Goal: Task Accomplishment & Management: Manage account settings

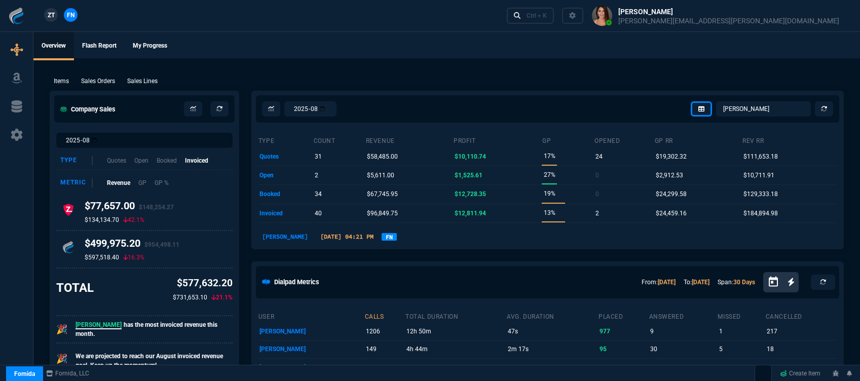
select select "12: [PERSON_NAME]"
click at [417, 50] on ul "Overview Flash Report My Progress" at bounding box center [446, 45] width 826 height 26
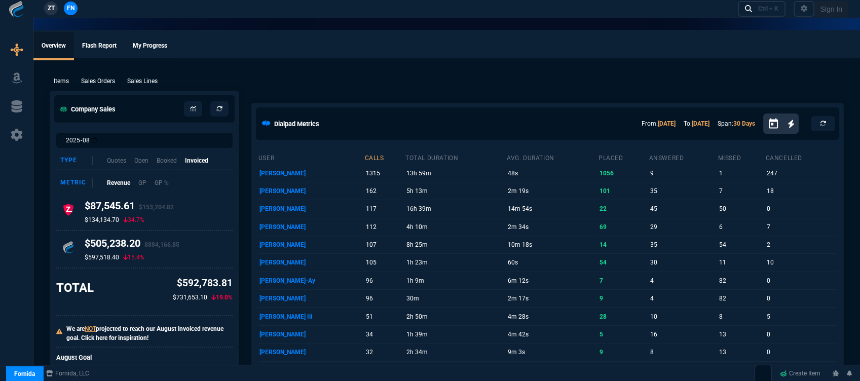
select select "12: [PERSON_NAME]"
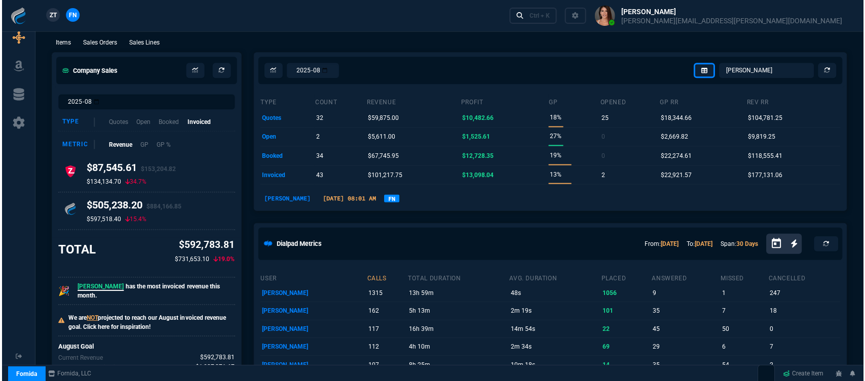
scroll to position [56, 0]
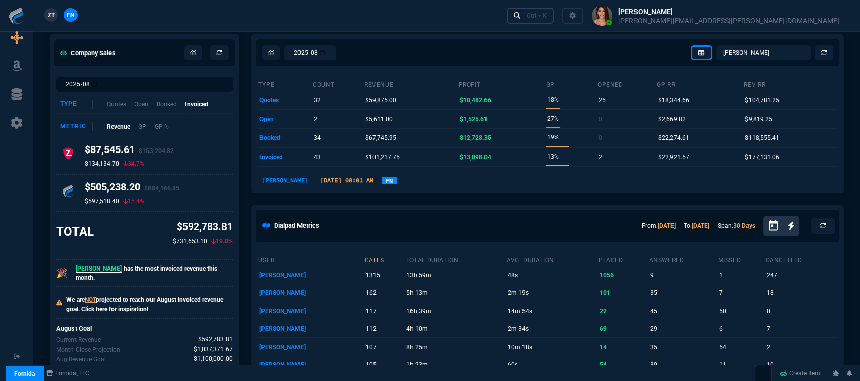
click at [547, 15] on div "Ctrl + K" at bounding box center [536, 16] width 20 height 8
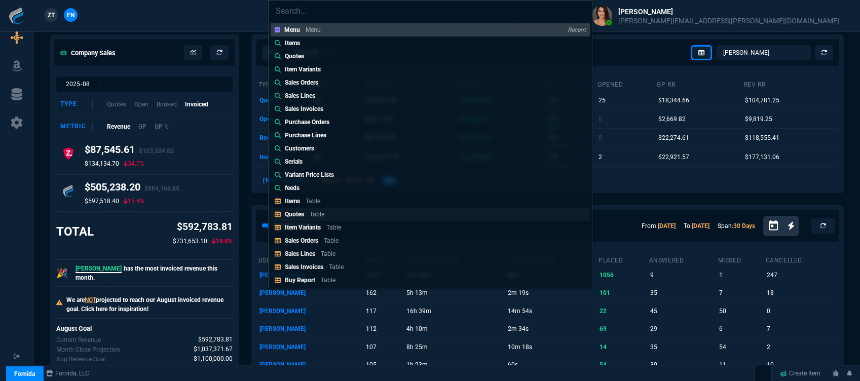
click at [338, 212] on link "Quotes Table" at bounding box center [430, 214] width 319 height 13
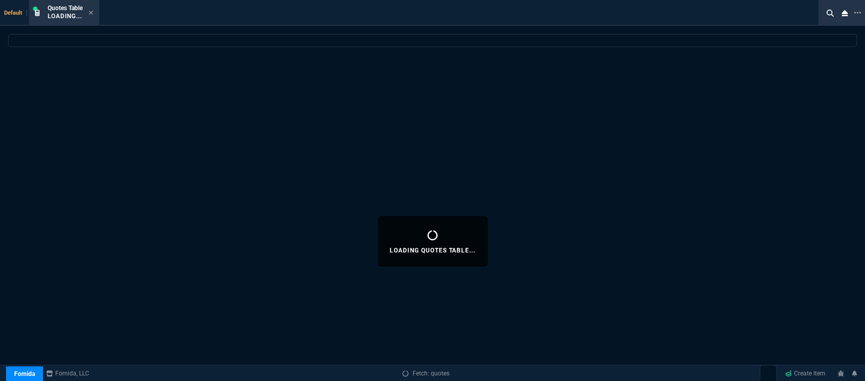
select select
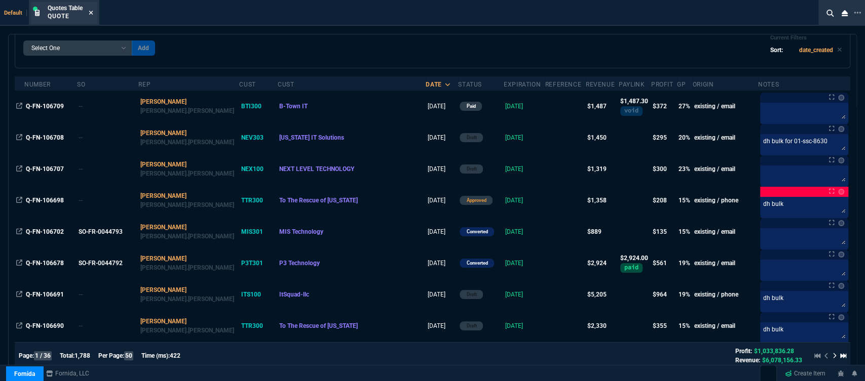
click at [91, 13] on icon at bounding box center [91, 13] width 4 height 4
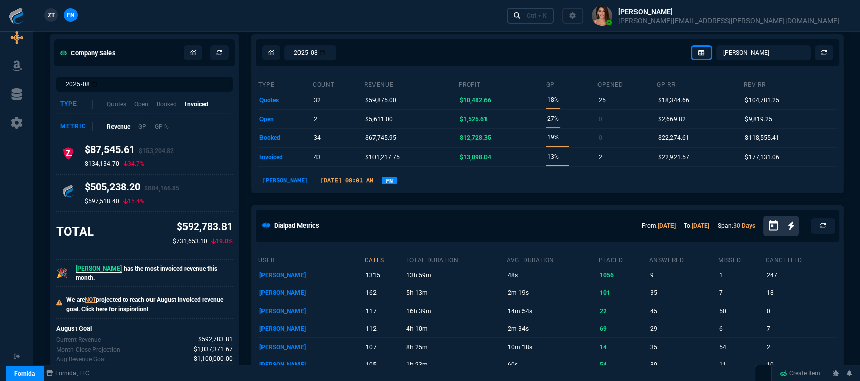
click at [547, 15] on div "Ctrl + K" at bounding box center [536, 16] width 20 height 8
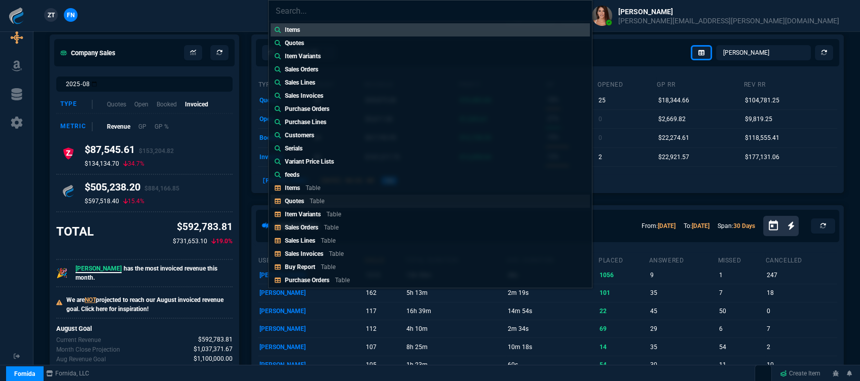
click at [353, 197] on link "Quotes Table" at bounding box center [430, 201] width 319 height 13
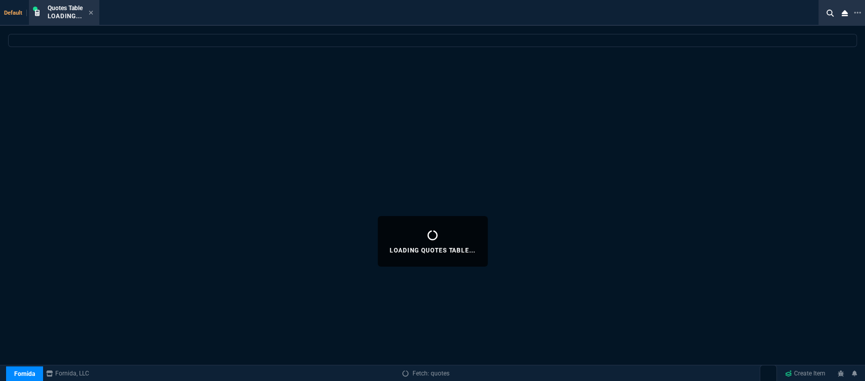
select select
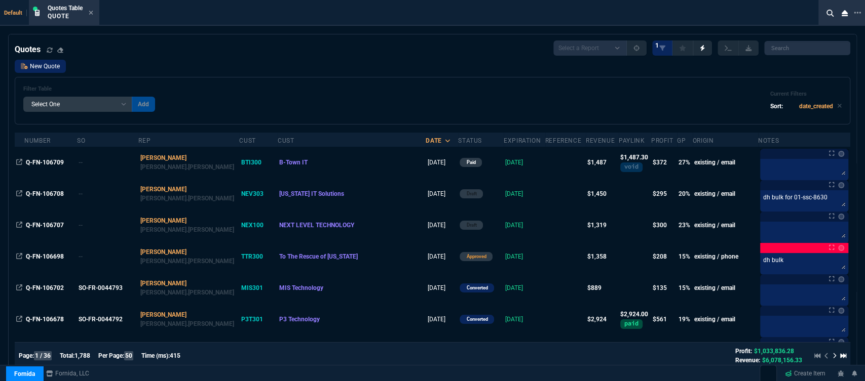
click at [36, 65] on link "New Quote" at bounding box center [40, 66] width 51 height 13
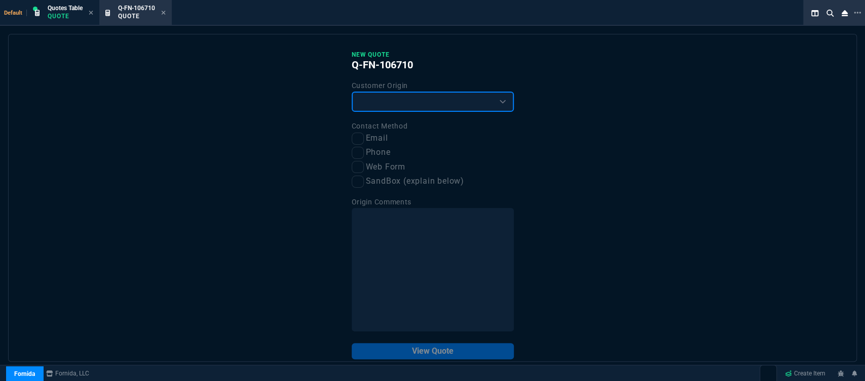
click at [380, 100] on select "Existing Customer Amazon Lead (first order) Website Lead (first order) Called (…" at bounding box center [433, 102] width 162 height 20
select select "existing"
click at [352, 92] on select "Existing Customer Amazon Lead (first order) Website Lead (first order) Called (…" at bounding box center [433, 102] width 162 height 20
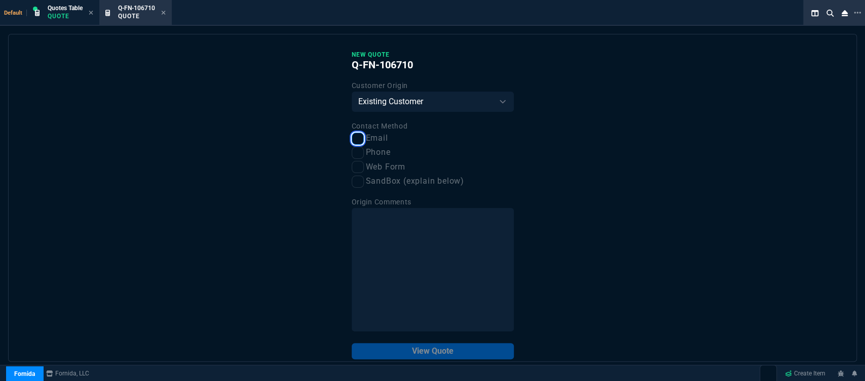
click at [355, 140] on input "Email" at bounding box center [358, 139] width 12 height 12
checkbox input "true"
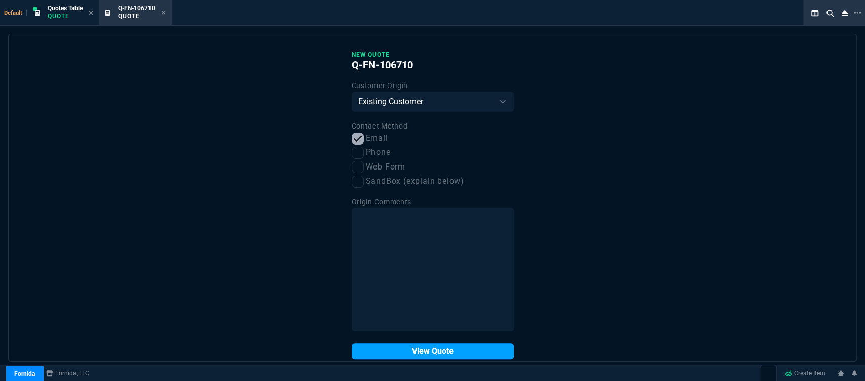
click at [410, 346] on button "View Quote" at bounding box center [433, 351] width 162 height 16
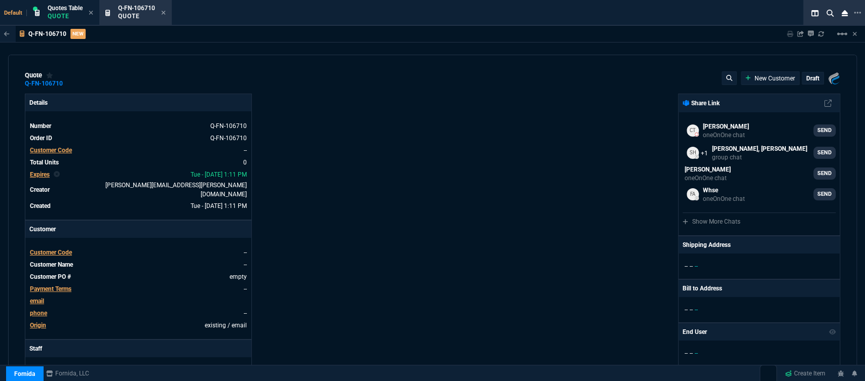
click at [62, 249] on span "Customer Code" at bounding box center [51, 252] width 42 height 7
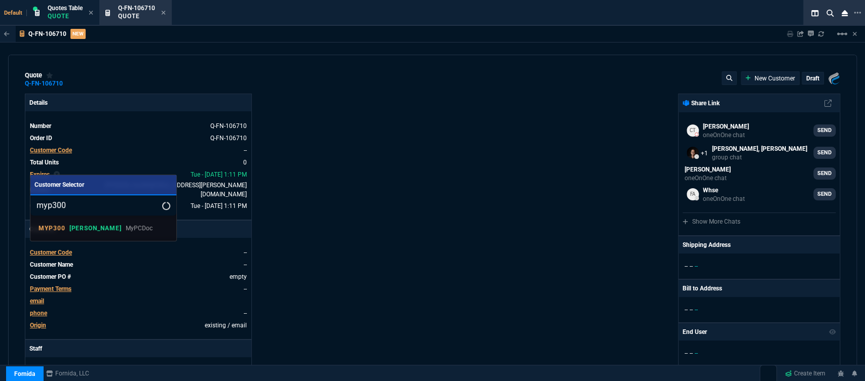
type input "myp300"
click at [126, 230] on p "MyPCDoc" at bounding box center [139, 228] width 27 height 9
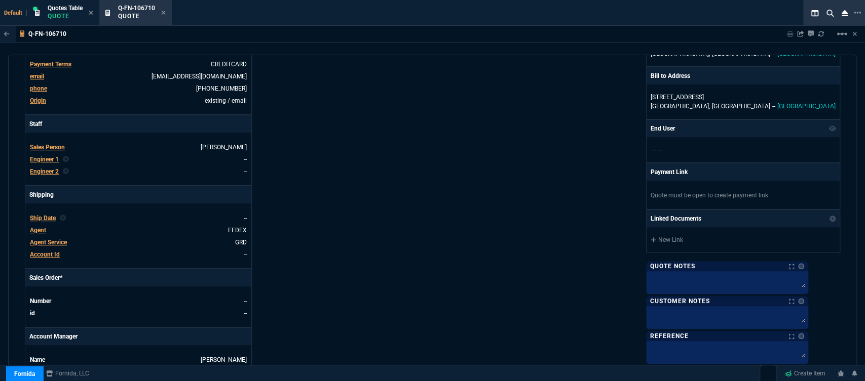
scroll to position [450, 0]
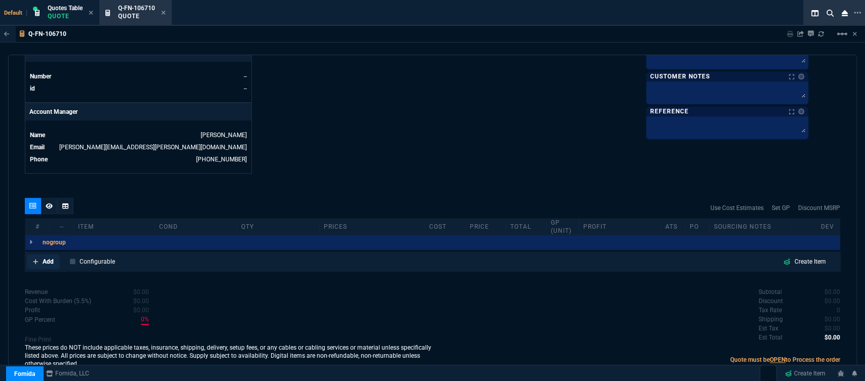
click at [33, 259] on icon at bounding box center [36, 262] width 6 height 6
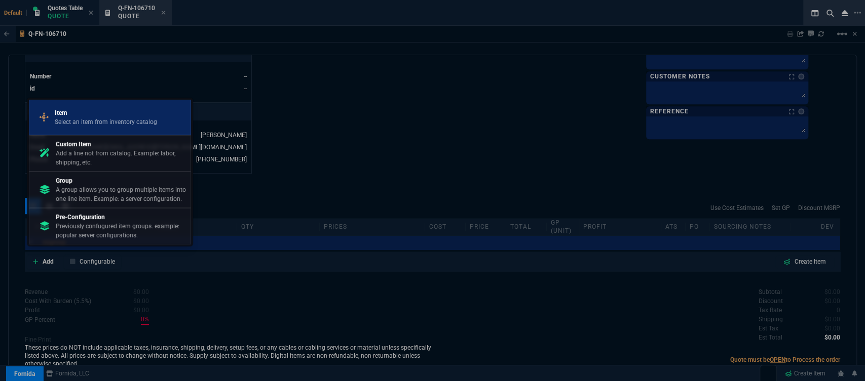
click at [108, 113] on p "Item" at bounding box center [106, 112] width 102 height 9
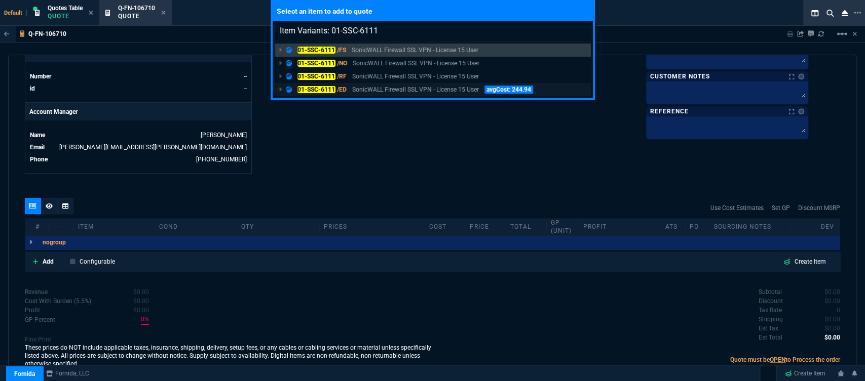
type input "Item Variants: 01-SSC-6111"
click at [397, 91] on p "SonicWALL Firewall SSL VPN - License 15 User" at bounding box center [415, 89] width 127 height 9
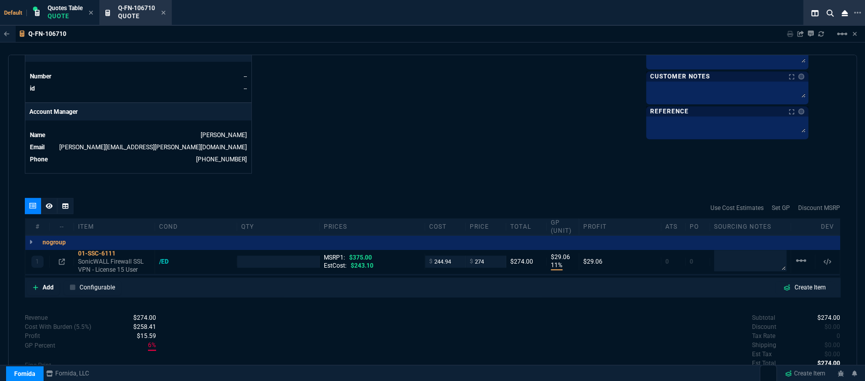
type input "11"
type input "29"
type input "27"
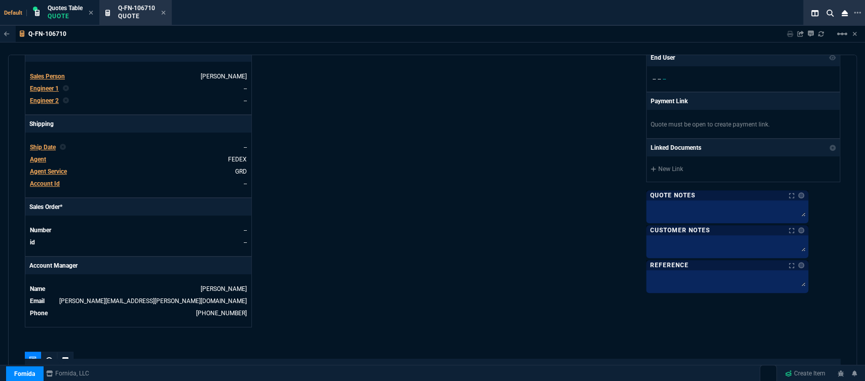
scroll to position [281, 0]
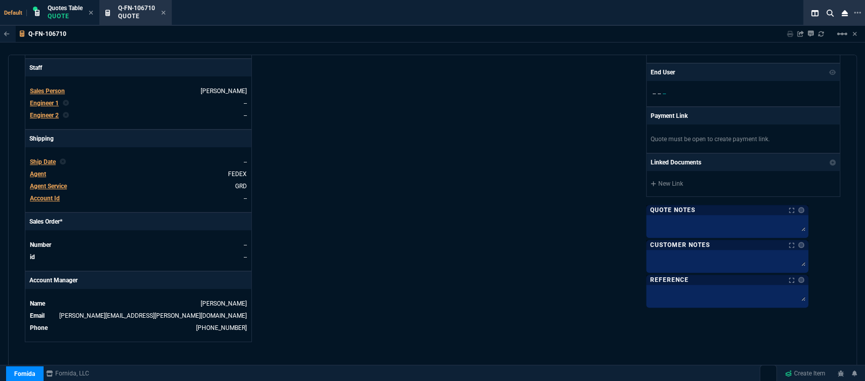
click at [43, 171] on span "Agent" at bounding box center [38, 174] width 16 height 7
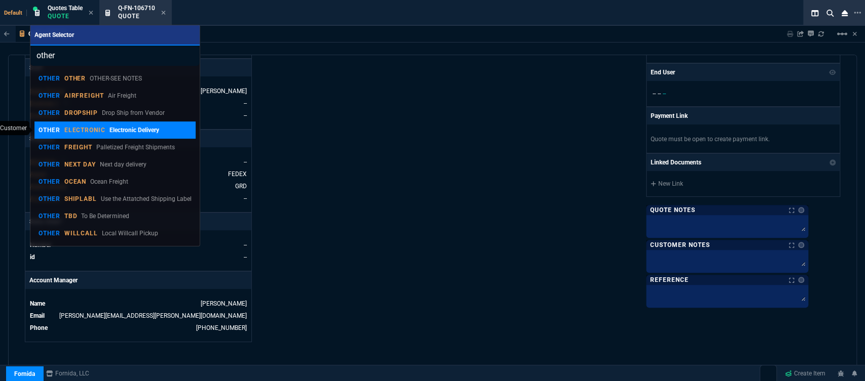
type input "other"
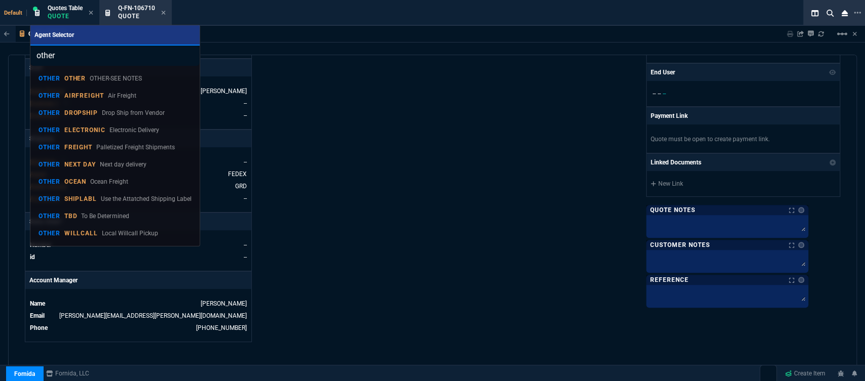
click at [98, 129] on p "ELECTRONIC" at bounding box center [85, 130] width 42 height 8
type input "1"
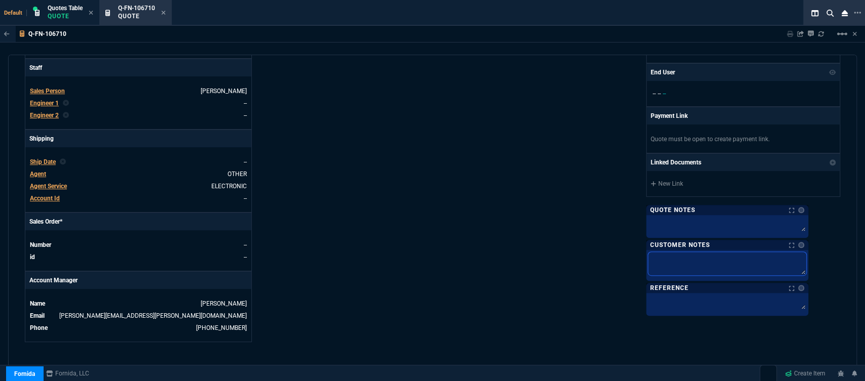
click at [693, 258] on textarea at bounding box center [727, 263] width 158 height 23
type textarea "E"
type textarea "EL"
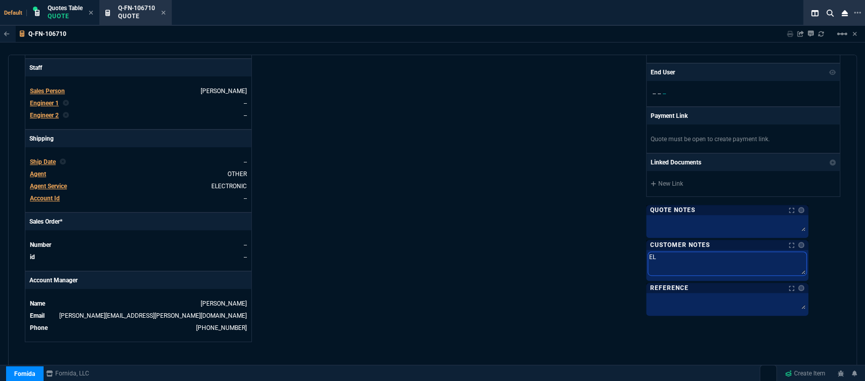
type textarea "ELE"
type textarea "ELEC"
type textarea "ELECT"
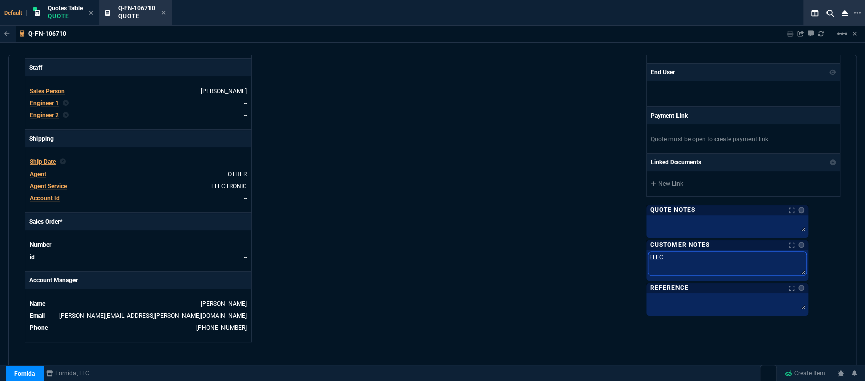
type textarea "ELECT"
type textarea "ELECTR"
type textarea "ELECTRO"
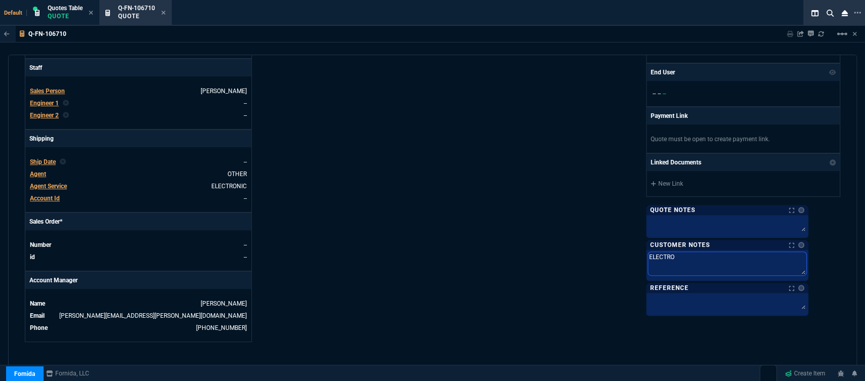
type textarea "ELECTRON"
type textarea "ELECTRONI"
type textarea "ELECTRONIC"
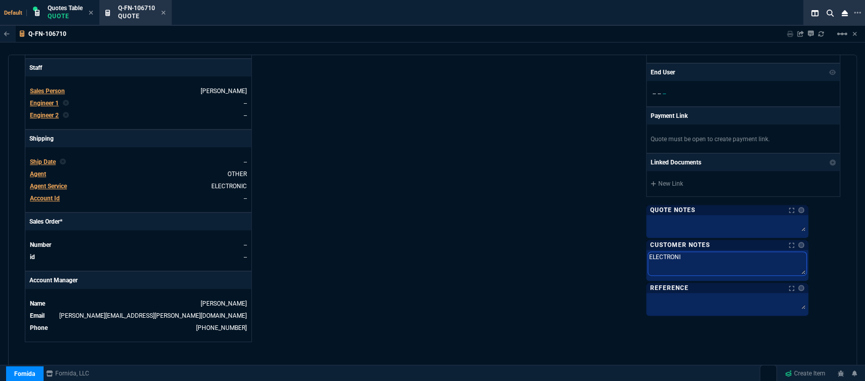
type textarea "ELECTRONIC"
type textarea "ELECTRONIC:"
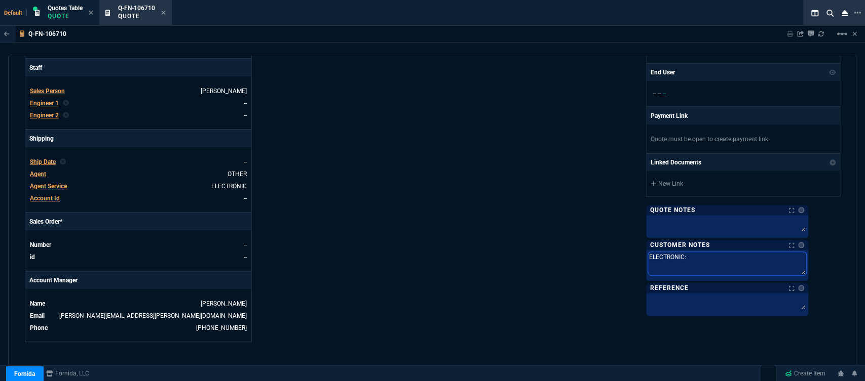
type textarea "ELECTRONIC: E"
type textarea "ELECTRONIC: EM"
type textarea "ELECTRONIC: EMA"
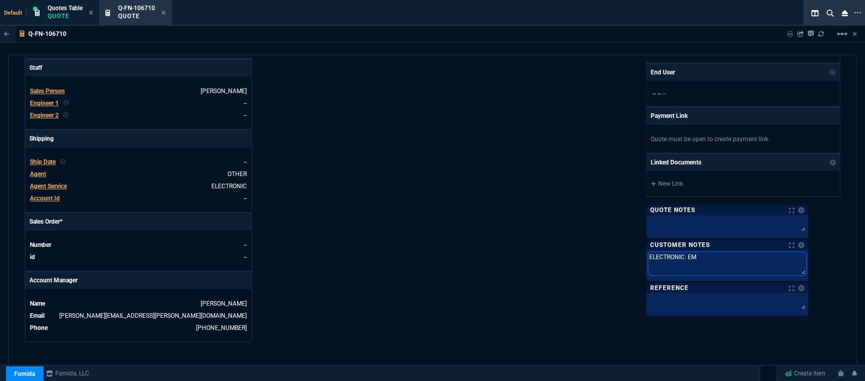
type textarea "ELECTRONIC: EMA"
type textarea "ELECTRONIC: EMAI"
type textarea "ELECTRONIC: EMAIL"
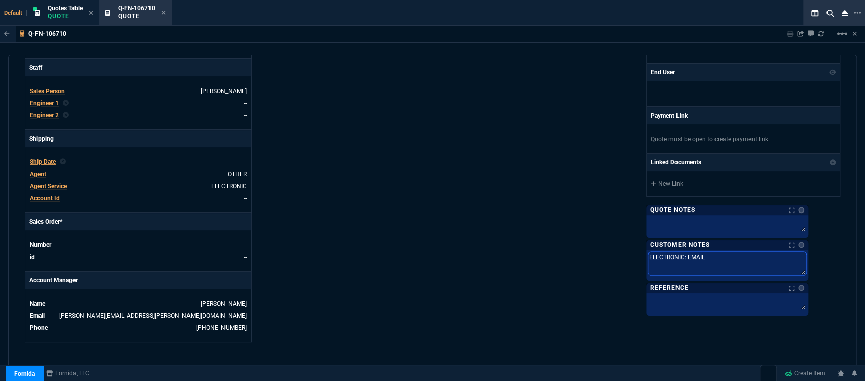
type textarea "ELECTRONIC: EMAIL*"
type textarea "ELECTRONIC: EMAIL**"
type textarea "ELECTRONIC: EMAIL**E"
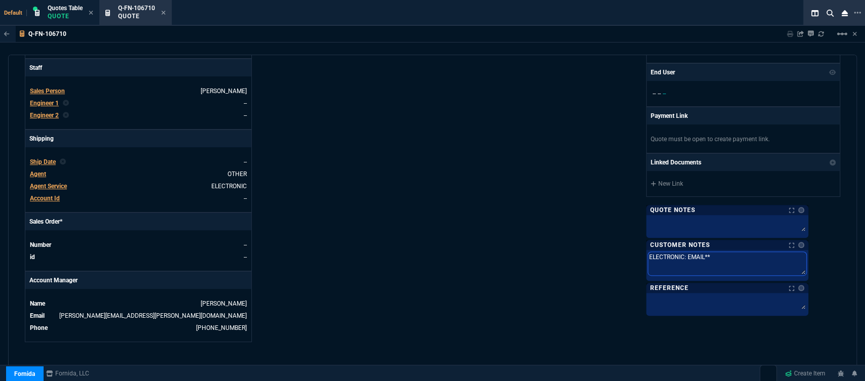
type textarea "ELECTRONIC: EMAIL**E"
type textarea "ELECTRONIC: EMAIL**ET"
type textarea "ELECTRONIC: EMAIL**ETA"
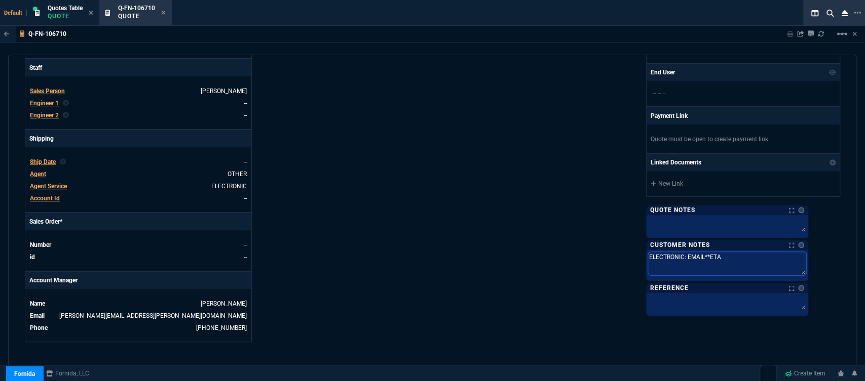
type textarea "ELECTRONIC: EMAIL**ETA"
type textarea "ELECTRONIC: EMAIL**ETA 3"
type textarea "ELECTRONIC: EMAIL**ETA 3-"
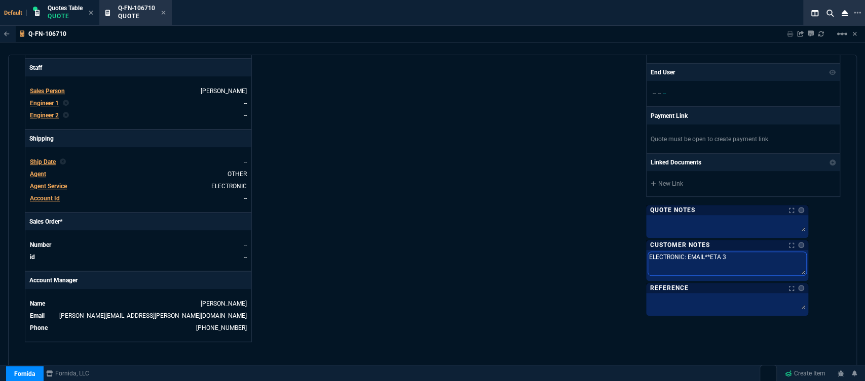
type textarea "ELECTRONIC: EMAIL**ETA 3-"
type textarea "ELECTRONIC: EMAIL**ETA 3-5"
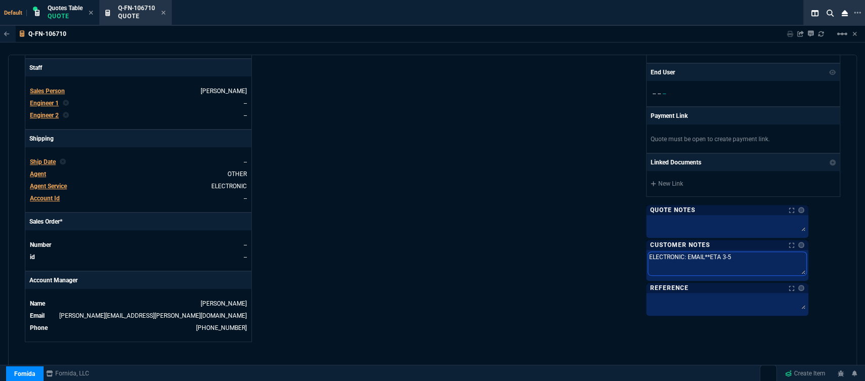
type textarea "ELECTRONIC: EMAIL**ETA 3-5 B"
type textarea "ELECTRONIC: EMAIL**ETA 3-5 Bi"
type textarea "ELECTRONIC: EMAIL**ETA 3-5 Biz"
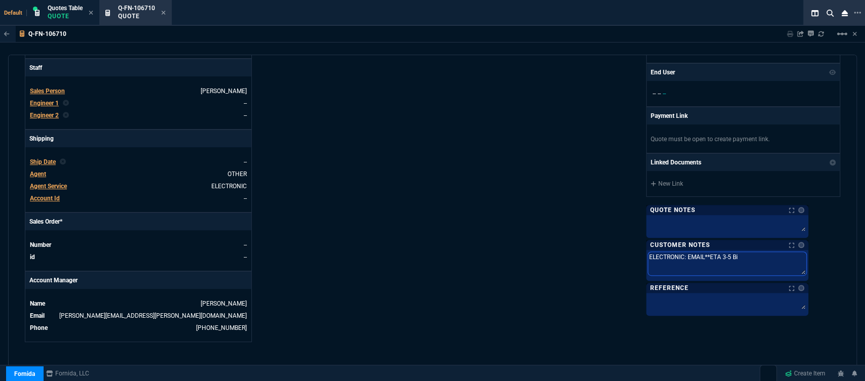
type textarea "ELECTRONIC: EMAIL**ETA 3-5 Biz"
type textarea "ELECTRONIC: EMAIL**ETA 3-5 Biz D"
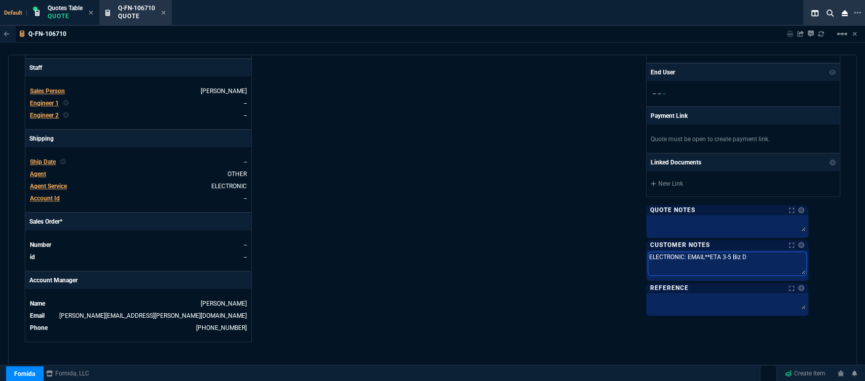
type textarea "ELECTRONIC: EMAIL**ETA 3-5 Biz Da"
type textarea "ELECTRONIC: EMAIL**ETA 3-5 Biz Day"
type textarea "ELECTRONIC: EMAIL**ETA 3-5 Biz Days"
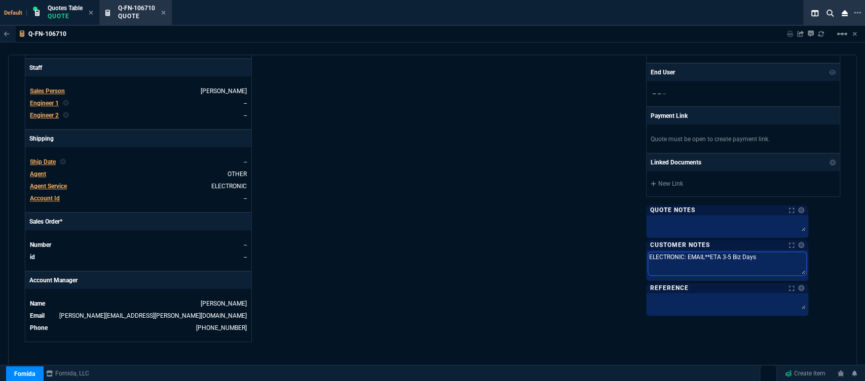
type textarea "ELECTRONIC: EMAIL**ETA 3-5 Biz Days"
click at [701, 220] on textarea at bounding box center [727, 224] width 158 height 15
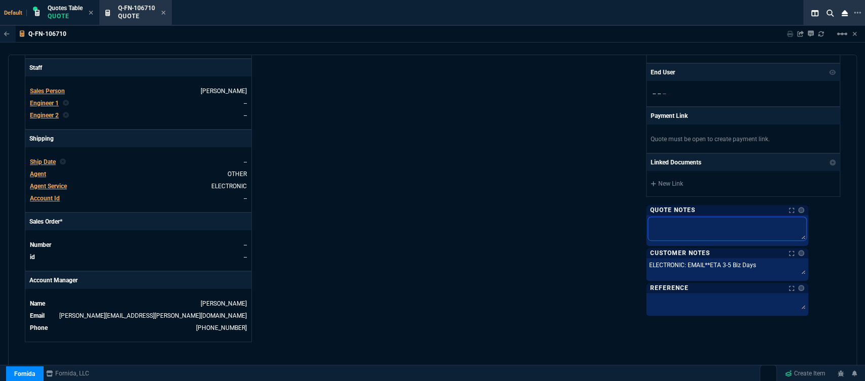
type textarea "d"
type textarea "dh"
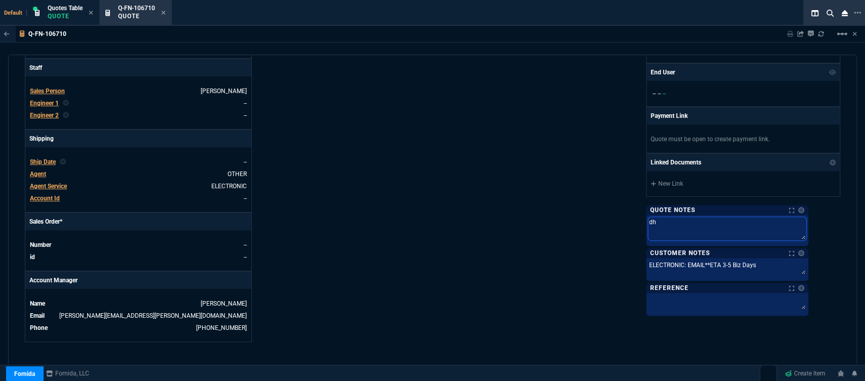
type textarea "dh"
type textarea "dh b"
type textarea "dh bu"
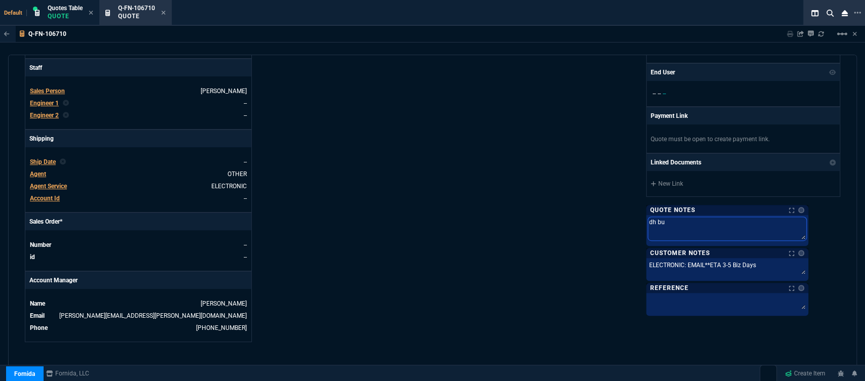
type textarea "dh bul"
type textarea "dh bulk"
drag, startPoint x: 719, startPoint y: 223, endPoint x: 595, endPoint y: 214, distance: 124.5
click at [595, 214] on div "Fornida, LLC 2609 Technology Dr Suite 300 Plano, TX 75074 Share Link Cody Taylo…" at bounding box center [637, 78] width 408 height 530
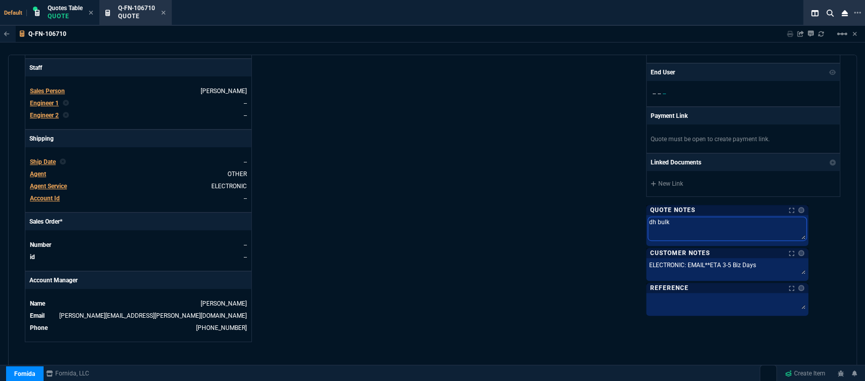
scroll to position [394, 0]
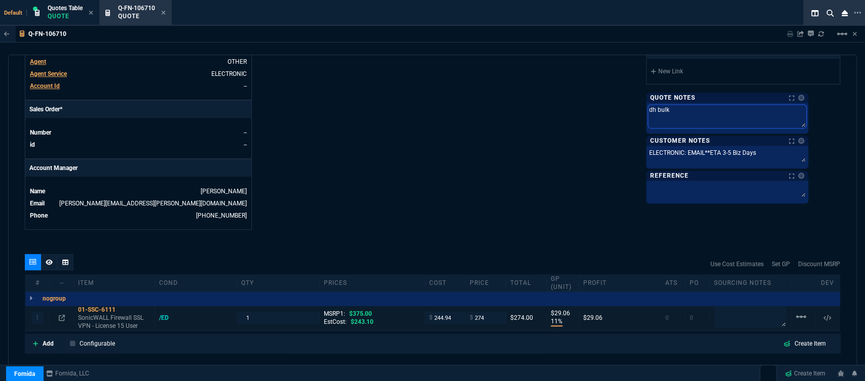
type textarea "dh bulk"
click at [728, 309] on textarea at bounding box center [750, 317] width 72 height 21
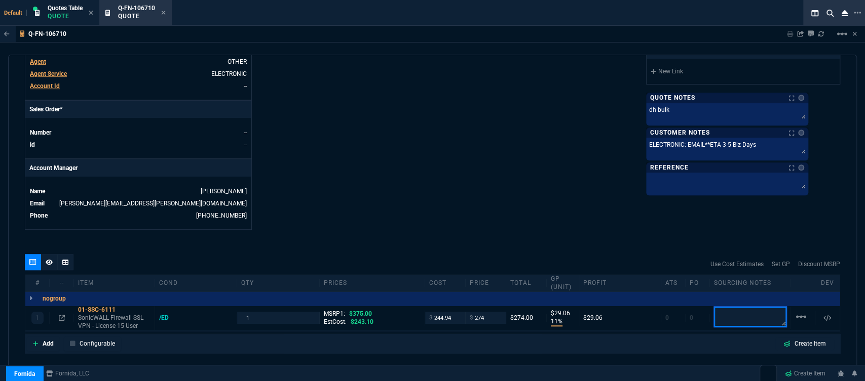
paste textarea "dh bulk"
type textarea "dh bulk"
click at [122, 307] on icon at bounding box center [123, 310] width 6 height 6
click at [454, 313] on input "244.94" at bounding box center [445, 318] width 32 height 12
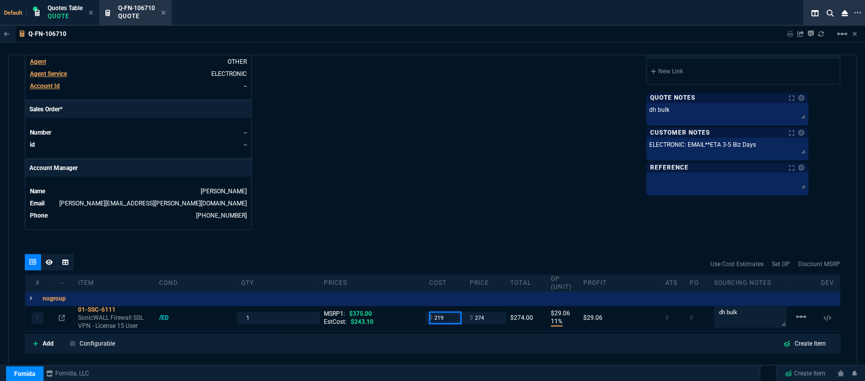
type input "219"
type input "20"
type input "55"
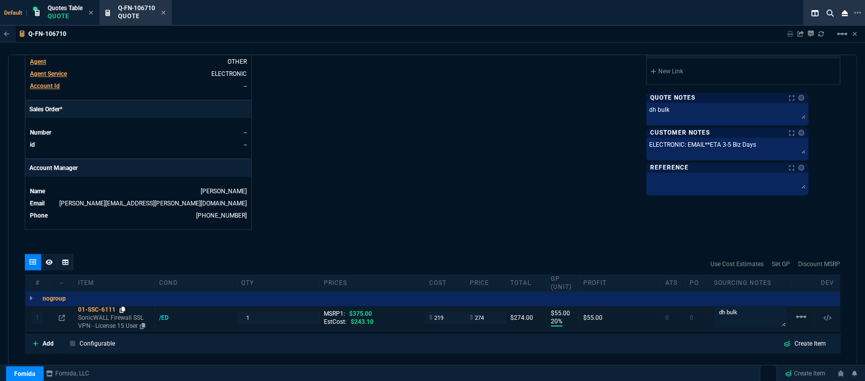
click at [124, 307] on icon at bounding box center [123, 310] width 6 height 6
click at [489, 313] on input "274" at bounding box center [486, 318] width 32 height 12
type input "265"
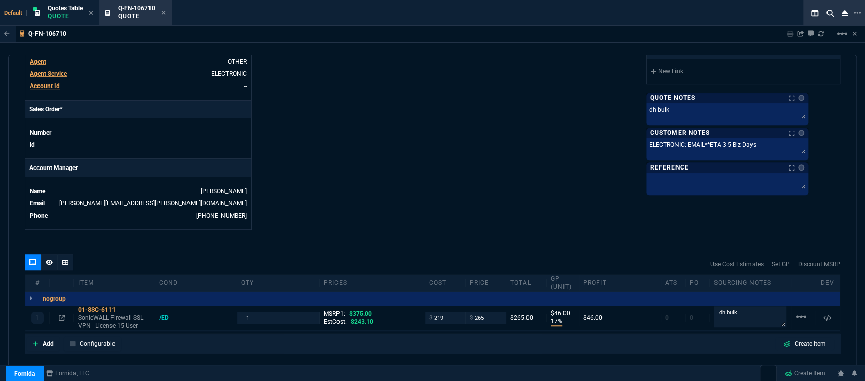
type input "17"
type input "46"
type input "29"
drag, startPoint x: 268, startPoint y: 311, endPoint x: 235, endPoint y: 309, distance: 32.5
click at [235, 309] on div "1 01-SSC-6111 SonicWALL Firewall SSL VPN - License 15 User /ED 1 MSRP1: $375.00…" at bounding box center [432, 318] width 814 height 25
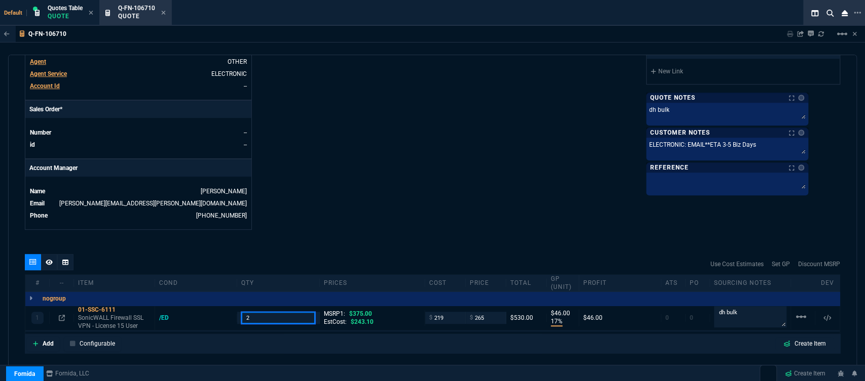
type input "2"
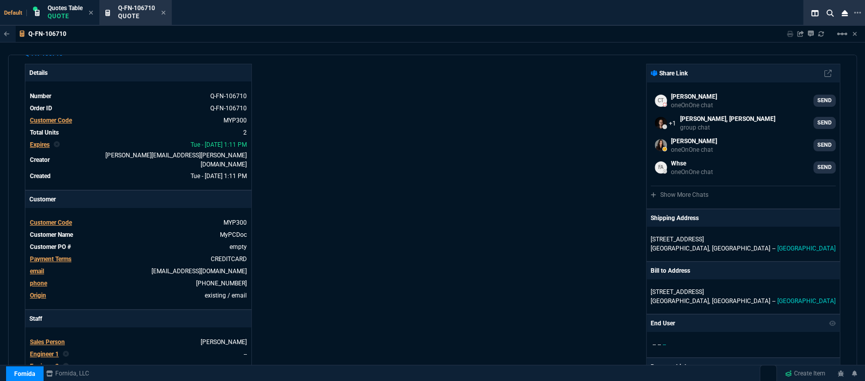
scroll to position [0, 0]
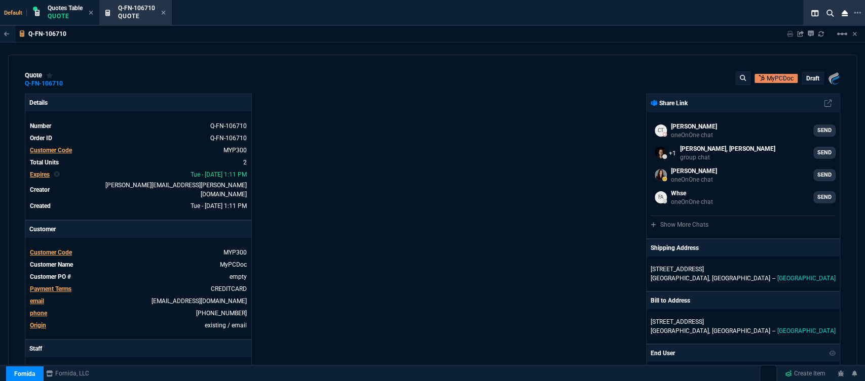
click at [808, 78] on p "draft" at bounding box center [812, 78] width 13 height 8
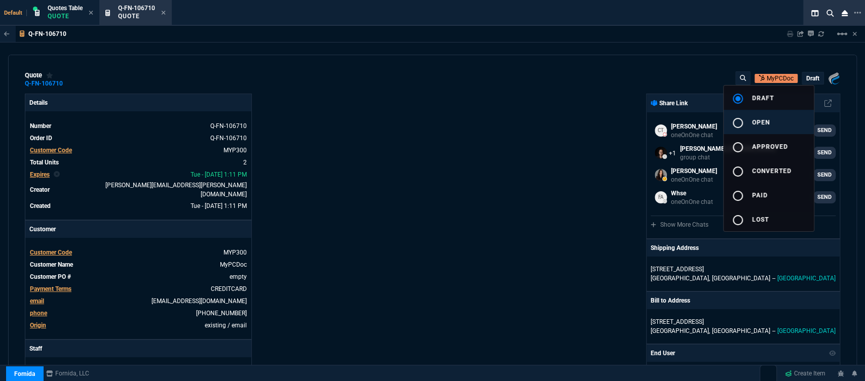
click at [771, 125] on button "radio_button_unchecked open" at bounding box center [768, 122] width 90 height 24
type input "17"
type input "46"
type input "29"
click at [517, 135] on div at bounding box center [432, 190] width 865 height 381
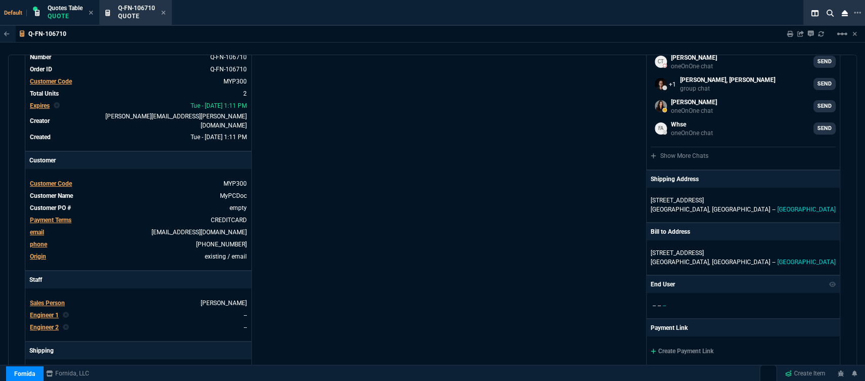
scroll to position [225, 0]
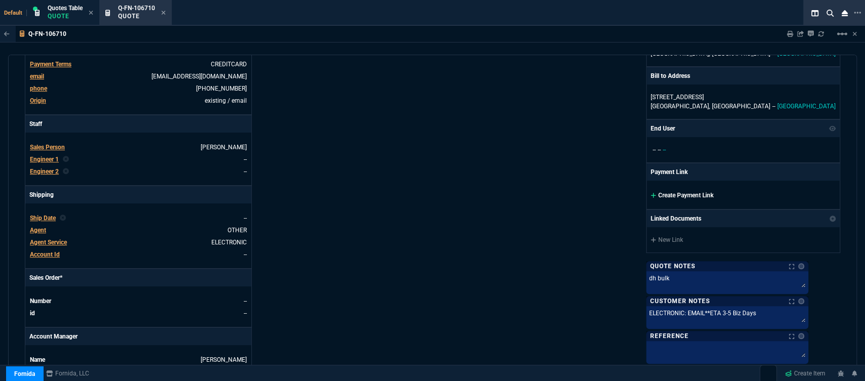
click at [656, 195] on icon at bounding box center [653, 195] width 5 height 5
click at [656, 195] on icon at bounding box center [654, 196] width 6 height 6
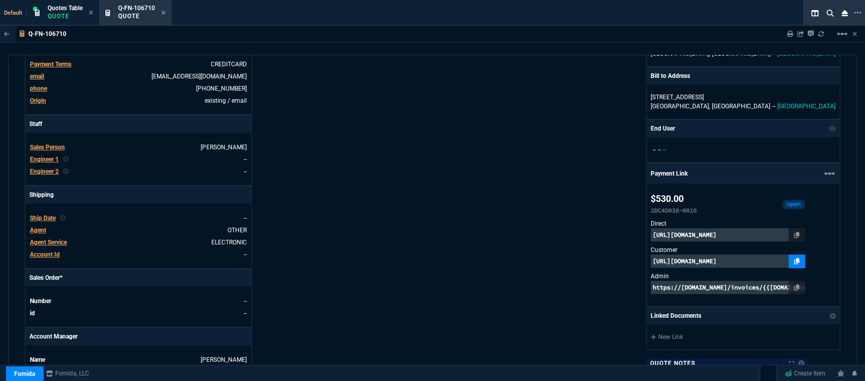
click at [799, 261] on icon at bounding box center [797, 261] width 6 height 6
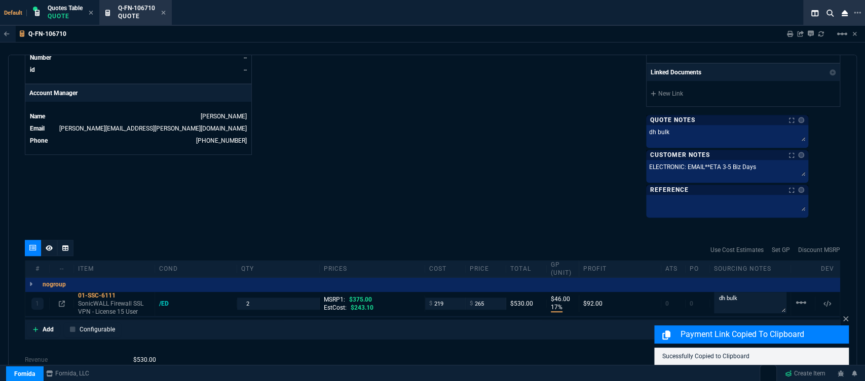
scroll to position [546, 0]
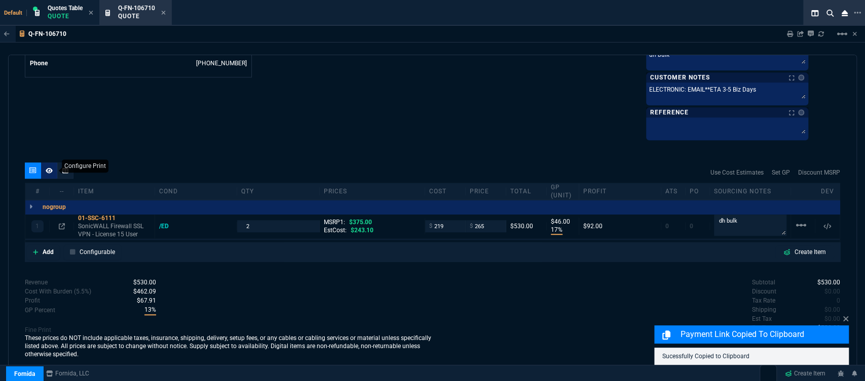
click at [49, 163] on div "quote Q-FN-106710 MyPCDoc open Fornida, LLC 2609 Technology Dr Suite 300 Plano,…" at bounding box center [432, 217] width 849 height 324
click at [52, 169] on icon at bounding box center [49, 171] width 7 height 6
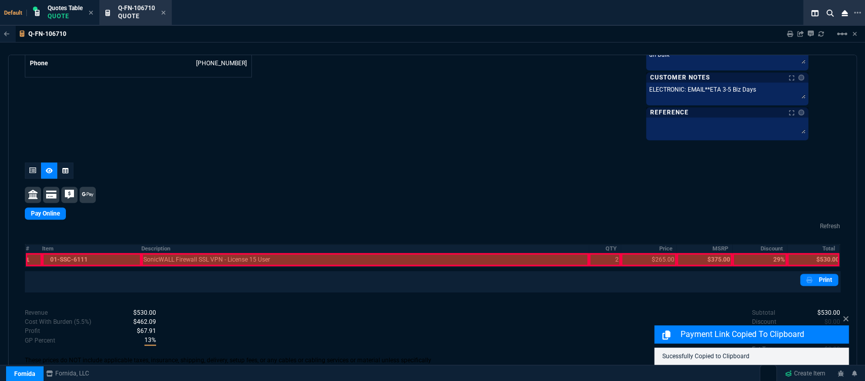
click at [118, 256] on div at bounding box center [91, 259] width 99 height 13
click at [175, 258] on div at bounding box center [365, 259] width 448 height 13
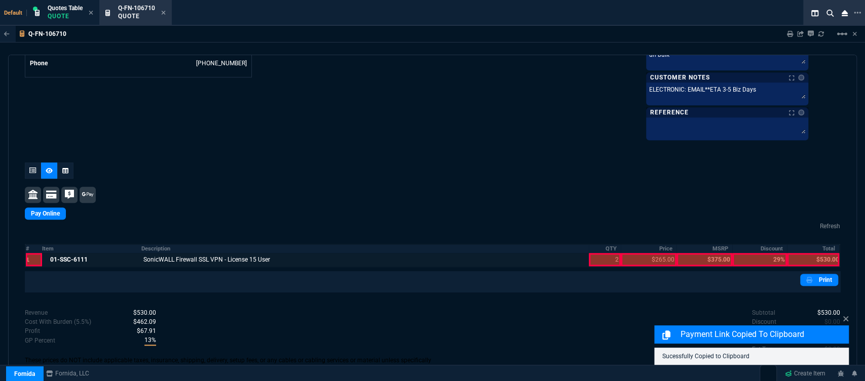
click at [604, 261] on div at bounding box center [604, 259] width 31 height 13
click at [638, 263] on div at bounding box center [649, 259] width 56 height 13
click at [803, 261] on div at bounding box center [813, 259] width 52 height 13
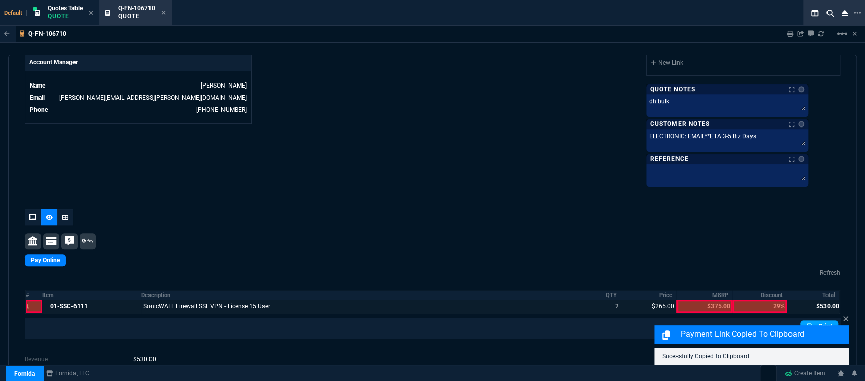
click at [818, 281] on div "quote Q-FN-106710 MyPCDoc open Fornida, LLC 2609 Technology Dr Suite 300 Plano,…" at bounding box center [432, 217] width 849 height 324
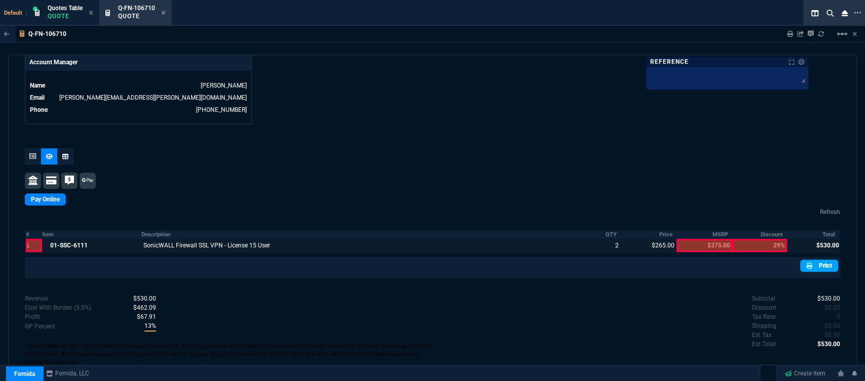
click at [818, 260] on link "Print" at bounding box center [819, 266] width 38 height 12
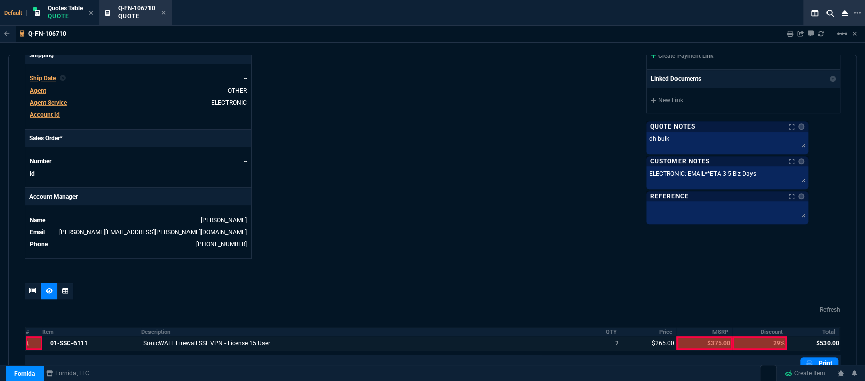
scroll to position [238, 0]
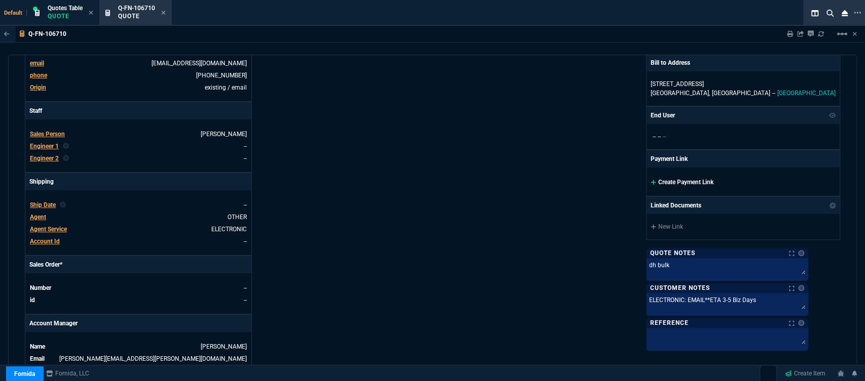
click at [656, 181] on icon at bounding box center [654, 182] width 6 height 6
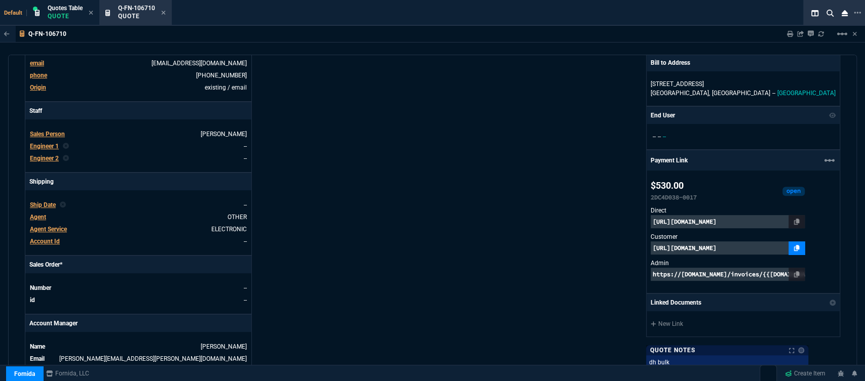
click at [805, 246] on link at bounding box center [796, 248] width 16 height 13
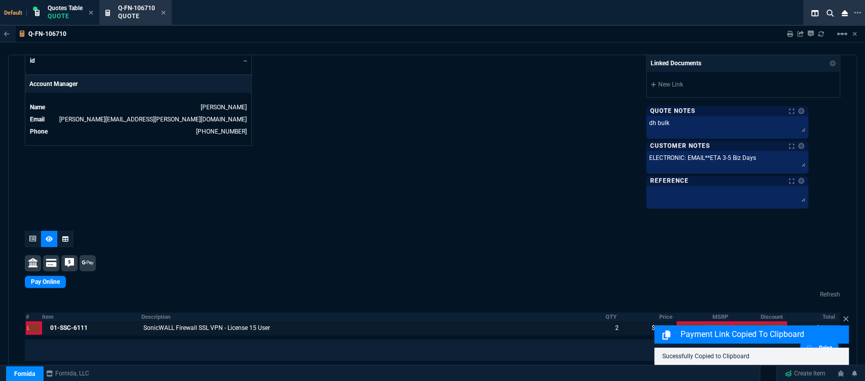
scroll to position [568, 0]
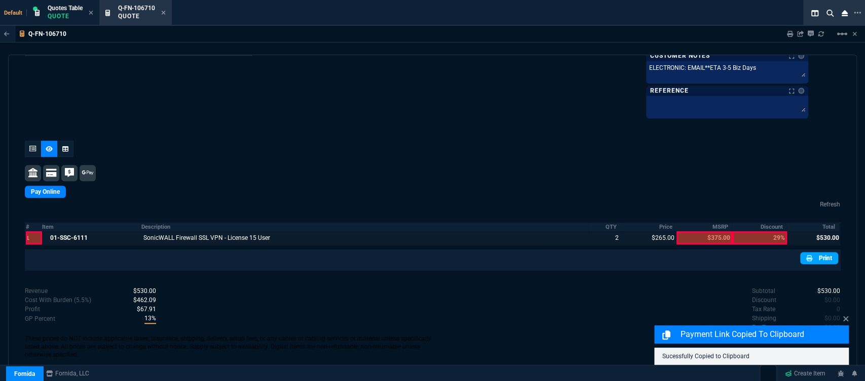
click at [821, 256] on link "Print" at bounding box center [819, 258] width 38 height 12
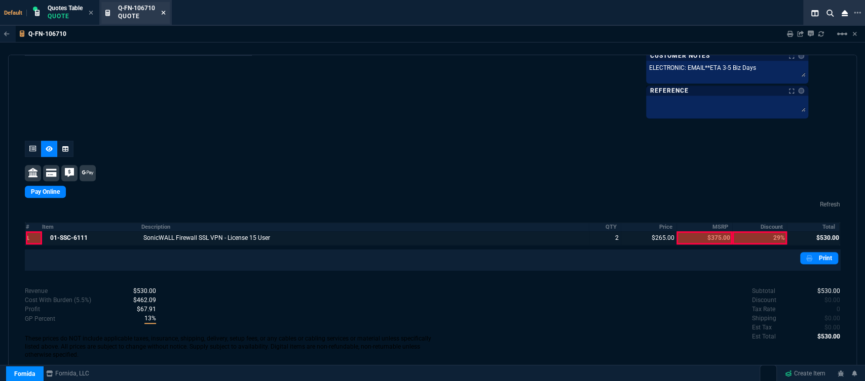
click at [163, 12] on icon at bounding box center [164, 13] width 4 height 4
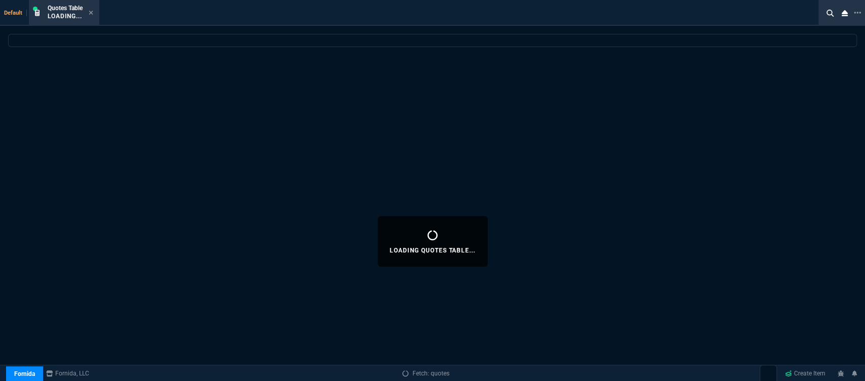
select select
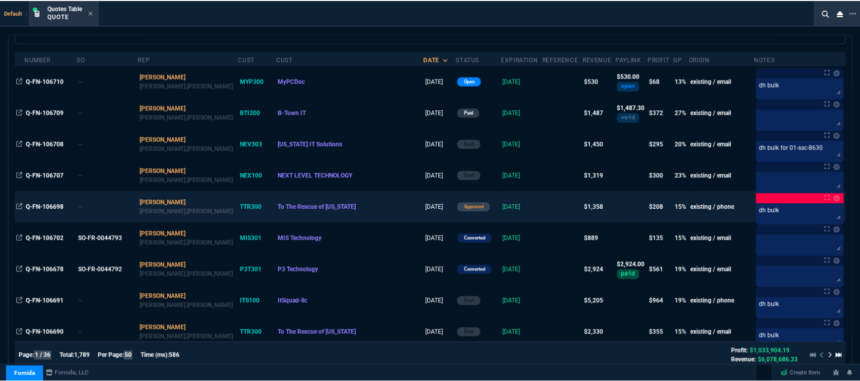
scroll to position [56, 0]
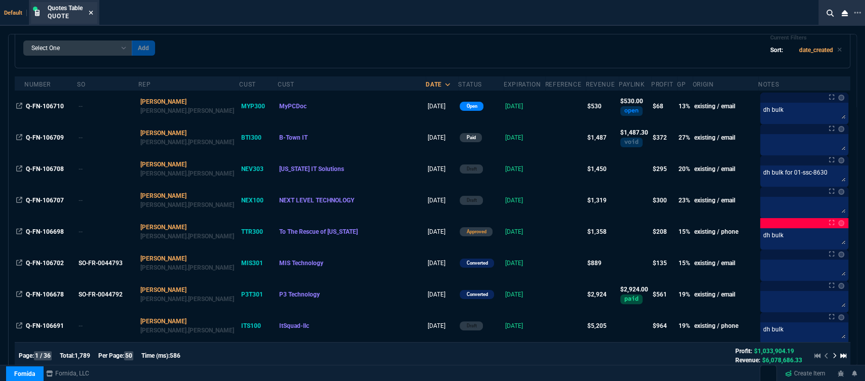
click at [91, 13] on icon at bounding box center [91, 13] width 5 height 6
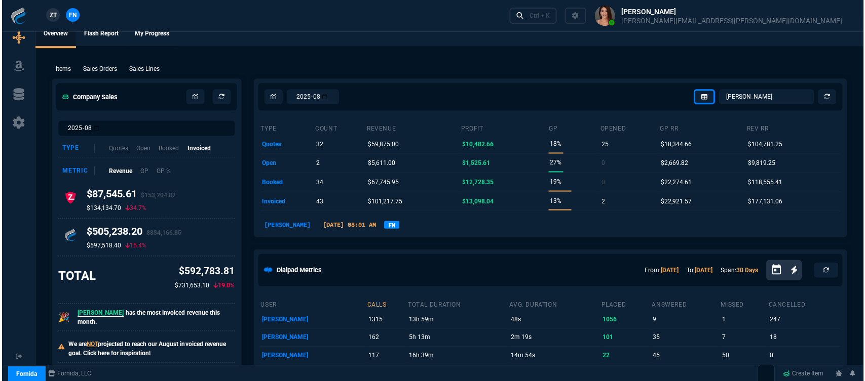
scroll to position [0, 0]
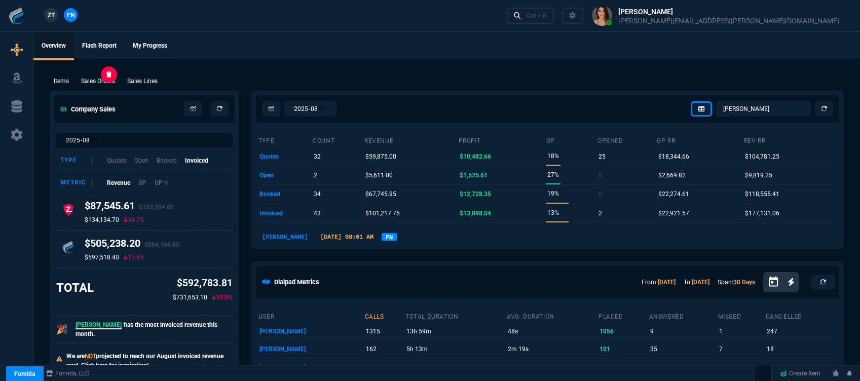
click at [109, 80] on p "Sales Orders" at bounding box center [98, 81] width 34 height 9
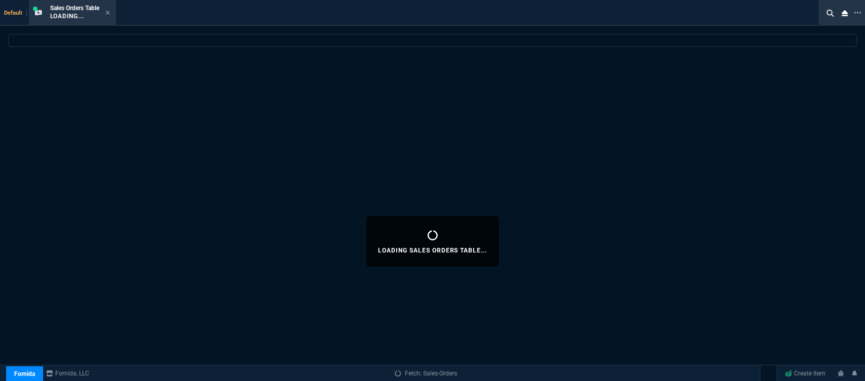
select select
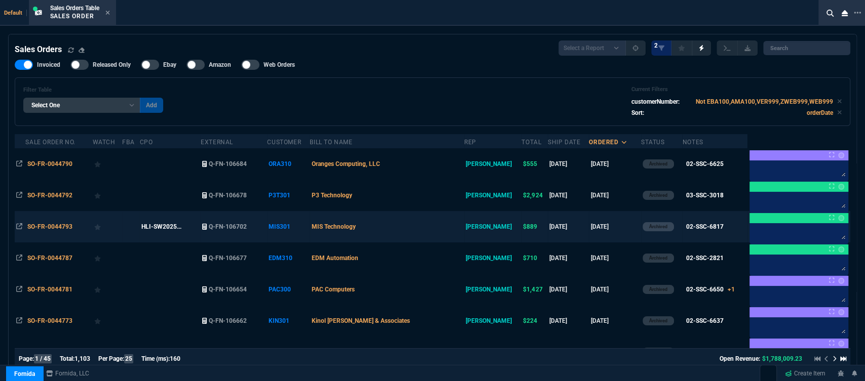
click at [428, 227] on td "MIS Technology" at bounding box center [387, 226] width 155 height 31
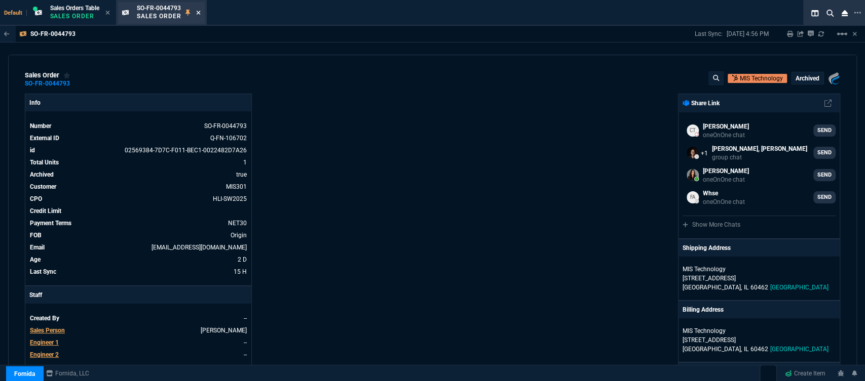
click at [198, 12] on icon at bounding box center [198, 13] width 5 height 6
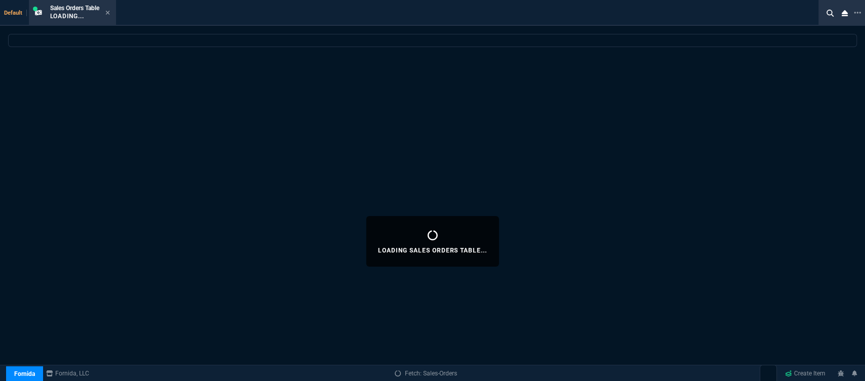
select select
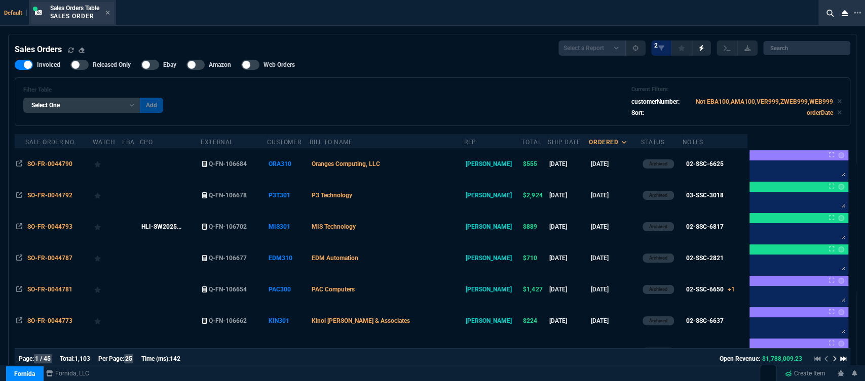
click at [112, 11] on div "Sales Orders Table Sales Order" at bounding box center [72, 13] width 83 height 22
click at [109, 13] on icon at bounding box center [107, 13] width 4 height 4
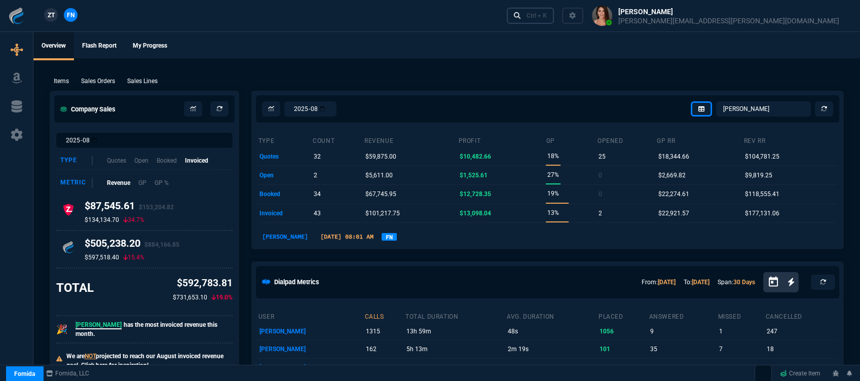
click at [547, 13] on div "Ctrl + K" at bounding box center [536, 16] width 20 height 8
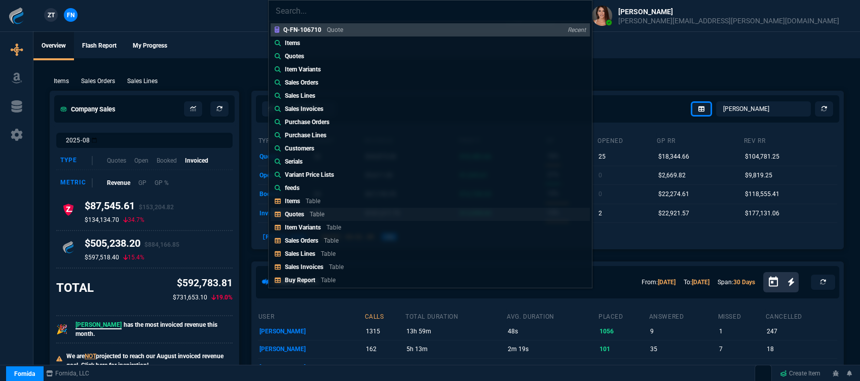
click at [334, 216] on link "Quotes Table" at bounding box center [430, 214] width 319 height 13
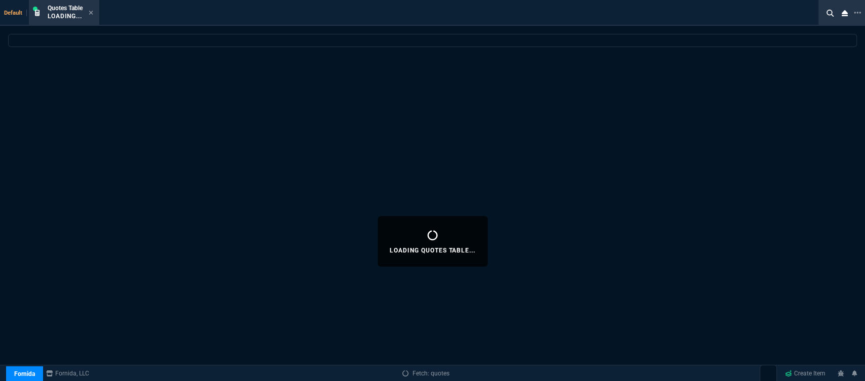
select select
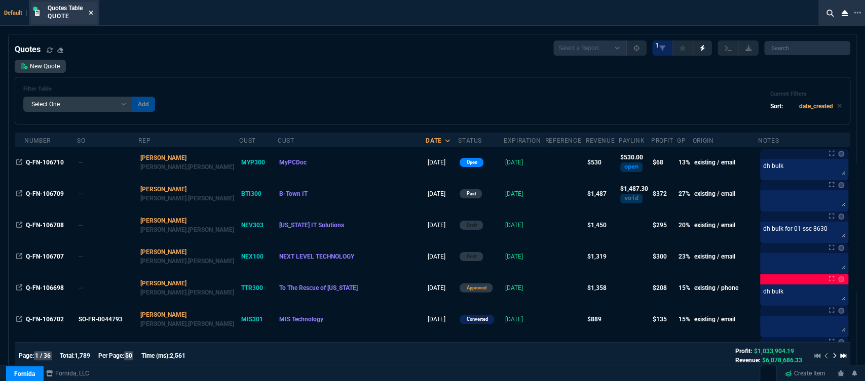
click at [92, 10] on fa-icon at bounding box center [91, 13] width 5 height 7
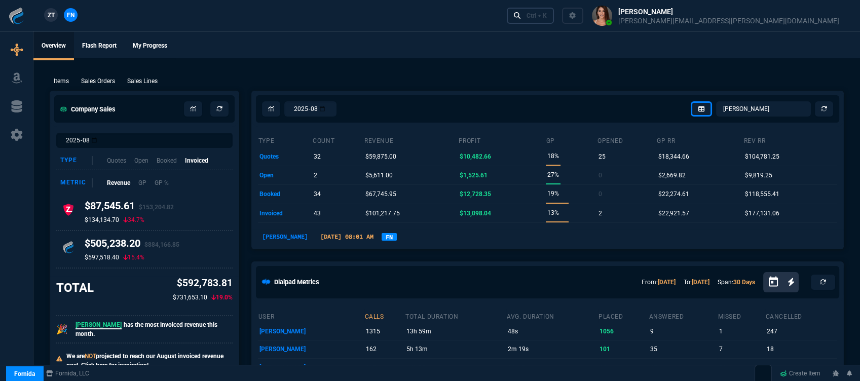
click at [547, 13] on div "Ctrl + K" at bounding box center [536, 16] width 20 height 8
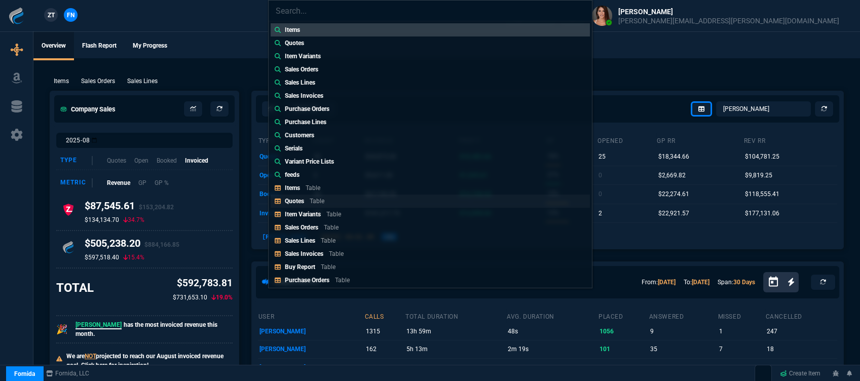
click at [359, 203] on link "Quotes Table" at bounding box center [430, 201] width 319 height 13
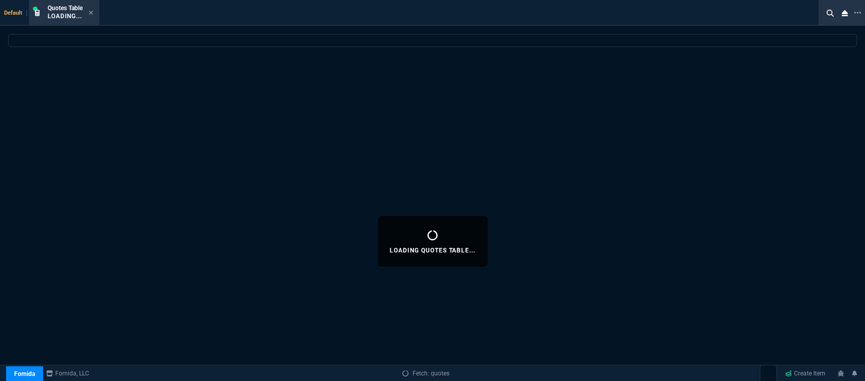
select select
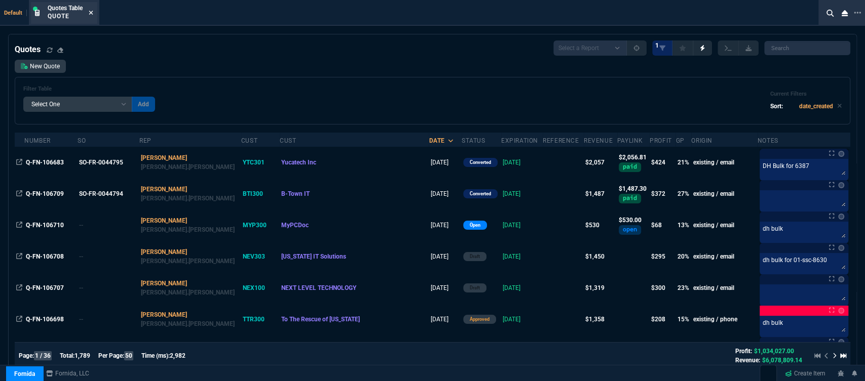
click at [93, 12] on icon at bounding box center [91, 13] width 4 height 4
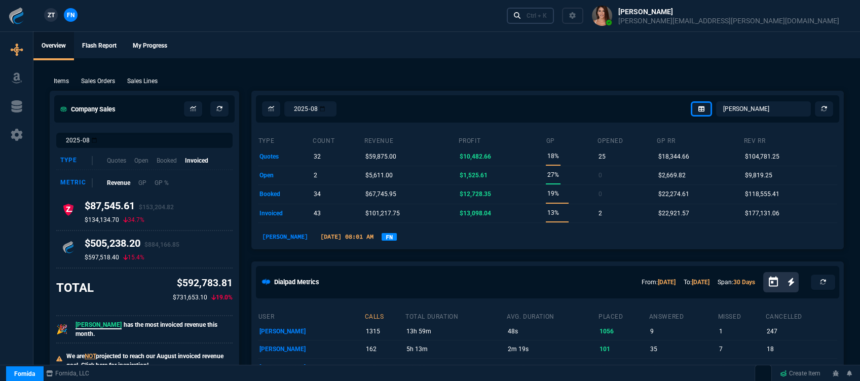
click at [547, 19] on div "Ctrl + K" at bounding box center [536, 16] width 20 height 8
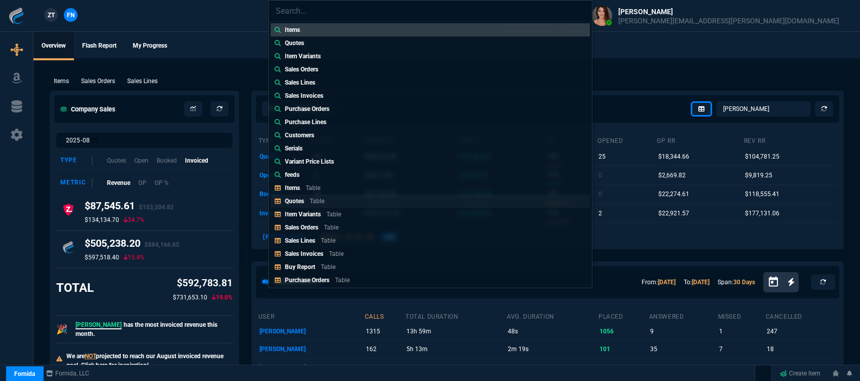
click at [296, 203] on p "Quotes" at bounding box center [294, 201] width 19 height 7
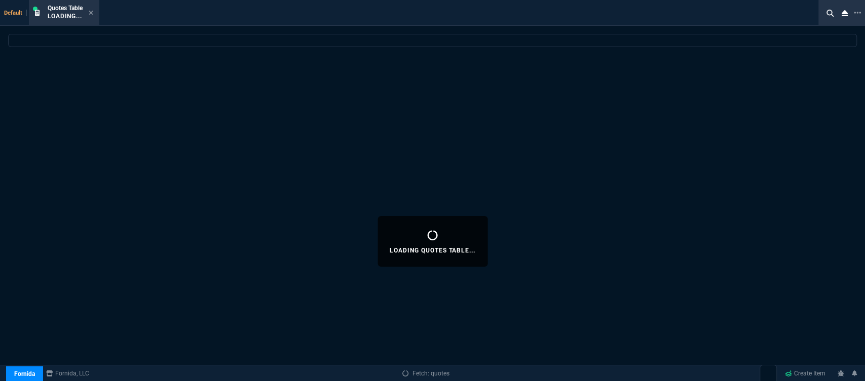
select select
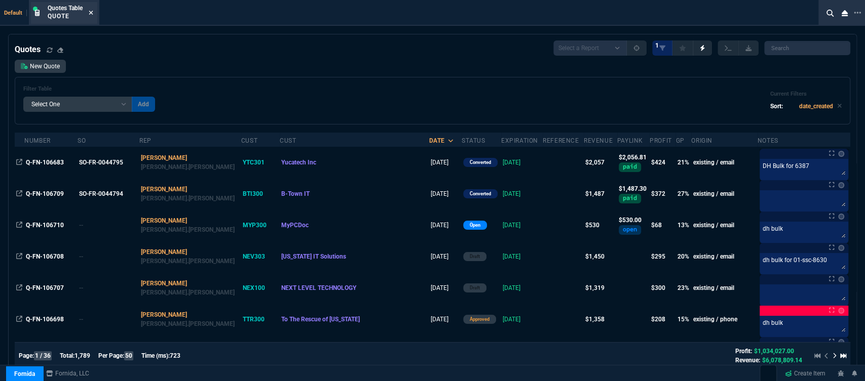
click at [90, 13] on icon at bounding box center [91, 13] width 5 height 6
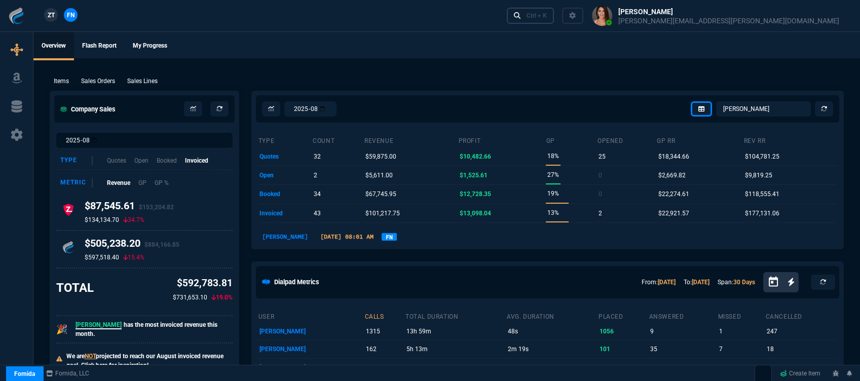
click at [547, 13] on div "Ctrl + K" at bounding box center [536, 16] width 20 height 8
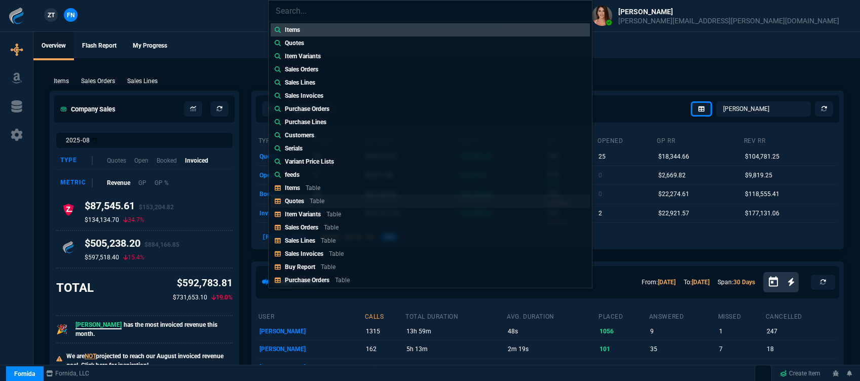
click at [316, 205] on div "Quotes Table" at bounding box center [307, 201] width 44 height 9
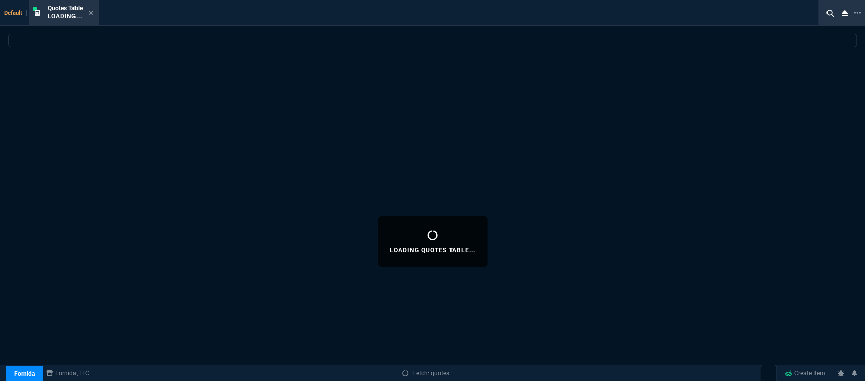
select select
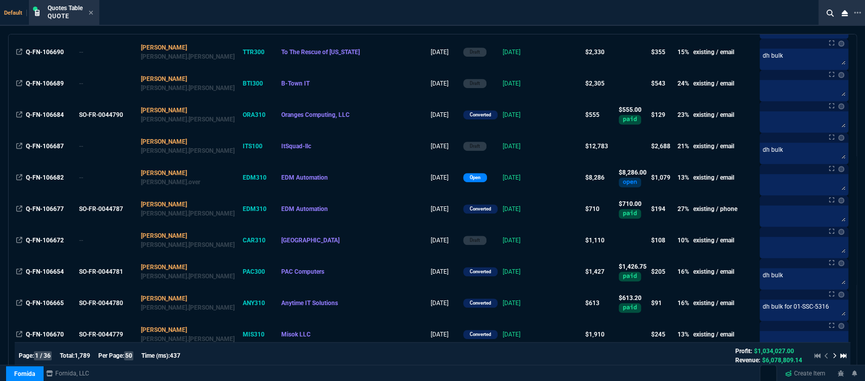
scroll to position [394, 0]
click at [90, 13] on icon at bounding box center [91, 13] width 5 height 6
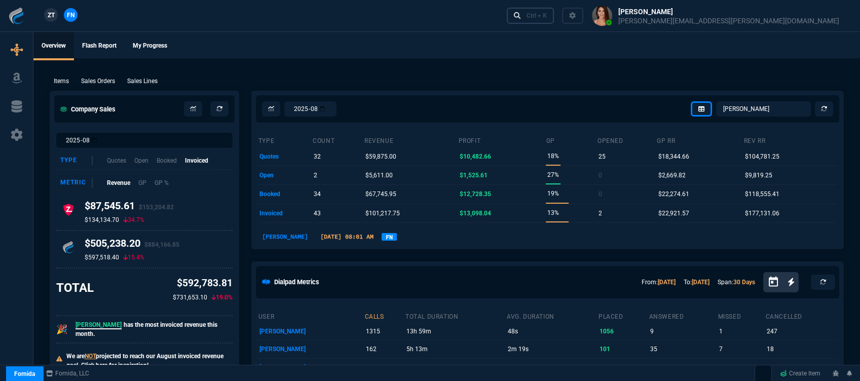
click at [547, 19] on div "Ctrl + K" at bounding box center [536, 16] width 20 height 8
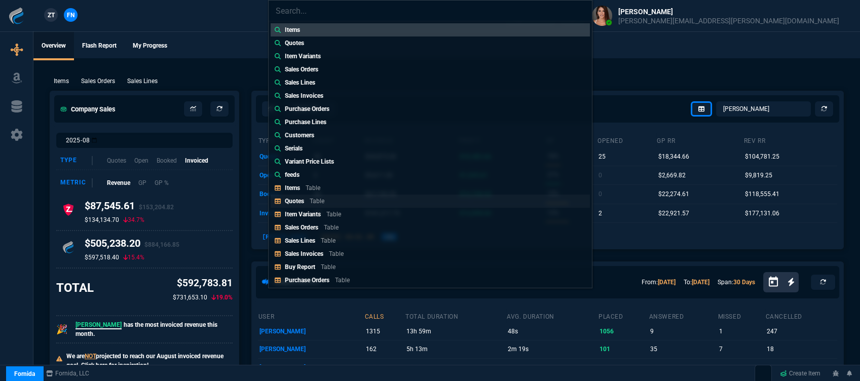
click at [350, 195] on link "Quotes Table" at bounding box center [430, 201] width 319 height 13
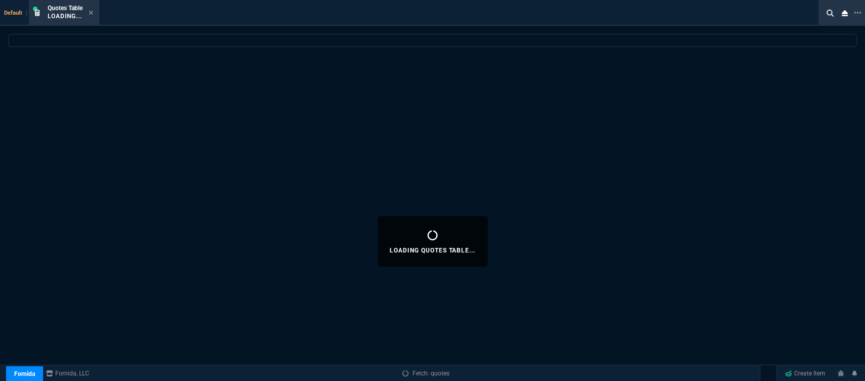
select select
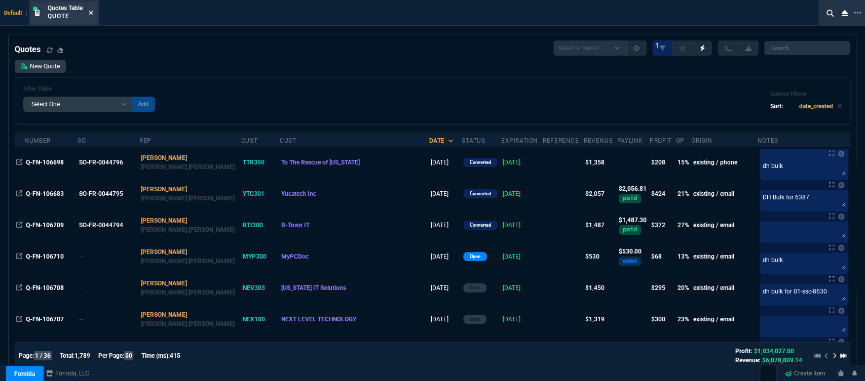
click at [91, 11] on icon at bounding box center [91, 13] width 5 height 6
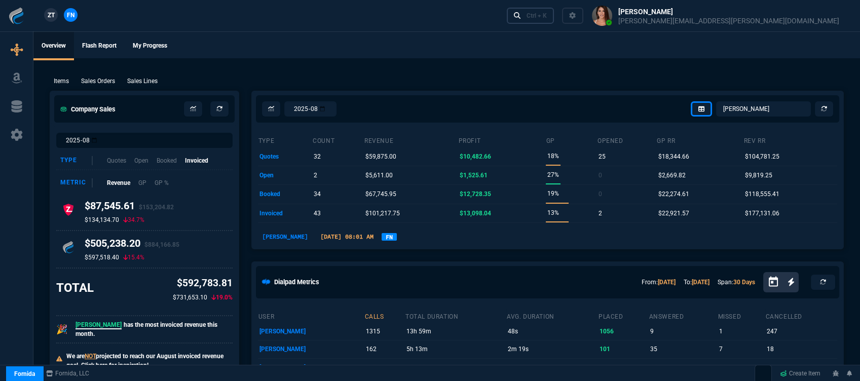
click at [547, 16] on div "Ctrl + K" at bounding box center [536, 16] width 20 height 8
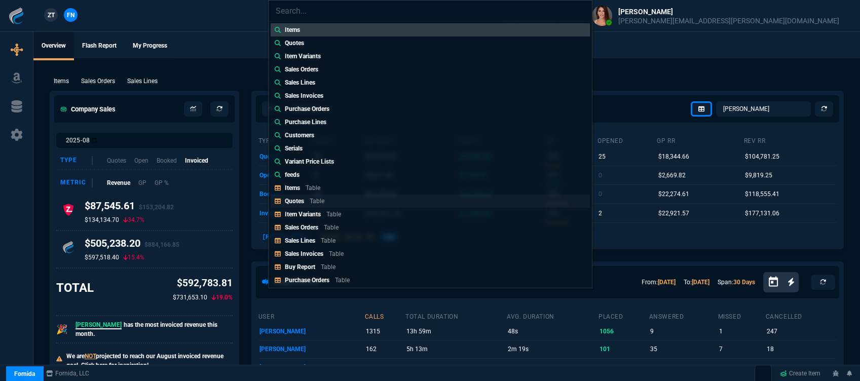
click at [343, 204] on link "Quotes Table" at bounding box center [430, 201] width 319 height 13
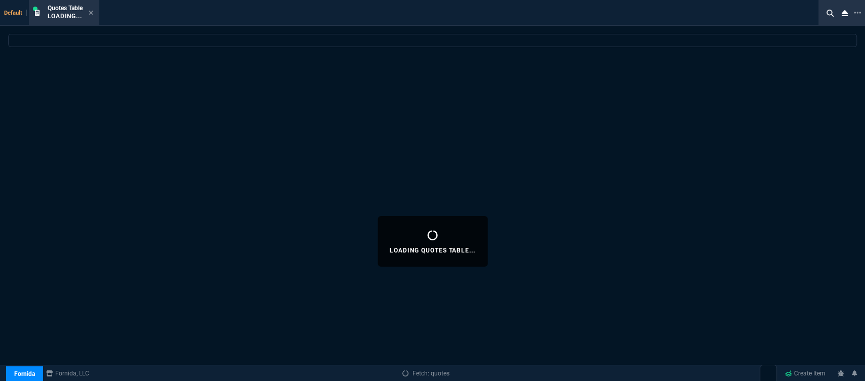
select select
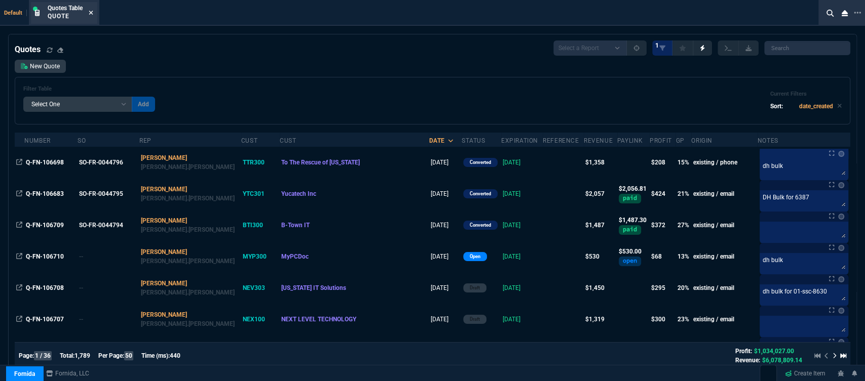
click at [93, 10] on icon at bounding box center [91, 13] width 5 height 6
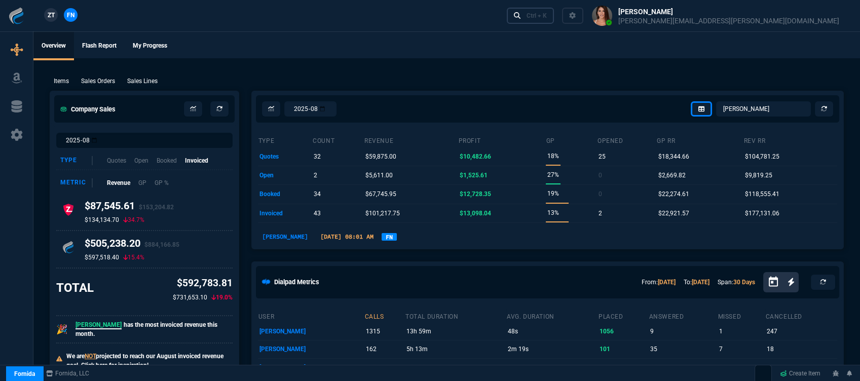
click at [547, 12] on div "Ctrl + K" at bounding box center [536, 16] width 20 height 8
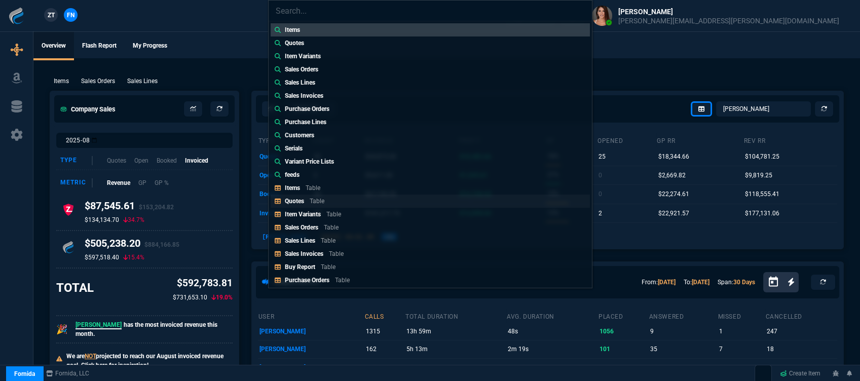
click at [351, 198] on link "Quotes Table" at bounding box center [430, 201] width 319 height 13
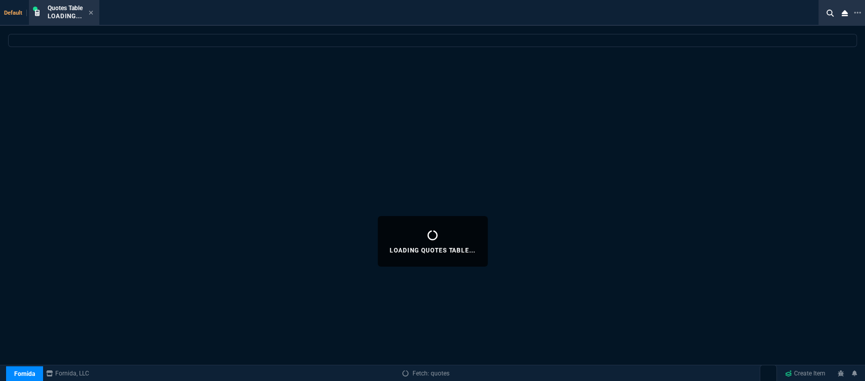
select select
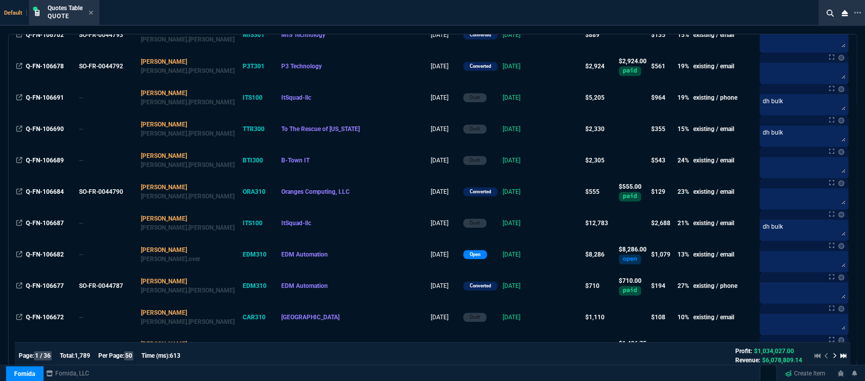
scroll to position [337, 0]
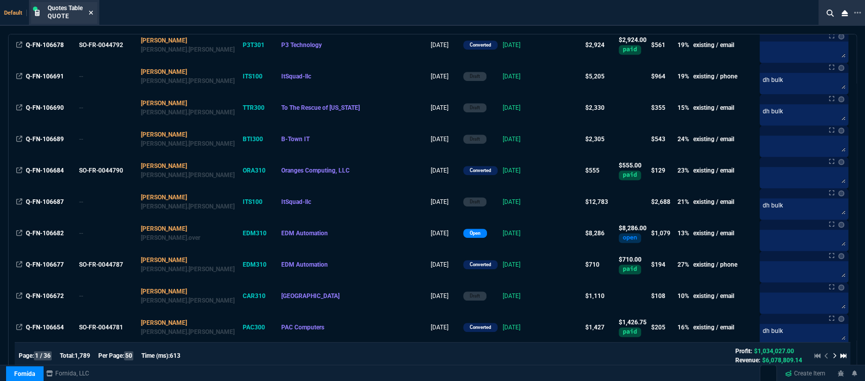
click at [89, 12] on icon at bounding box center [91, 13] width 5 height 6
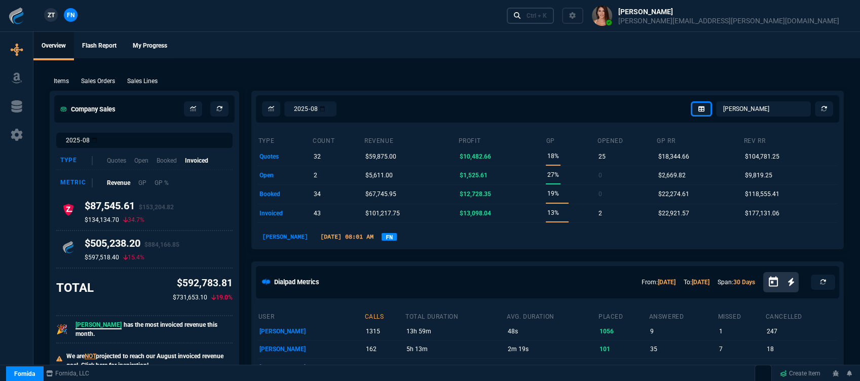
click at [547, 18] on div "Ctrl + K" at bounding box center [536, 16] width 20 height 8
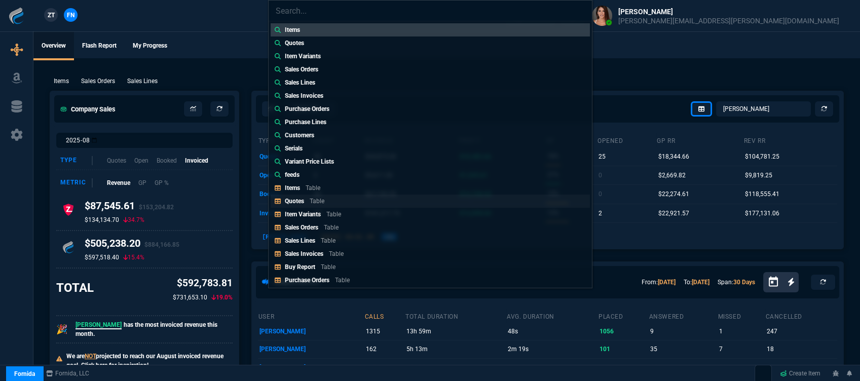
click at [301, 202] on p "Quotes" at bounding box center [294, 201] width 19 height 7
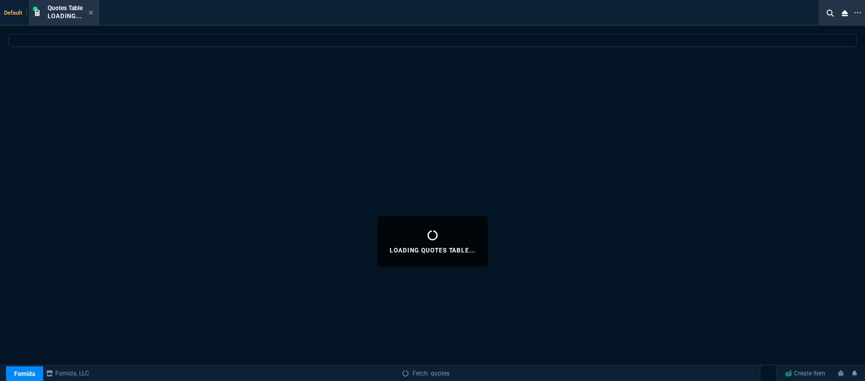
select select
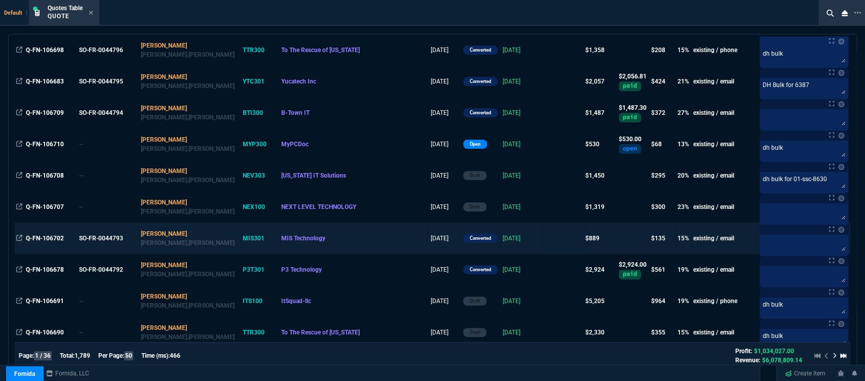
scroll to position [56, 0]
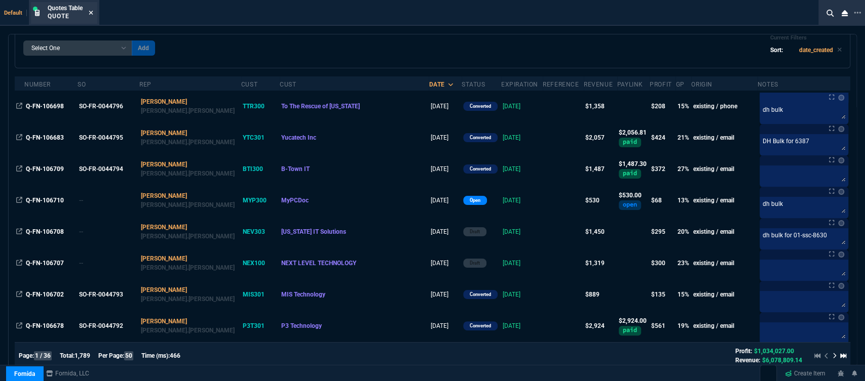
click at [91, 10] on icon at bounding box center [91, 13] width 5 height 6
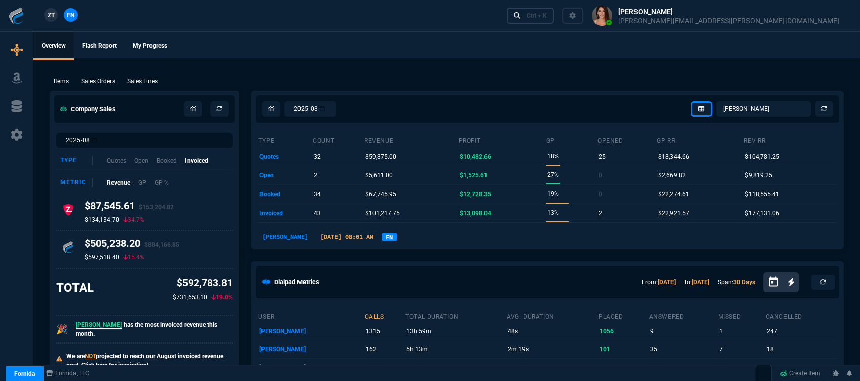
click at [554, 10] on link "Ctrl + K" at bounding box center [531, 16] width 48 height 16
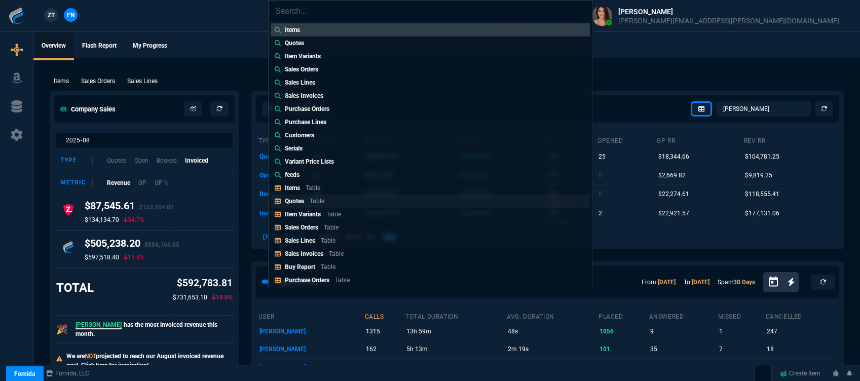
click at [305, 198] on div "Quotes Table" at bounding box center [307, 201] width 44 height 9
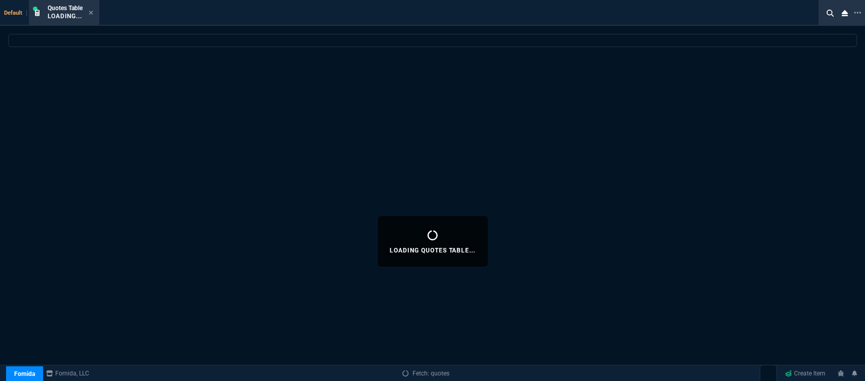
select select
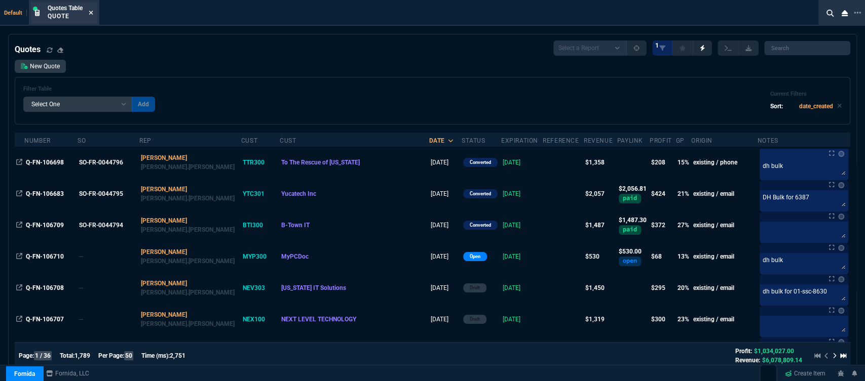
click at [91, 10] on fa-icon at bounding box center [91, 13] width 5 height 7
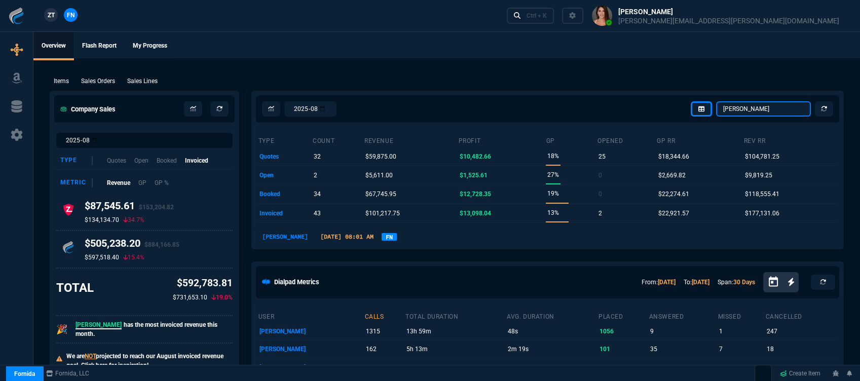
click at [750, 110] on select "Omar Brian Over Farzad Vahid Steven Huang Seti Shadab Alicia Bostic Wafek Moham…" at bounding box center [763, 108] width 95 height 15
click at [716, 101] on select "Omar Brian Over Farzad Vahid Steven Huang Seti Shadab Alicia Bostic Wafek Moham…" at bounding box center [763, 108] width 95 height 15
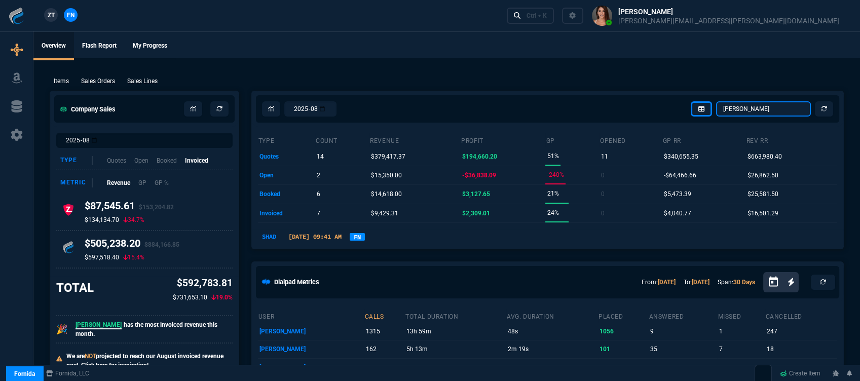
click at [746, 114] on select "Omar Brian Over Farzad Vahid Steven Huang Seti Shadab Alicia Bostic Wafek Moham…" at bounding box center [763, 108] width 95 height 15
select select "12: [PERSON_NAME]"
click at [716, 101] on select "Omar Brian Over Farzad Vahid Steven Huang Seti Shadab Alicia Bostic Wafek Moham…" at bounding box center [763, 108] width 95 height 15
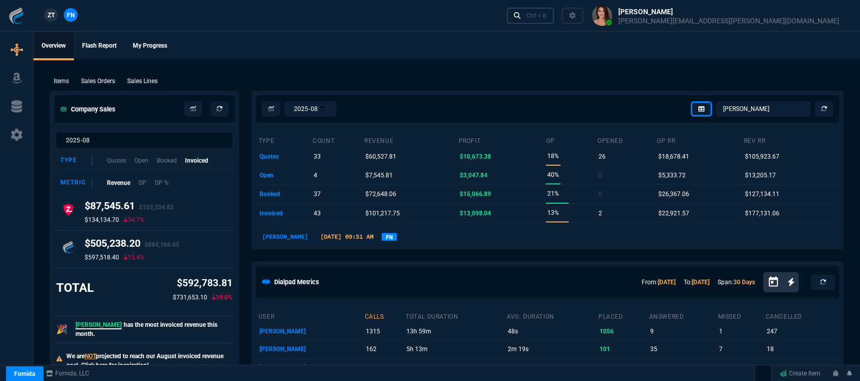
click at [547, 15] on div "Ctrl + K" at bounding box center [536, 16] width 20 height 8
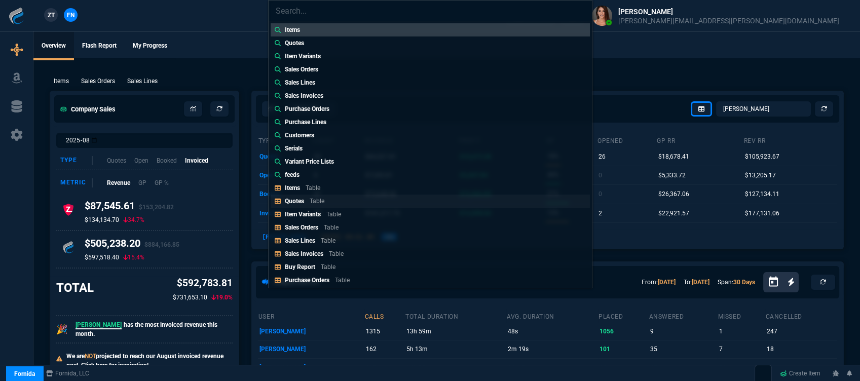
click at [337, 199] on link "Quotes Table" at bounding box center [430, 201] width 319 height 13
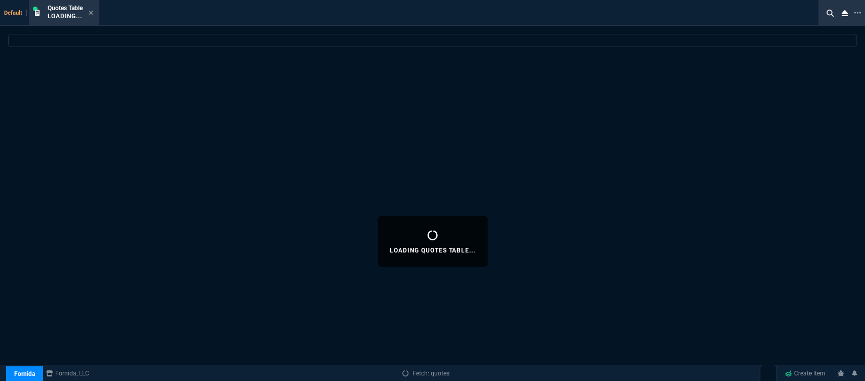
select select
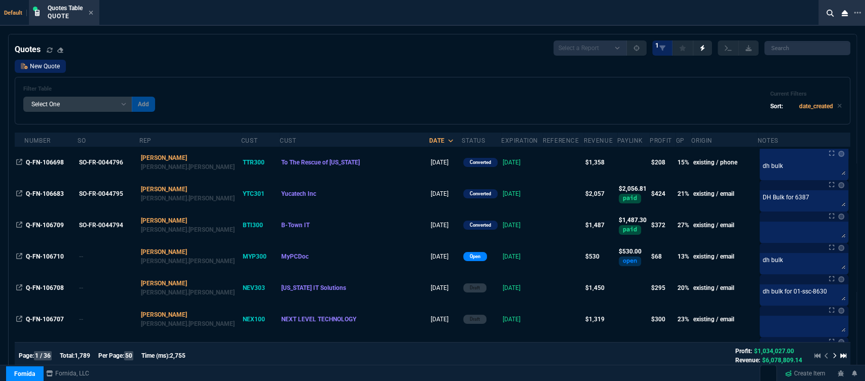
click at [41, 62] on link "New Quote" at bounding box center [40, 66] width 51 height 13
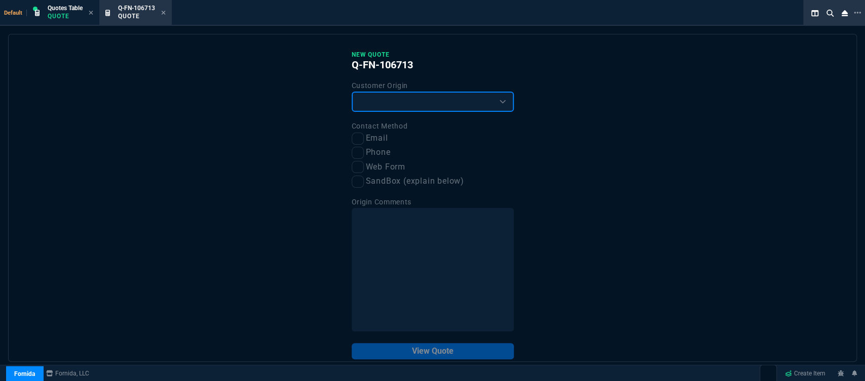
click at [413, 102] on select "Existing Customer Amazon Lead (first order) Website Lead (first order) Called (…" at bounding box center [433, 102] width 162 height 20
select select "existing"
click at [352, 92] on select "Existing Customer Amazon Lead (first order) Website Lead (first order) Called (…" at bounding box center [433, 102] width 162 height 20
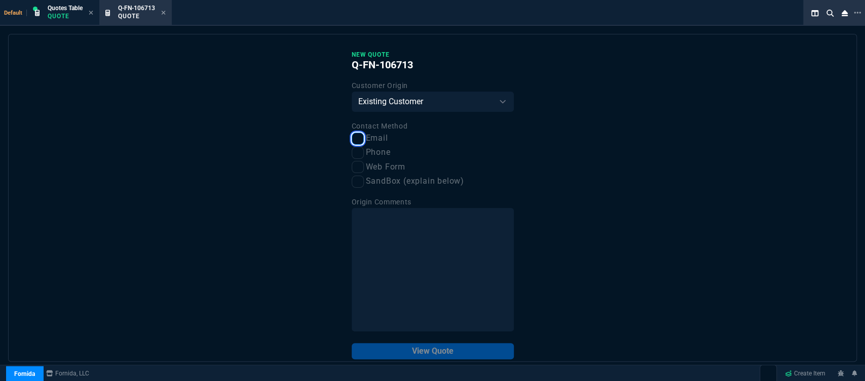
click at [353, 142] on input "Email" at bounding box center [358, 139] width 12 height 12
checkbox input "true"
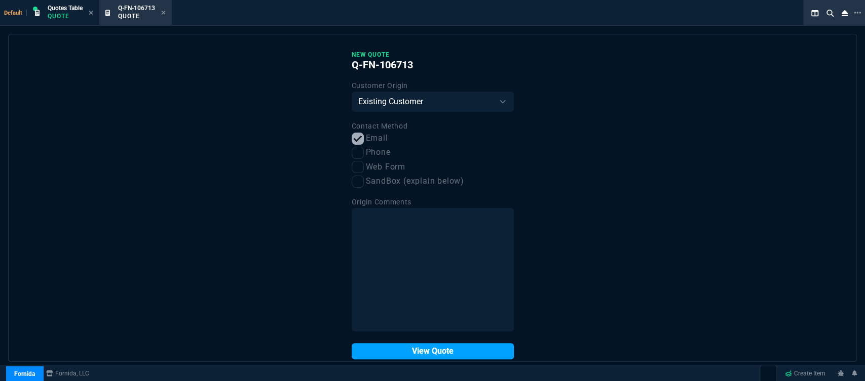
click at [402, 353] on button "View Quote" at bounding box center [433, 351] width 162 height 16
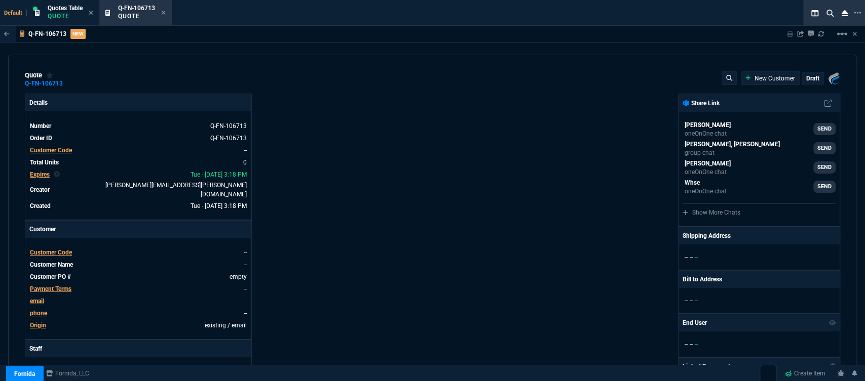
click at [62, 249] on span "Customer Code" at bounding box center [51, 252] width 42 height 7
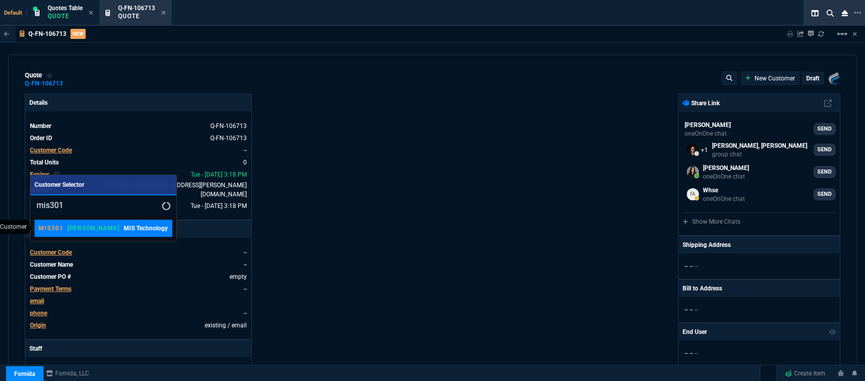
type input "mis301"
click at [93, 222] on link "MIS301 ROSS MIS Technology" at bounding box center [103, 228] width 138 height 17
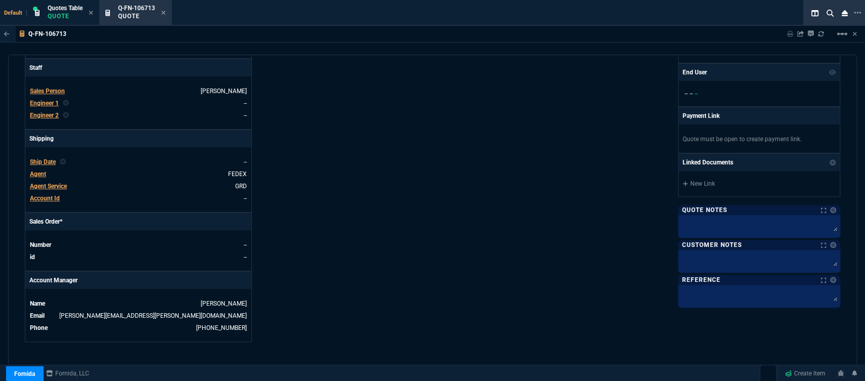
scroll to position [454, 0]
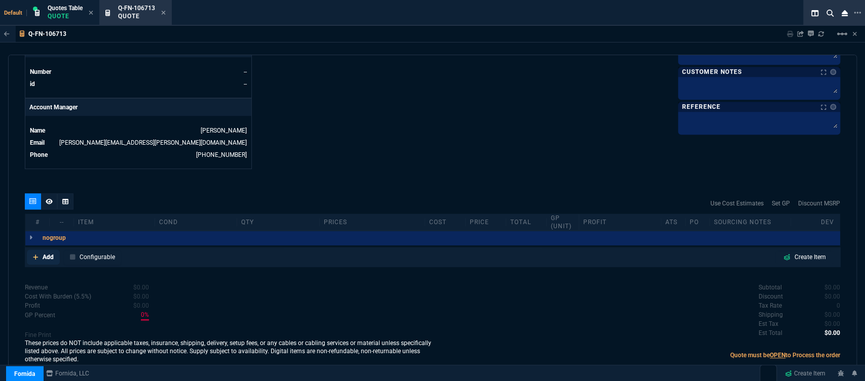
click at [33, 254] on icon at bounding box center [36, 257] width 6 height 6
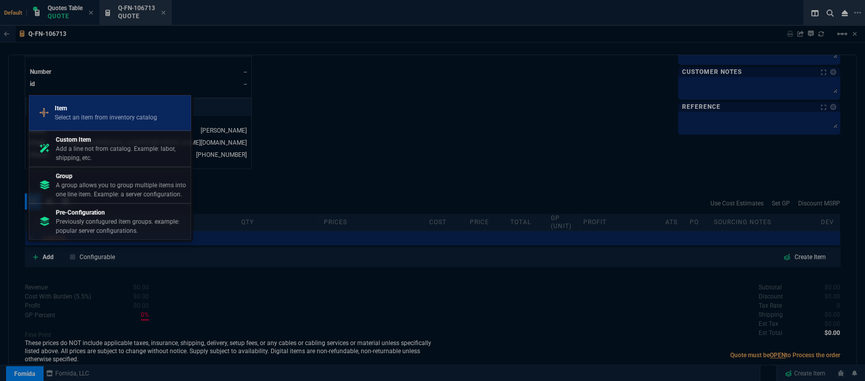
click at [90, 106] on p "Item" at bounding box center [106, 108] width 102 height 9
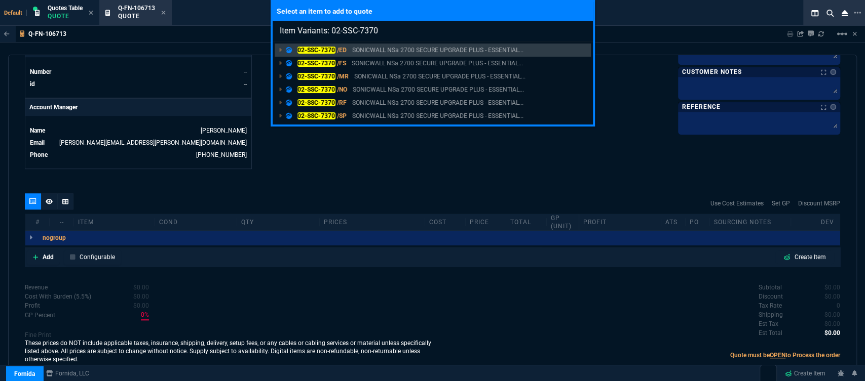
type input "Item Variants: 02-SSC-7370"
click at [384, 187] on div "Select an item to add to quote Item Variants: 02-SSC-7370 02-SSC-7370 /ED SONIC…" at bounding box center [432, 190] width 865 height 381
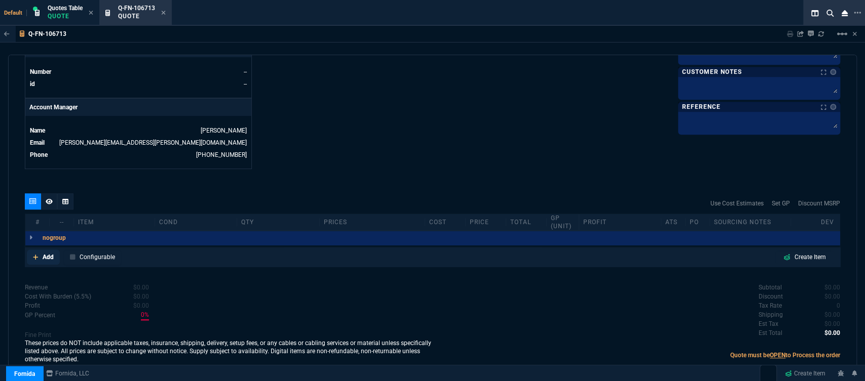
click at [33, 254] on icon at bounding box center [36, 257] width 6 height 6
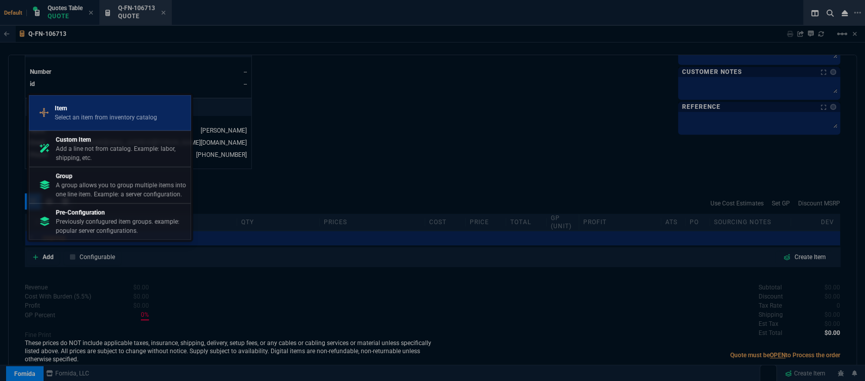
click at [69, 117] on p "Select an item from inventory catalog" at bounding box center [106, 117] width 102 height 9
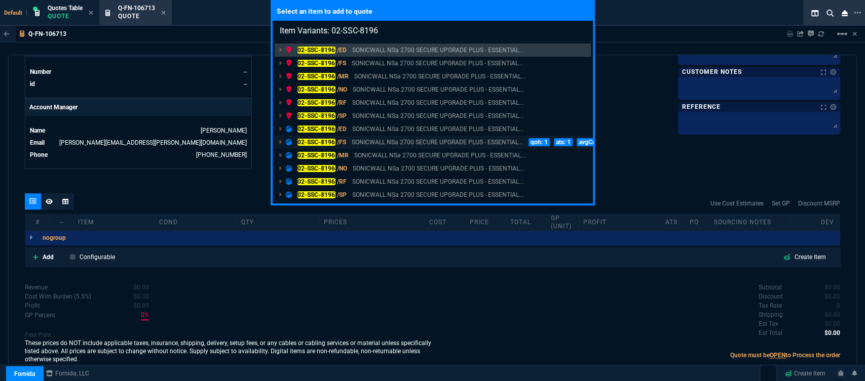
type input "Item Variants: 02-SSC-8196"
click at [385, 143] on p "SONICWALL NSa 2700 SECURE UPGRADE PLUS - ESSENTIAL..." at bounding box center [437, 142] width 171 height 9
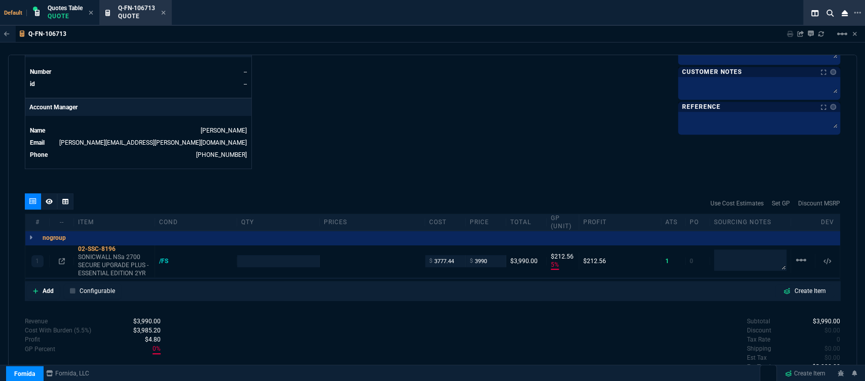
type input "5"
type input "213"
type input "5585"
type input "29"
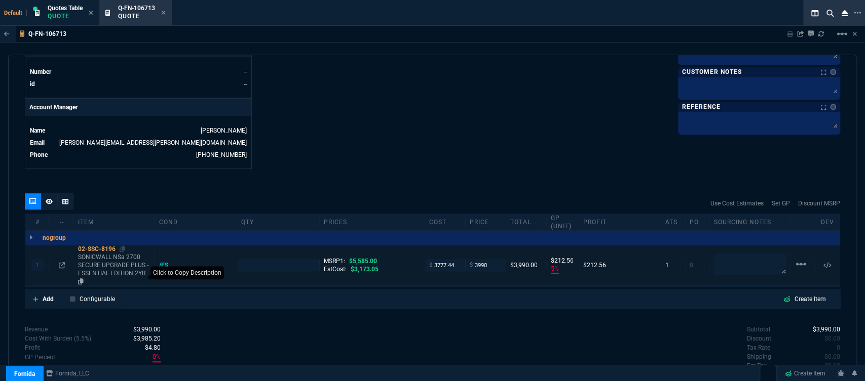
click at [83, 279] on icon at bounding box center [81, 282] width 6 height 6
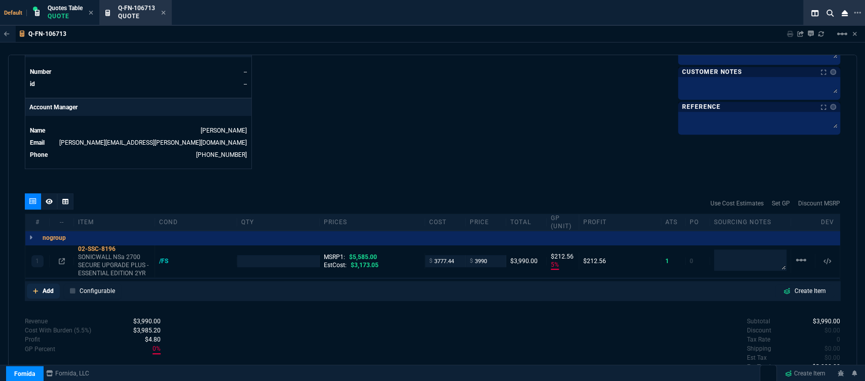
click at [34, 288] on icon at bounding box center [36, 291] width 6 height 6
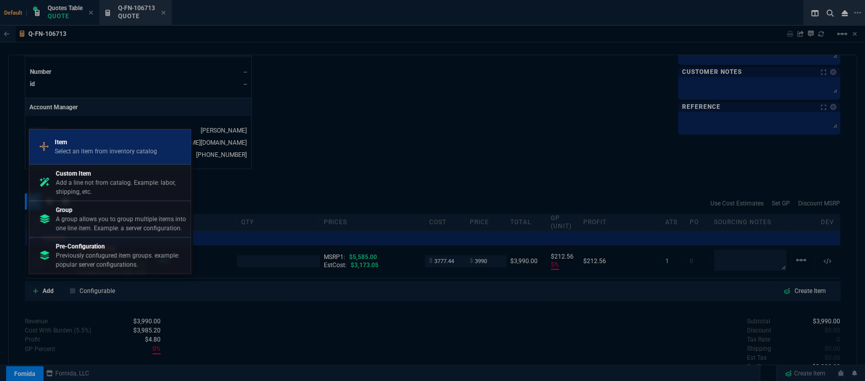
click at [74, 143] on p "Item" at bounding box center [106, 142] width 102 height 9
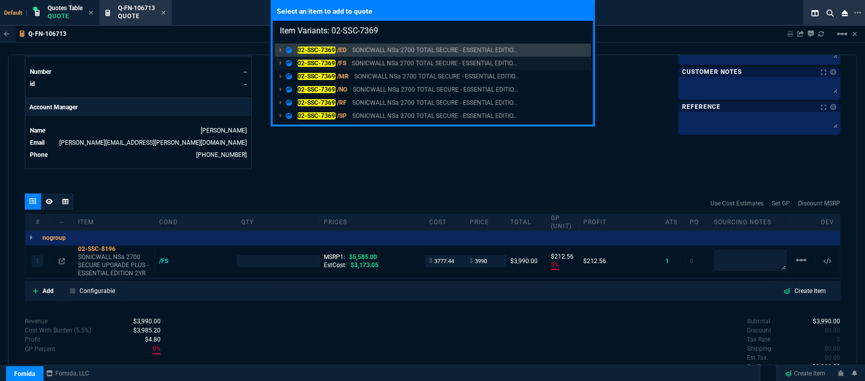
type input "Item Variants: 02-SSC-7369"
click at [385, 61] on p "SONICWALL NSa 2700 TOTAL SECURE - ESSENTIAL EDITIO..." at bounding box center [434, 63] width 165 height 9
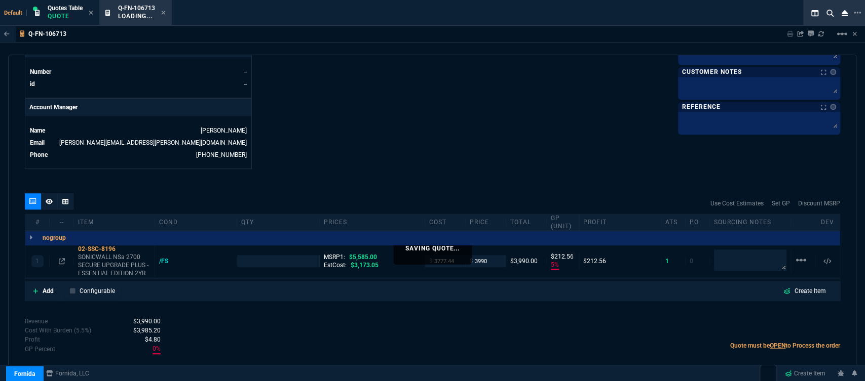
type input "1"
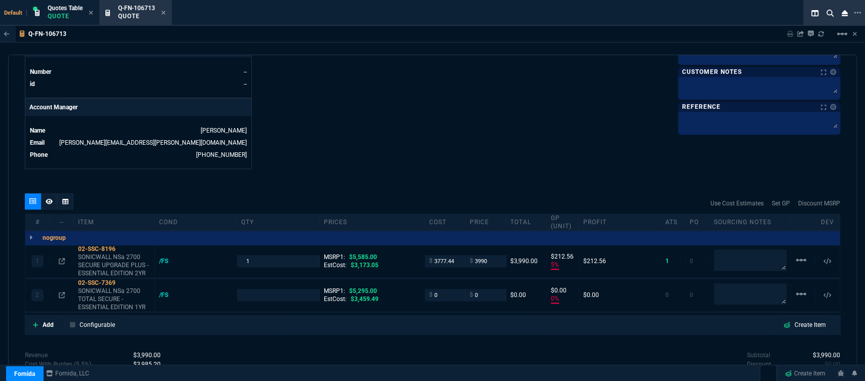
type input "5"
type input "213"
type input "0"
type input "29"
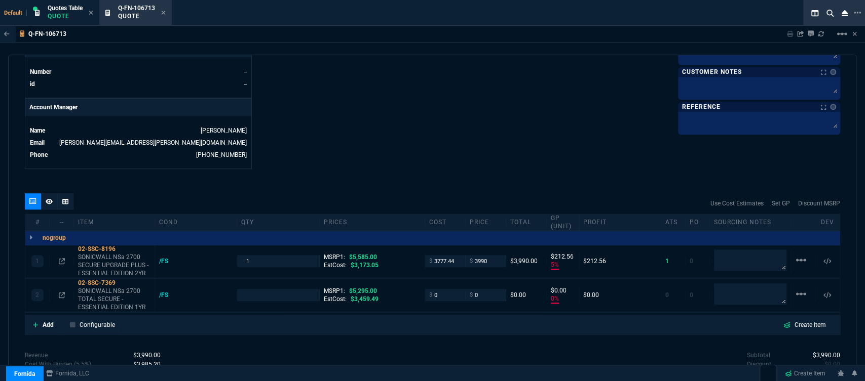
type input "100"
click at [32, 318] on link "Add" at bounding box center [43, 325] width 33 height 15
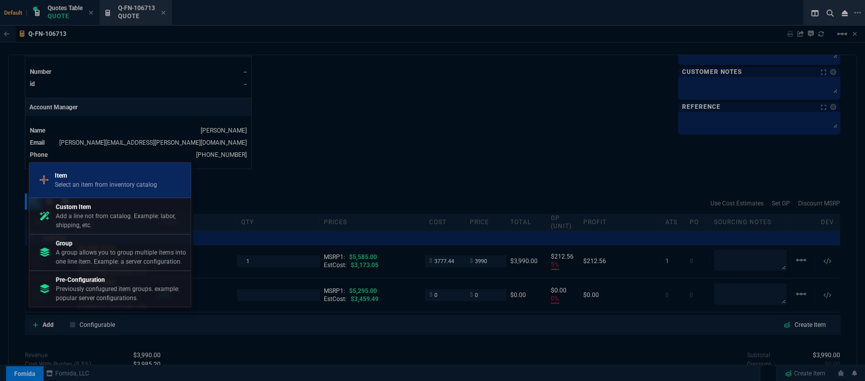
click at [65, 182] on p "Select an item from inventory catalog" at bounding box center [106, 184] width 102 height 9
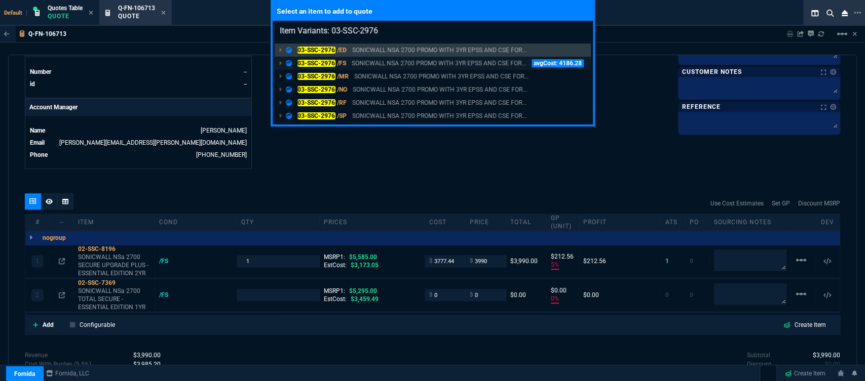
type input "Item Variants: 03-SSC-2976"
click at [387, 61] on p "SONICWALL NSA 2700 PROMO WITH 3YR EPSS AND CSE FOR..." at bounding box center [439, 63] width 174 height 9
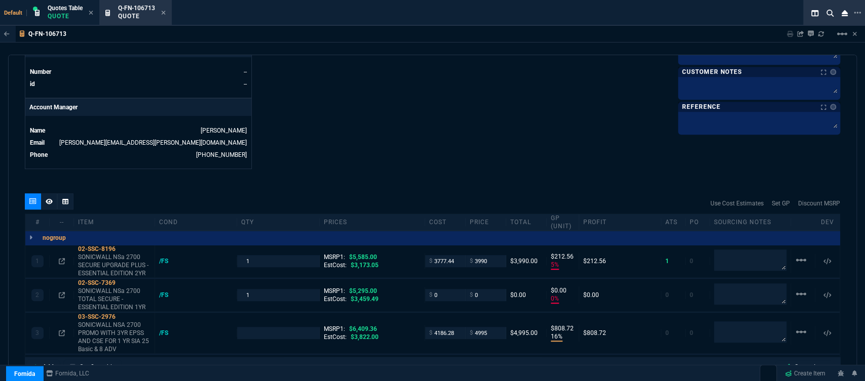
type input "5"
type input "213"
type input "0"
type input "16"
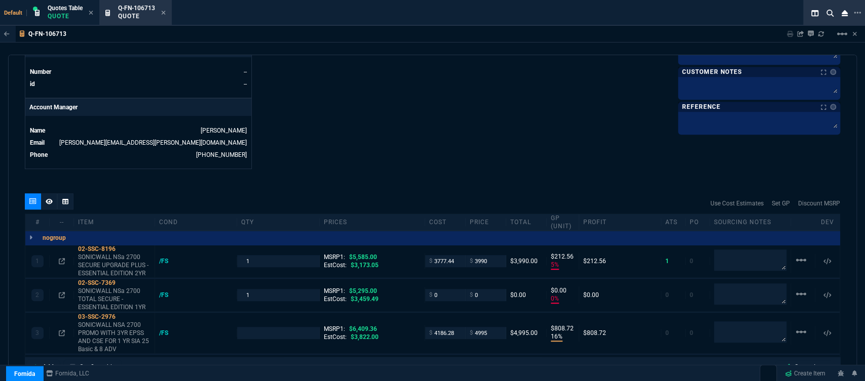
type input "809"
type input "29"
type input "100"
type input "22"
click at [796, 266] on mat-icon "linear_scale" at bounding box center [801, 260] width 12 height 12
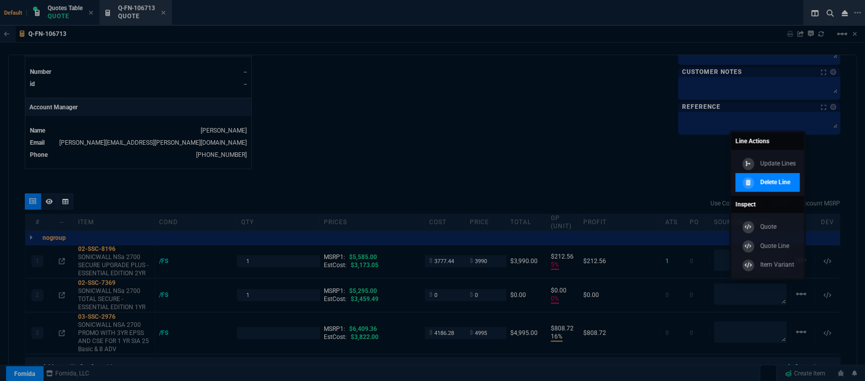
click at [782, 182] on p "Delete Line" at bounding box center [775, 182] width 30 height 9
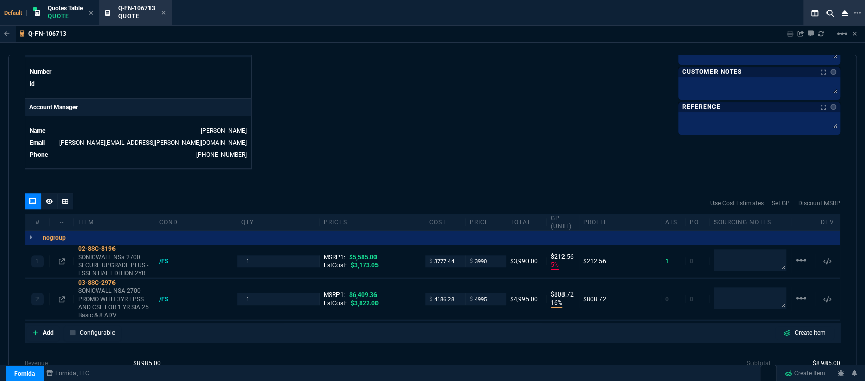
type input "5"
type input "213"
type input "16"
type input "809"
type input "29"
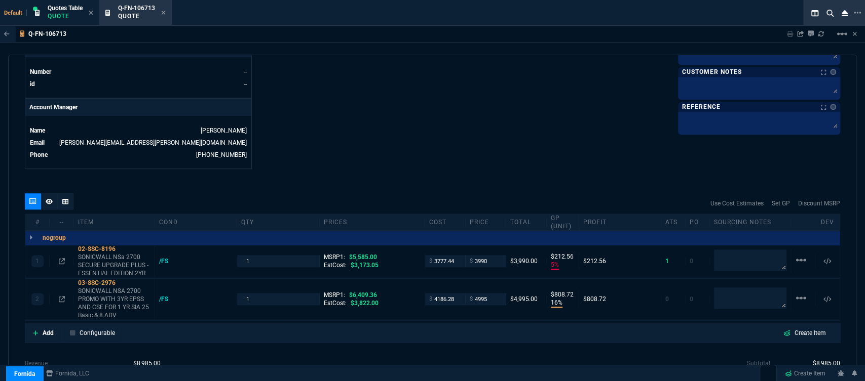
type input "22"
click at [797, 266] on mat-icon "linear_scale" at bounding box center [801, 260] width 12 height 12
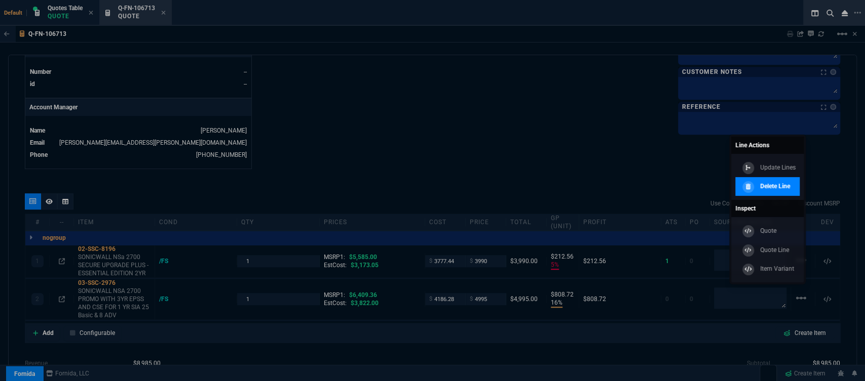
click at [787, 182] on p "Delete Line" at bounding box center [775, 186] width 30 height 9
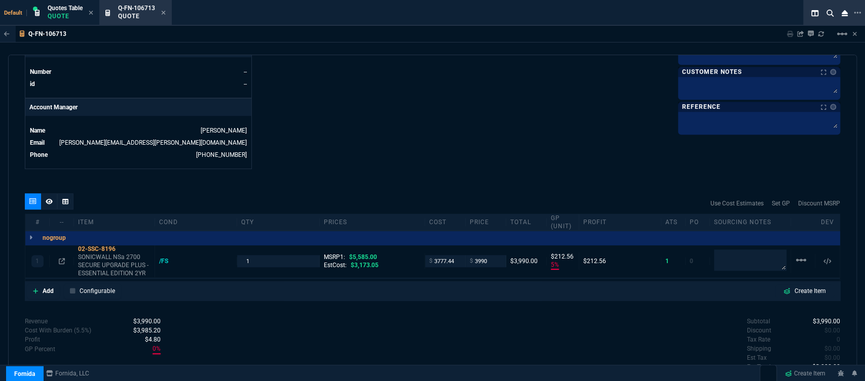
type input "5"
type input "213"
type input "29"
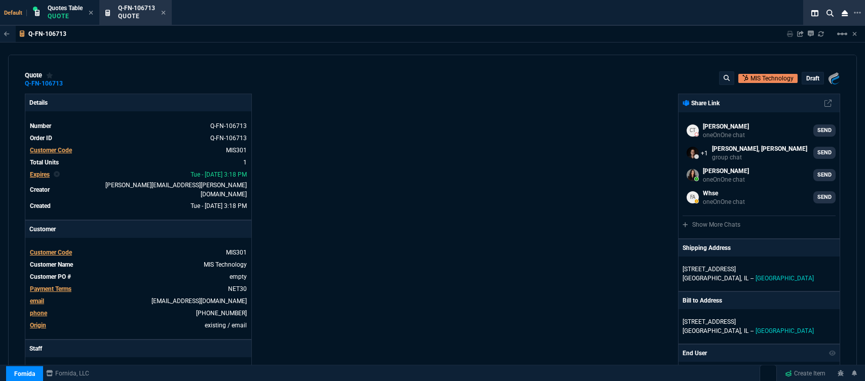
select select "12: [PERSON_NAME]"
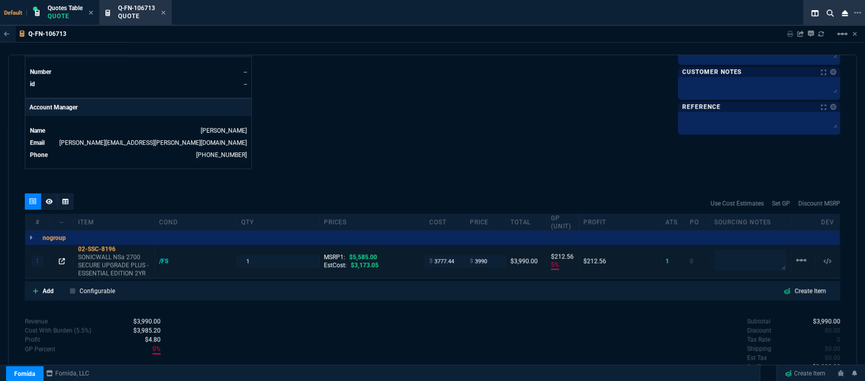
click at [61, 258] on icon at bounding box center [62, 261] width 6 height 6
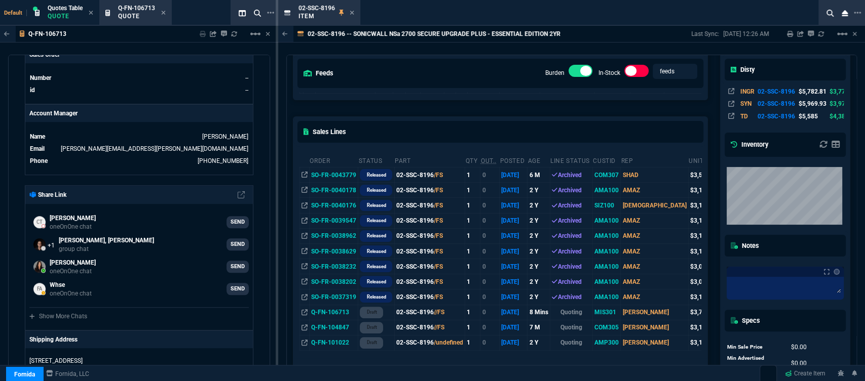
scroll to position [112, 0]
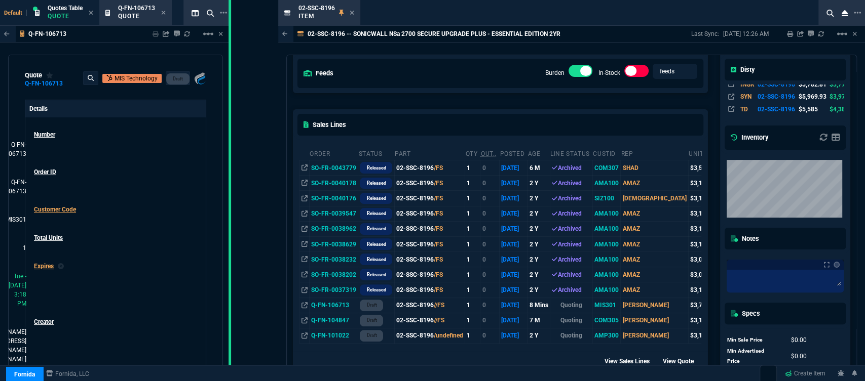
drag, startPoint x: 276, startPoint y: 42, endPoint x: 229, endPoint y: 34, distance: 47.7
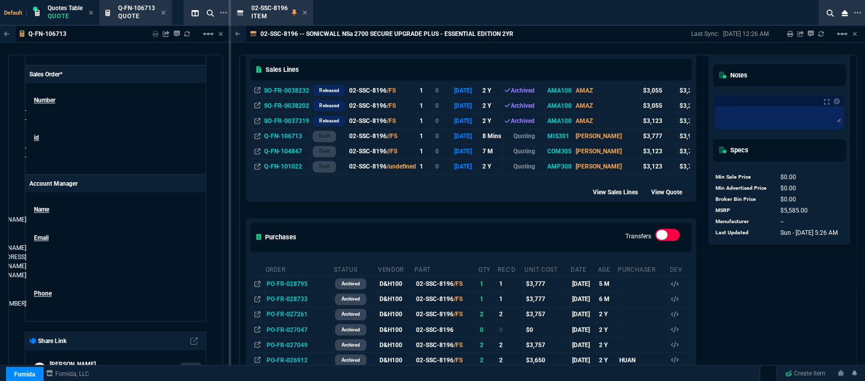
scroll to position [337, 0]
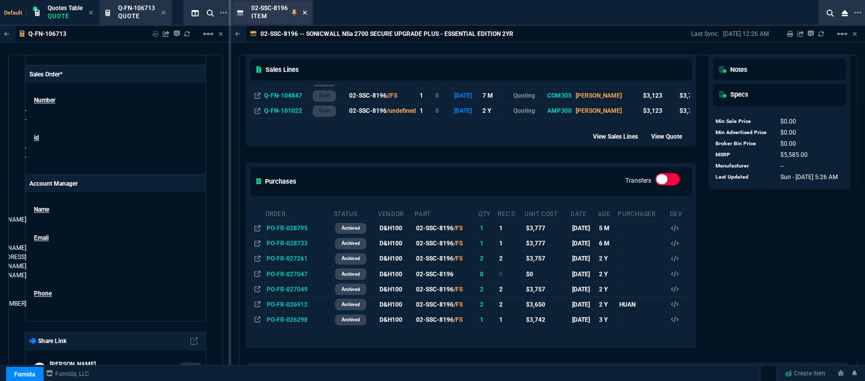
click at [305, 13] on icon at bounding box center [304, 13] width 5 height 6
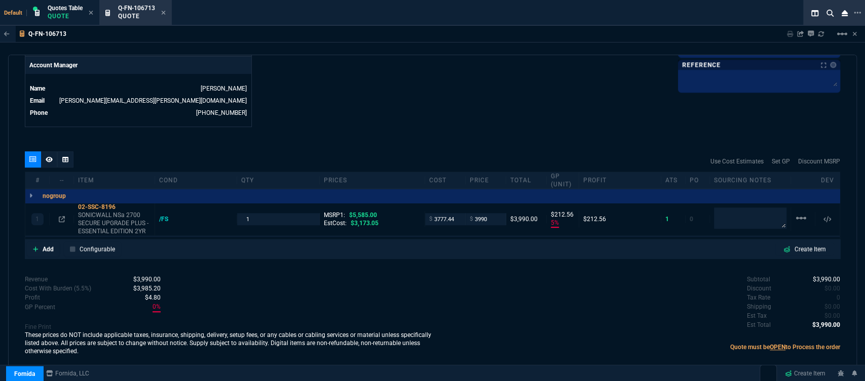
scroll to position [488, 0]
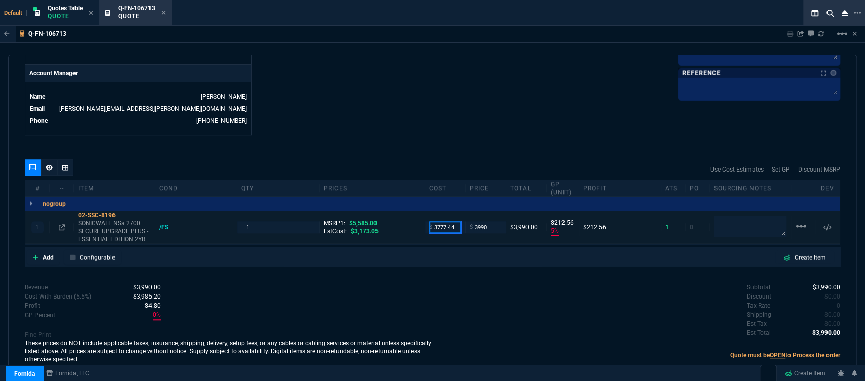
click at [454, 221] on input "3777.44" at bounding box center [445, 227] width 32 height 12
type input "3173"
type input "20"
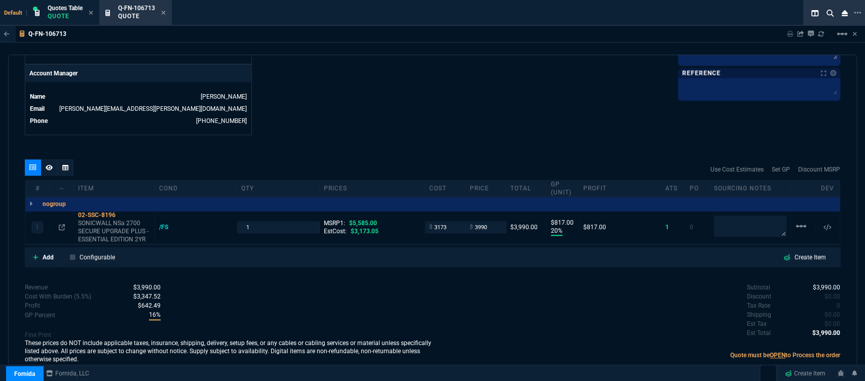
type input "817"
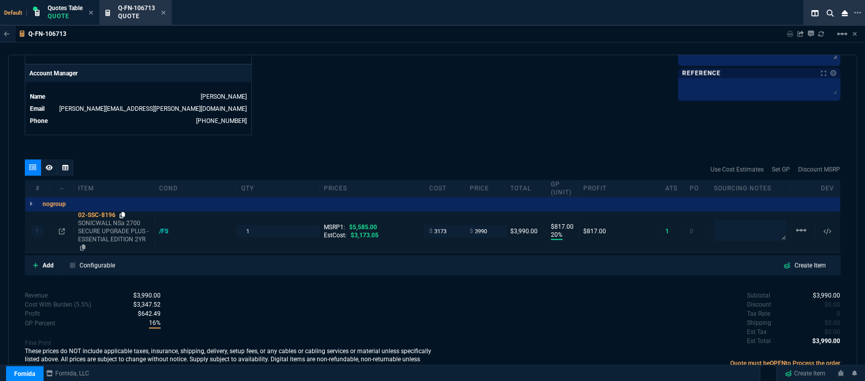
click at [125, 212] on icon at bounding box center [123, 215] width 6 height 6
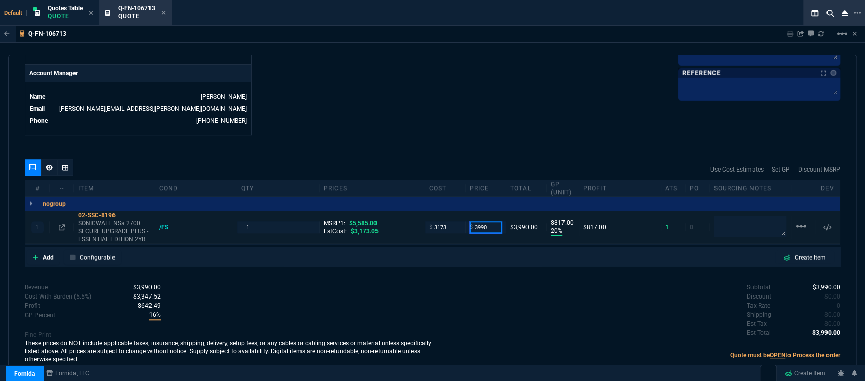
click at [489, 221] on input "3990" at bounding box center [486, 227] width 32 height 12
type input "4110"
type input "23"
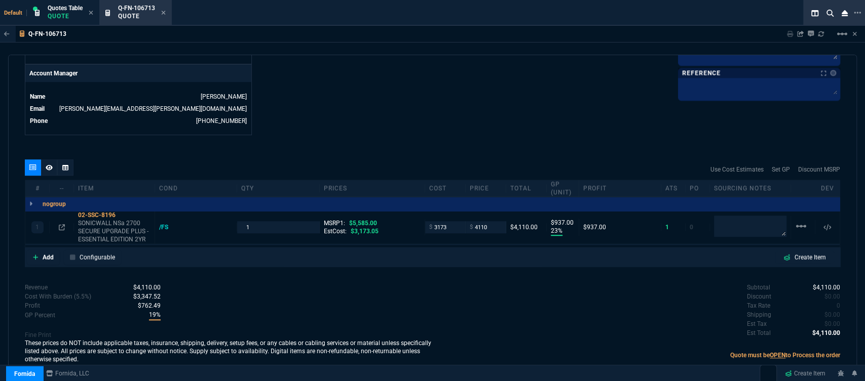
type input "937"
type input "26"
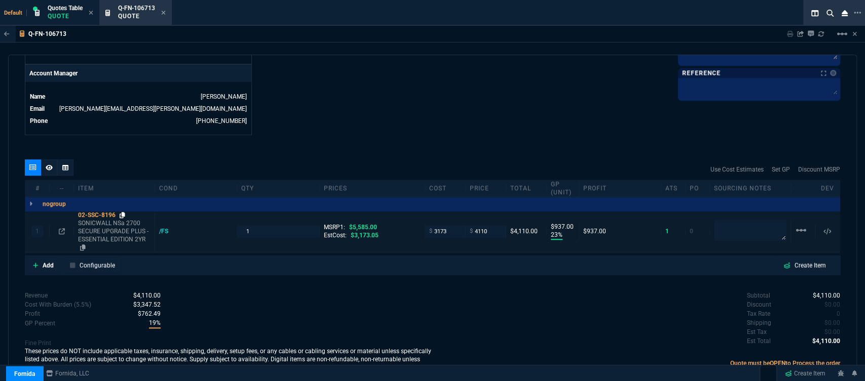
click at [123, 212] on icon at bounding box center [123, 215] width 6 height 6
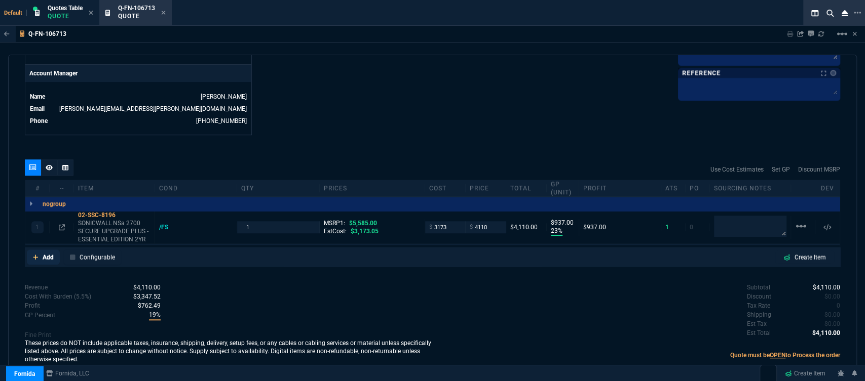
click at [36, 254] on icon at bounding box center [36, 257] width 6 height 6
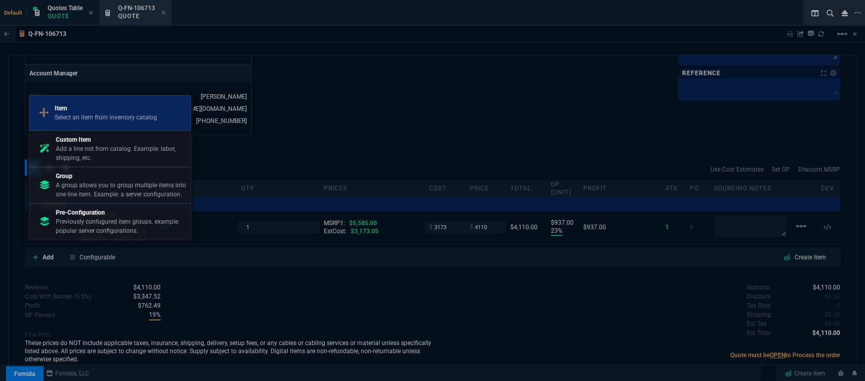
click at [85, 110] on p "Item" at bounding box center [106, 108] width 102 height 9
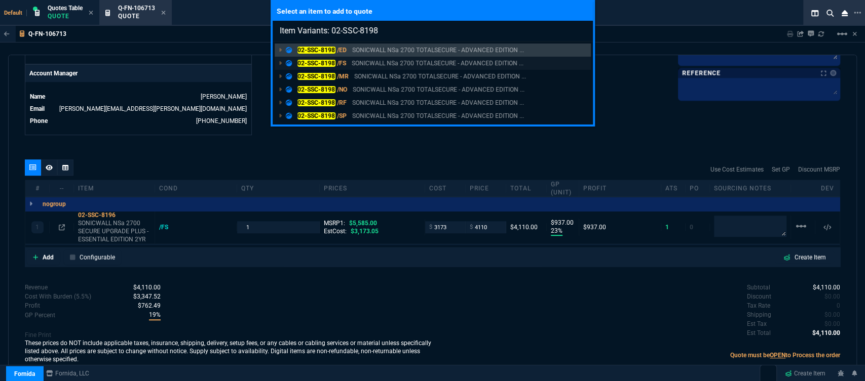
type input "Item Variants: 02-SSC-8198"
click at [418, 67] on p "SONICWALL NSa 2700 TOTALSECURE - ADVANCED EDITION ..." at bounding box center [438, 63] width 172 height 9
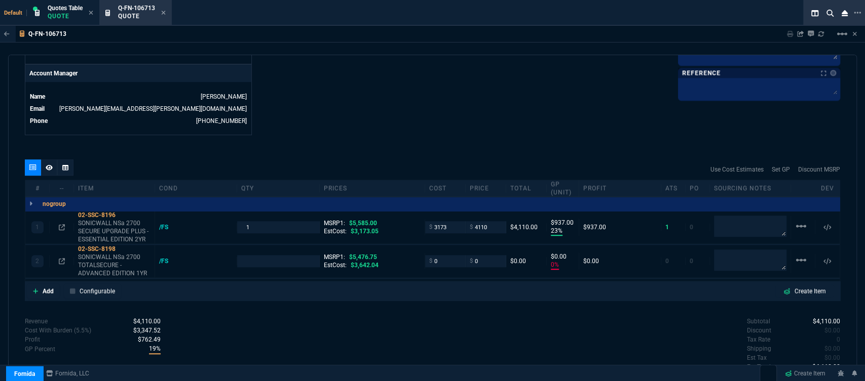
type input "23"
type input "937"
type input "0"
type input "26"
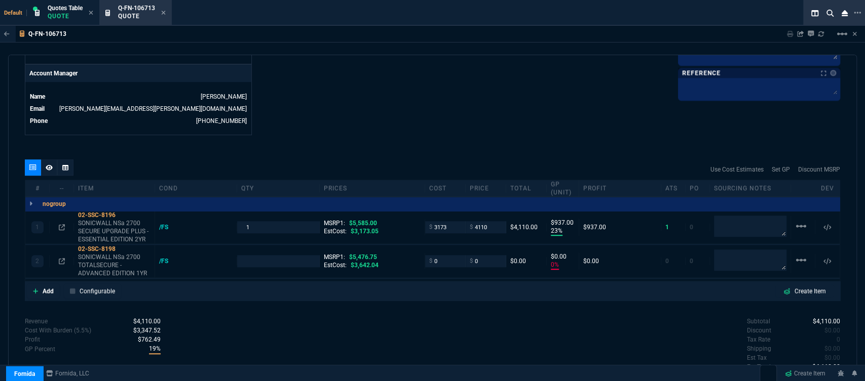
type input "100"
click at [440, 255] on input "0" at bounding box center [445, 261] width 32 height 12
type input "3220"
click at [446, 135] on div "quote Q-FN-106713 MIS Technology draft Fornida, LLC 2609 Technology Dr Suite 30…" at bounding box center [432, 217] width 849 height 324
type input "1"
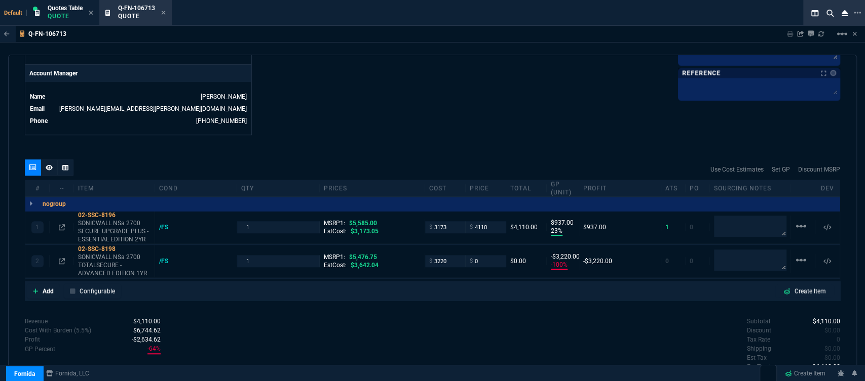
type input "3220"
type input "-100"
type input "-3220"
click at [729, 250] on textarea at bounding box center [750, 260] width 72 height 21
drag, startPoint x: 753, startPoint y: 253, endPoint x: 694, endPoint y: 252, distance: 59.3
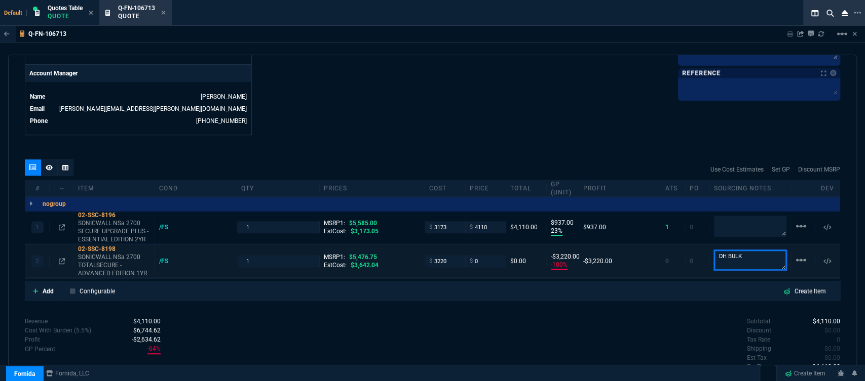
click at [694, 252] on div "2 02-SSC-8198 SONICWALL NSa 2700 TOTALSECURE - ADVANCED EDITION 1YR /FS 1 MSRP1…" at bounding box center [432, 261] width 814 height 33
type textarea "dh bulk"
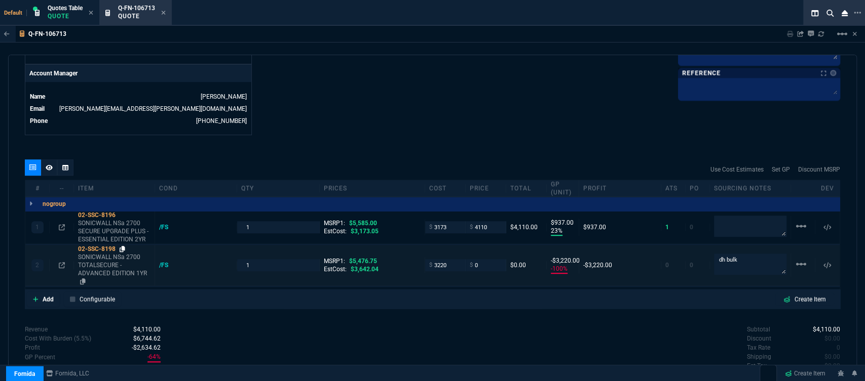
click at [121, 246] on icon at bounding box center [123, 249] width 6 height 6
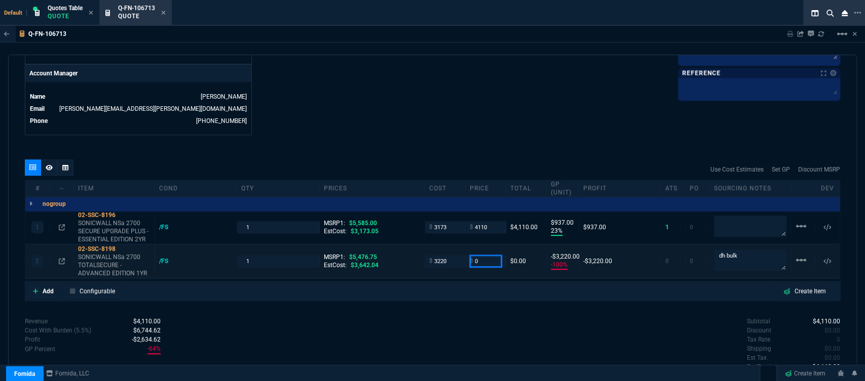
click at [481, 255] on input "0" at bounding box center [486, 261] width 32 height 12
type input "3655"
type input "12"
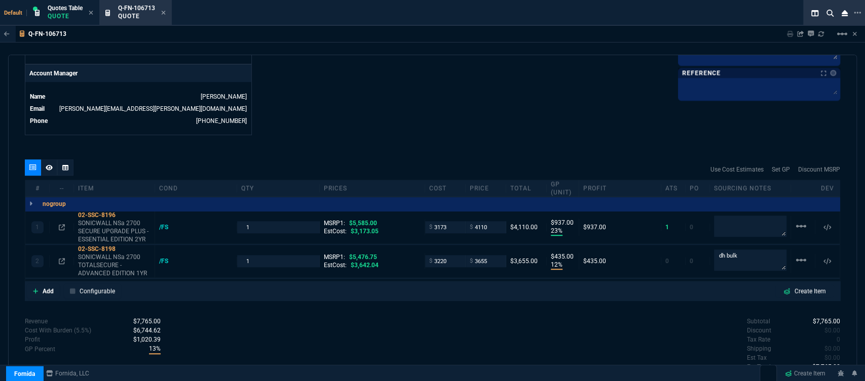
type input "435"
type input "33"
click at [488, 321] on div "Subtotal $7,765.00 Discount $0.00 Tax Rate 0 Shipping $0.00 Est Tax $0.00 Est T…" at bounding box center [637, 345] width 408 height 56
click at [455, 322] on div "Subtotal $7,765.00 Discount $0.00 Tax Rate 0 Shipping $0.00 Est Tax $0.00 Est T…" at bounding box center [637, 345] width 408 height 56
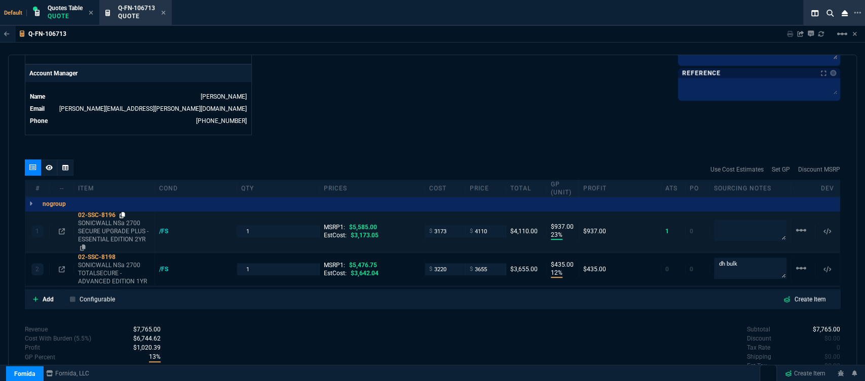
click at [123, 212] on icon at bounding box center [123, 215] width 6 height 6
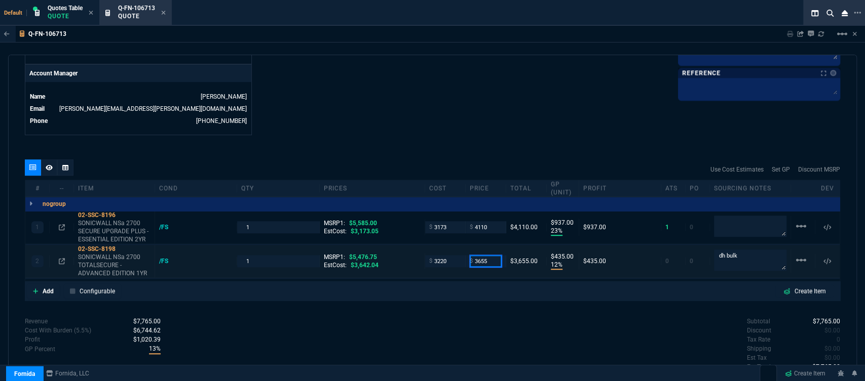
click at [490, 256] on input "3655" at bounding box center [486, 261] width 32 height 12
type input "3679"
type input "459"
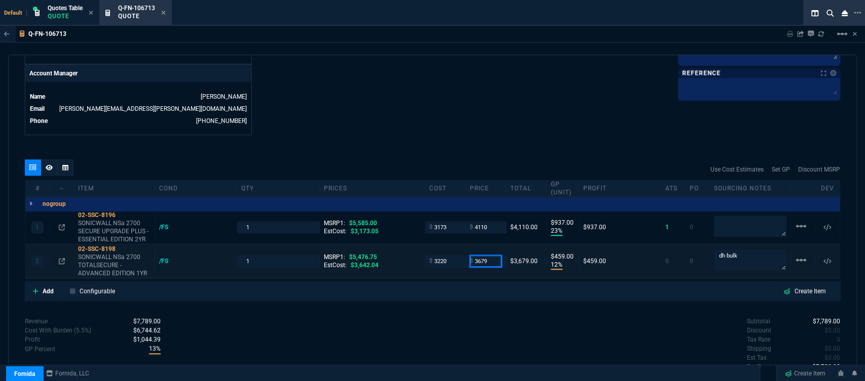
click at [487, 256] on input "3679" at bounding box center [486, 261] width 32 height 12
type input "3669"
type input "449"
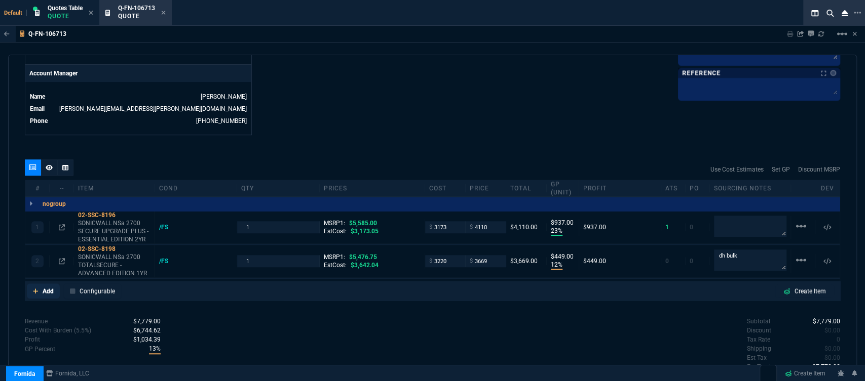
click at [33, 288] on icon at bounding box center [36, 291] width 6 height 6
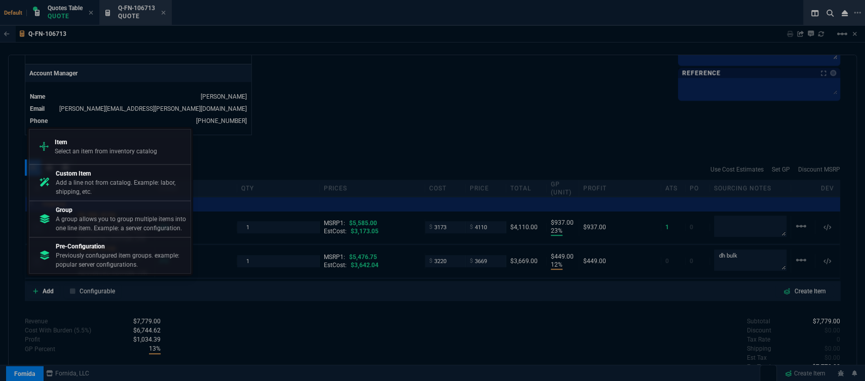
click at [90, 143] on p "Item" at bounding box center [106, 142] width 102 height 9
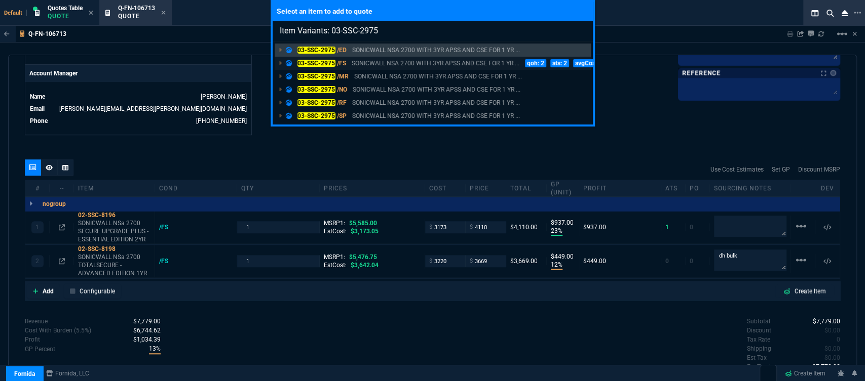
type input "Item Variants: 03-SSC-2975"
click at [417, 64] on p "SONICWALL NSA 2700 WITH 3YR APSS AND CSE FOR 1 YR ..." at bounding box center [436, 63] width 168 height 9
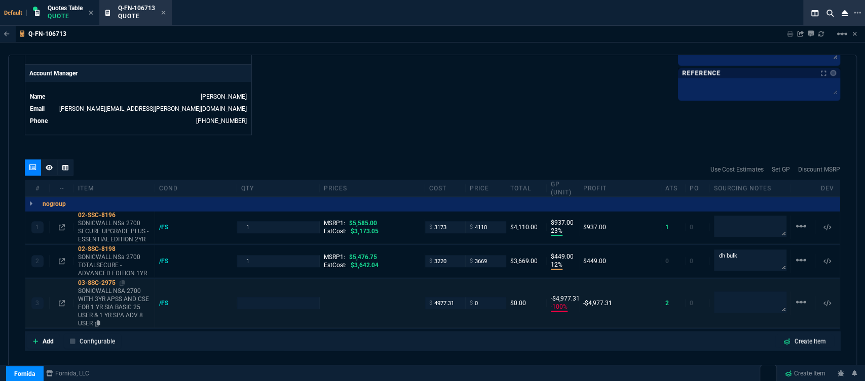
type input "23"
type input "937"
type input "12"
type input "449"
type input "-100"
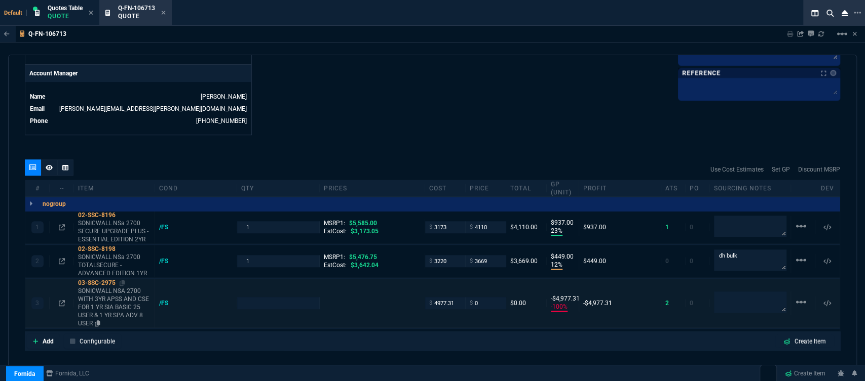
type input "-4977"
type input "26"
type input "33"
type input "6858.43"
type input "100"
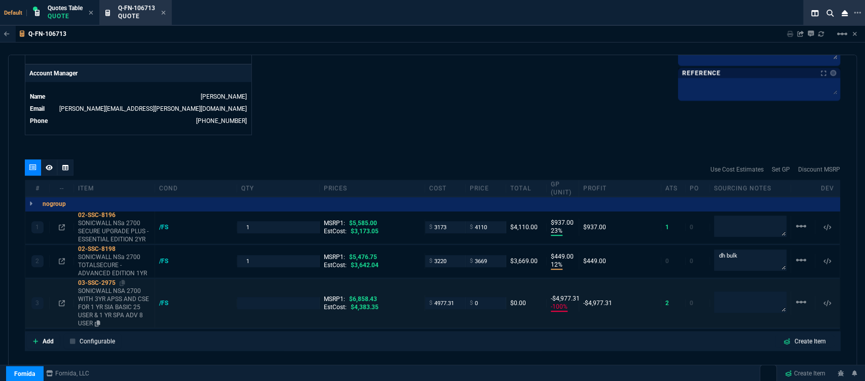
click at [118, 310] on p "SONICWALL NSA 2700 WITH 3YR APSS AND CSE FOR 1 YR SIA BASIC 25 USER & 1 YR SPA …" at bounding box center [114, 307] width 72 height 41
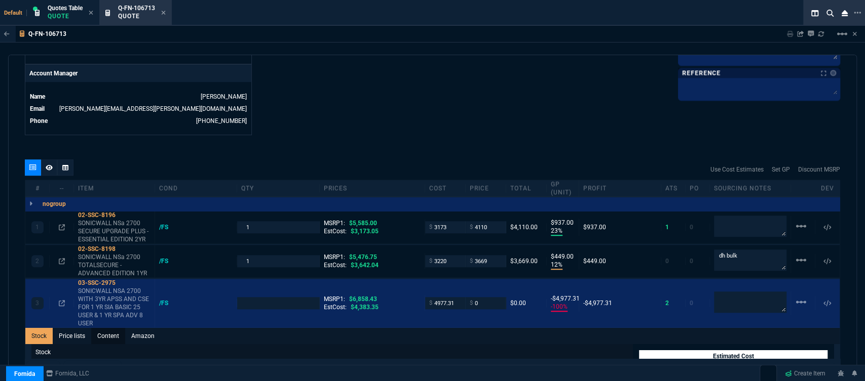
click at [112, 328] on link "Content" at bounding box center [108, 336] width 34 height 16
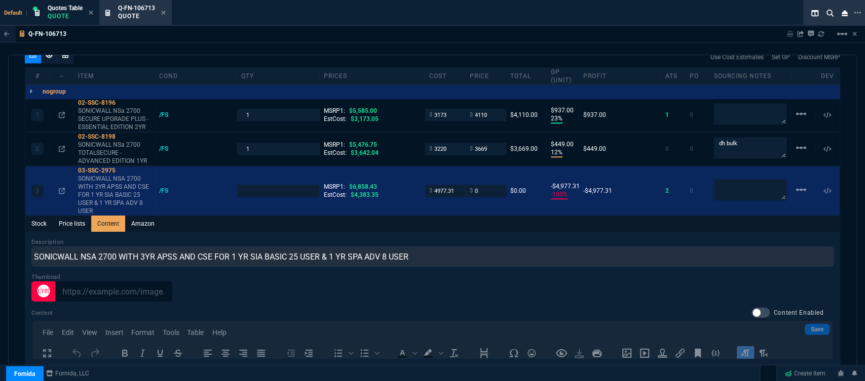
scroll to position [0, 0]
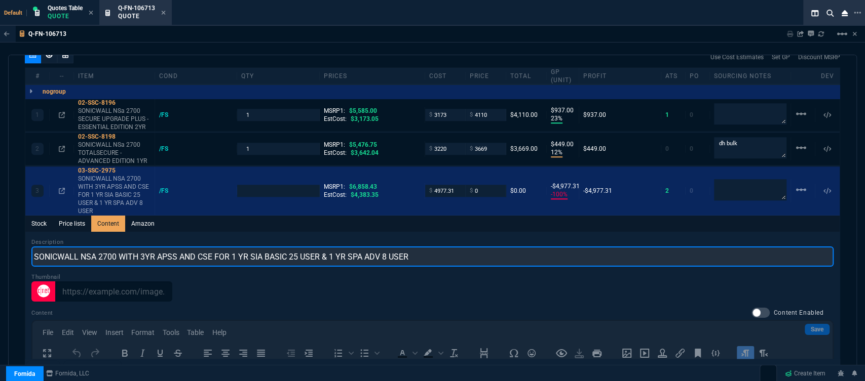
click at [442, 250] on input "SONICWALL NSA 2700 WITH 3YR APSS AND CSE FOR 1 YR SIA BASIC 25 USER & 1 YR SPA …" at bounding box center [432, 257] width 802 height 20
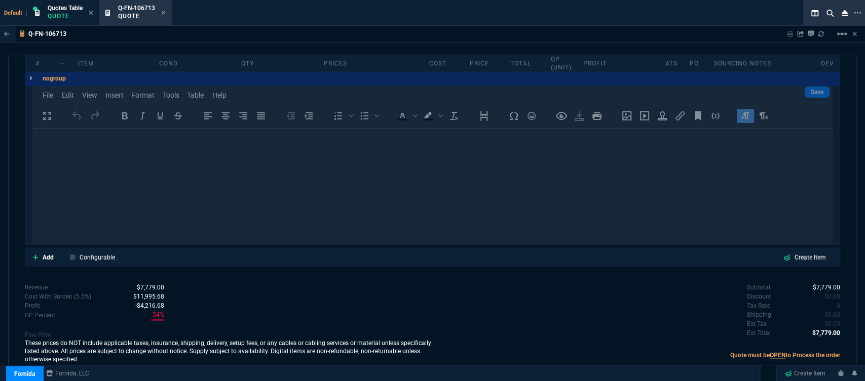
scroll to position [725, 0]
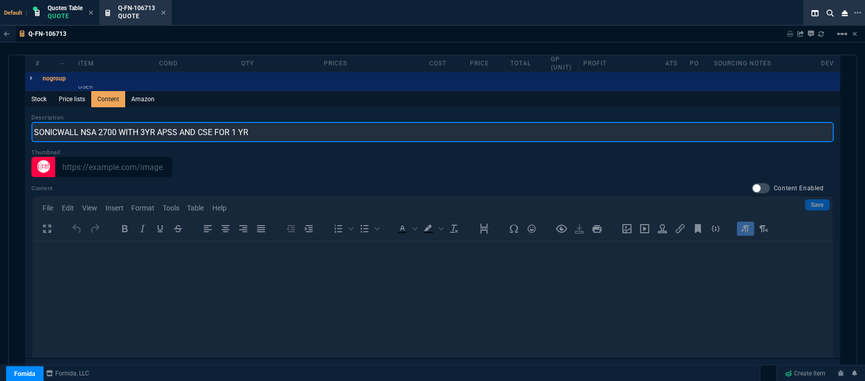
click at [239, 123] on input "SONICWALL NSA 2700 WITH 3YR APSS AND CSE FOR 1 YR" at bounding box center [432, 132] width 802 height 20
click at [176, 126] on input "SONICWALL NSA 2700 WITH 3YR APSS AND CSE FOR 1YR" at bounding box center [432, 132] width 802 height 20
click at [121, 126] on input "SONICWALL NSA 2700 WITH 3YR ADVANCED AND CSE FOR 1YR" at bounding box center [432, 132] width 802 height 20
type input "SONICWALL NSA 2700 PROMO WITH 3YR ADVANCED AND CSE FOR 1YR"
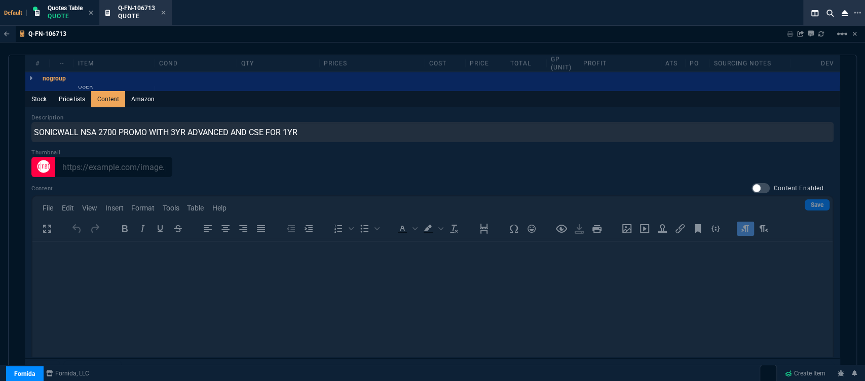
click at [340, 107] on div "Description SONICWALL NSA 2700 PROMO WITH 3YR ADVANCED AND CSE FOR 1YR Thumbnai…" at bounding box center [432, 255] width 814 height 297
type input "1"
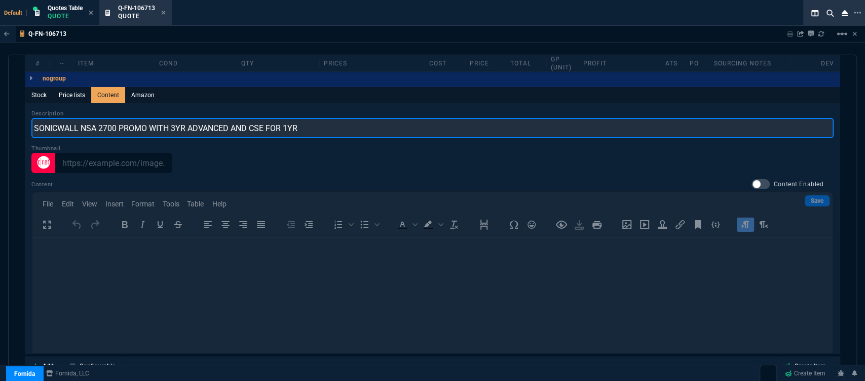
click at [337, 121] on input "SONICWALL NSA 2700 PROMO WITH 3YR ADVANCED AND CSE FOR 1YR" at bounding box center [432, 128] width 802 height 20
type input "SONICWALL NSA 2700 PROMO WITH 3YR ADVANCED AND 1YR CSE"
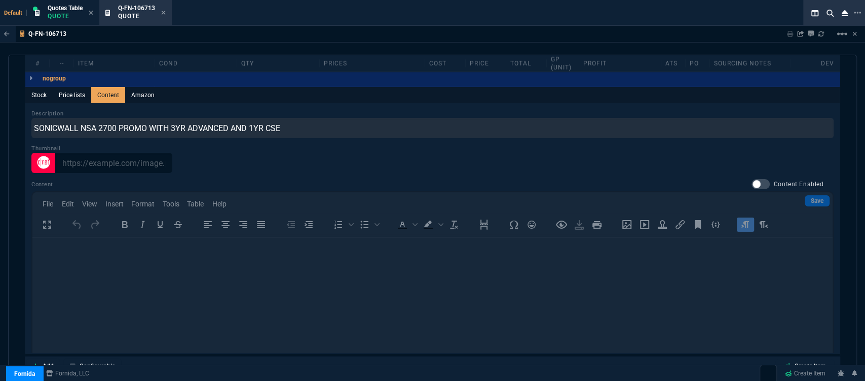
click at [342, 103] on div "Description SONICWALL NSA 2700 PROMO WITH 3YR ADVANCED AND 1YR CSE Thumbnail Co…" at bounding box center [432, 251] width 814 height 297
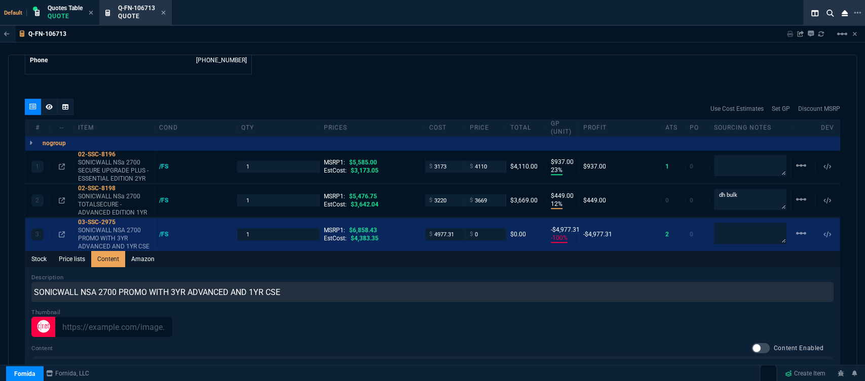
scroll to position [549, 0]
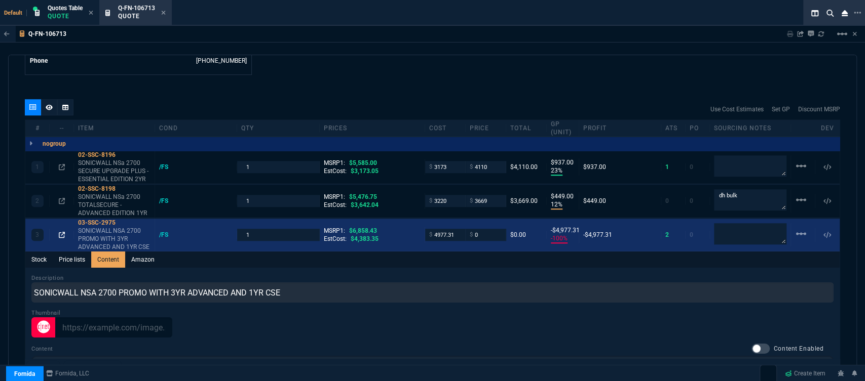
click at [62, 232] on icon at bounding box center [62, 235] width 6 height 6
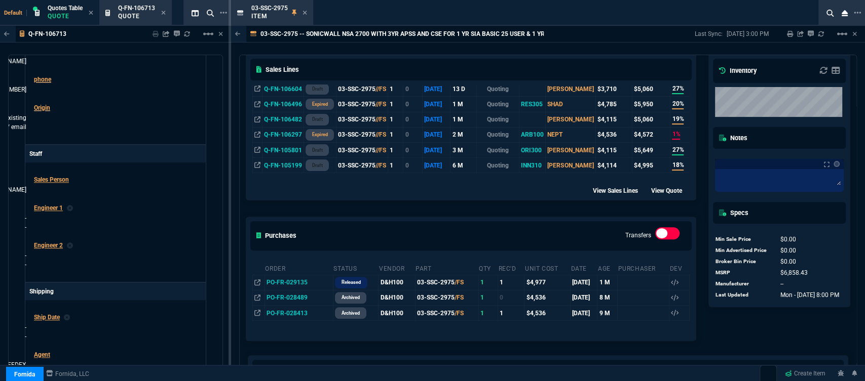
scroll to position [281, 0]
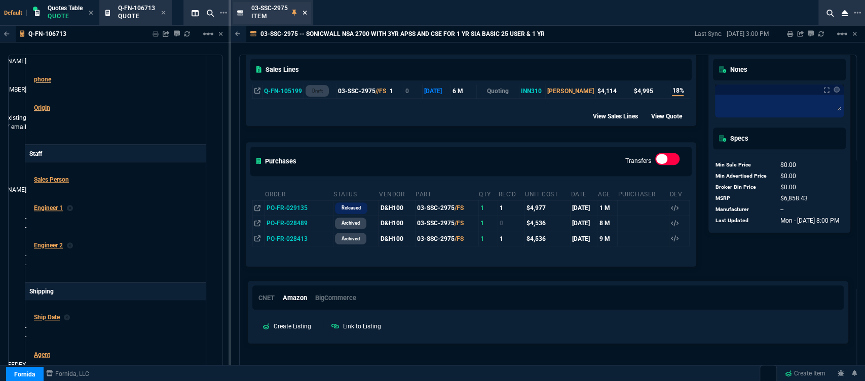
click at [304, 11] on icon at bounding box center [304, 13] width 5 height 6
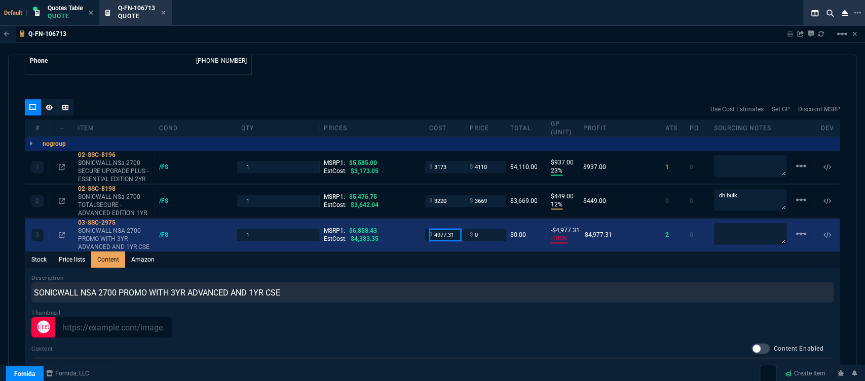
click at [454, 229] on input "4977.31" at bounding box center [445, 235] width 32 height 12
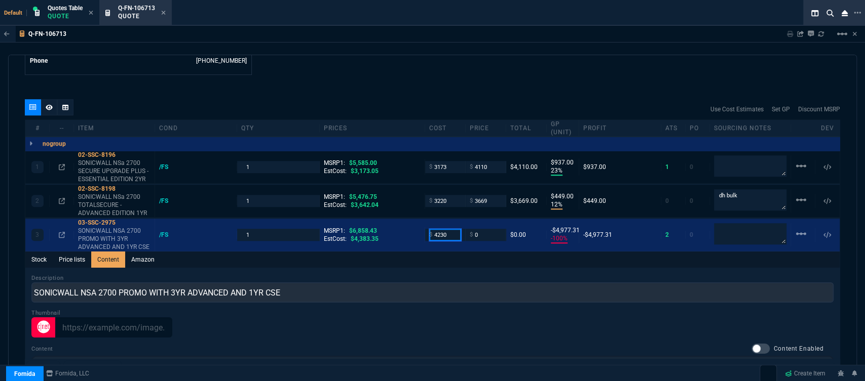
type input "4230"
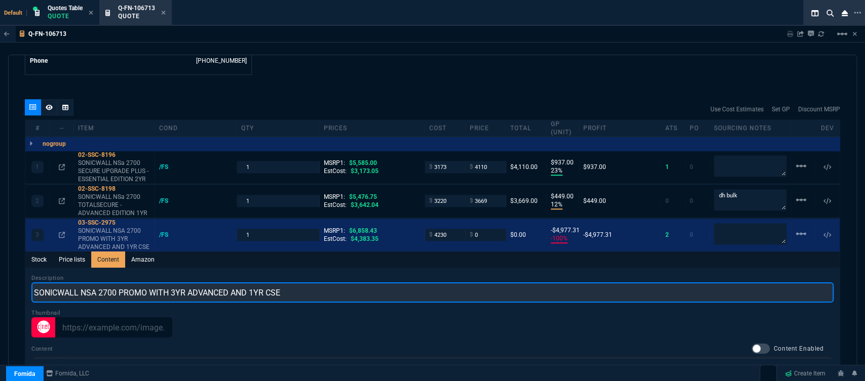
click at [438, 285] on input "SONICWALL NSA 2700 PROMO WITH 3YR ADVANCED AND 1YR CSE" at bounding box center [432, 293] width 802 height 20
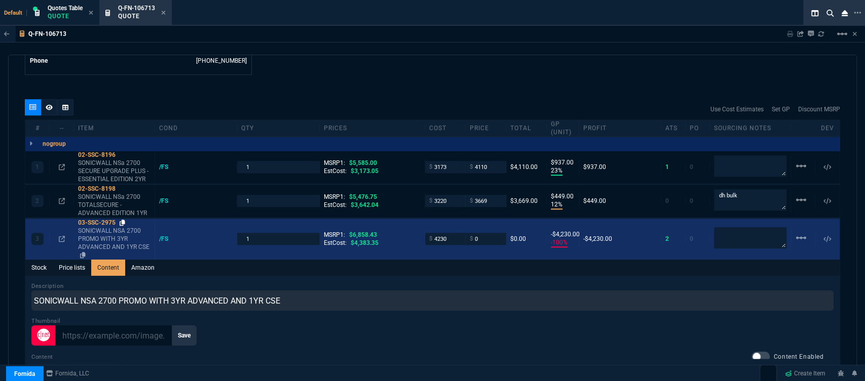
click at [123, 220] on icon at bounding box center [123, 223] width 6 height 6
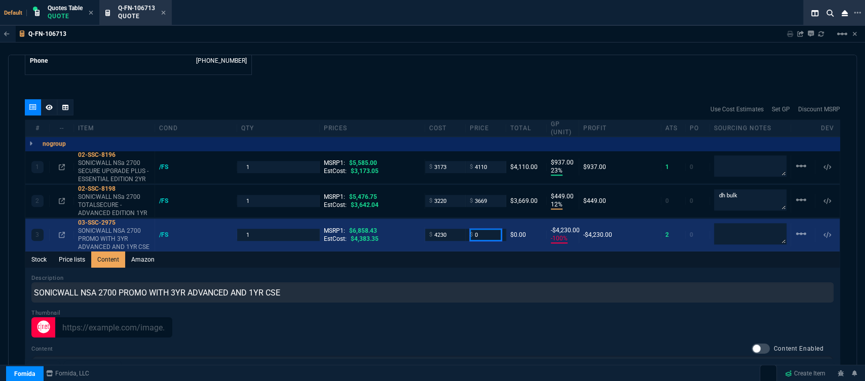
click at [488, 229] on input "0" at bounding box center [486, 235] width 32 height 12
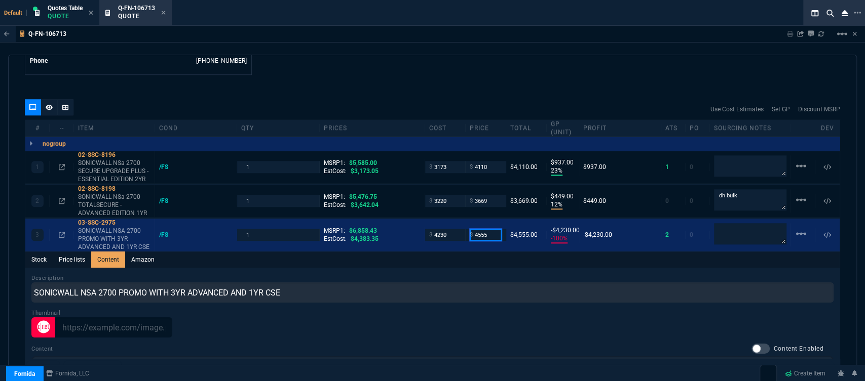
type input "4555"
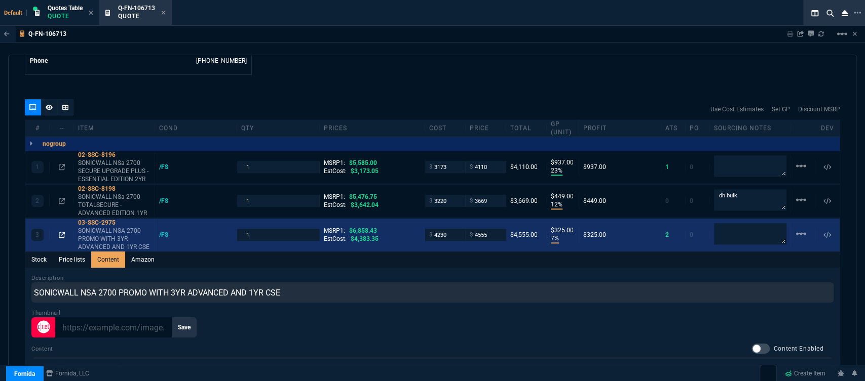
click at [61, 232] on icon at bounding box center [62, 235] width 6 height 6
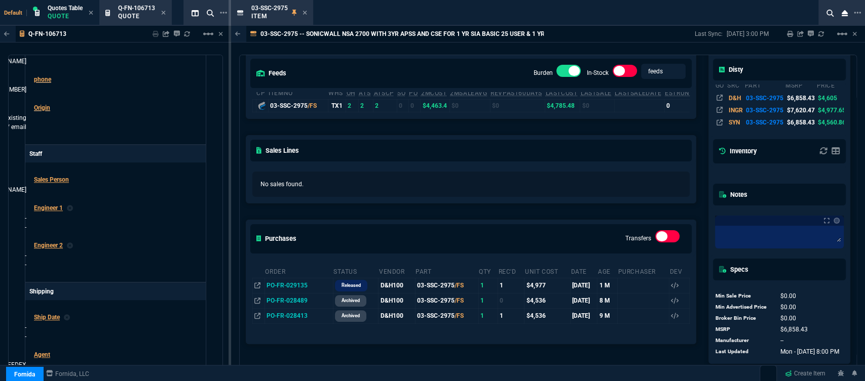
scroll to position [112, 0]
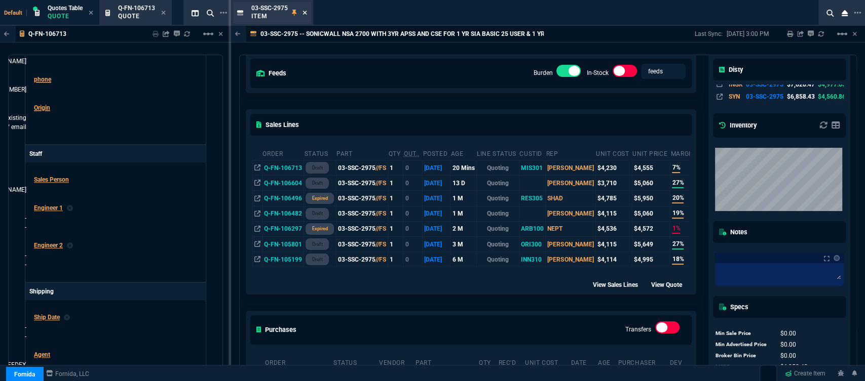
click at [305, 11] on icon at bounding box center [304, 13] width 5 height 6
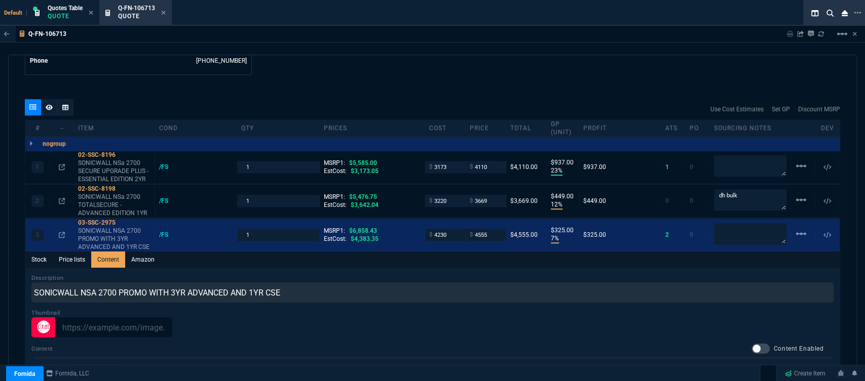
click at [515, 326] on div at bounding box center [432, 328] width 802 height 20
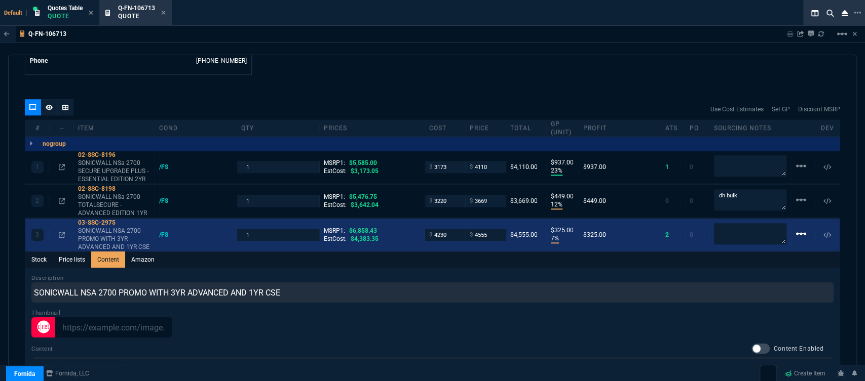
click at [795, 228] on mat-icon "linear_scale" at bounding box center [801, 234] width 12 height 12
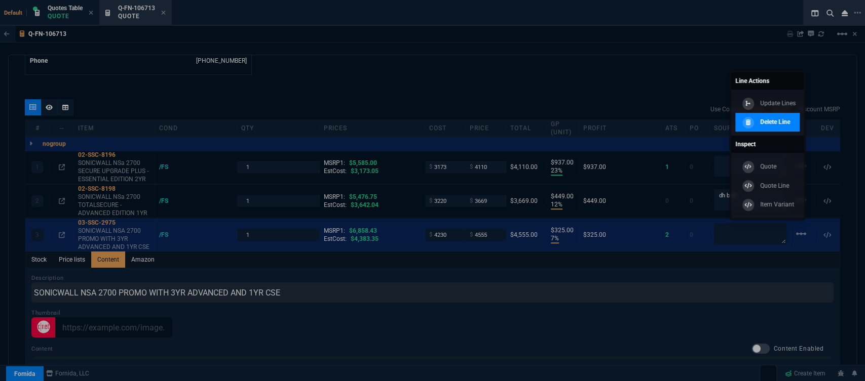
click at [778, 123] on p "Delete Line" at bounding box center [775, 122] width 30 height 9
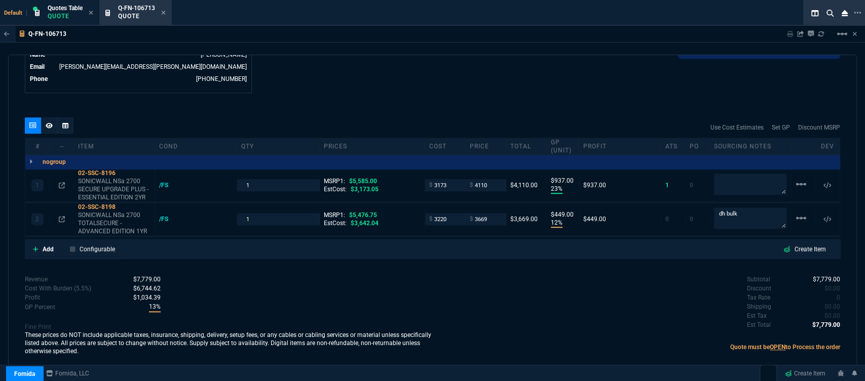
scroll to position [522, 0]
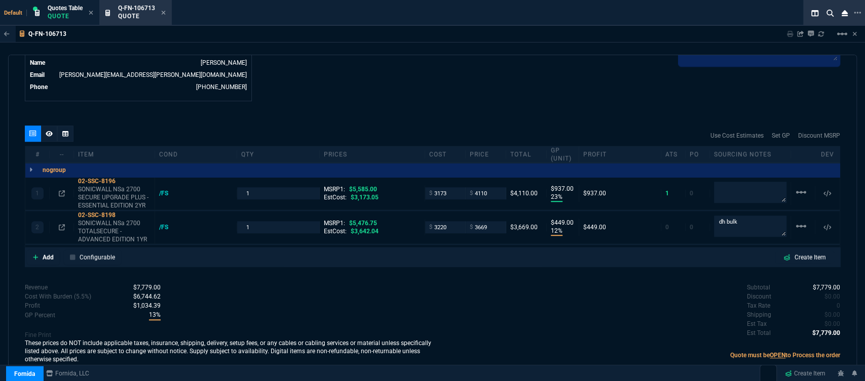
type input "23"
type input "937"
type input "12"
type input "449"
type input "26"
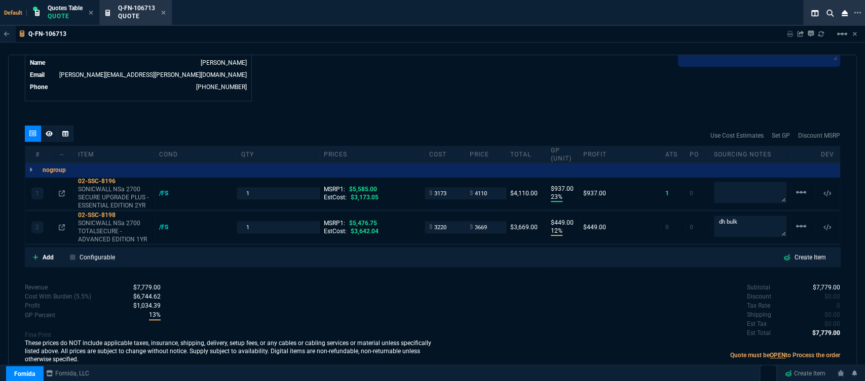
type input "33"
click at [50, 131] on icon at bounding box center [49, 134] width 7 height 6
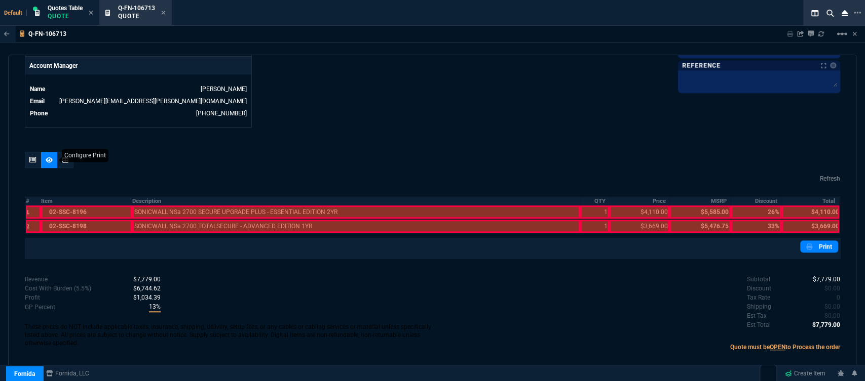
scroll to position [487, 0]
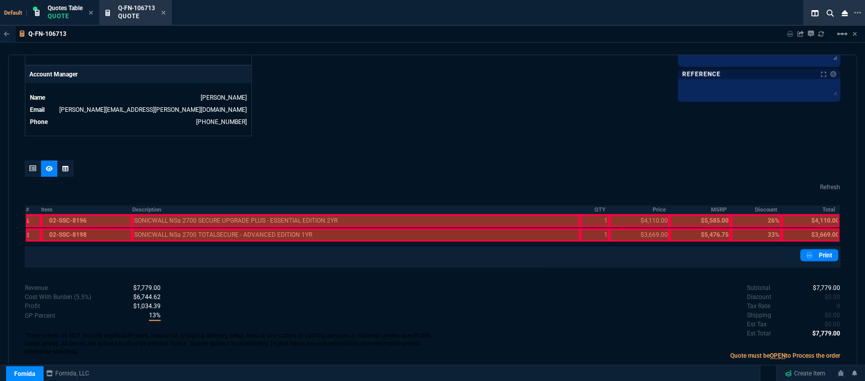
click at [82, 218] on div at bounding box center [86, 220] width 91 height 13
click at [81, 230] on div at bounding box center [86, 234] width 91 height 13
click at [183, 228] on div at bounding box center [356, 234] width 448 height 13
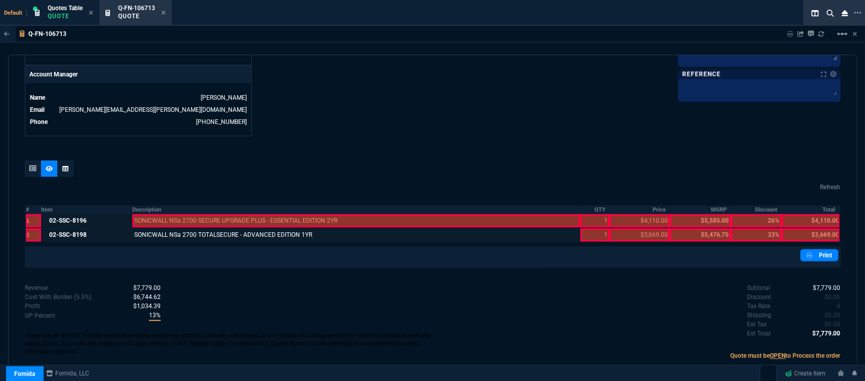
click at [184, 214] on div at bounding box center [356, 220] width 448 height 13
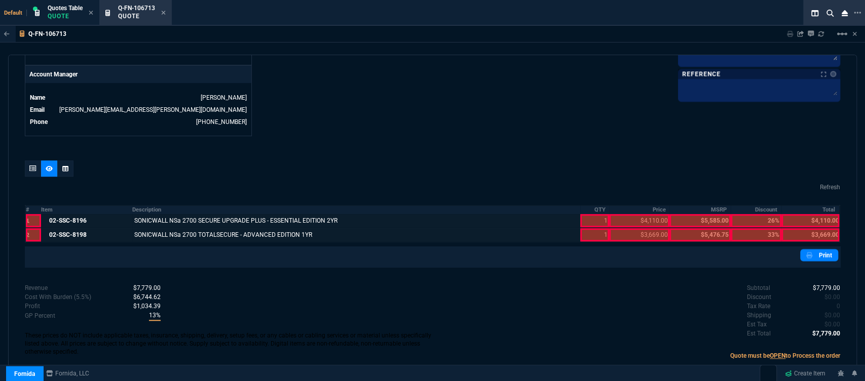
click at [584, 230] on div at bounding box center [594, 234] width 29 height 13
click at [586, 214] on div at bounding box center [594, 220] width 29 height 13
click at [640, 228] on div at bounding box center [639, 234] width 60 height 13
click at [641, 214] on div at bounding box center [639, 220] width 60 height 13
click at [800, 228] on div at bounding box center [810, 234] width 58 height 13
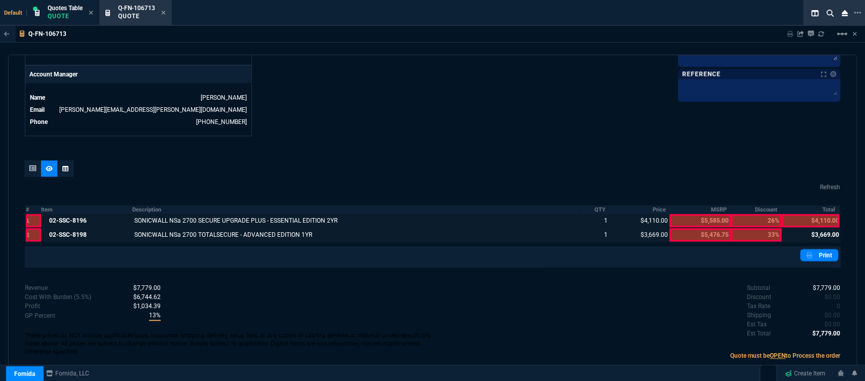
click at [811, 214] on div at bounding box center [810, 220] width 58 height 13
click at [815, 249] on link "Print" at bounding box center [819, 255] width 38 height 12
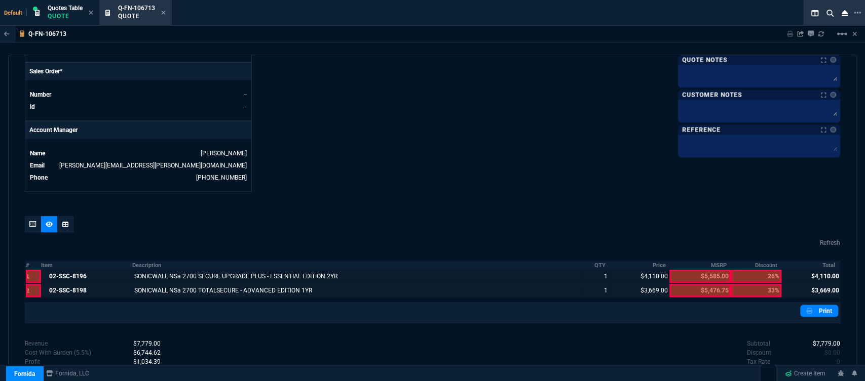
scroll to position [431, 0]
click at [751, 110] on textarea at bounding box center [759, 109] width 158 height 15
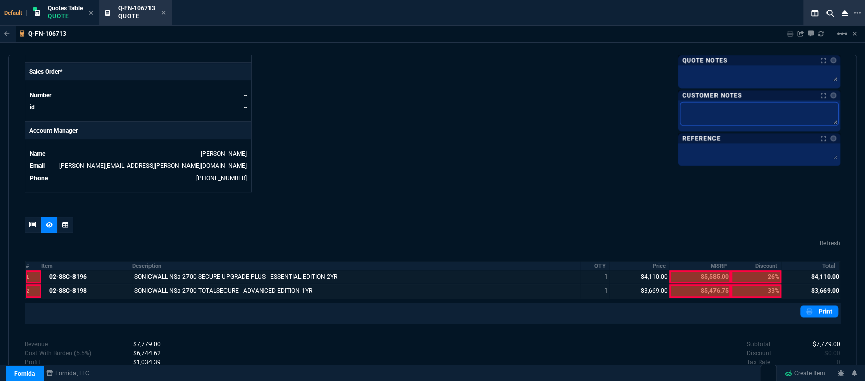
type textarea "E"
type textarea "ET"
type textarea "ETA"
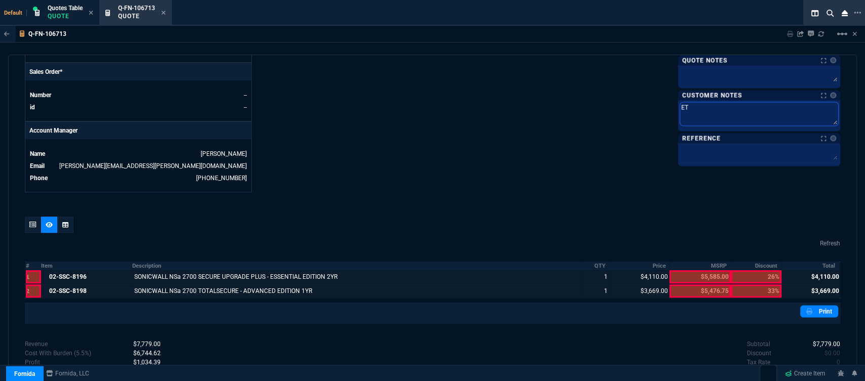
type textarea "ETA"
type textarea "ETA 3"
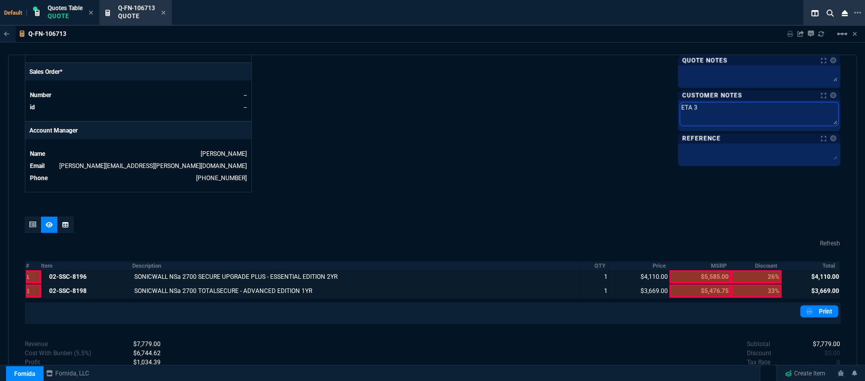
type textarea "ETA 3-"
type textarea "ETA 3"
type textarea "ETA"
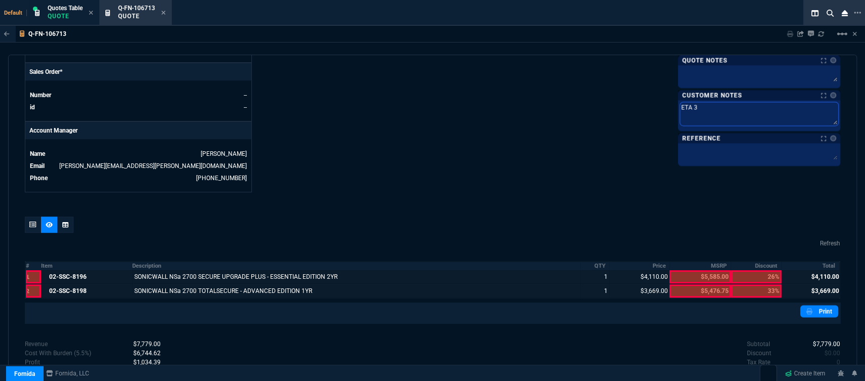
type textarea "ETA"
type textarea "ET"
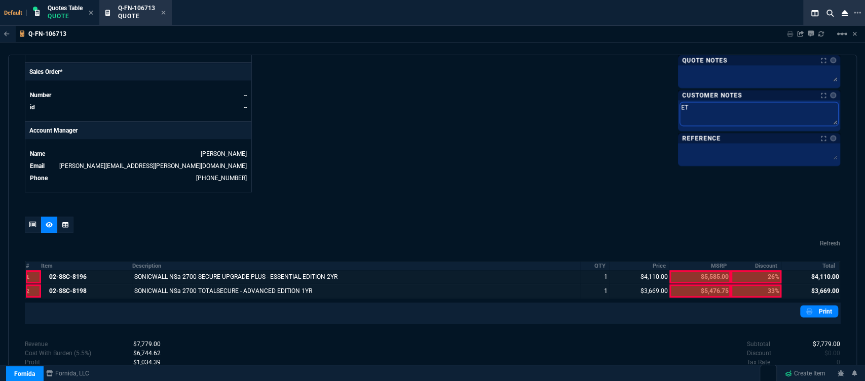
type textarea "E"
click at [820, 305] on link "Print" at bounding box center [819, 311] width 38 height 12
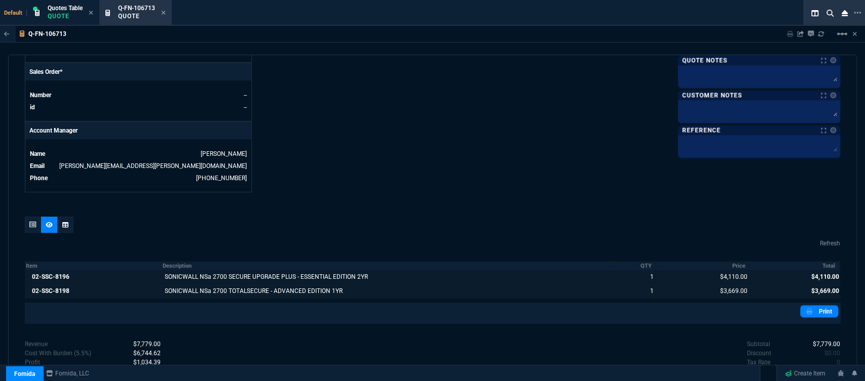
scroll to position [487, 0]
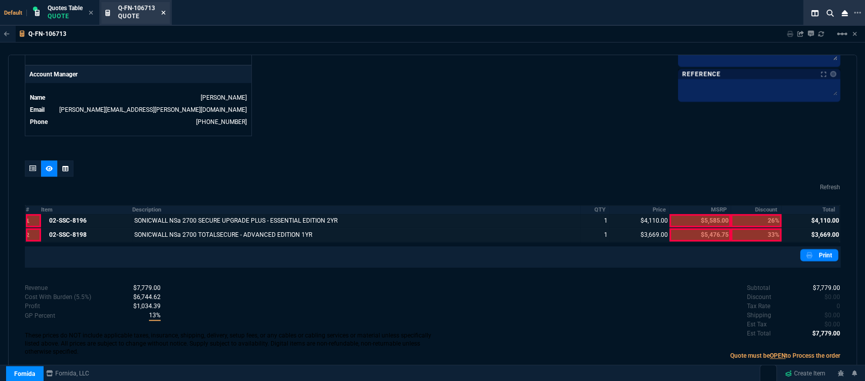
click at [166, 12] on icon at bounding box center [164, 13] width 4 height 4
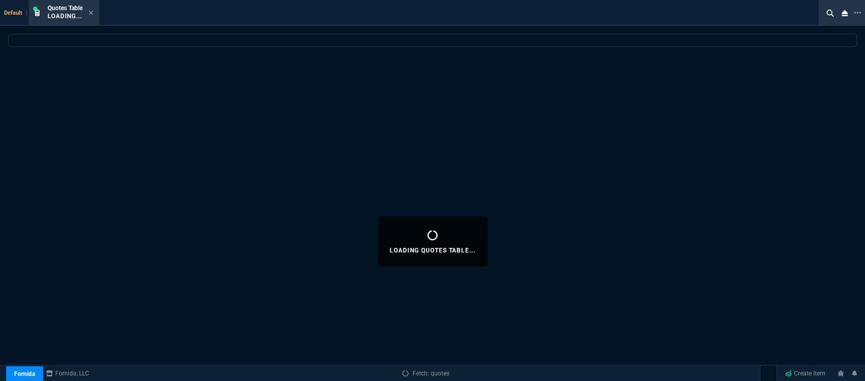
select select
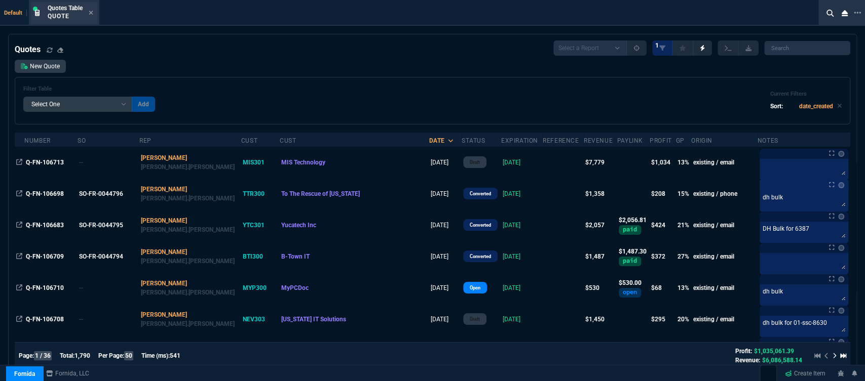
click at [94, 10] on div "Quotes Table Quote" at bounding box center [64, 13] width 66 height 22
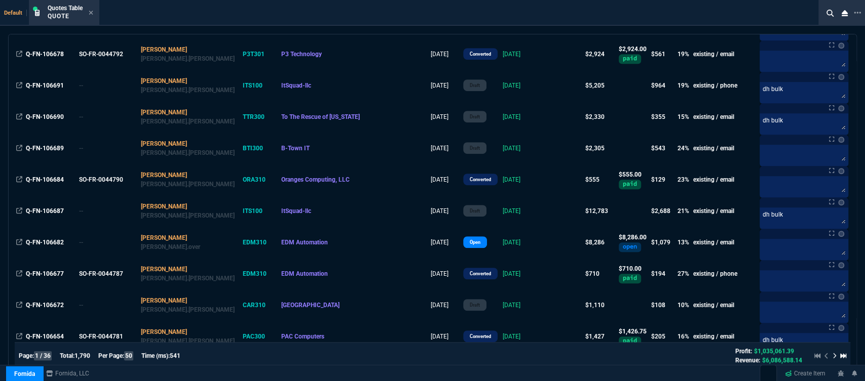
scroll to position [450, 0]
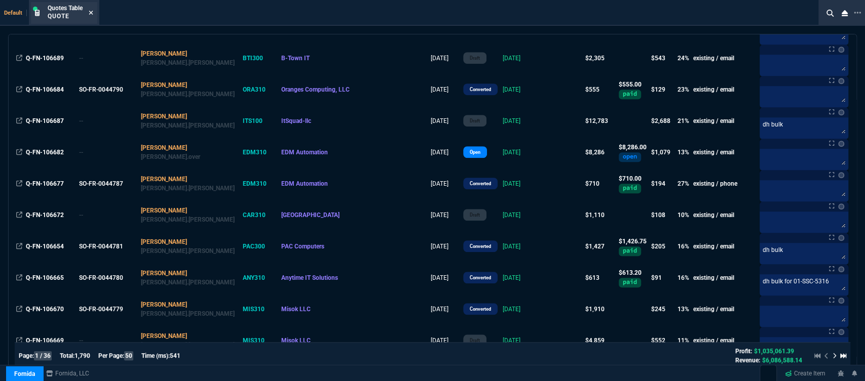
click at [91, 10] on icon at bounding box center [91, 13] width 5 height 6
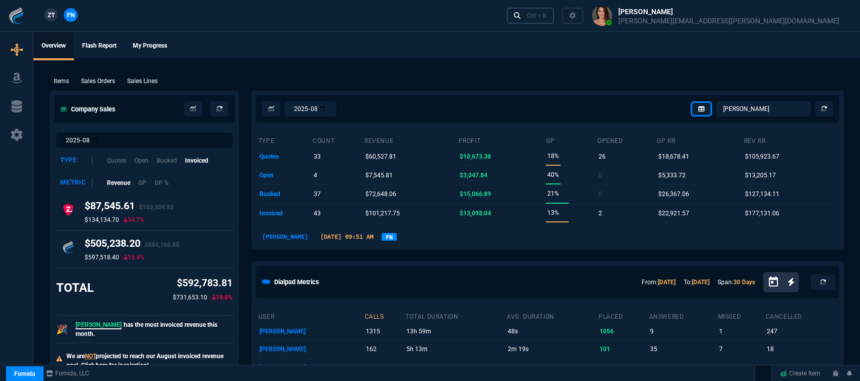
click at [554, 17] on link "Ctrl + K" at bounding box center [531, 16] width 48 height 16
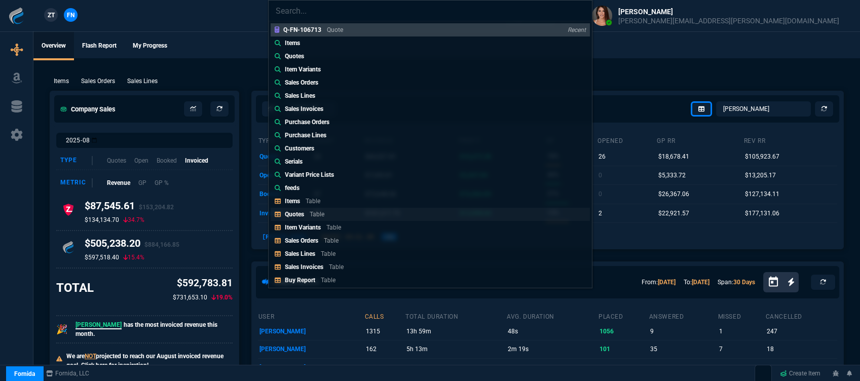
click at [381, 219] on link "Quotes Table" at bounding box center [430, 214] width 319 height 13
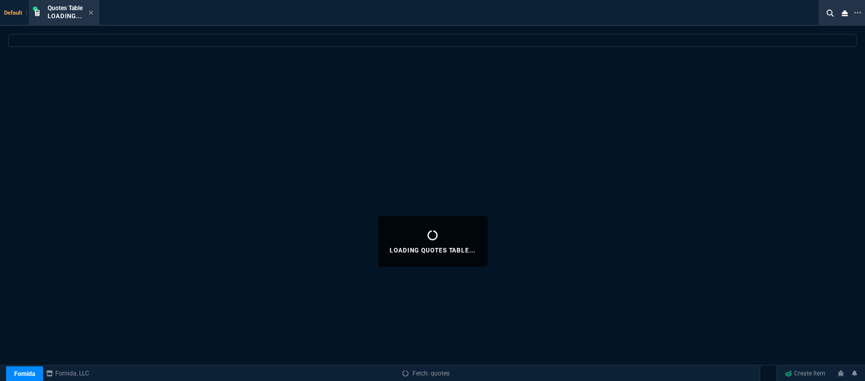
select select
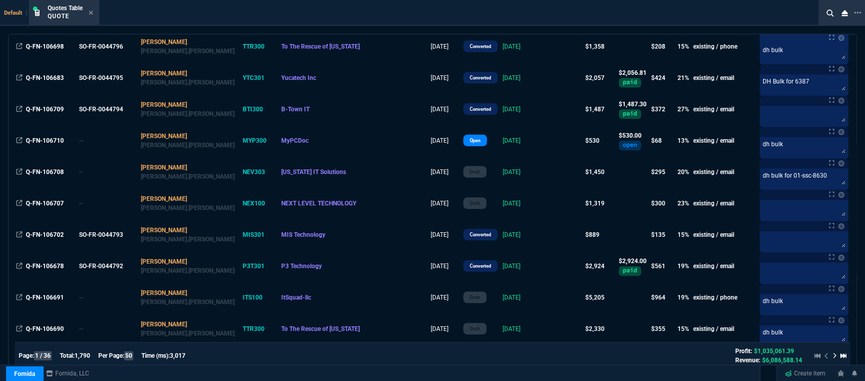
scroll to position [0, 0]
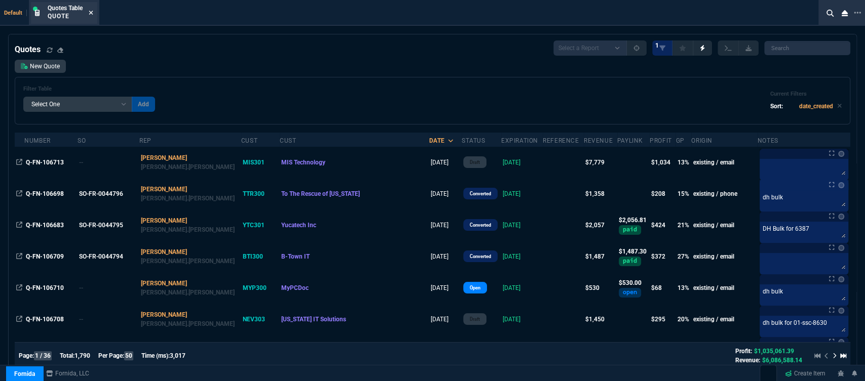
click at [92, 11] on icon at bounding box center [91, 13] width 5 height 6
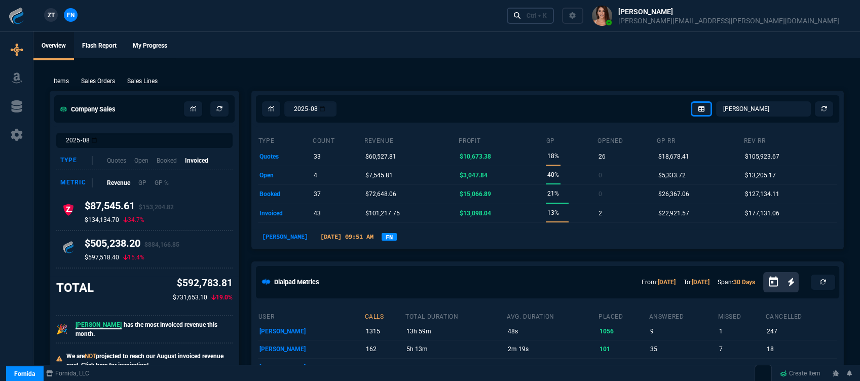
click at [547, 16] on div "Ctrl + K" at bounding box center [536, 16] width 20 height 8
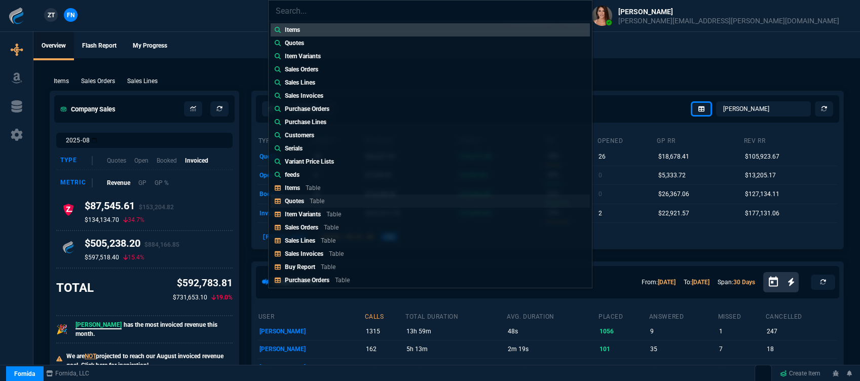
click at [329, 203] on link "Quotes Table" at bounding box center [430, 201] width 319 height 13
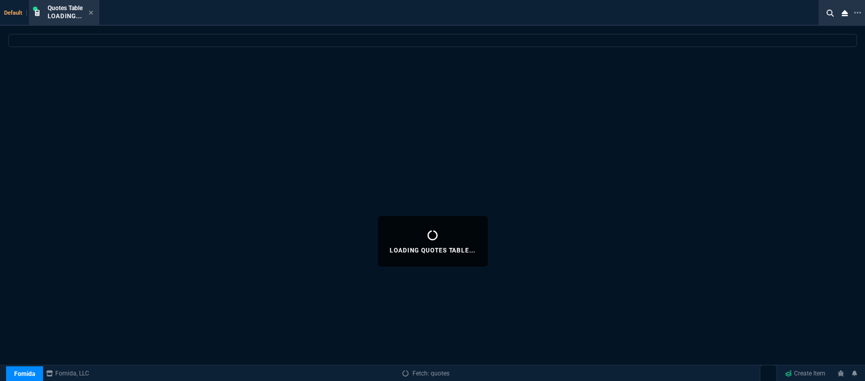
select select
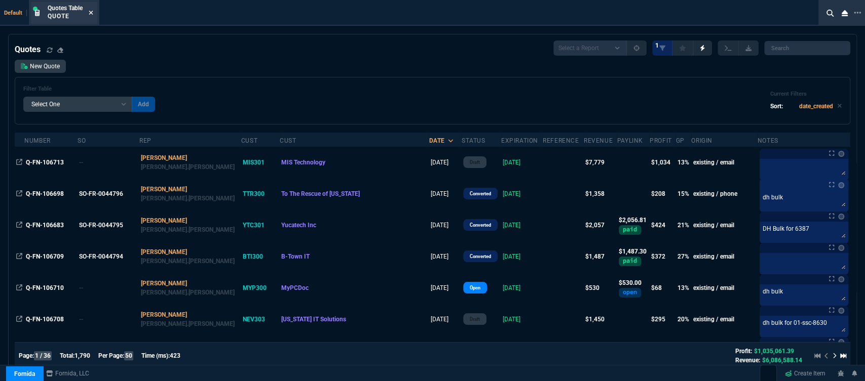
click at [91, 10] on icon at bounding box center [91, 13] width 5 height 6
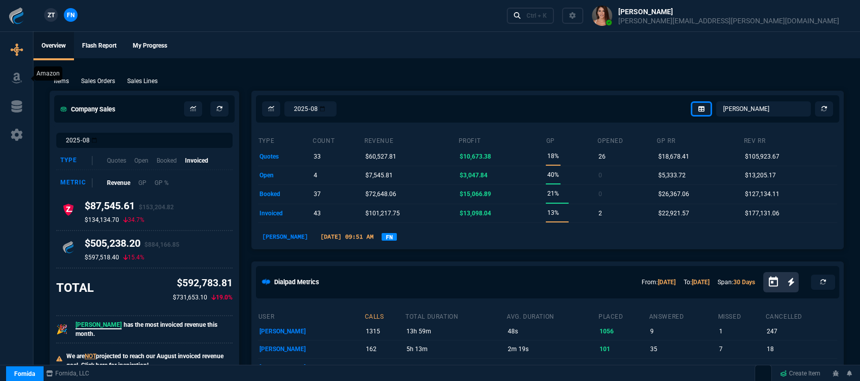
click at [16, 77] on icon at bounding box center [16, 78] width 15 height 12
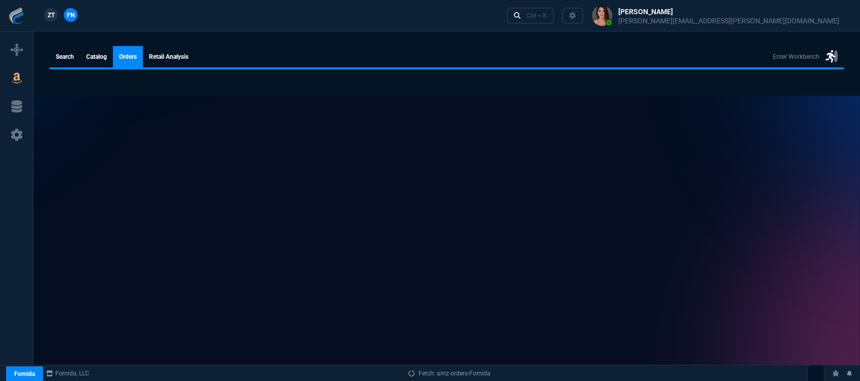
select select
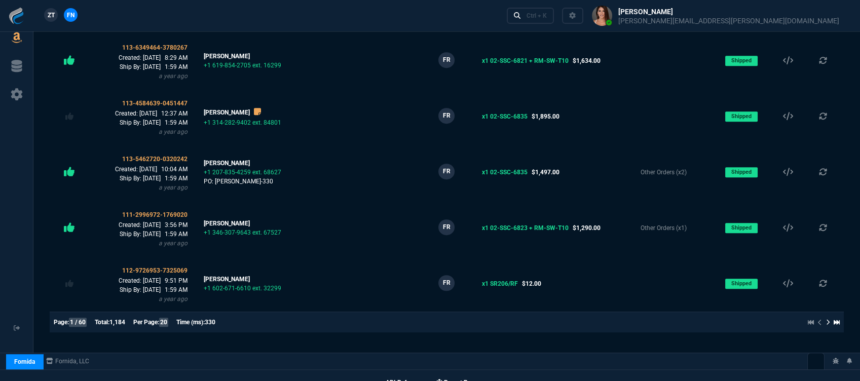
scroll to position [1001, 0]
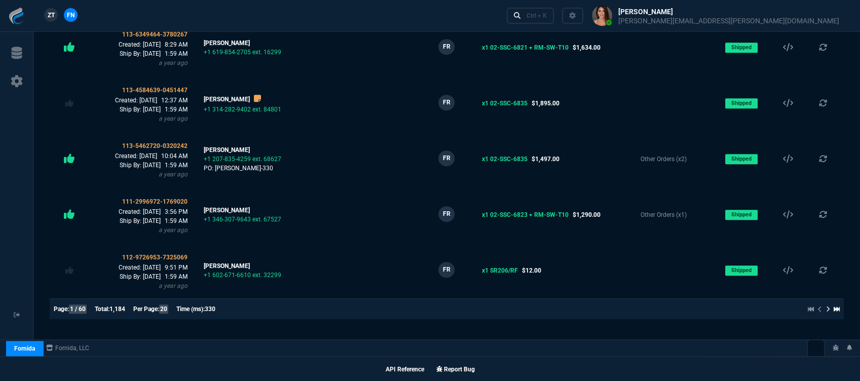
click at [837, 309] on icon at bounding box center [836, 309] width 6 height 5
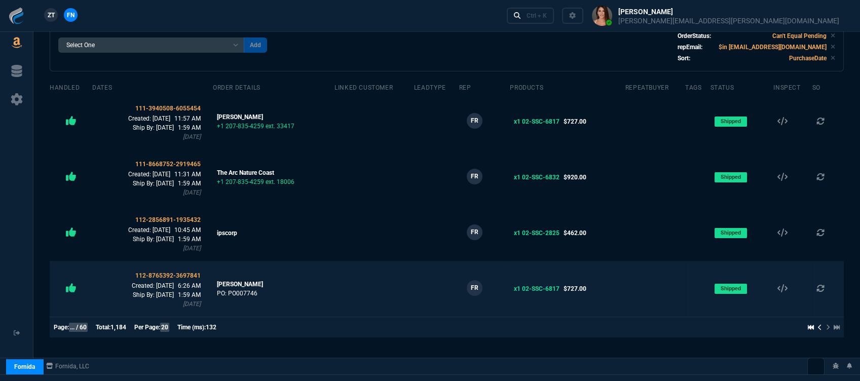
scroll to position [109, 0]
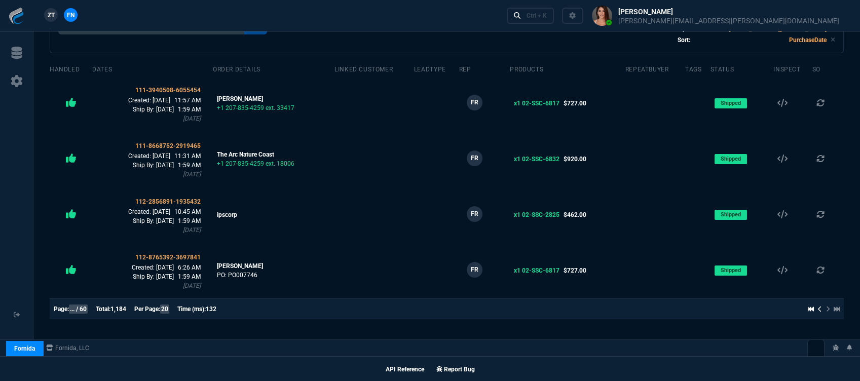
click at [818, 309] on icon at bounding box center [820, 309] width 4 height 6
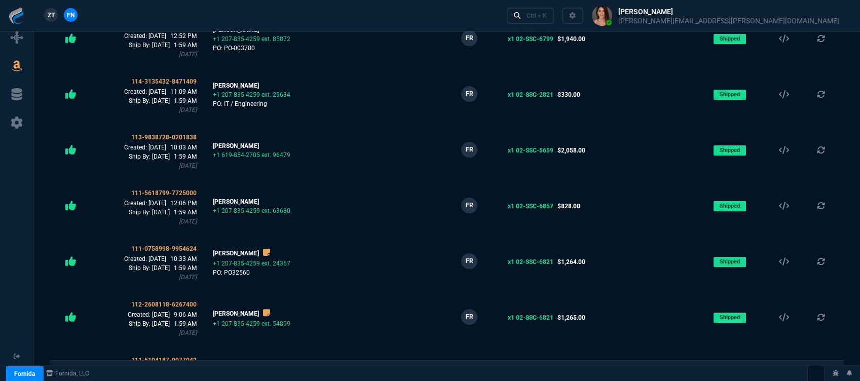
scroll to position [1001, 0]
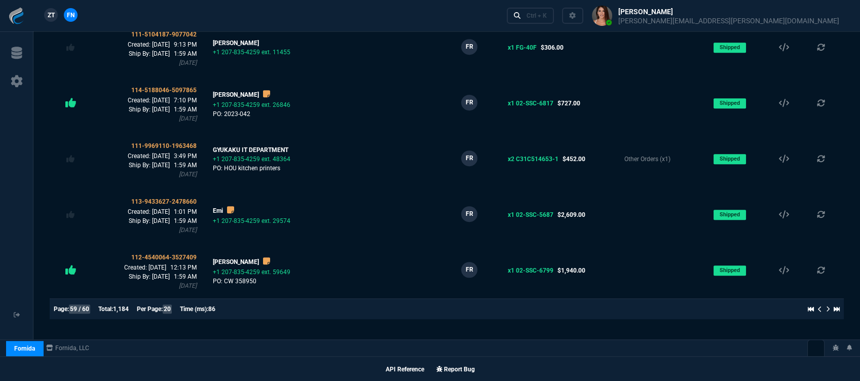
click at [820, 310] on icon at bounding box center [820, 309] width 4 height 6
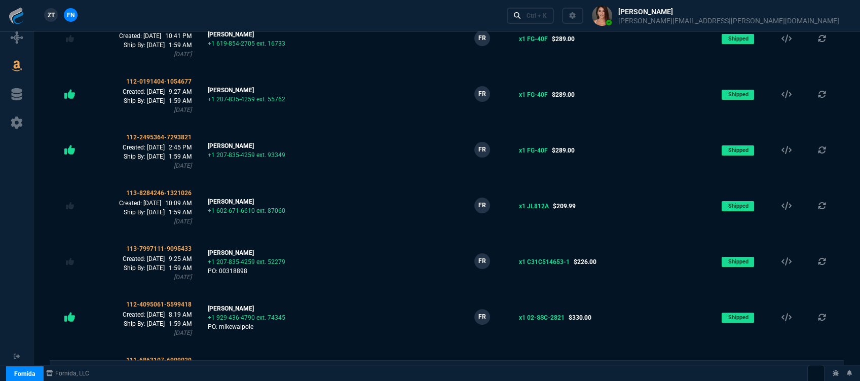
scroll to position [957, 0]
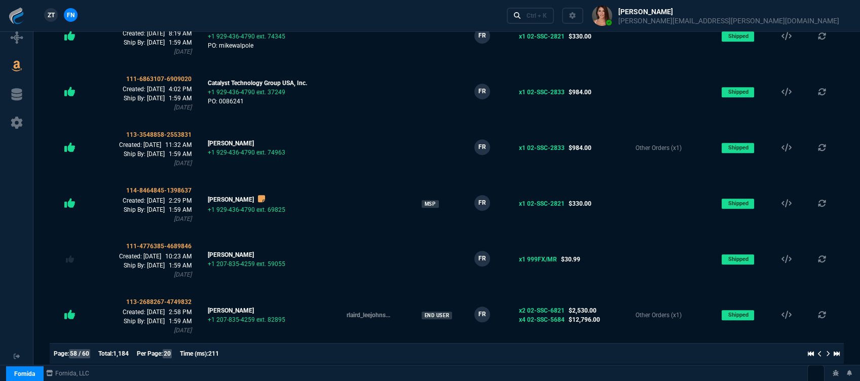
click at [818, 353] on icon at bounding box center [819, 354] width 3 height 6
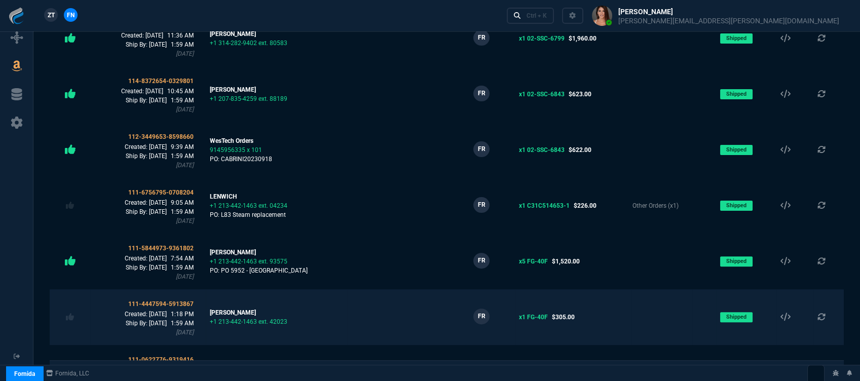
scroll to position [1001, 0]
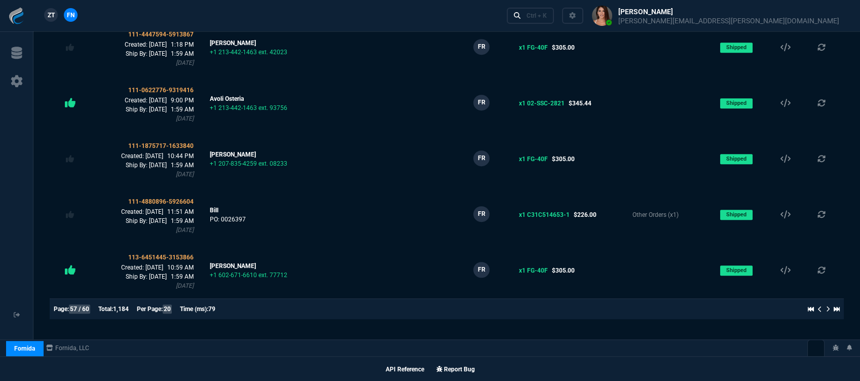
click at [818, 309] on icon at bounding box center [820, 309] width 4 height 6
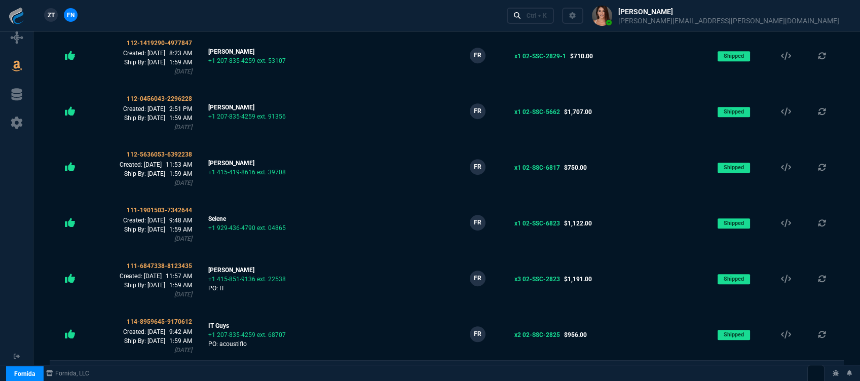
scroll to position [957, 0]
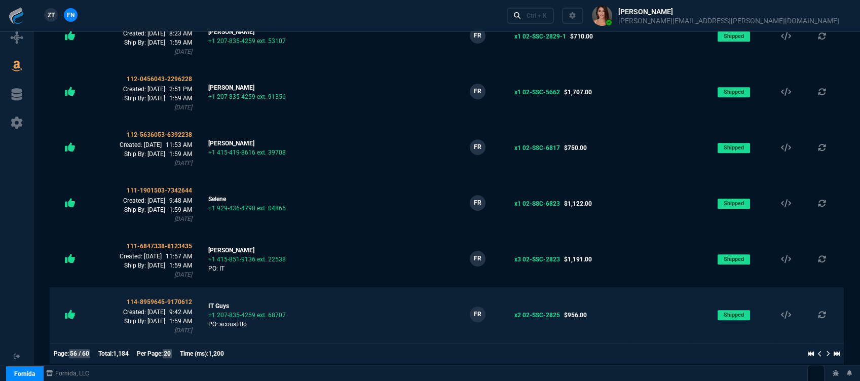
click at [371, 320] on td at bounding box center [377, 315] width 75 height 56
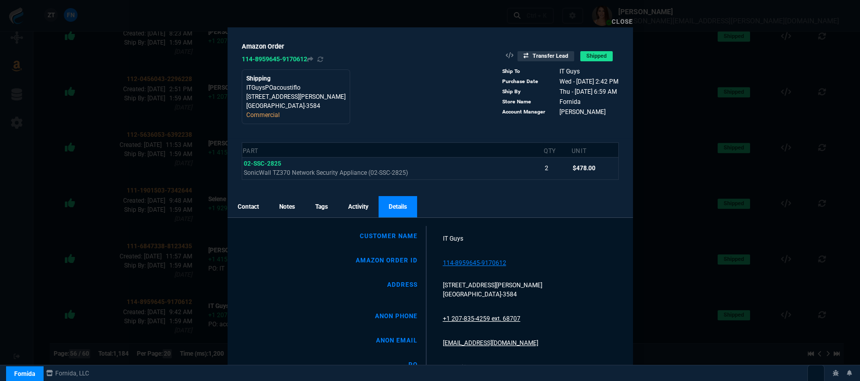
click at [254, 205] on link "Contact" at bounding box center [248, 206] width 42 height 21
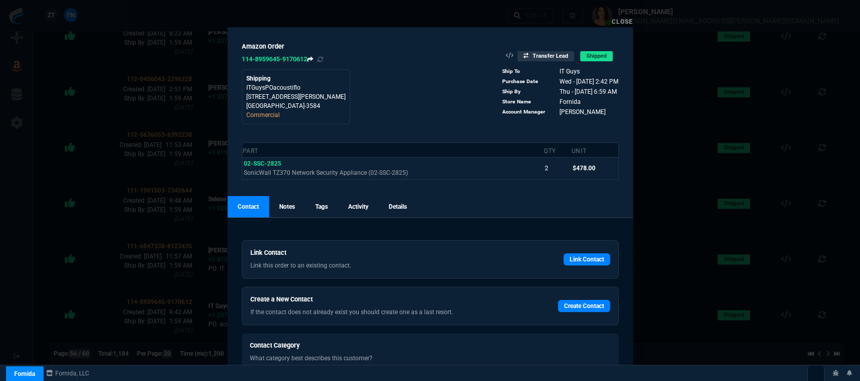
click at [312, 58] on icon at bounding box center [310, 59] width 6 height 6
click at [624, 21] on link "Close" at bounding box center [622, 21] width 21 height 7
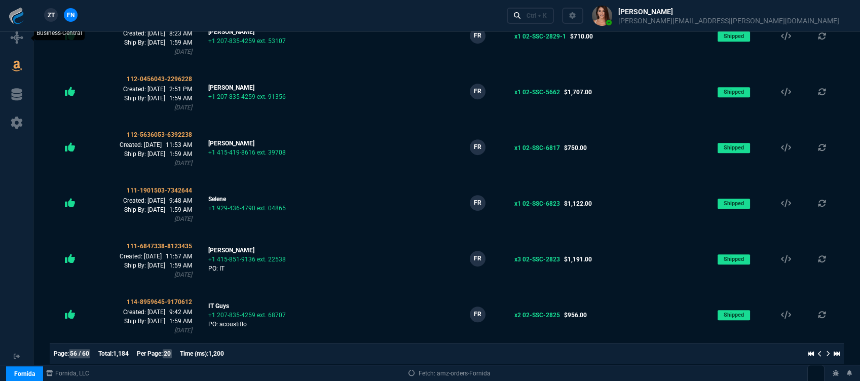
click at [24, 36] on link at bounding box center [16, 38] width 25 height 16
select select "12: [PERSON_NAME]"
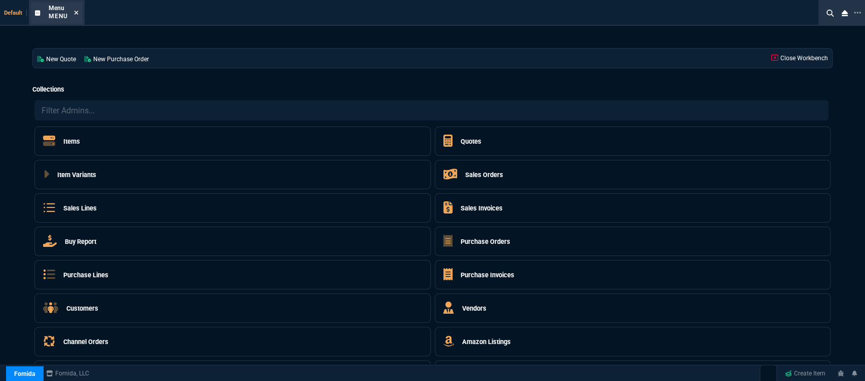
click at [77, 12] on icon at bounding box center [76, 13] width 4 height 4
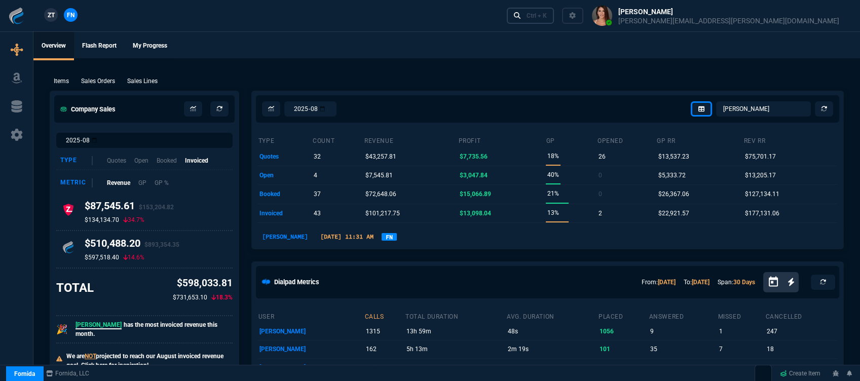
click at [547, 14] on div "Ctrl + K" at bounding box center [536, 16] width 20 height 8
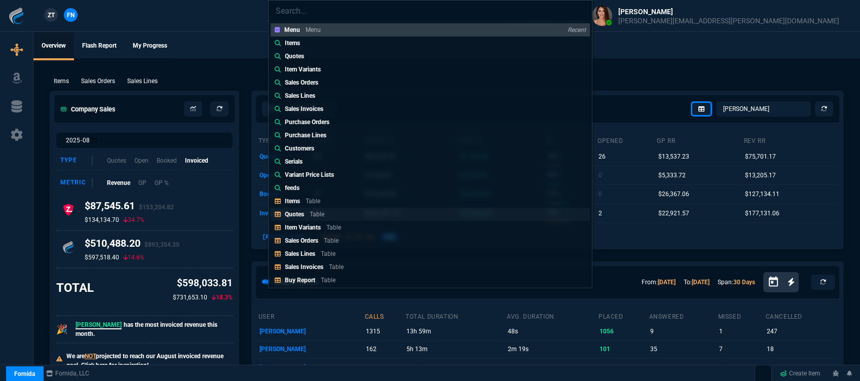
click at [317, 213] on p "Table" at bounding box center [317, 214] width 15 height 7
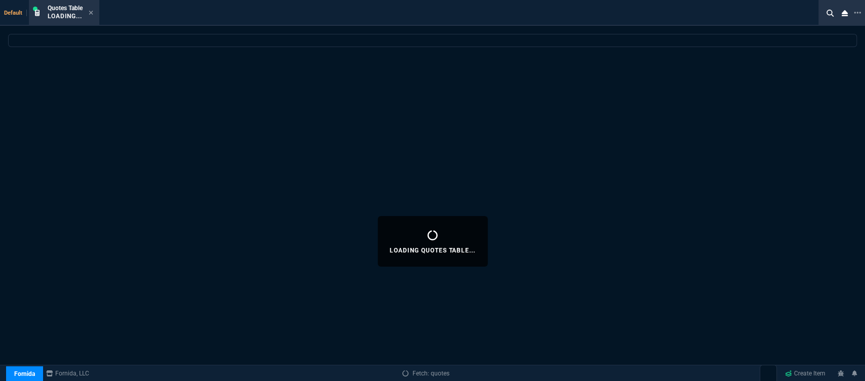
select select
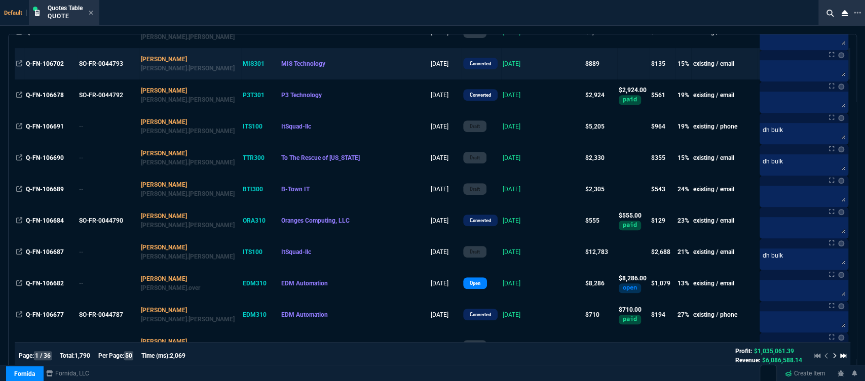
scroll to position [394, 0]
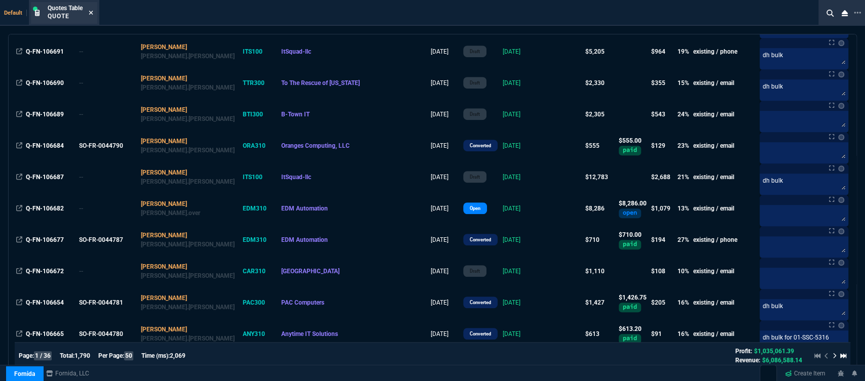
click at [91, 10] on icon at bounding box center [91, 13] width 5 height 6
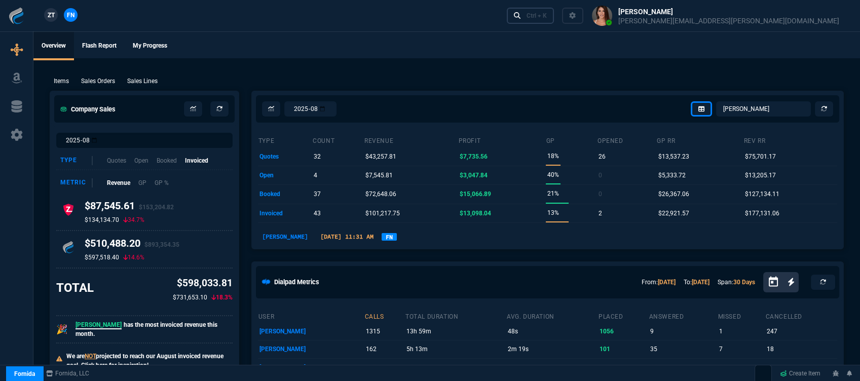
click at [547, 17] on div "Ctrl + K" at bounding box center [536, 16] width 20 height 8
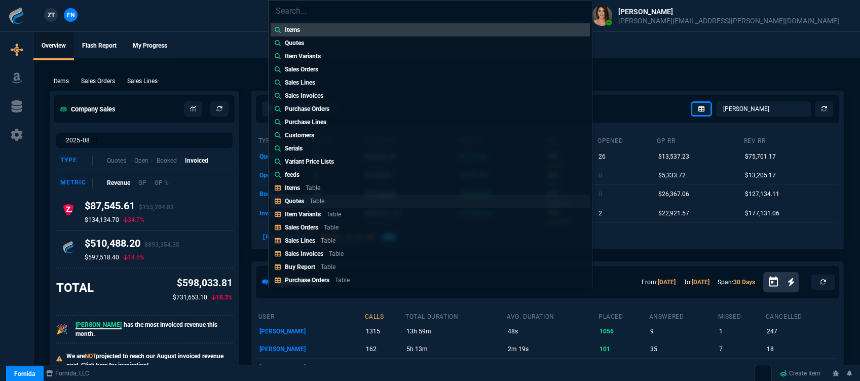
click at [329, 204] on link "Quotes Table" at bounding box center [430, 201] width 319 height 13
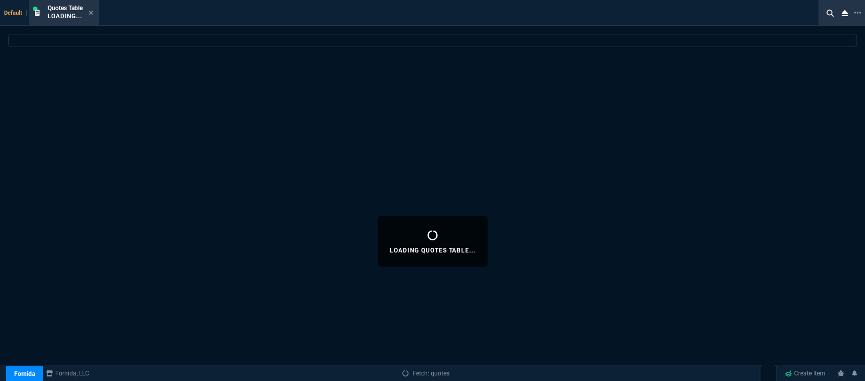
select select
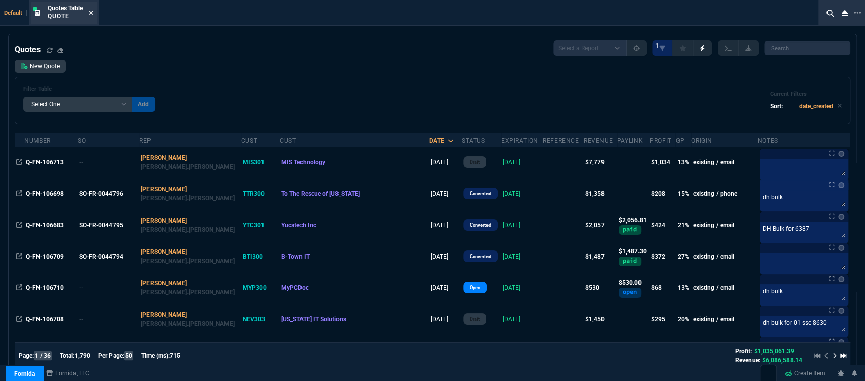
click at [90, 12] on icon at bounding box center [91, 13] width 5 height 6
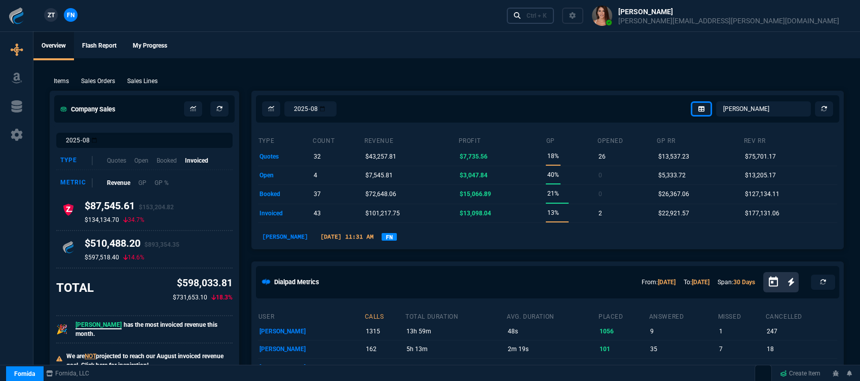
click at [547, 19] on div "Ctrl + K" at bounding box center [536, 16] width 20 height 8
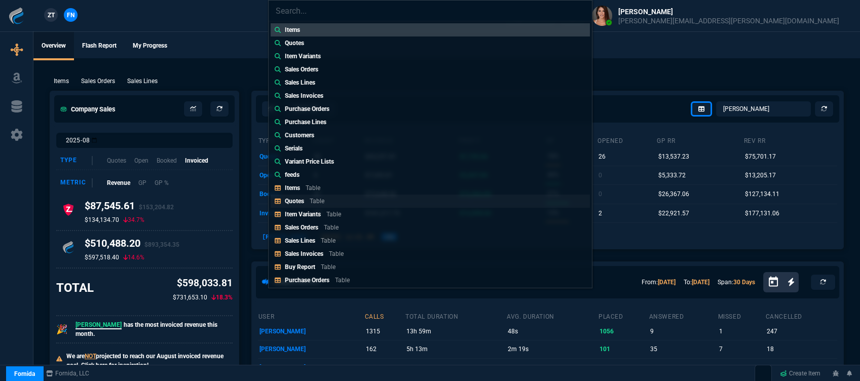
click at [353, 200] on link "Quotes Table" at bounding box center [430, 201] width 319 height 13
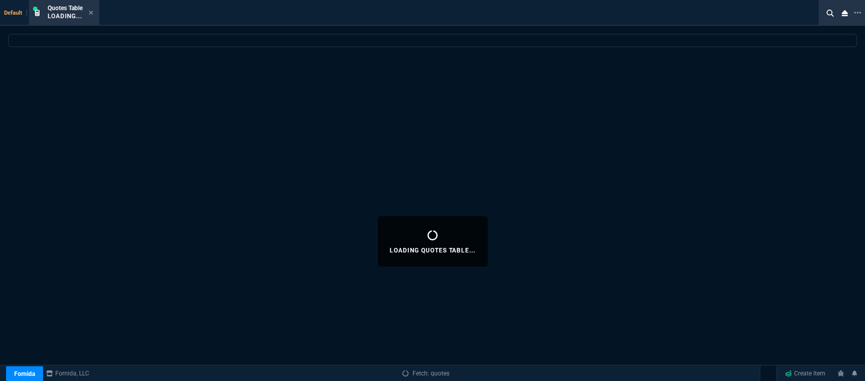
select select
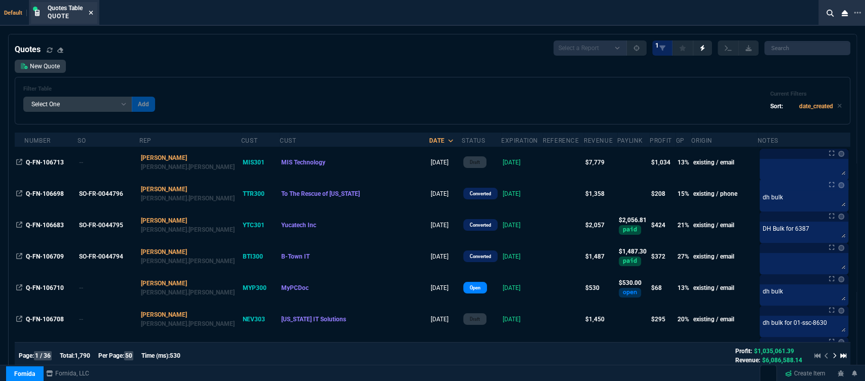
click at [92, 14] on icon at bounding box center [91, 13] width 5 height 6
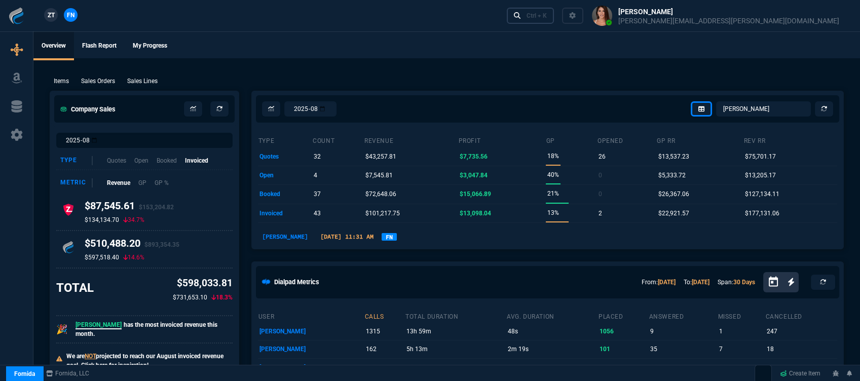
click at [547, 18] on div "Ctrl + K" at bounding box center [536, 16] width 20 height 8
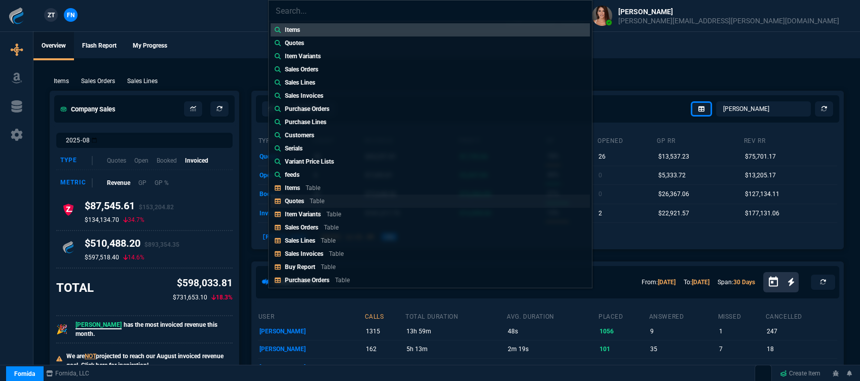
click at [348, 201] on link "Quotes Table" at bounding box center [430, 201] width 319 height 13
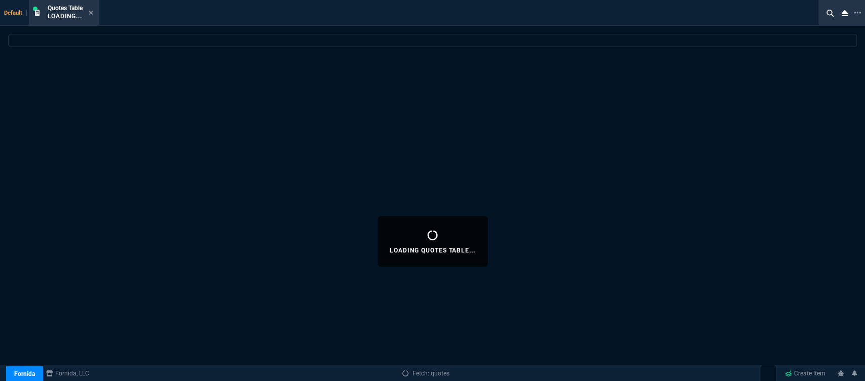
select select
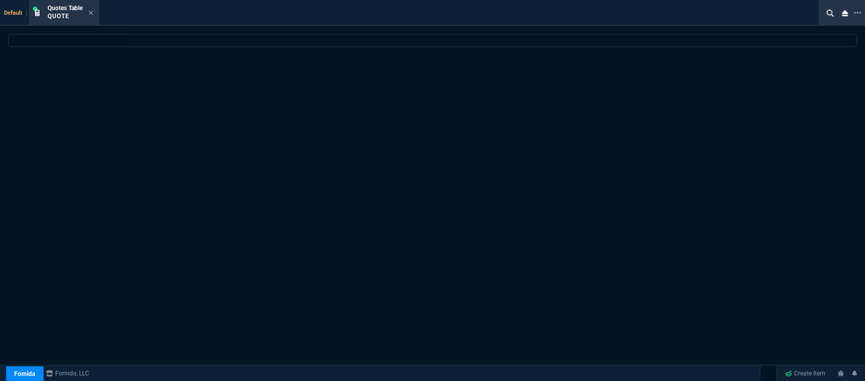
select select "12: [PERSON_NAME]"
select select
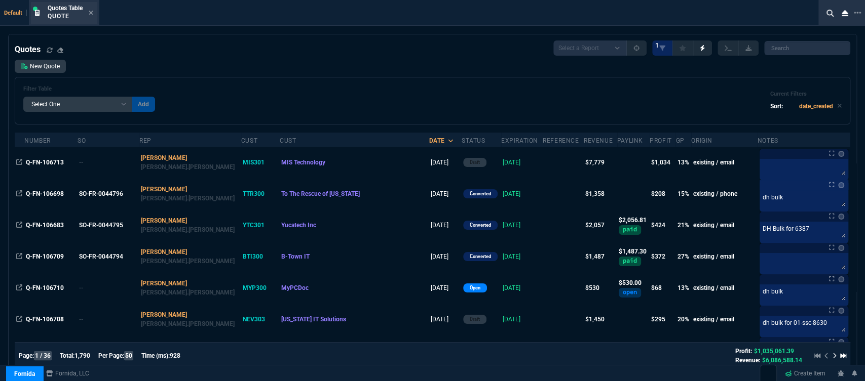
click at [94, 12] on div "Quotes Table Quote" at bounding box center [64, 13] width 66 height 22
click at [93, 15] on icon at bounding box center [91, 13] width 4 height 4
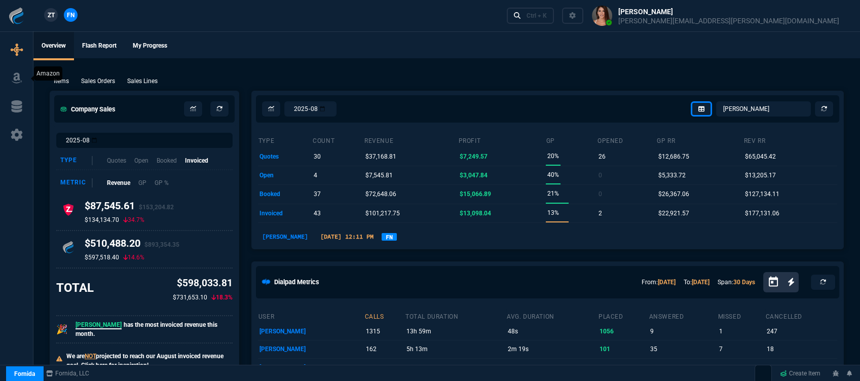
click at [13, 79] on icon at bounding box center [16, 78] width 10 height 11
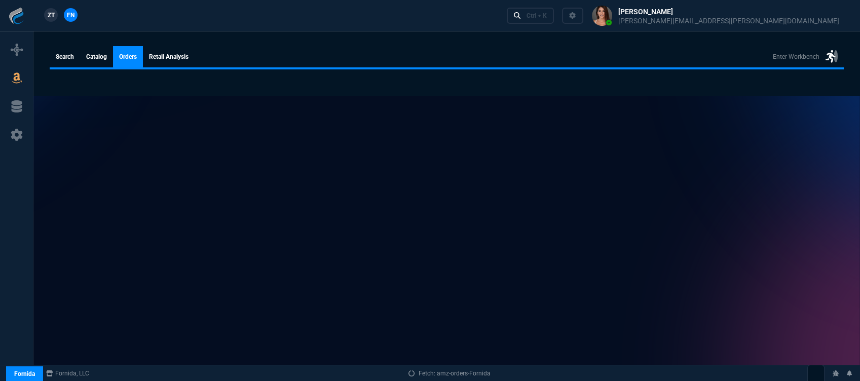
select select
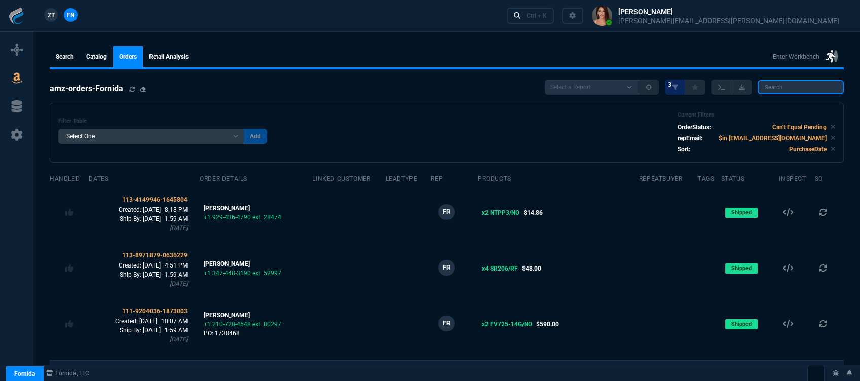
click at [806, 86] on input "search" at bounding box center [800, 87] width 86 height 14
paste input "114-2929839-1014627"
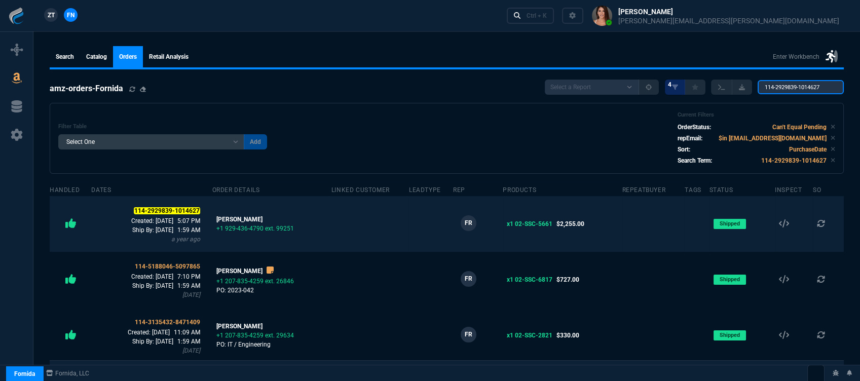
type input "114-2929839-1014627"
click at [397, 223] on td at bounding box center [370, 224] width 78 height 56
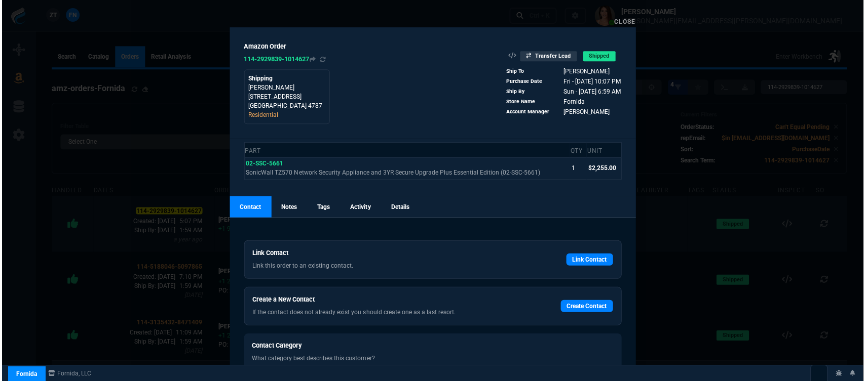
scroll to position [57, 0]
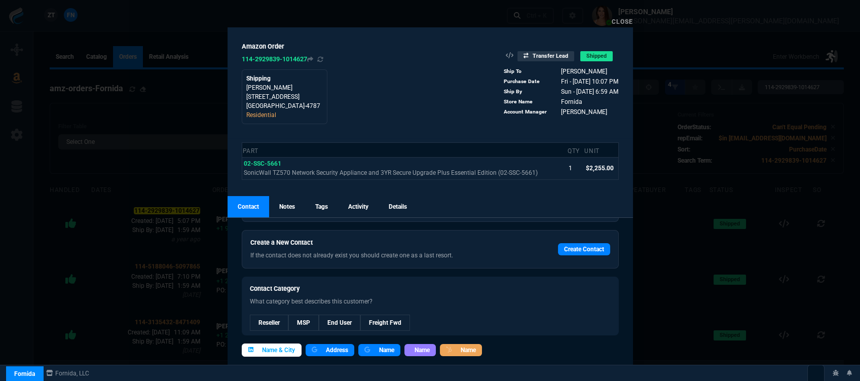
click at [280, 348] on span "Name & City" at bounding box center [278, 350] width 33 height 9
click at [628, 20] on link "Close" at bounding box center [622, 21] width 21 height 7
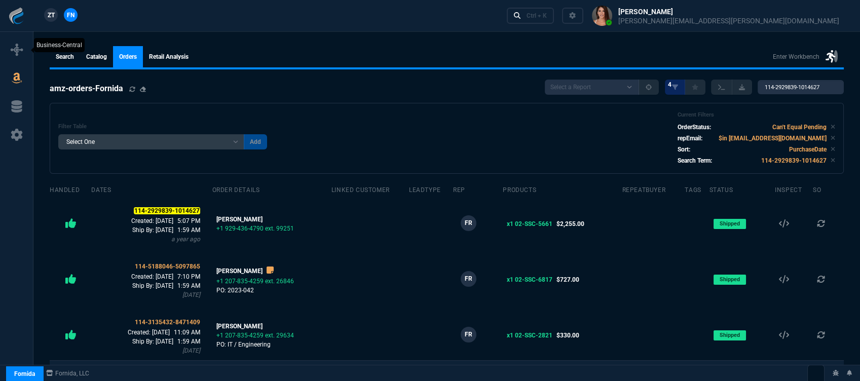
click at [19, 50] on icon at bounding box center [17, 50] width 12 height 12
select select "12: [PERSON_NAME]"
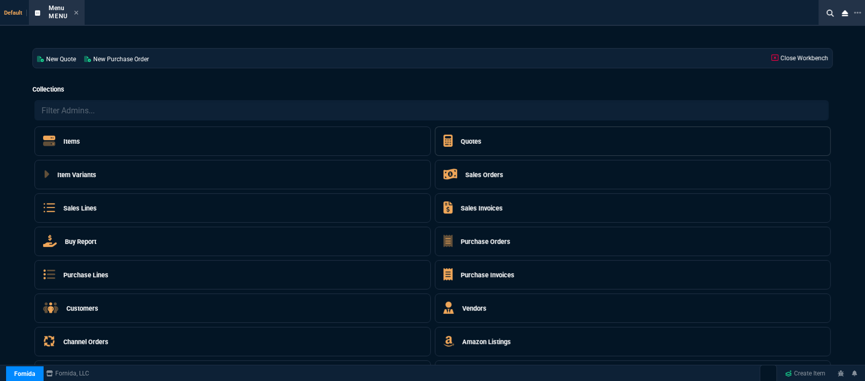
click at [470, 146] on h5 "Quotes" at bounding box center [471, 142] width 21 height 10
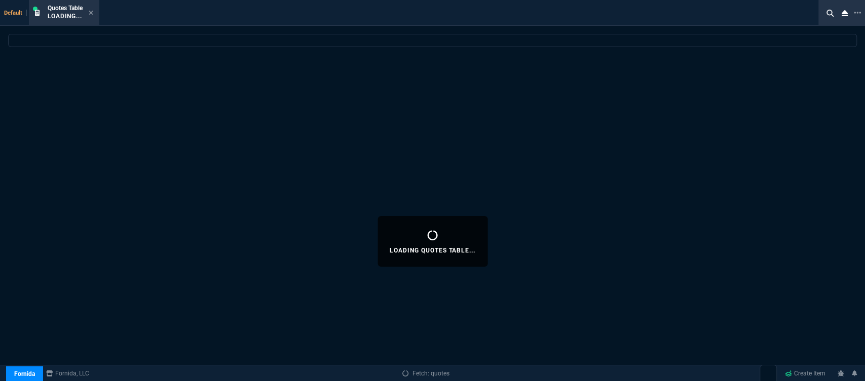
select select
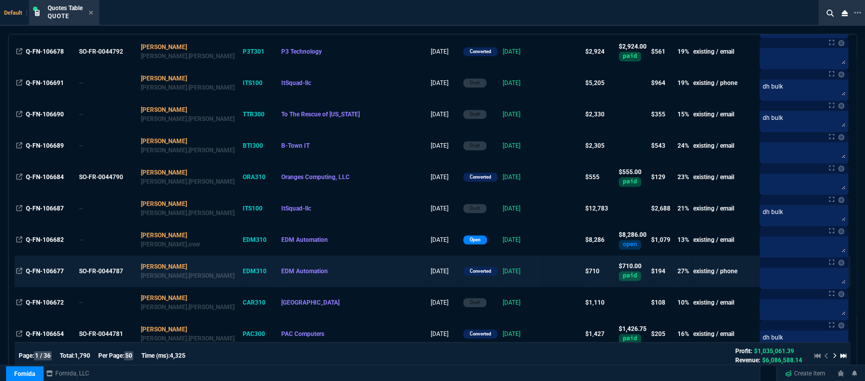
scroll to position [450, 0]
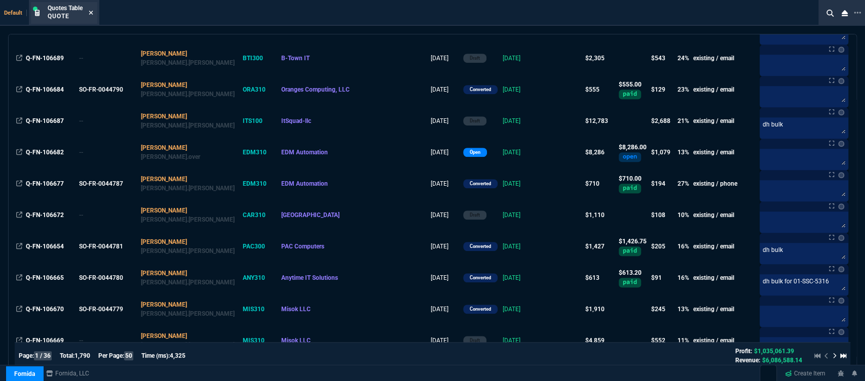
click at [90, 11] on icon at bounding box center [91, 13] width 4 height 4
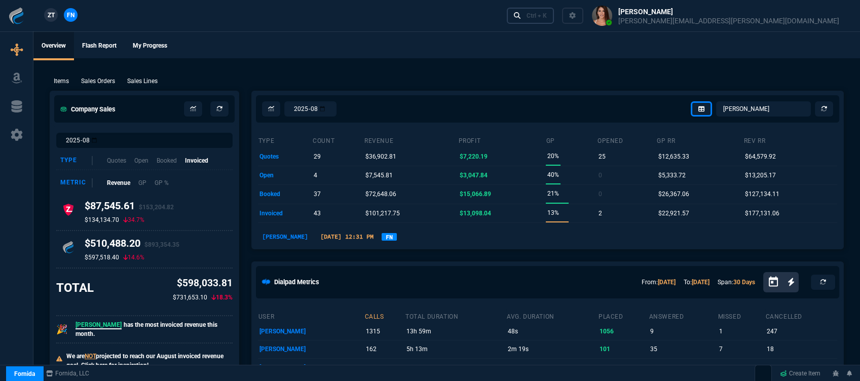
click at [547, 18] on div "Ctrl + K" at bounding box center [536, 16] width 20 height 8
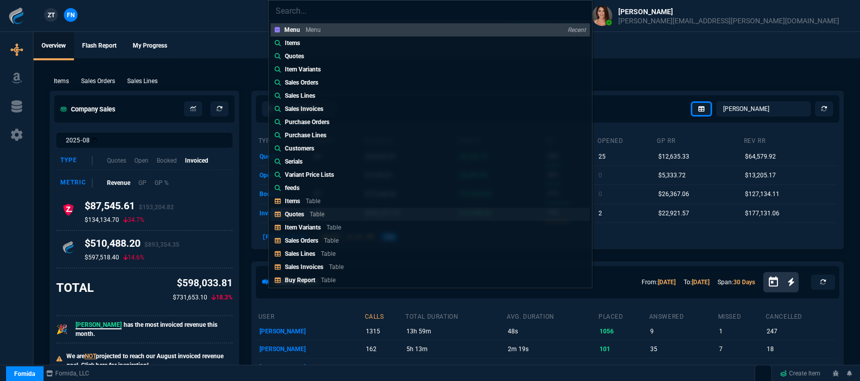
click at [294, 216] on p "Quotes" at bounding box center [294, 214] width 19 height 7
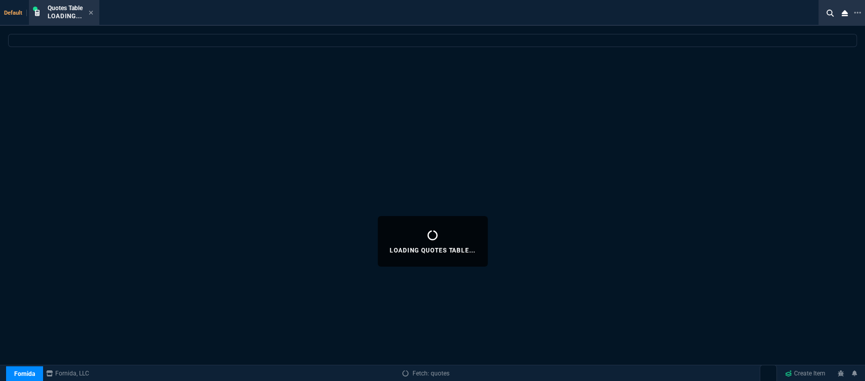
select select
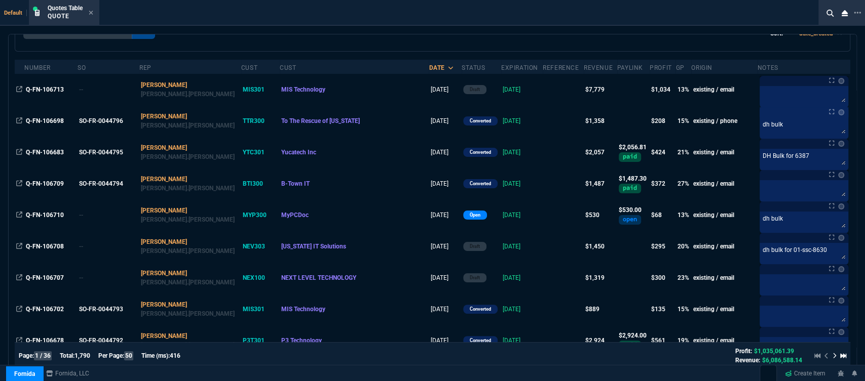
scroll to position [0, 0]
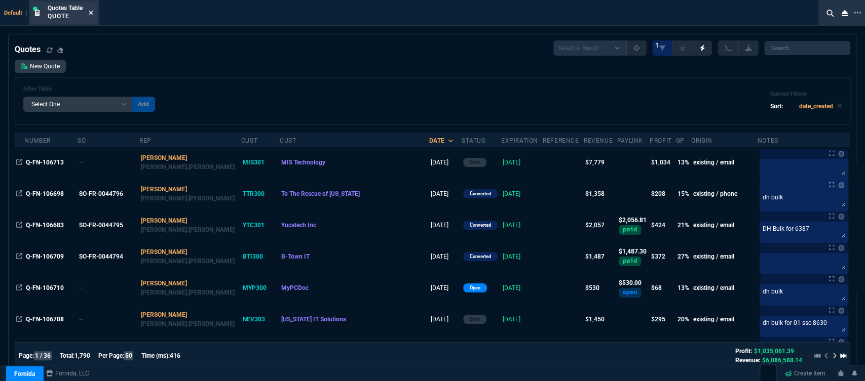
click at [93, 12] on icon at bounding box center [91, 13] width 4 height 4
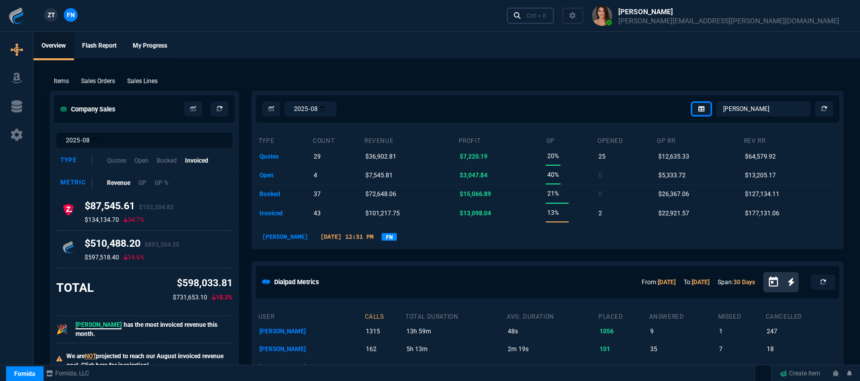
click at [547, 16] on div "Ctrl + K" at bounding box center [536, 16] width 20 height 8
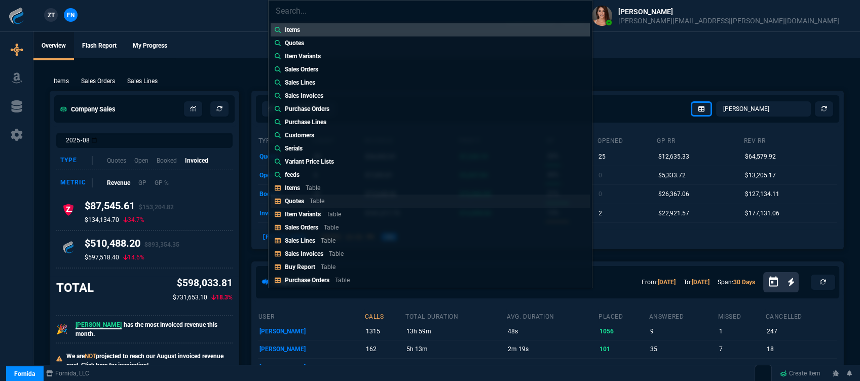
click at [329, 203] on link "Quotes Table" at bounding box center [430, 201] width 319 height 13
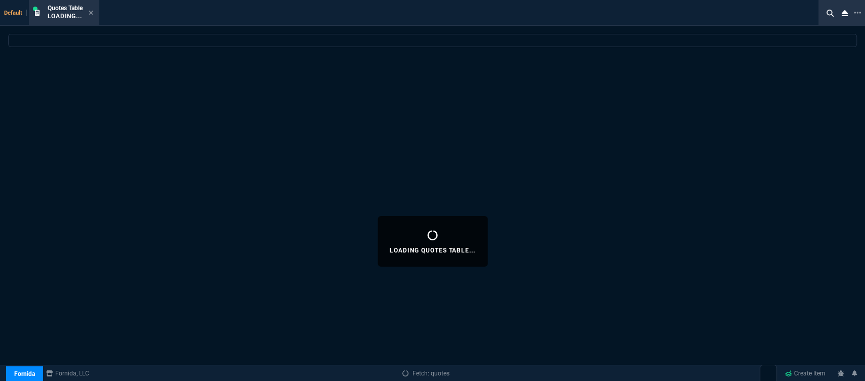
select select
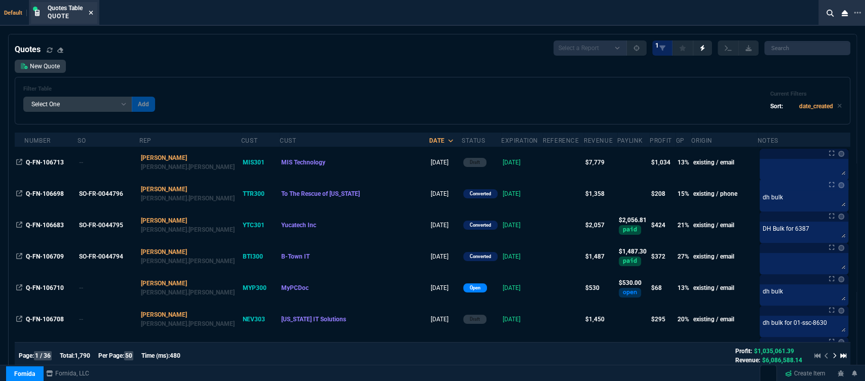
click at [92, 10] on fa-icon at bounding box center [91, 13] width 5 height 7
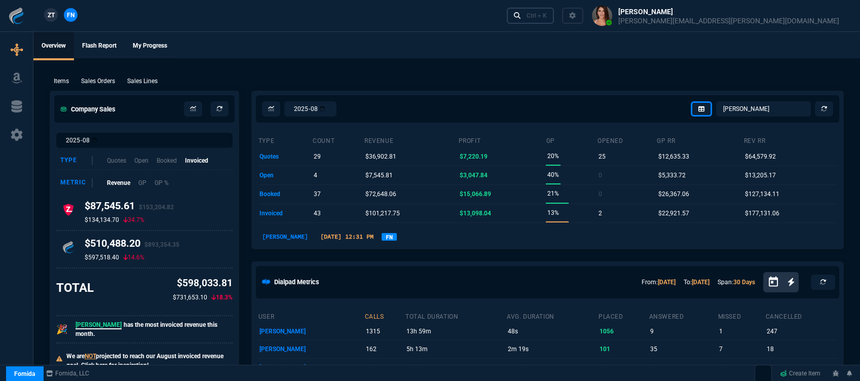
click at [554, 20] on link "Ctrl + K" at bounding box center [531, 16] width 48 height 16
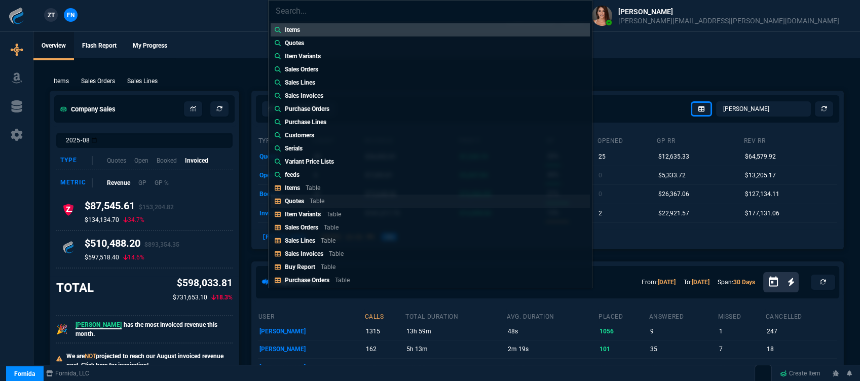
click at [329, 203] on link "Quotes Table" at bounding box center [430, 201] width 319 height 13
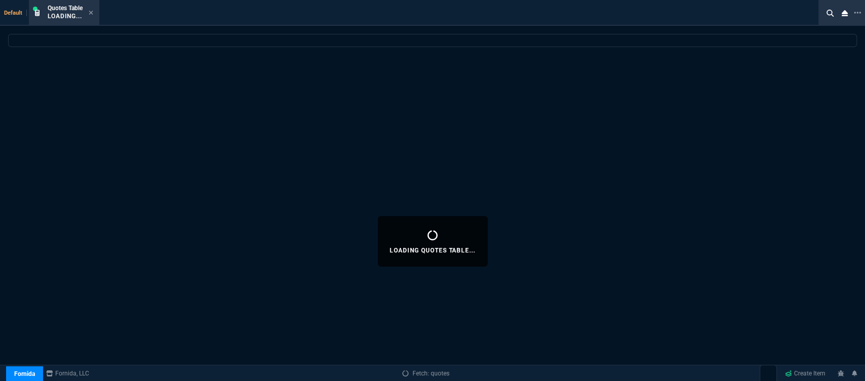
select select
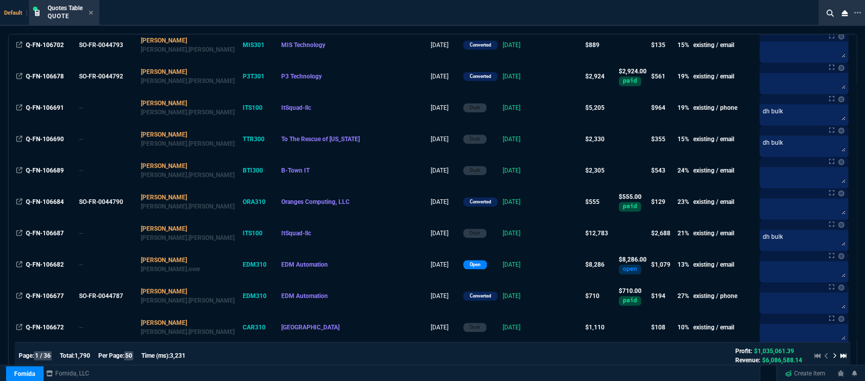
scroll to position [56, 0]
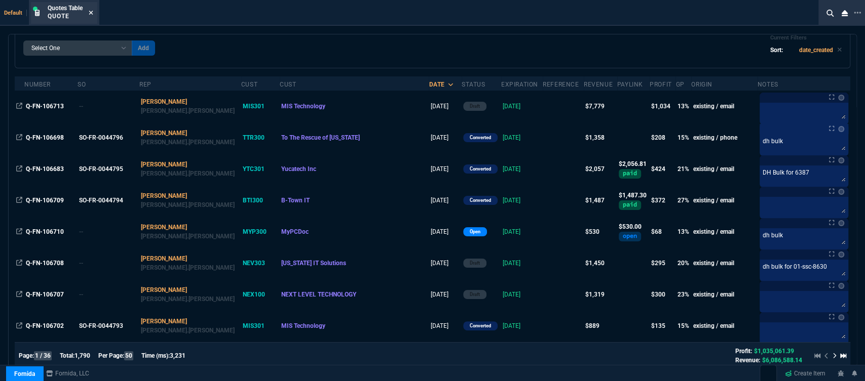
click at [91, 13] on icon at bounding box center [91, 13] width 5 height 6
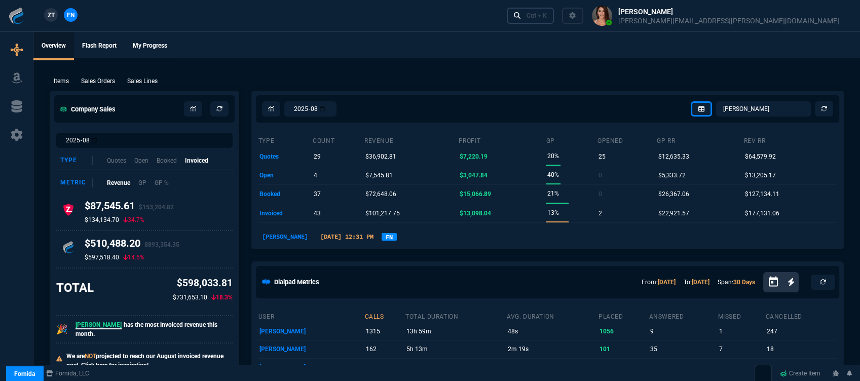
click at [547, 18] on div "Ctrl + K" at bounding box center [536, 16] width 20 height 8
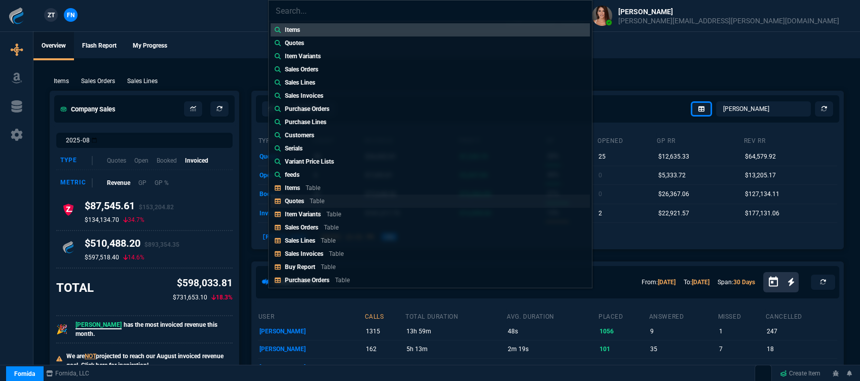
click at [368, 204] on link "Quotes Table" at bounding box center [430, 201] width 319 height 13
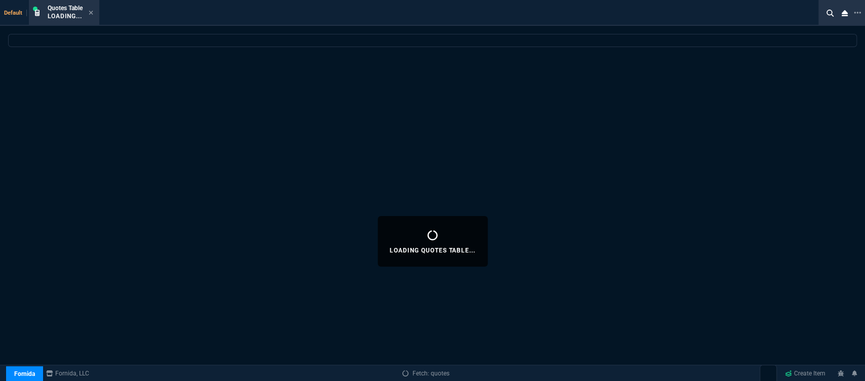
select select
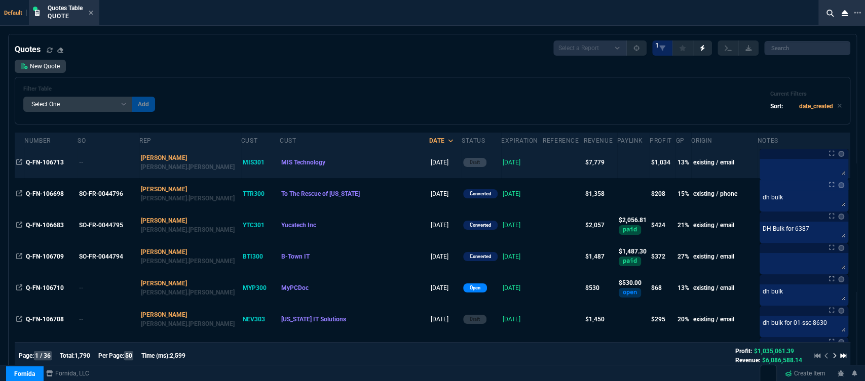
click at [543, 163] on td at bounding box center [563, 162] width 41 height 31
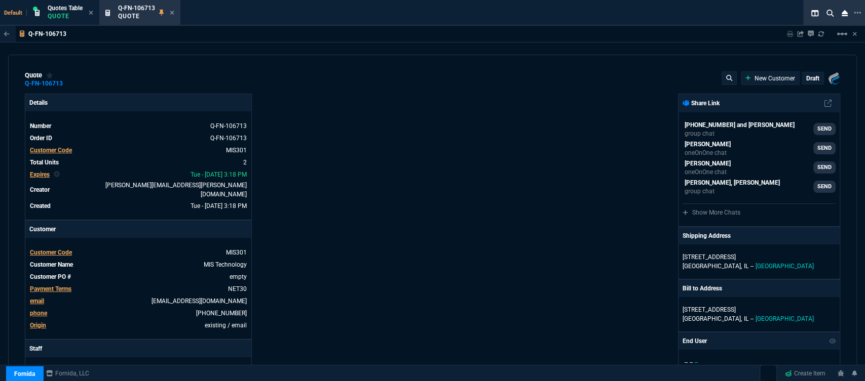
type input "23"
type input "937"
type input "12"
type input "449"
type input "5585"
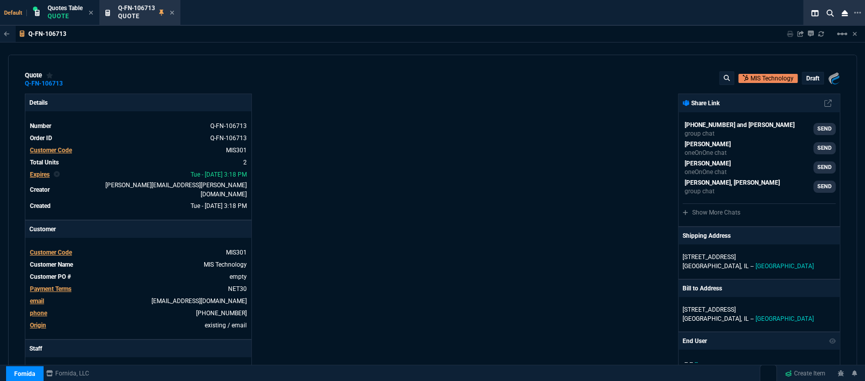
type input "5476.75"
type input "26"
type input "33"
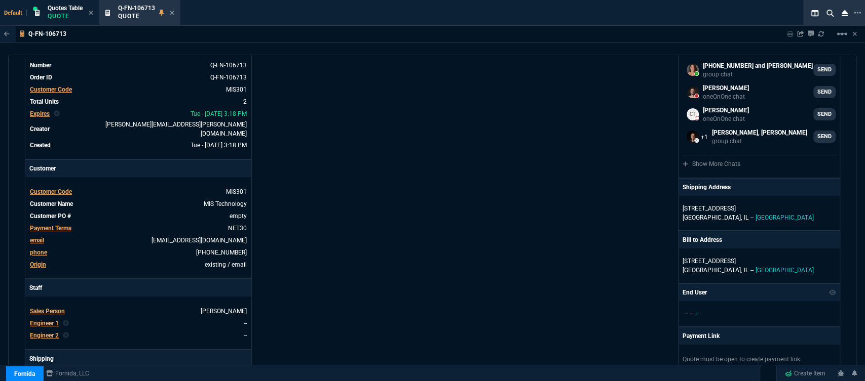
scroll to position [0, 0]
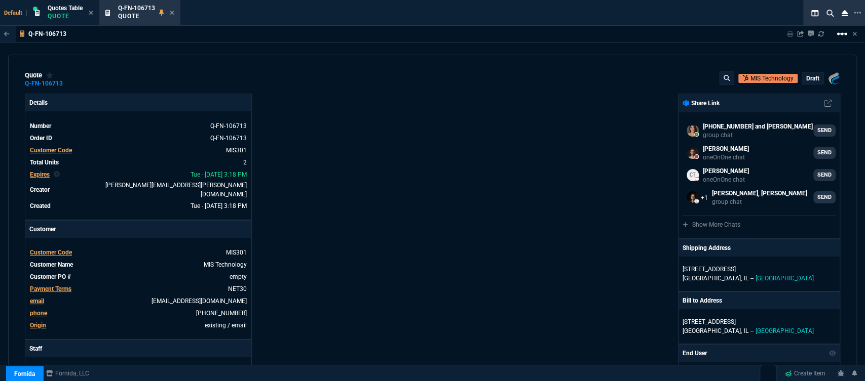
click at [843, 36] on mat-icon "linear_scale" at bounding box center [842, 34] width 12 height 12
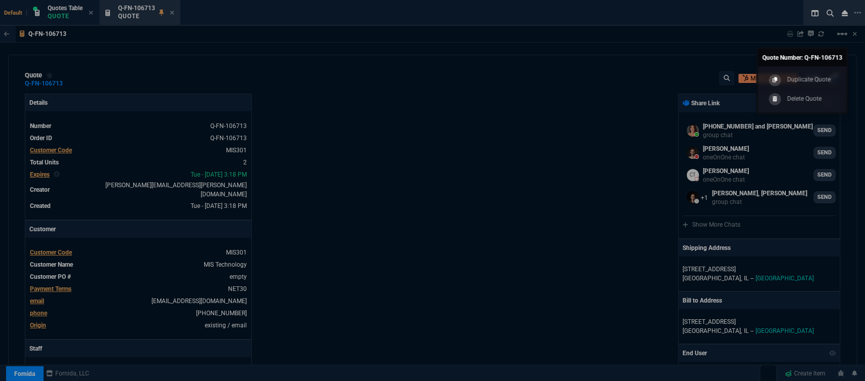
click at [371, 166] on div at bounding box center [432, 190] width 865 height 381
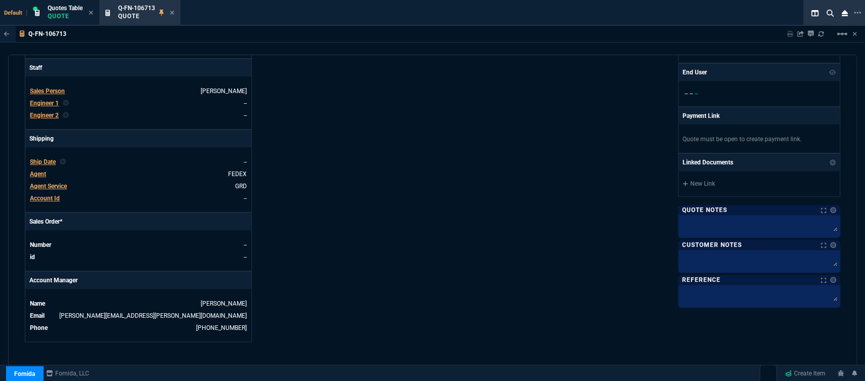
scroll to position [450, 0]
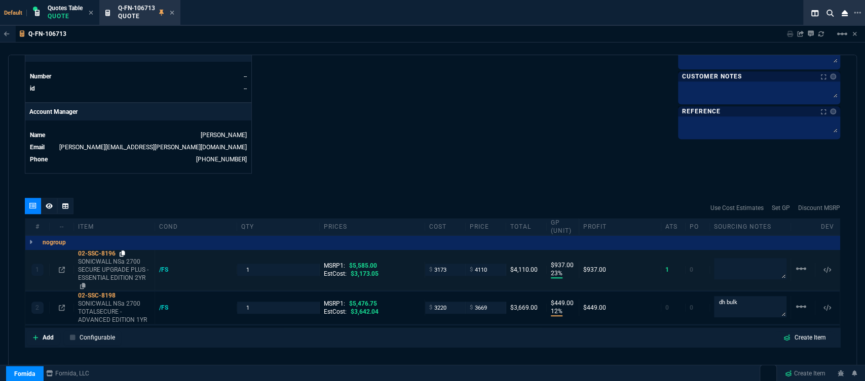
click at [122, 251] on icon at bounding box center [123, 254] width 6 height 6
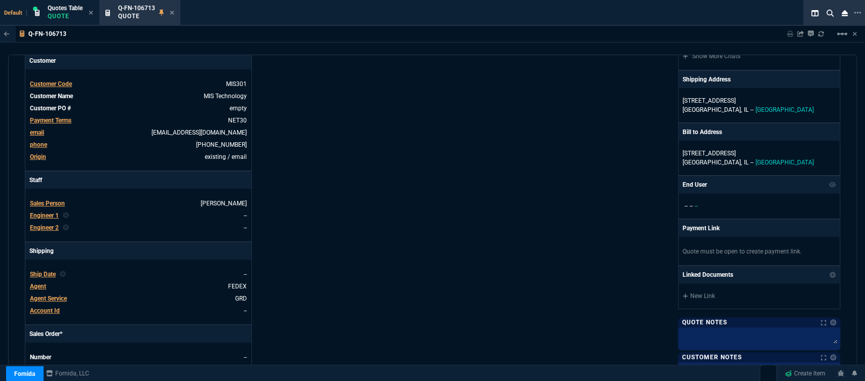
scroll to position [0, 0]
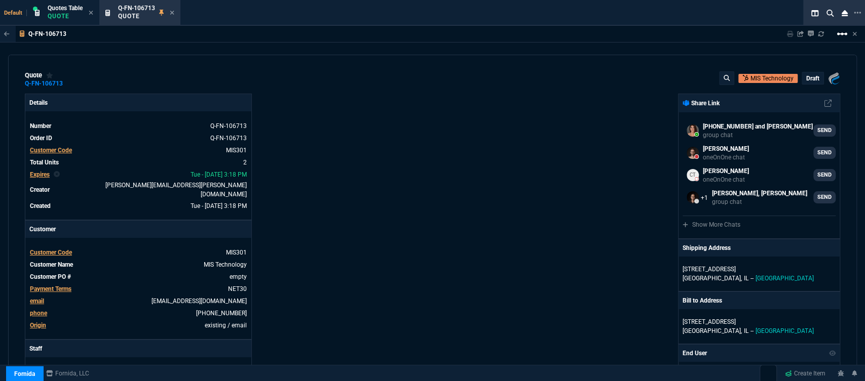
click at [839, 32] on mat-icon "linear_scale" at bounding box center [842, 34] width 12 height 12
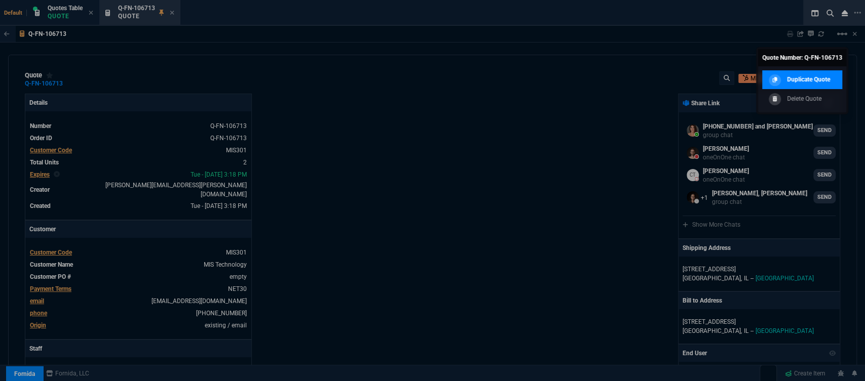
click at [807, 82] on p "Duplicate Quote" at bounding box center [808, 79] width 43 height 9
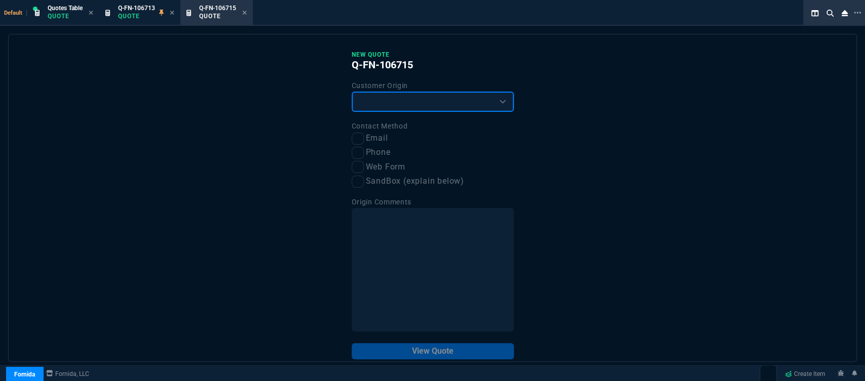
click at [435, 104] on select "Existing Customer Amazon Lead (first order) Website Lead (first order) Called (…" at bounding box center [433, 102] width 162 height 20
select select "existing"
click at [352, 92] on select "Existing Customer Amazon Lead (first order) Website Lead (first order) Called (…" at bounding box center [433, 102] width 162 height 20
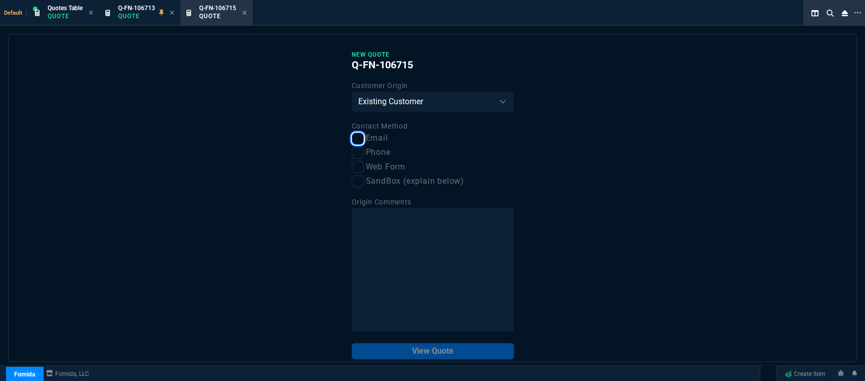
click at [354, 139] on input "Email" at bounding box center [358, 139] width 12 height 12
checkbox input "true"
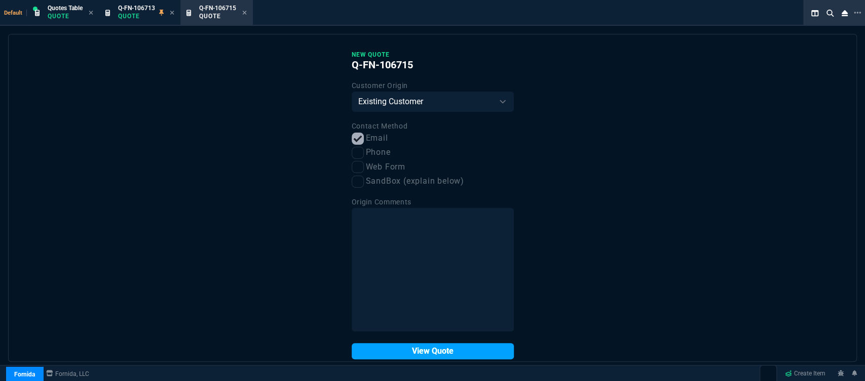
click at [451, 355] on button "View Quote" at bounding box center [433, 351] width 162 height 16
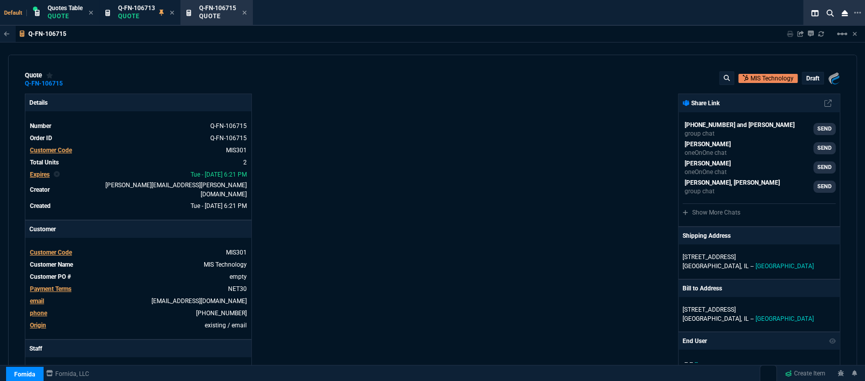
type input "23"
type input "937"
type input "12"
type input "449"
type input "26"
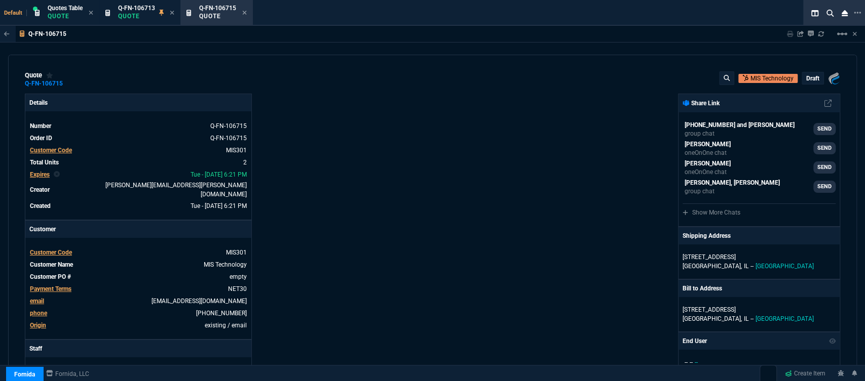
type input "33"
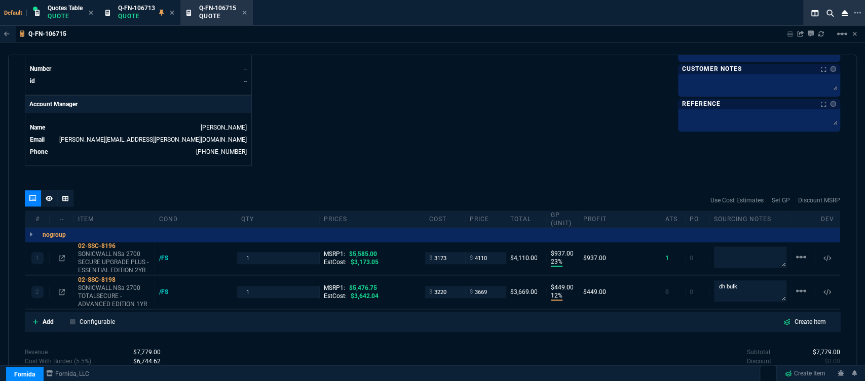
scroll to position [522, 0]
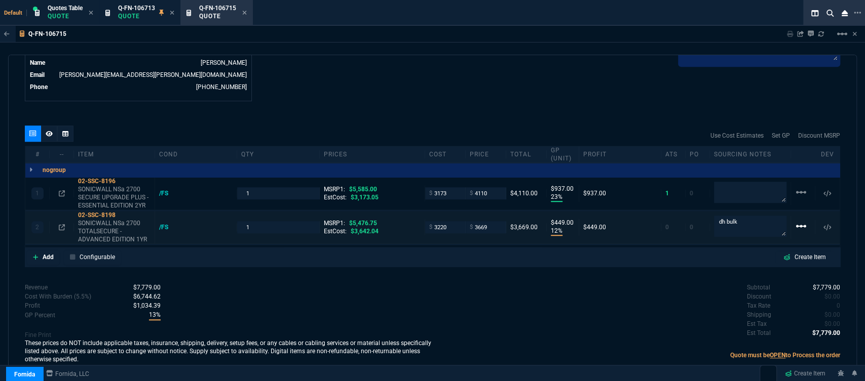
click at [796, 199] on mat-icon "linear_scale" at bounding box center [801, 192] width 12 height 12
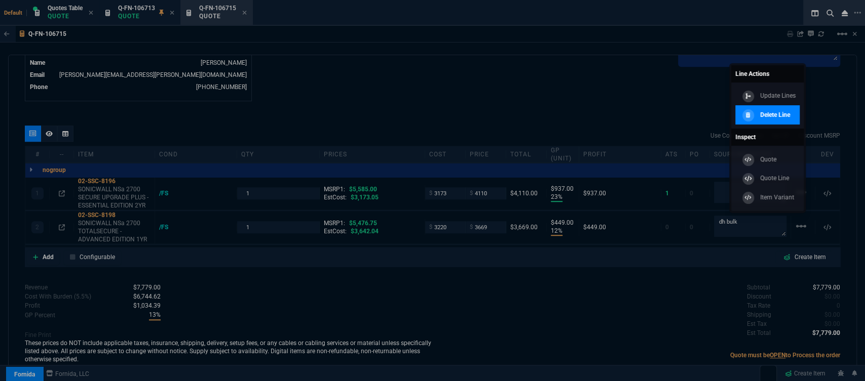
click at [778, 120] on div "Delete Line" at bounding box center [764, 114] width 51 height 11
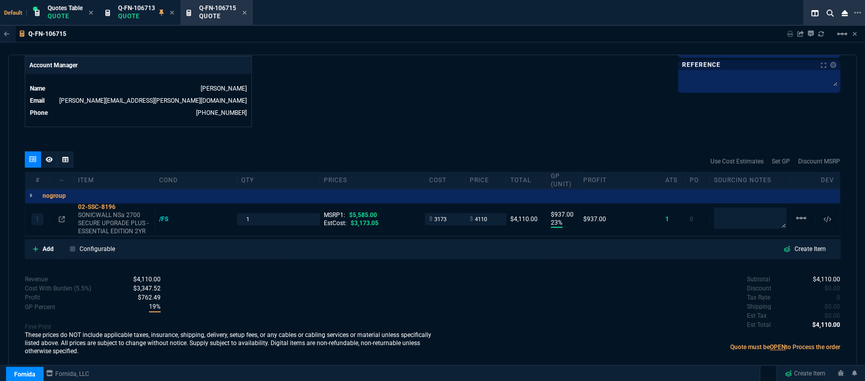
scroll to position [488, 0]
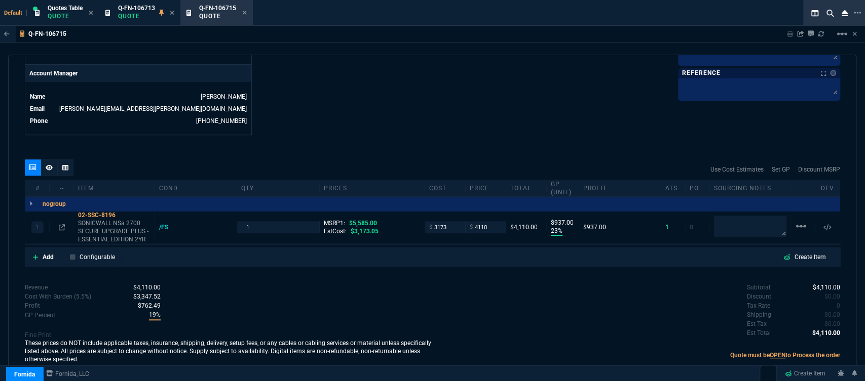
type input "23"
type input "937"
type input "26"
click at [61, 224] on icon at bounding box center [62, 227] width 6 height 6
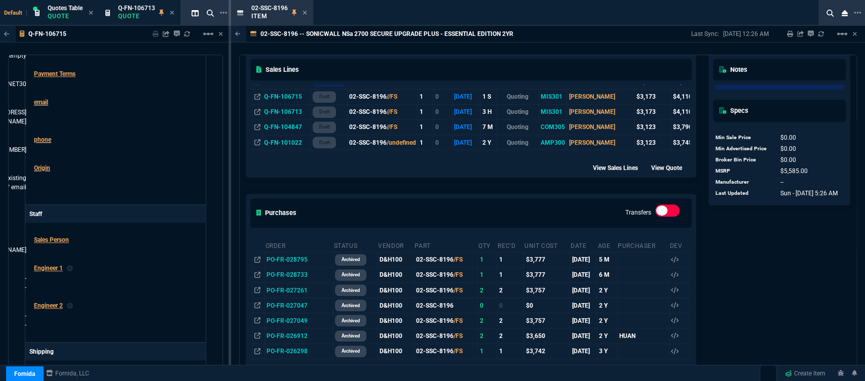
scroll to position [337, 0]
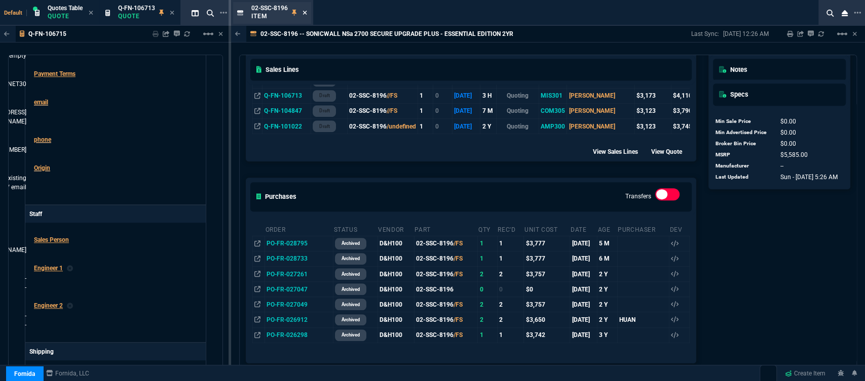
click at [304, 12] on icon at bounding box center [304, 13] width 5 height 6
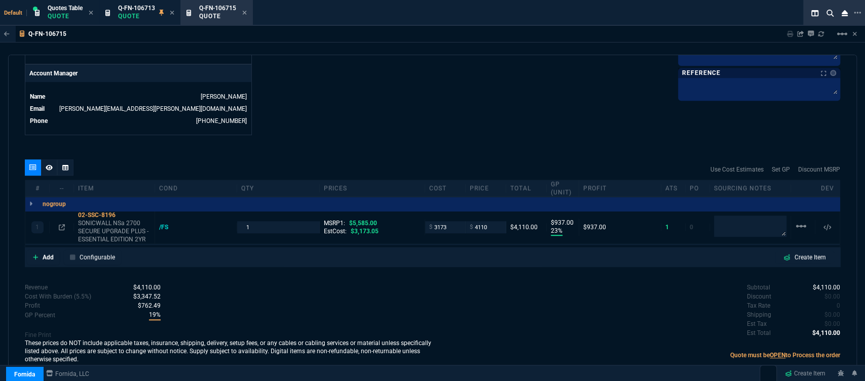
click at [426, 305] on div "Revenue $4,110.00 Cost $3,173.00 Cost With Burden (5.5%) $3,347.52 Profit $762.…" at bounding box center [229, 324] width 408 height 83
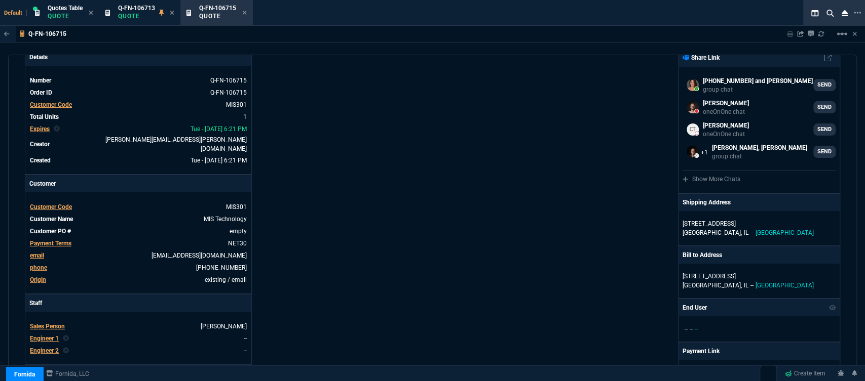
scroll to position [0, 0]
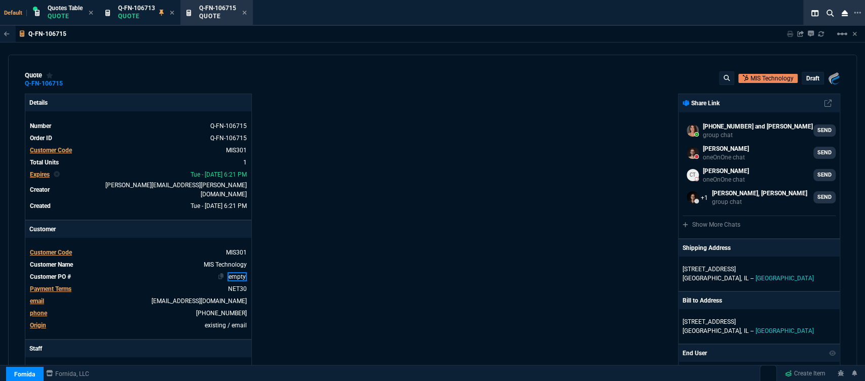
click at [245, 275] on td "empty" at bounding box center [161, 277] width 172 height 10
click at [375, 211] on div "Details Number Q-FN-106715 Order ID Q-FN-106715 Customer Code MIS301 Total Unit…" at bounding box center [229, 359] width 408 height 531
click at [809, 77] on p "draft" at bounding box center [812, 78] width 13 height 8
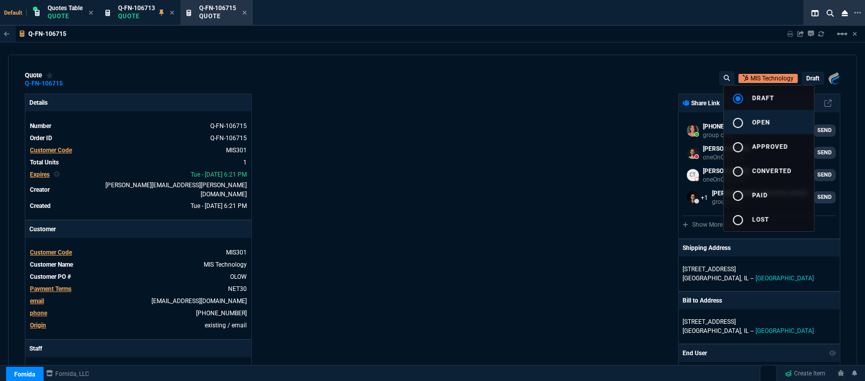
click at [752, 119] on span "open" at bounding box center [761, 122] width 18 height 7
click at [571, 147] on div at bounding box center [432, 190] width 865 height 381
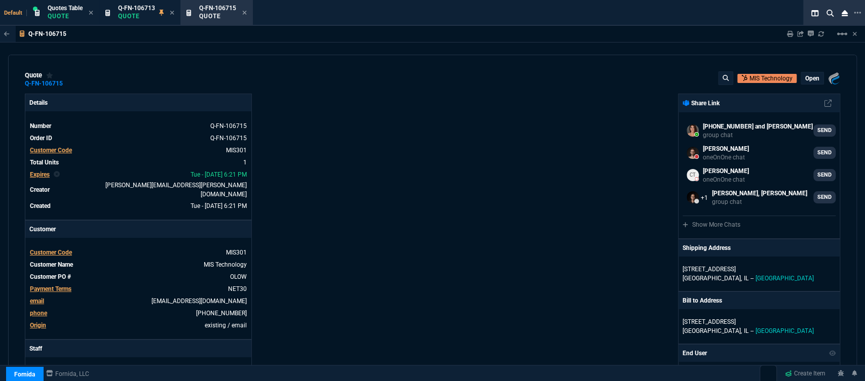
type input "23"
type input "937"
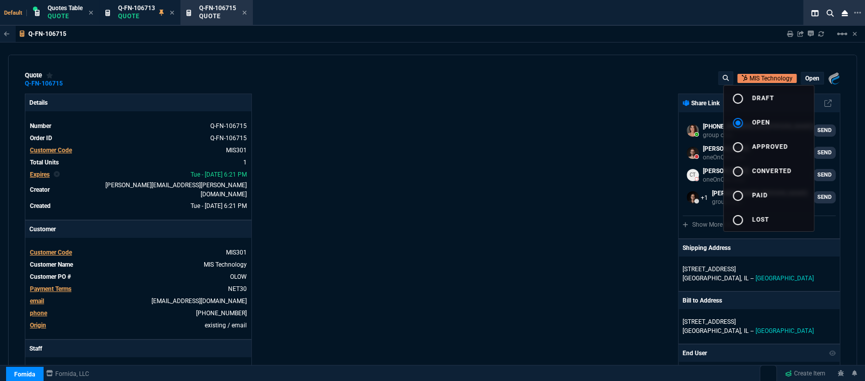
type input "26"
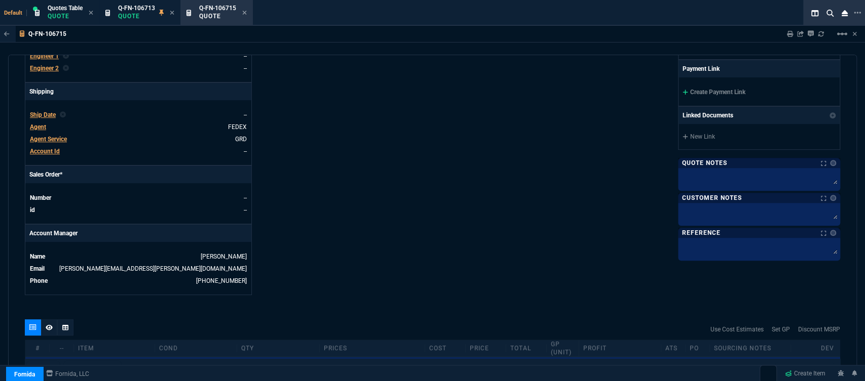
scroll to position [484, 0]
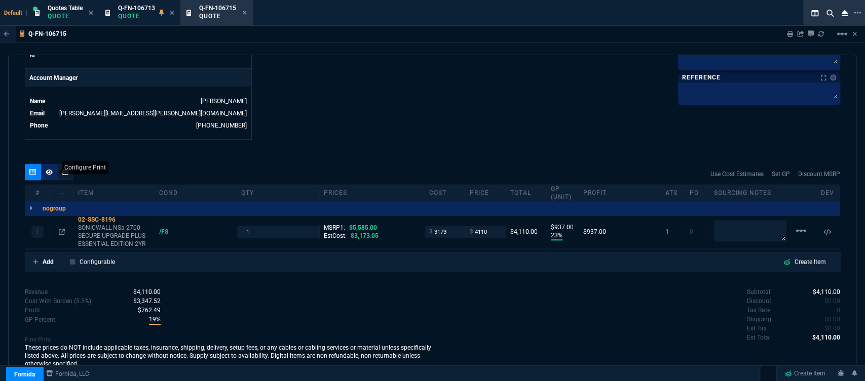
click at [47, 169] on fa-icon at bounding box center [49, 172] width 7 height 7
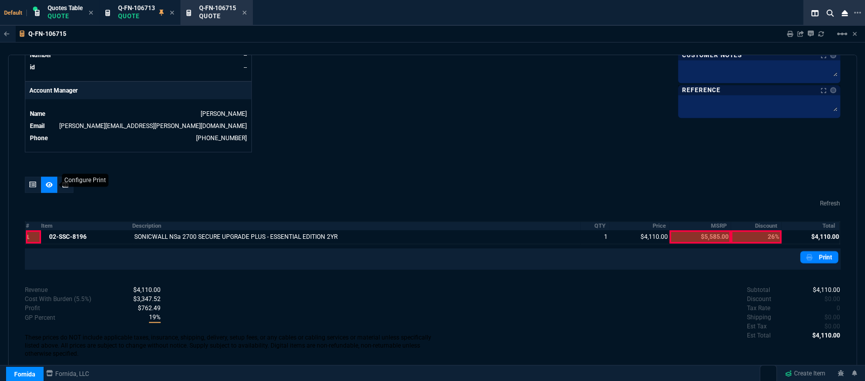
scroll to position [463, 0]
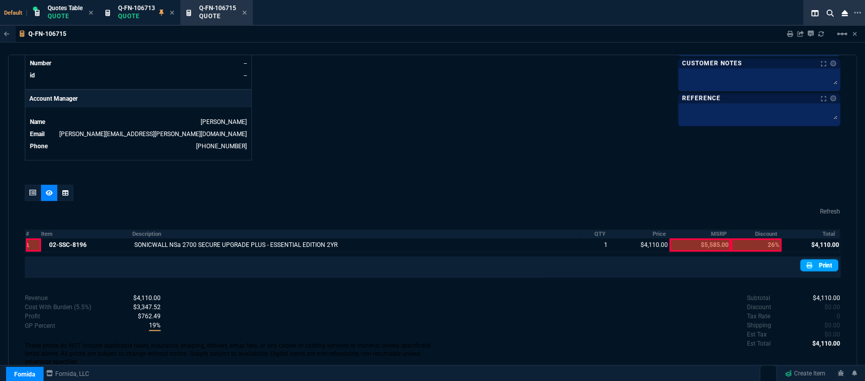
click at [809, 259] on link "Print" at bounding box center [819, 265] width 38 height 12
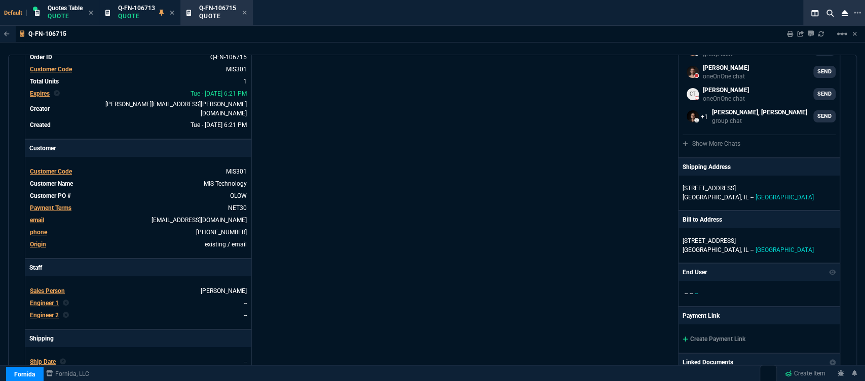
scroll to position [13, 0]
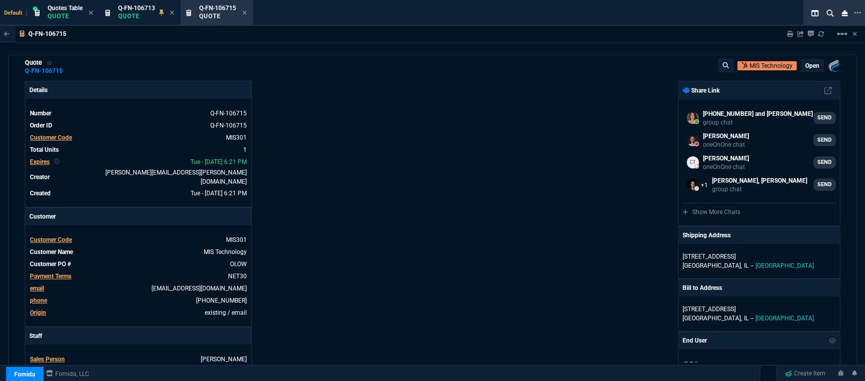
click at [810, 63] on p "open" at bounding box center [812, 66] width 14 height 8
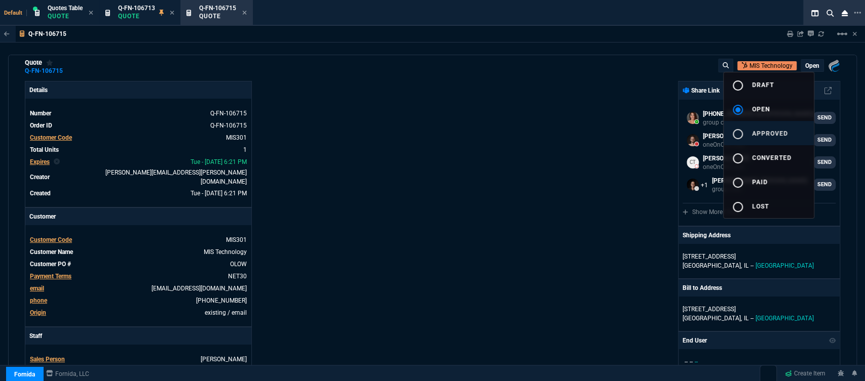
click at [778, 135] on span "approved" at bounding box center [770, 133] width 36 height 7
type input "5585"
type input "23"
type input "937"
type input "26"
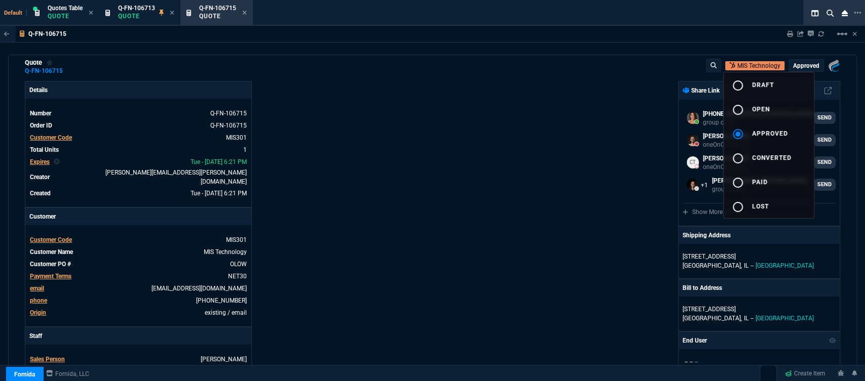
click at [486, 140] on div at bounding box center [432, 190] width 865 height 381
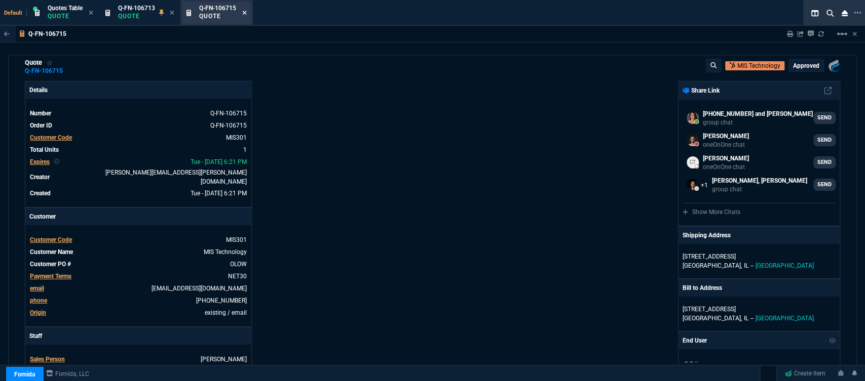
click at [246, 10] on icon at bounding box center [244, 13] width 5 height 6
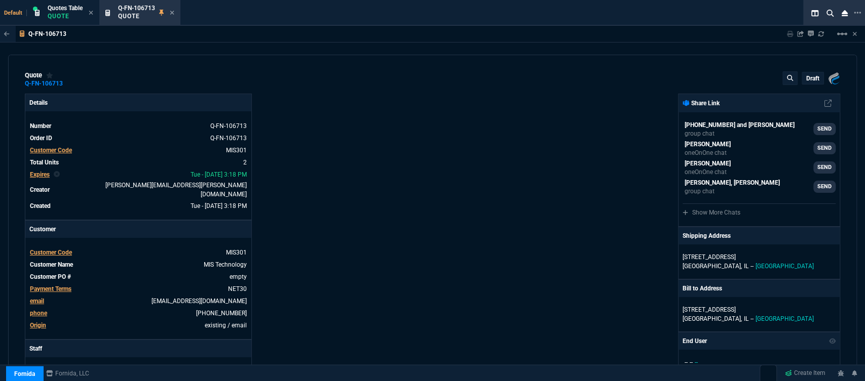
type input "23"
type input "937"
type input "12"
type input "449"
type input "26"
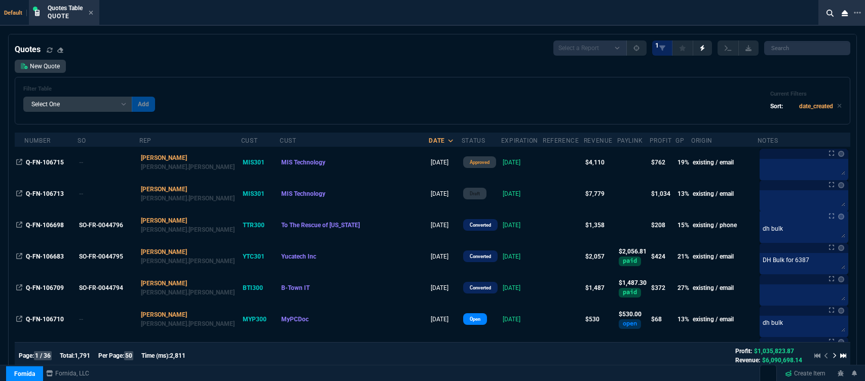
select select "12: [PERSON_NAME]"
select select
click at [92, 13] on icon at bounding box center [91, 13] width 4 height 4
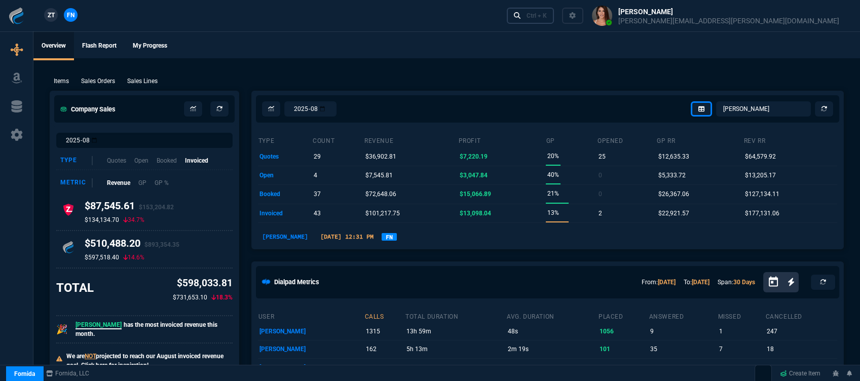
click at [547, 14] on div "Ctrl + K" at bounding box center [536, 16] width 20 height 8
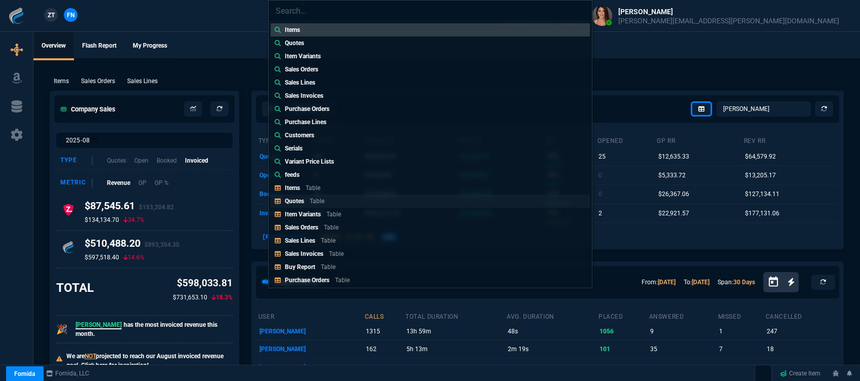
click at [332, 202] on link "Quotes Table" at bounding box center [430, 201] width 319 height 13
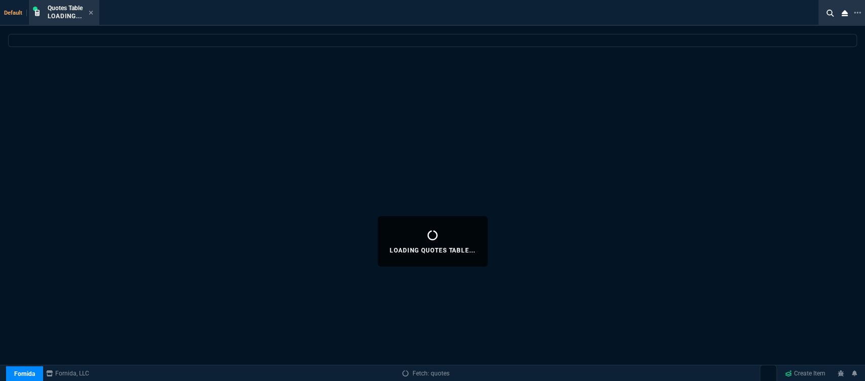
select select
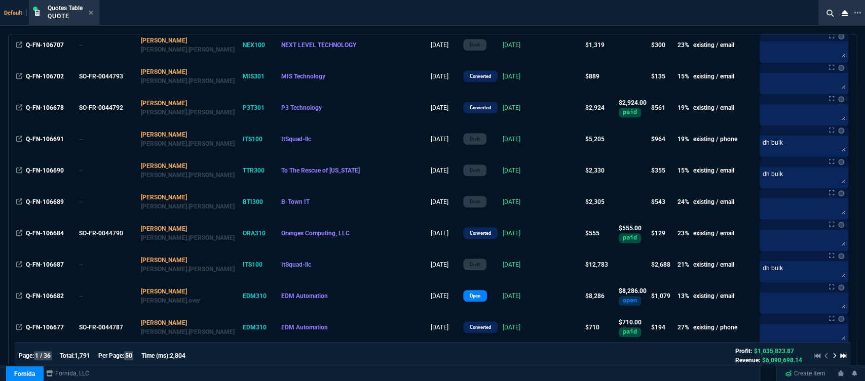
scroll to position [450, 0]
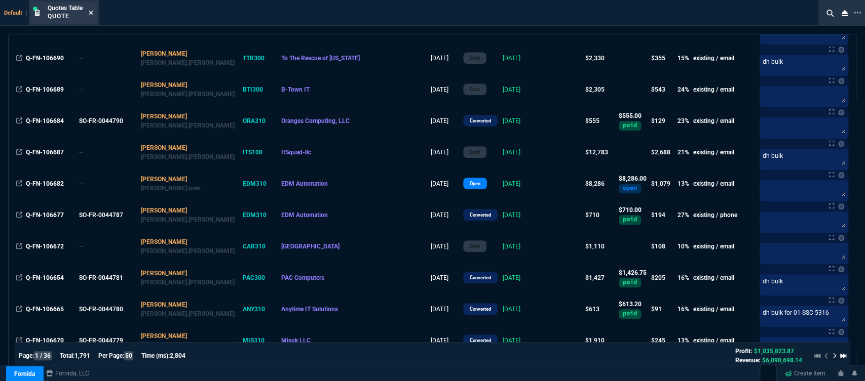
click at [92, 11] on icon at bounding box center [91, 13] width 5 height 6
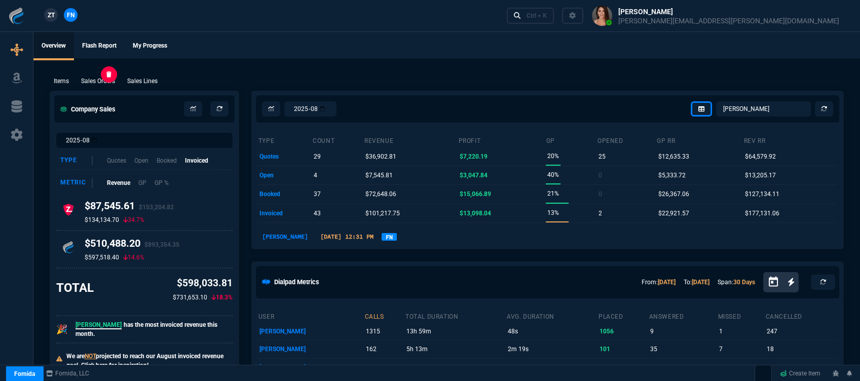
click at [89, 81] on p "Sales Orders" at bounding box center [98, 81] width 34 height 9
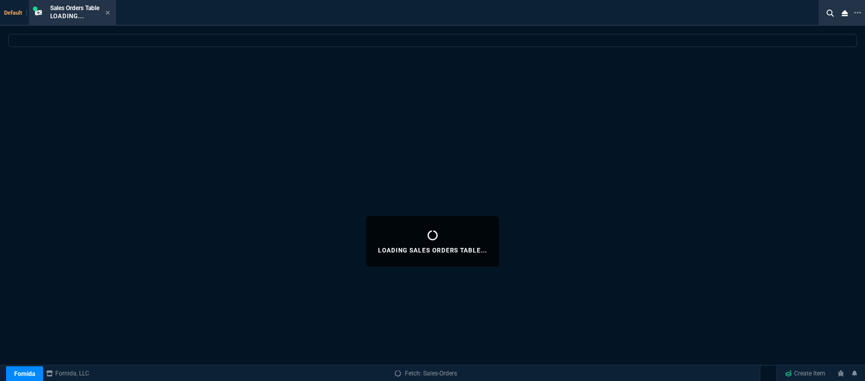
select select
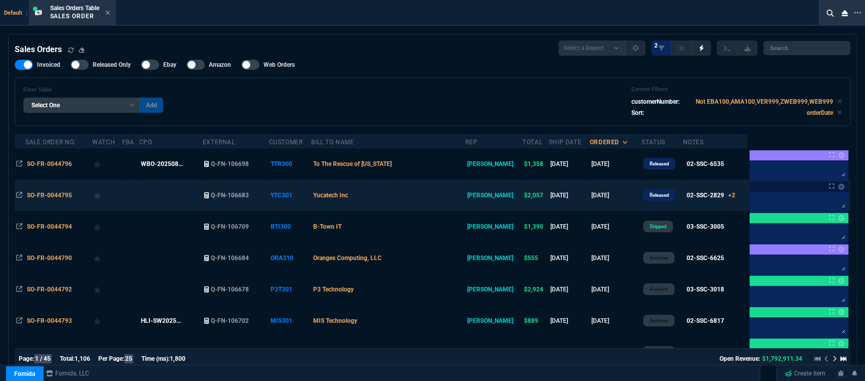
click at [425, 201] on td "Yucatech Inc" at bounding box center [388, 195] width 154 height 31
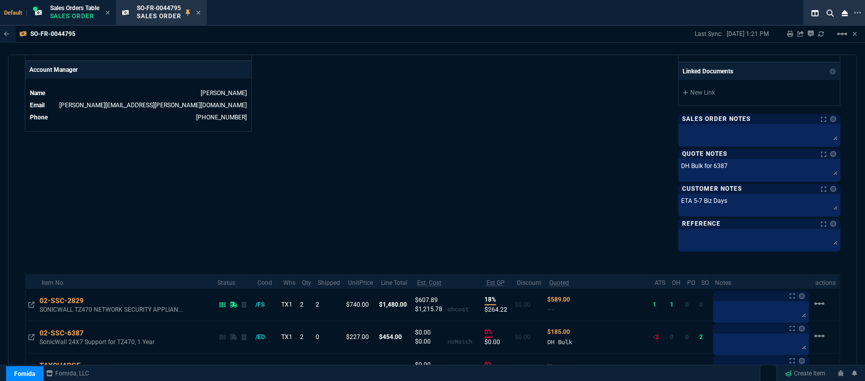
scroll to position [563, 0]
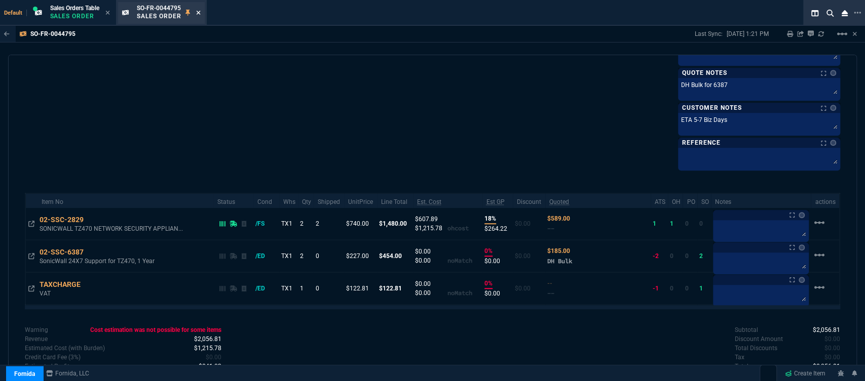
click at [199, 12] on icon at bounding box center [198, 13] width 5 height 6
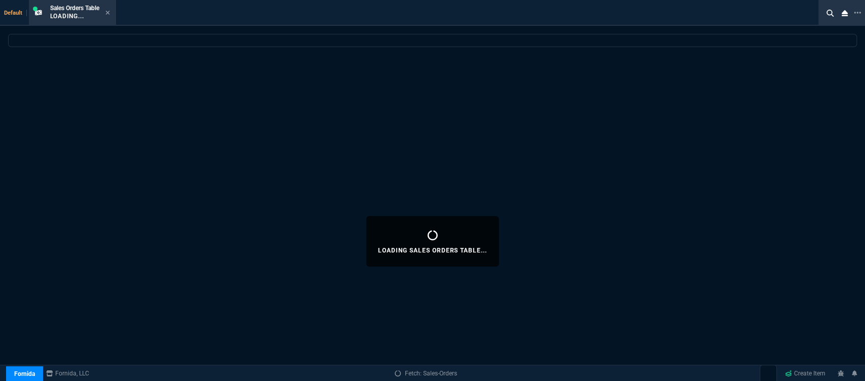
select select
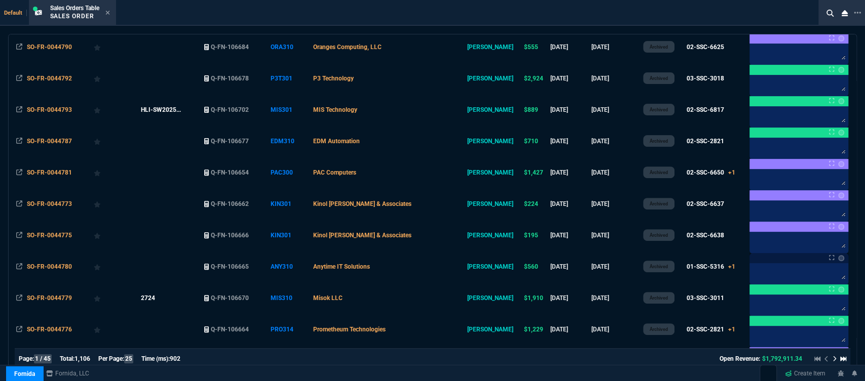
scroll to position [281, 0]
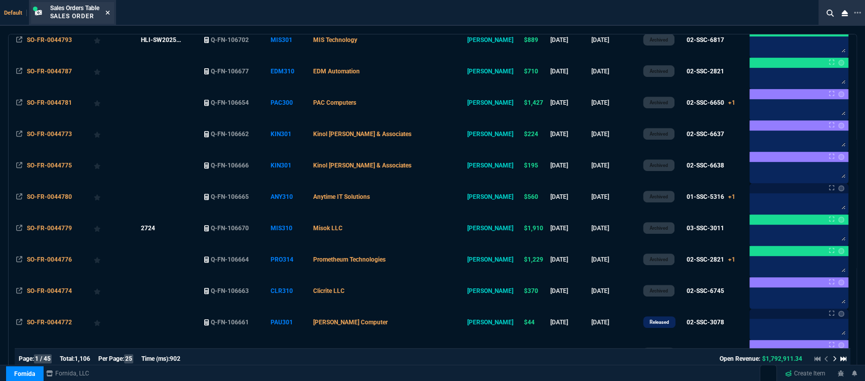
click at [109, 13] on icon at bounding box center [107, 13] width 4 height 4
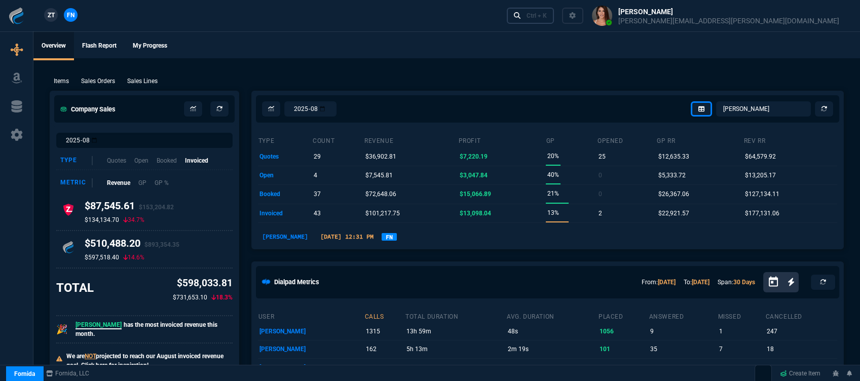
click at [547, 17] on div "Ctrl + K" at bounding box center [536, 16] width 20 height 8
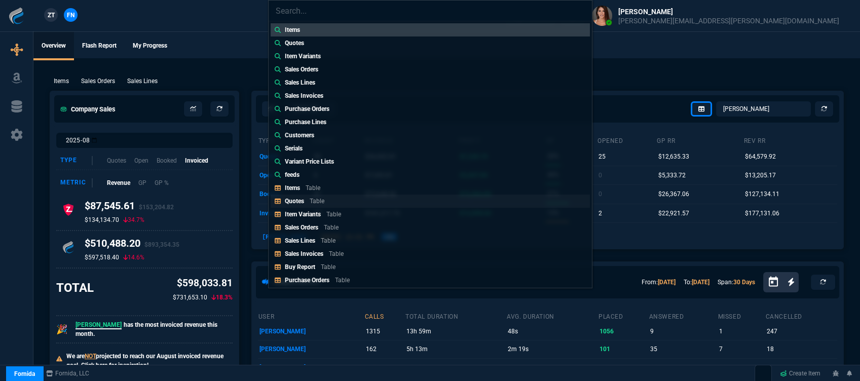
click at [325, 200] on div "Quotes Table" at bounding box center [307, 201] width 44 height 9
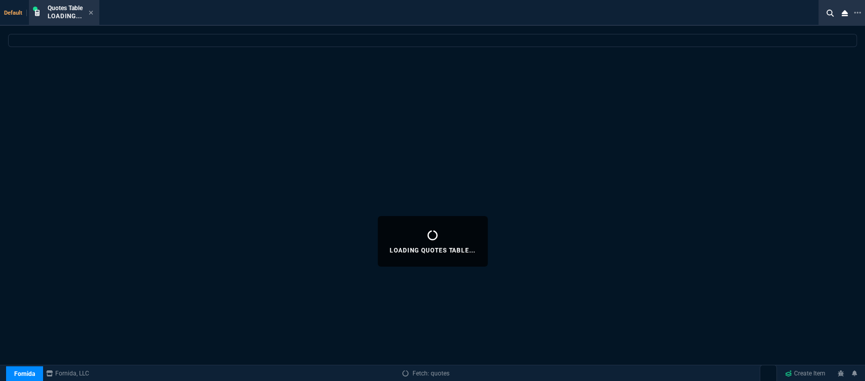
select select
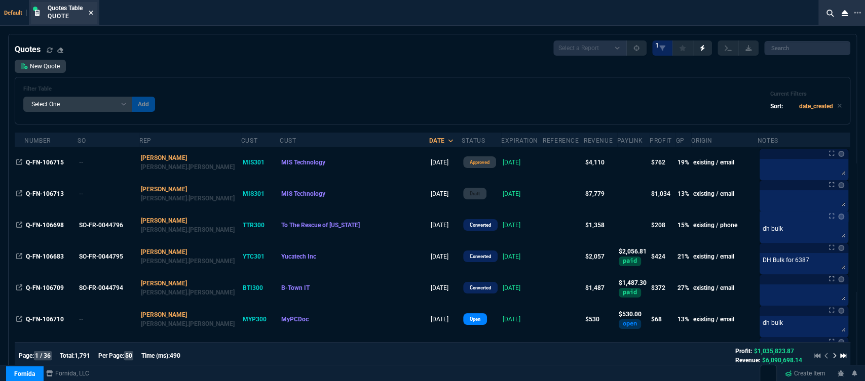
click at [91, 15] on icon at bounding box center [91, 13] width 5 height 6
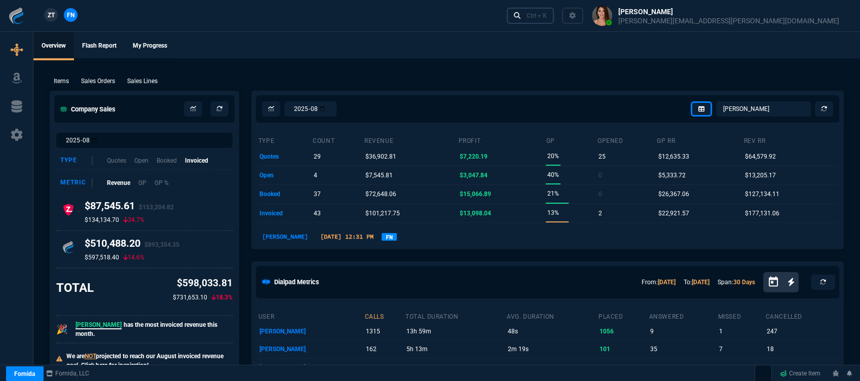
click at [554, 15] on link "Ctrl + K" at bounding box center [531, 16] width 48 height 16
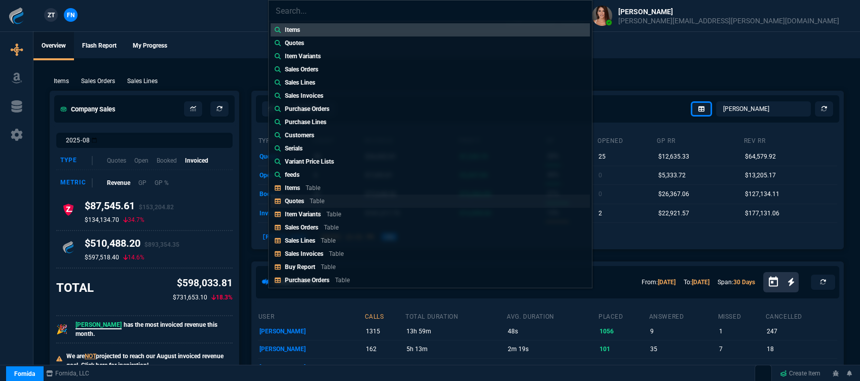
click at [332, 199] on link "Quotes Table" at bounding box center [430, 201] width 319 height 13
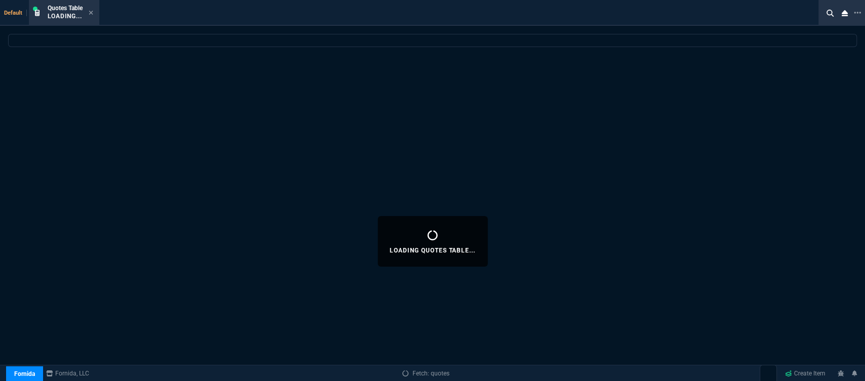
select select
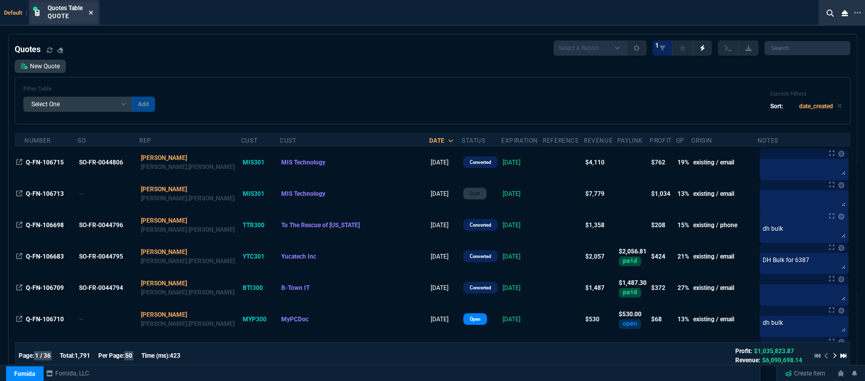
click at [90, 14] on icon at bounding box center [91, 13] width 4 height 4
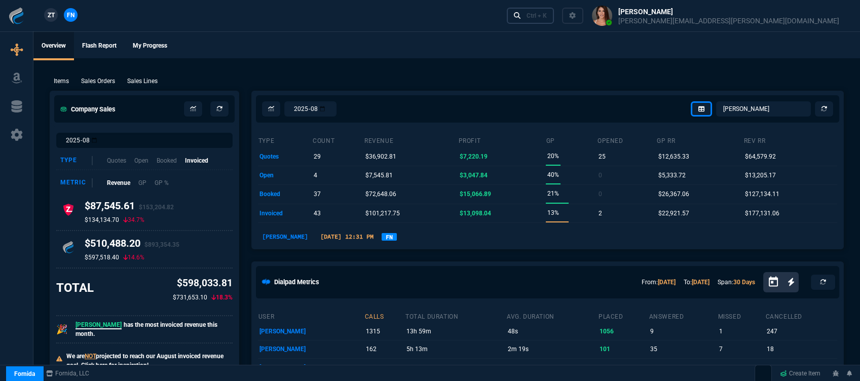
click at [554, 18] on link "Ctrl + K" at bounding box center [531, 16] width 48 height 16
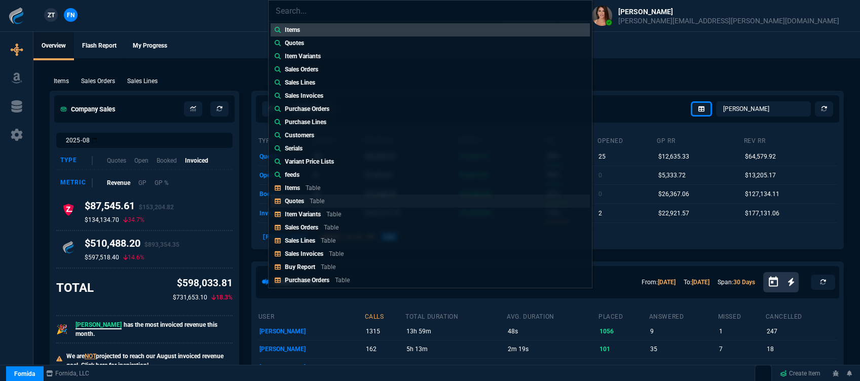
click at [308, 197] on div "Quotes Table" at bounding box center [307, 201] width 44 height 9
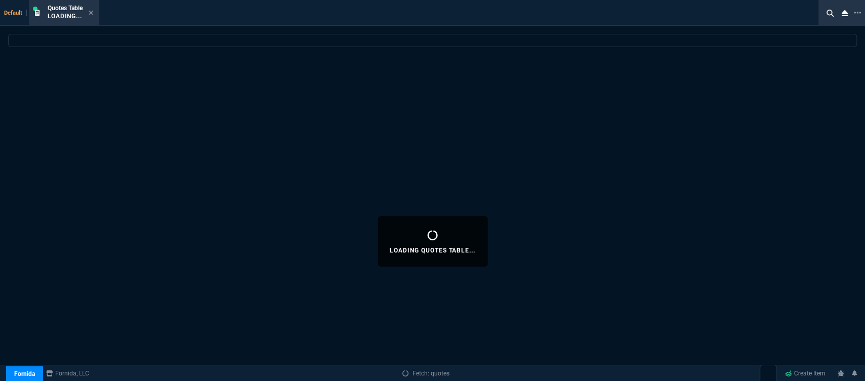
select select
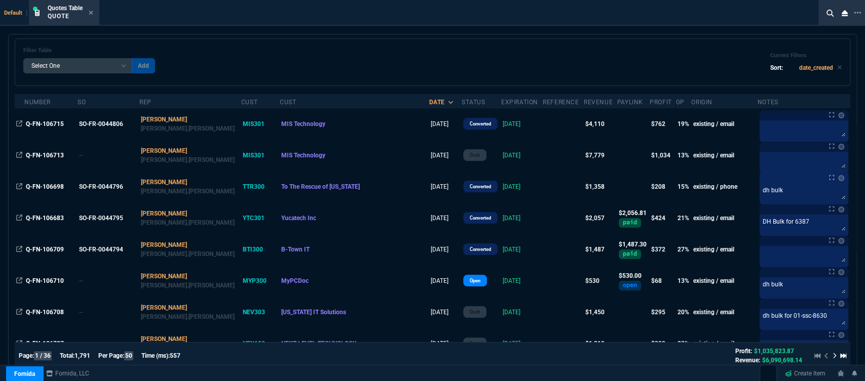
scroll to position [56, 0]
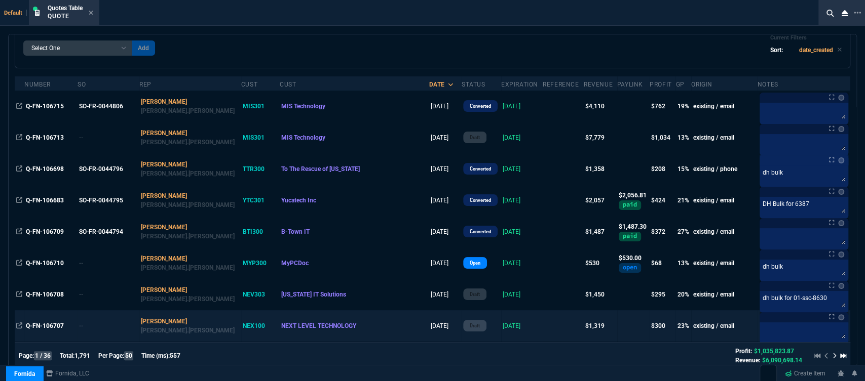
click at [543, 325] on td at bounding box center [563, 326] width 41 height 31
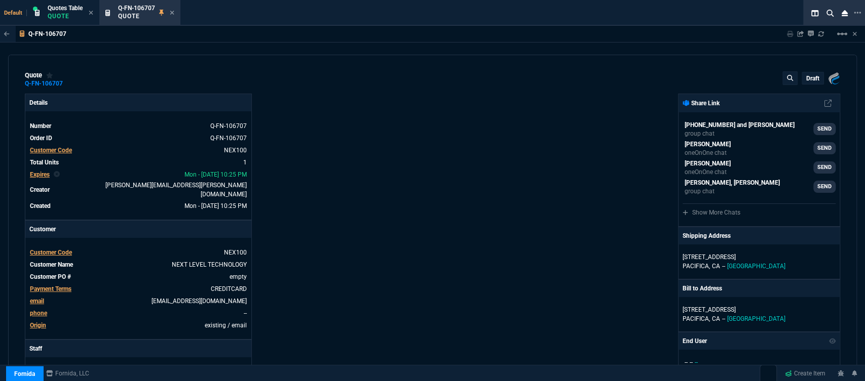
type input "27"
type input "353"
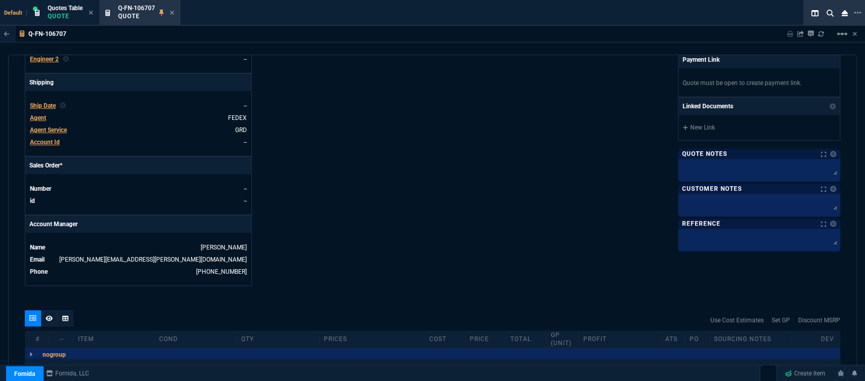
type input "1746.35"
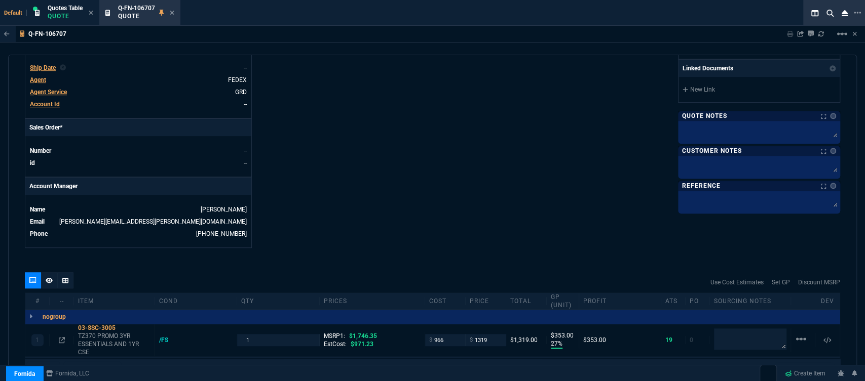
scroll to position [488, 0]
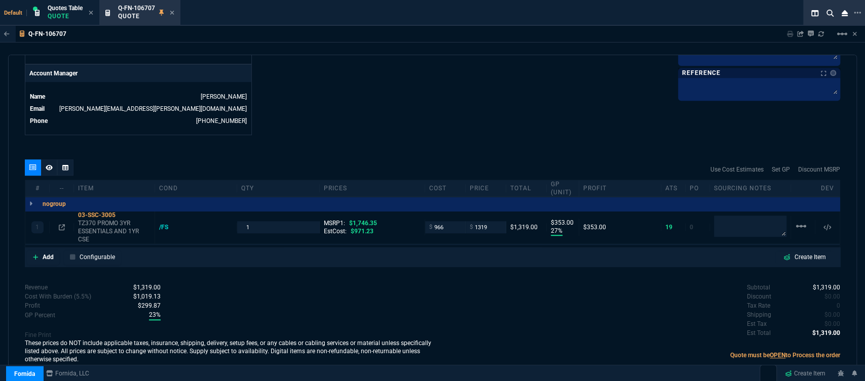
type input "24"
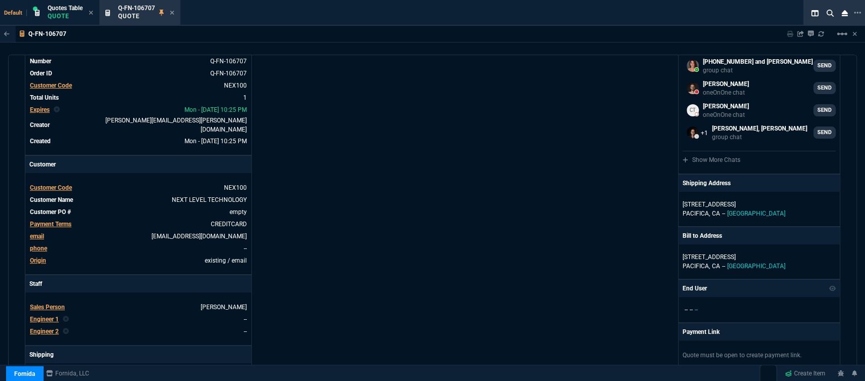
scroll to position [0, 0]
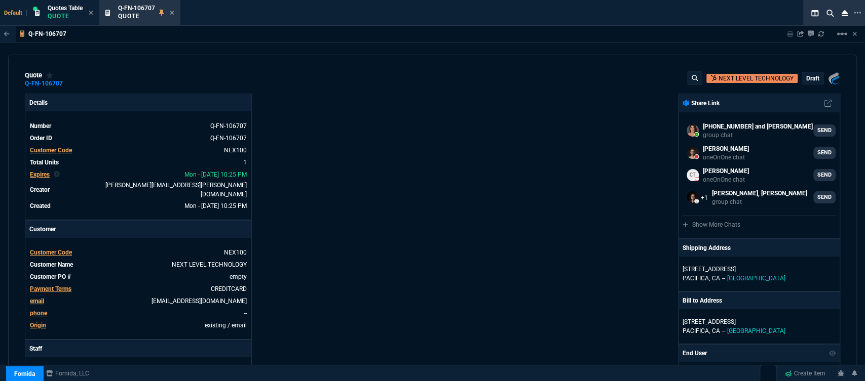
click at [809, 75] on p "draft" at bounding box center [812, 78] width 13 height 8
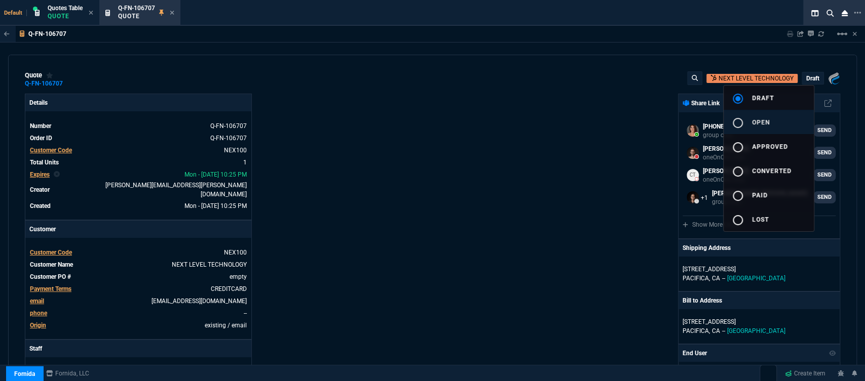
click at [765, 120] on span "open" at bounding box center [761, 122] width 18 height 7
click at [556, 150] on div at bounding box center [432, 190] width 865 height 381
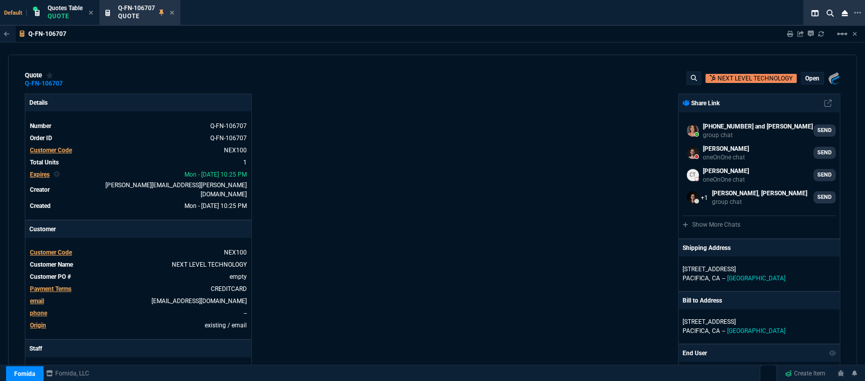
type input "1746.35"
type input "27"
type input "353"
type input "24"
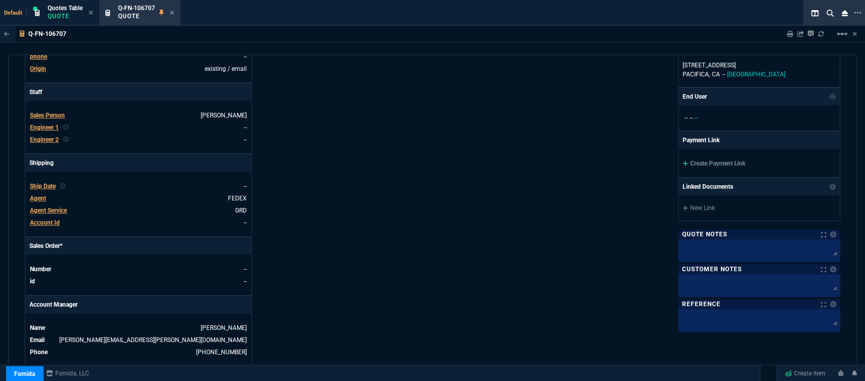
scroll to position [280, 0]
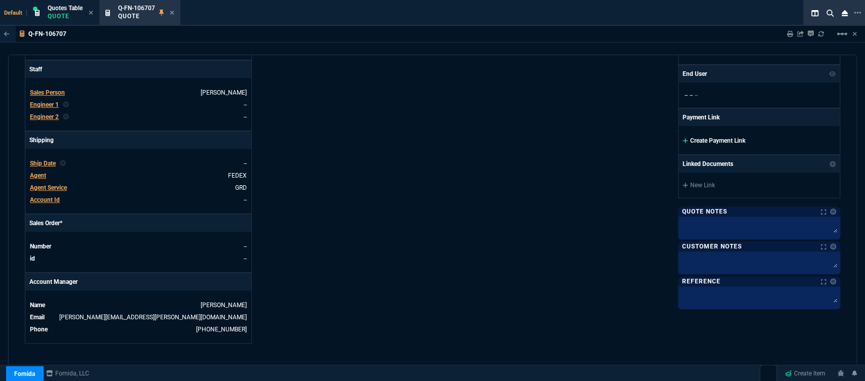
click at [682, 140] on icon at bounding box center [685, 141] width 6 height 6
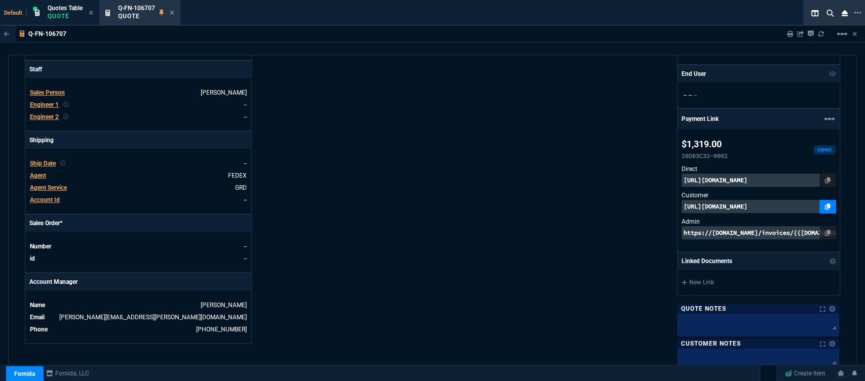
click at [825, 208] on link at bounding box center [827, 206] width 16 height 13
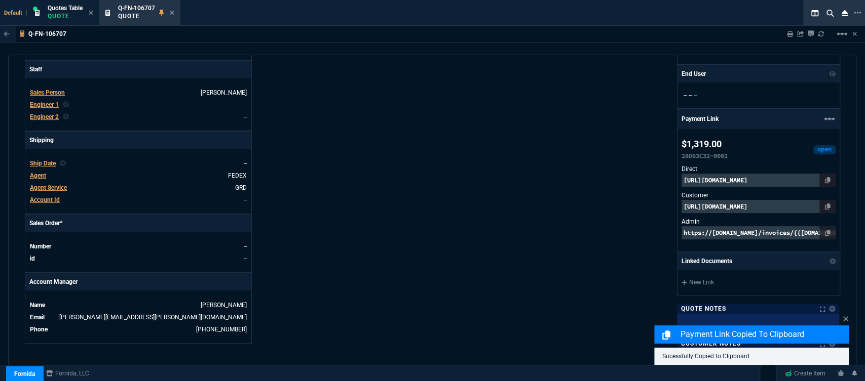
scroll to position [554, 0]
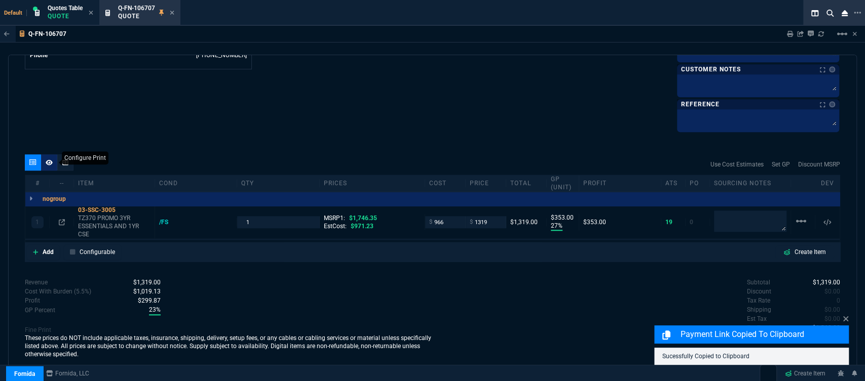
click at [49, 163] on icon at bounding box center [49, 163] width 7 height 6
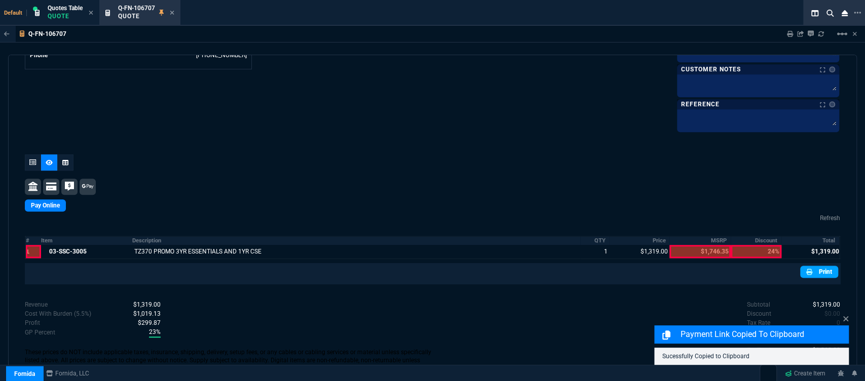
click at [812, 273] on link "Print" at bounding box center [819, 272] width 38 height 12
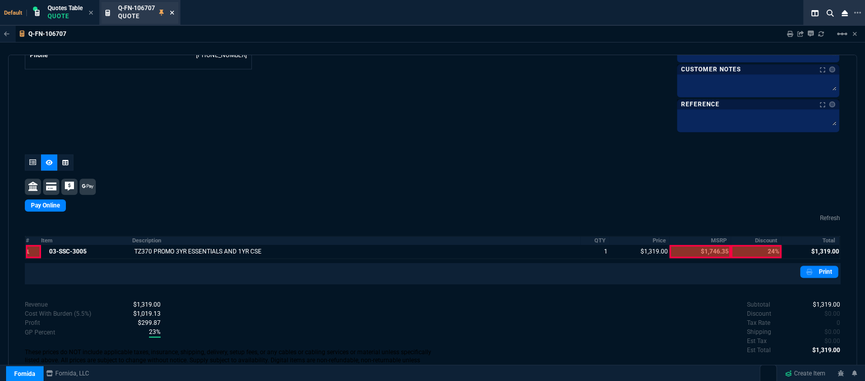
click at [174, 10] on fa-icon at bounding box center [172, 13] width 5 height 7
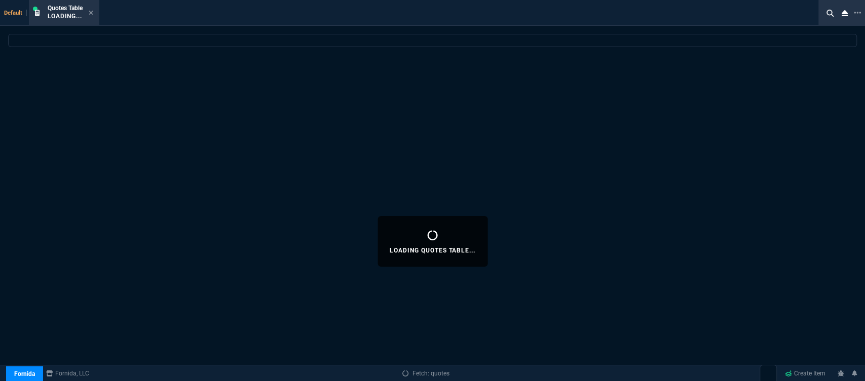
select select
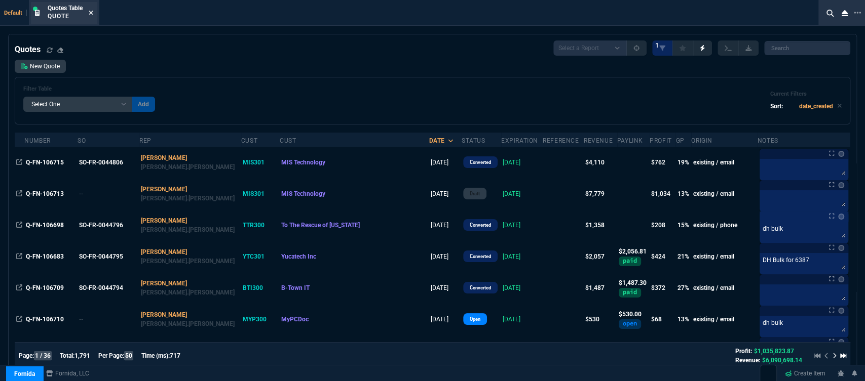
click at [92, 12] on icon at bounding box center [91, 13] width 5 height 6
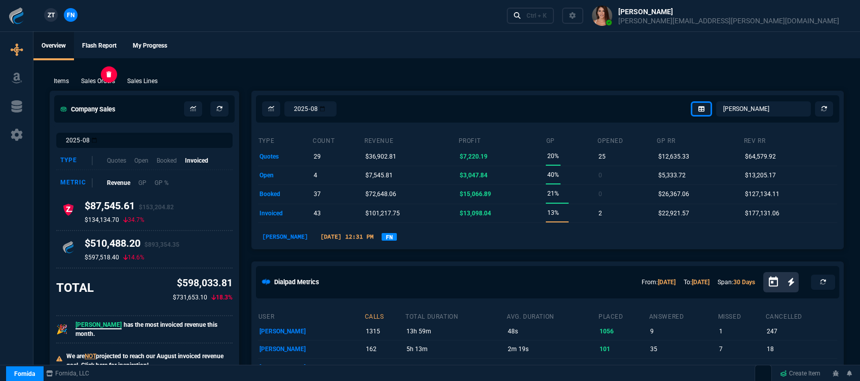
click at [89, 80] on p "Sales Orders" at bounding box center [98, 81] width 34 height 9
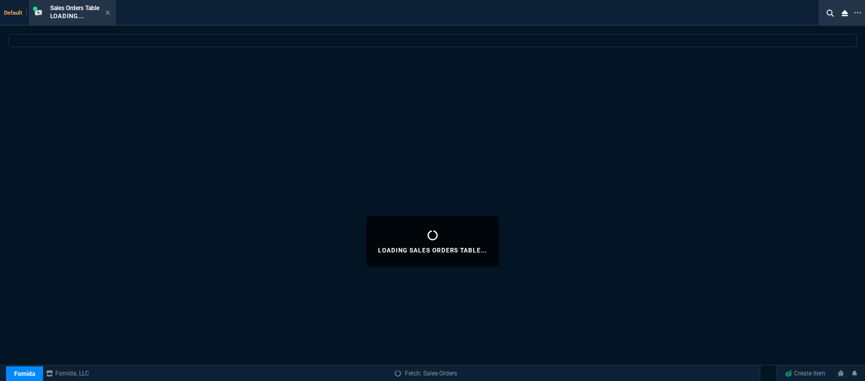
select select
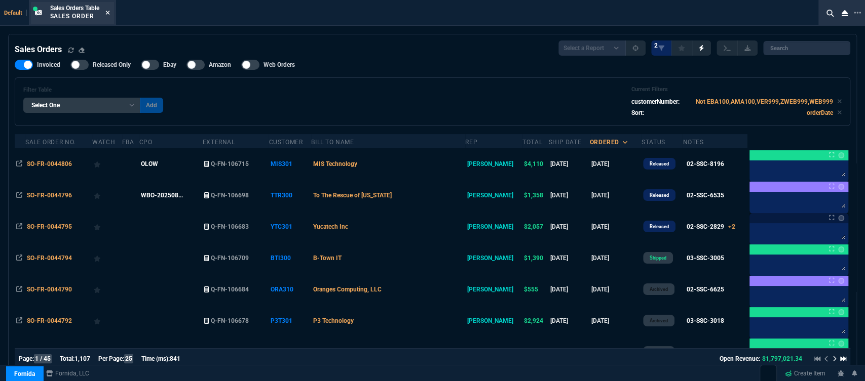
click at [109, 11] on icon at bounding box center [107, 13] width 5 height 6
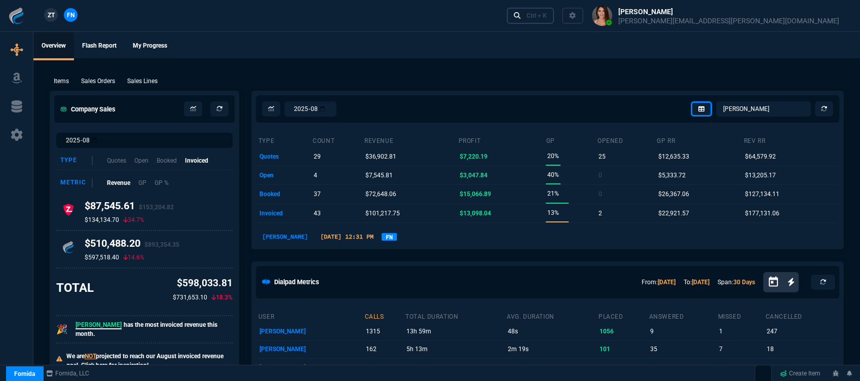
click at [554, 11] on link "Ctrl + K" at bounding box center [531, 16] width 48 height 16
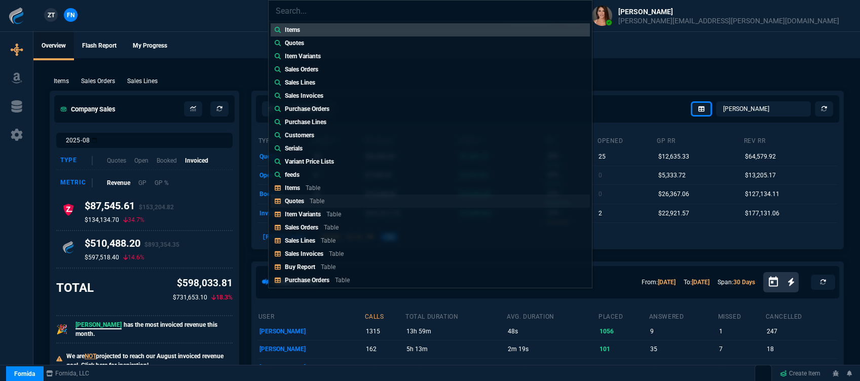
click at [326, 200] on div "Quotes Table" at bounding box center [307, 201] width 44 height 9
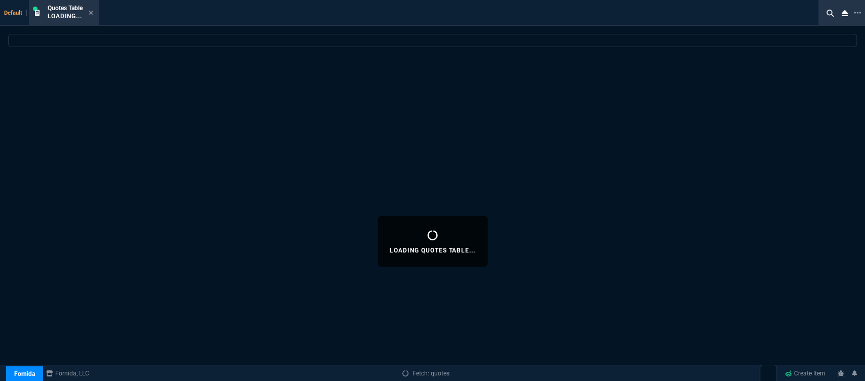
select select
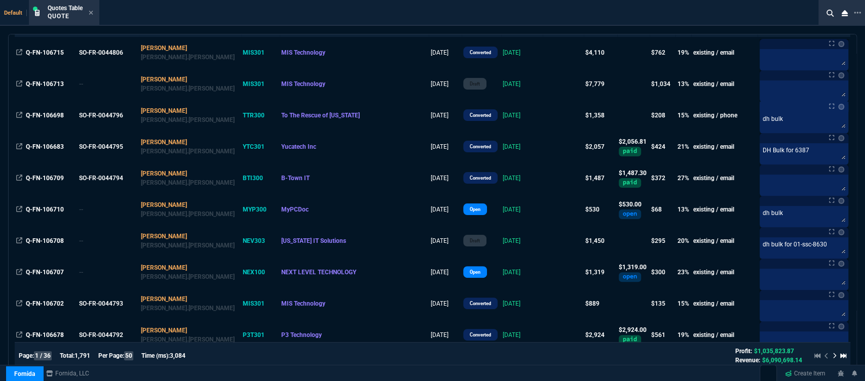
scroll to position [112, 0]
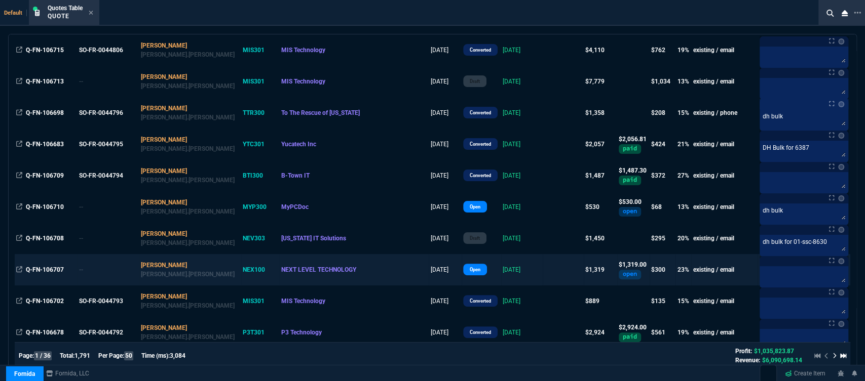
click at [543, 273] on td at bounding box center [563, 269] width 41 height 31
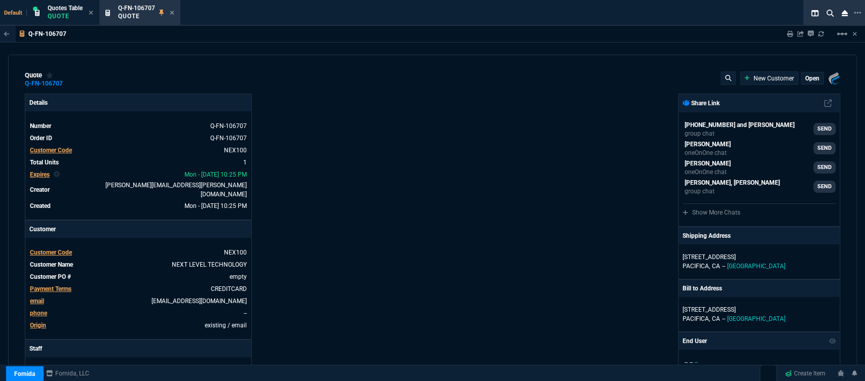
type input "1746.35"
type input "27"
type input "353"
type input "24"
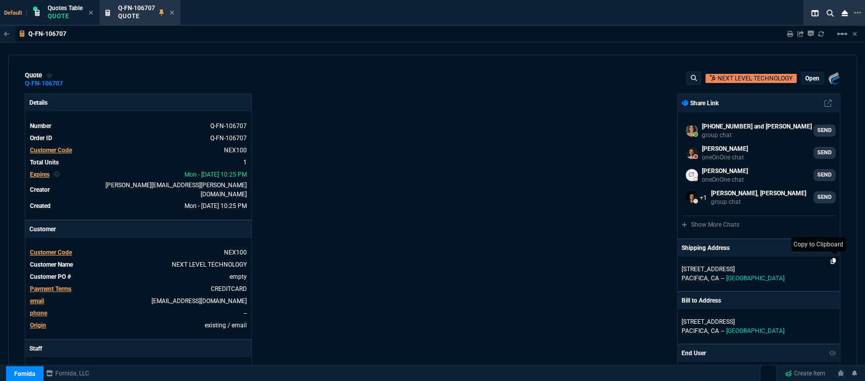
click at [830, 261] on icon at bounding box center [833, 261] width 6 height 6
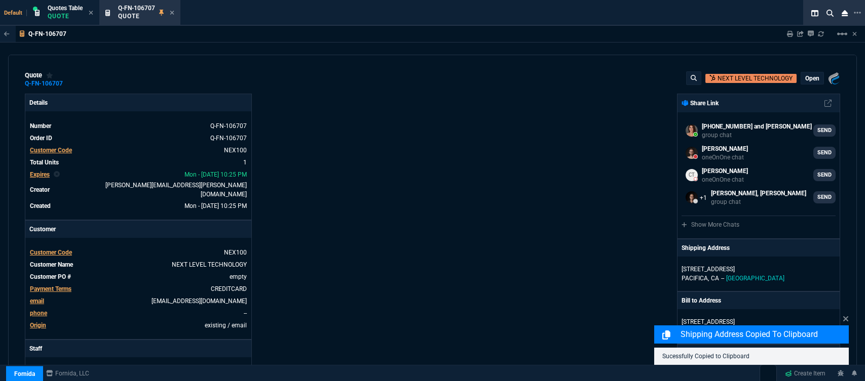
select select "12: [PERSON_NAME]"
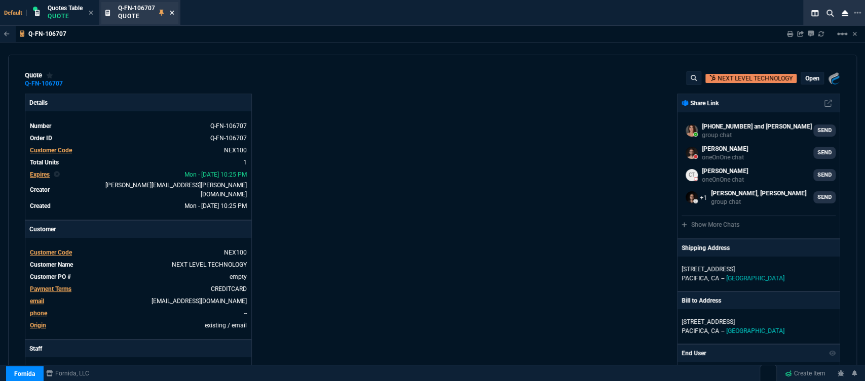
click at [174, 14] on icon at bounding box center [172, 13] width 4 height 4
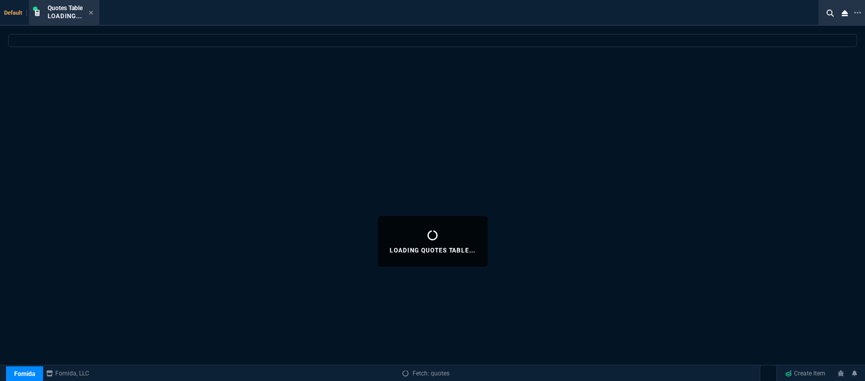
select select
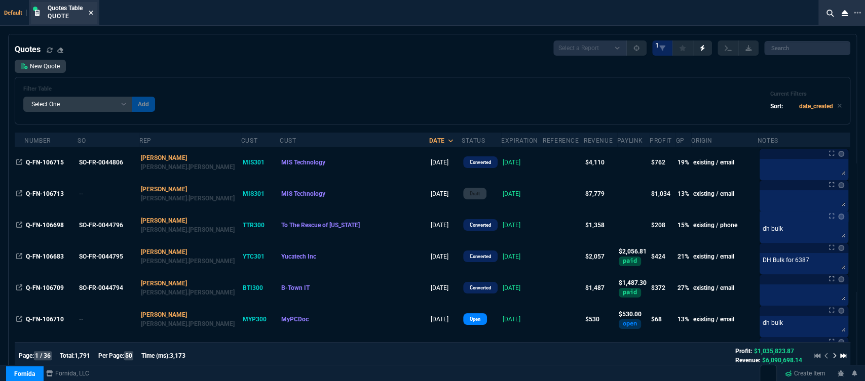
click at [93, 13] on icon at bounding box center [91, 13] width 5 height 6
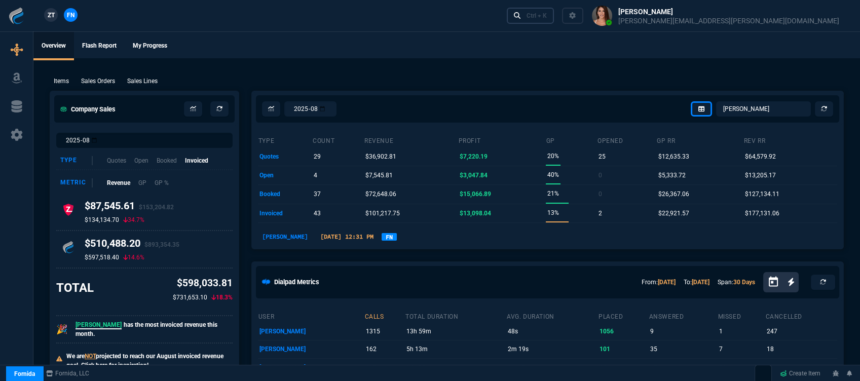
click at [547, 16] on div "Ctrl + K" at bounding box center [536, 16] width 20 height 8
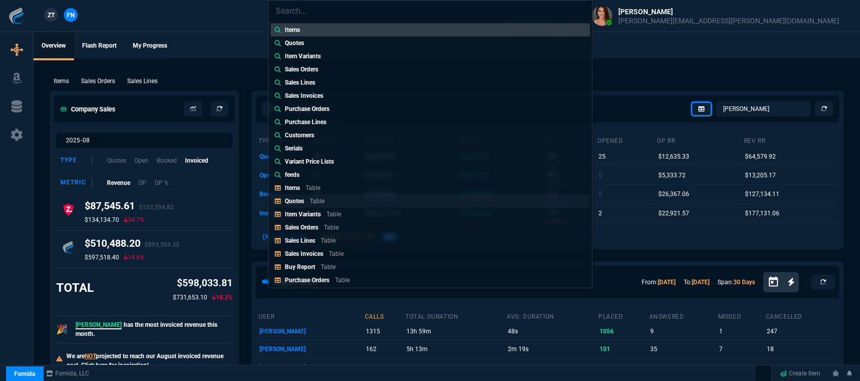
click at [314, 198] on p "Table" at bounding box center [317, 201] width 15 height 7
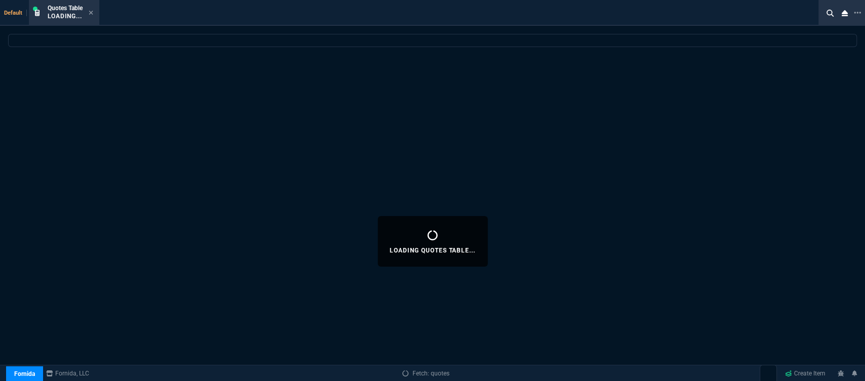
select select
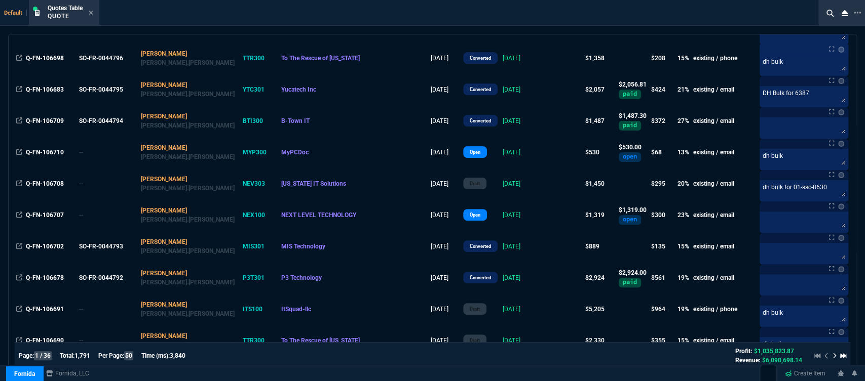
scroll to position [169, 0]
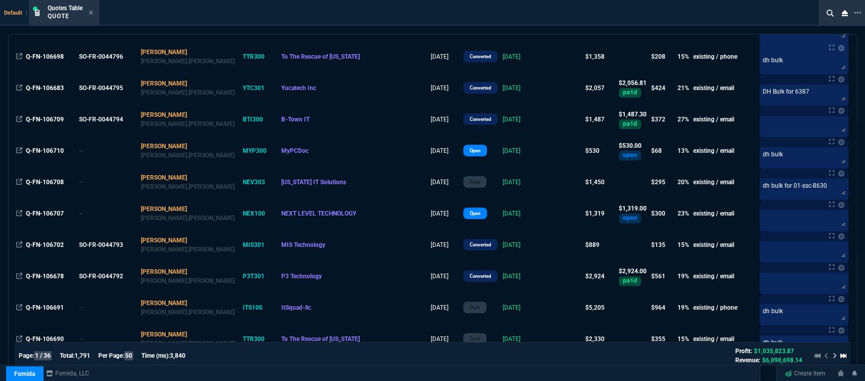
click at [90, 10] on fa-icon at bounding box center [91, 13] width 5 height 7
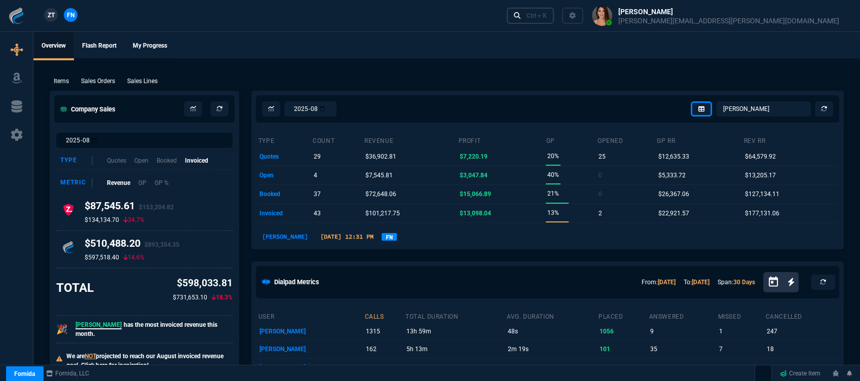
click at [547, 17] on div "Ctrl + K" at bounding box center [536, 16] width 20 height 8
select select "32: [PERSON_NAME]"
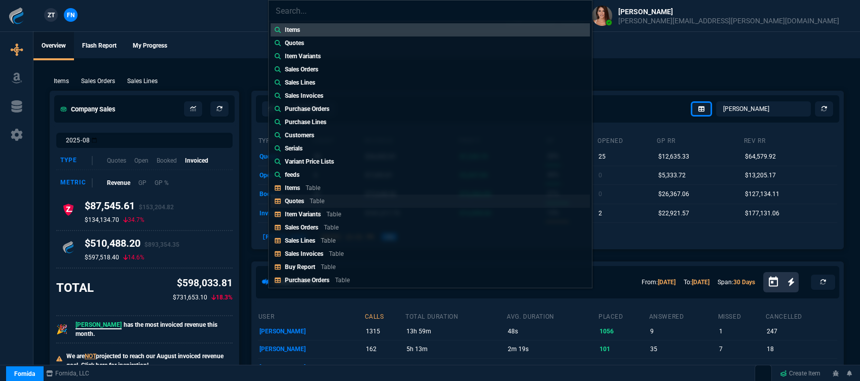
click at [362, 199] on link "Quotes Table" at bounding box center [430, 201] width 319 height 13
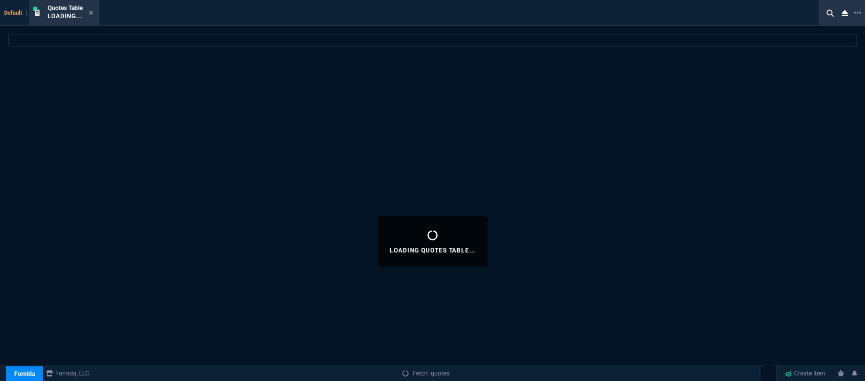
select select
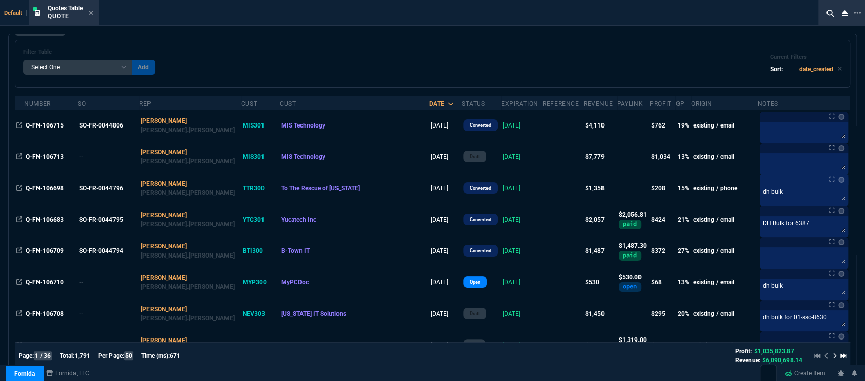
scroll to position [56, 0]
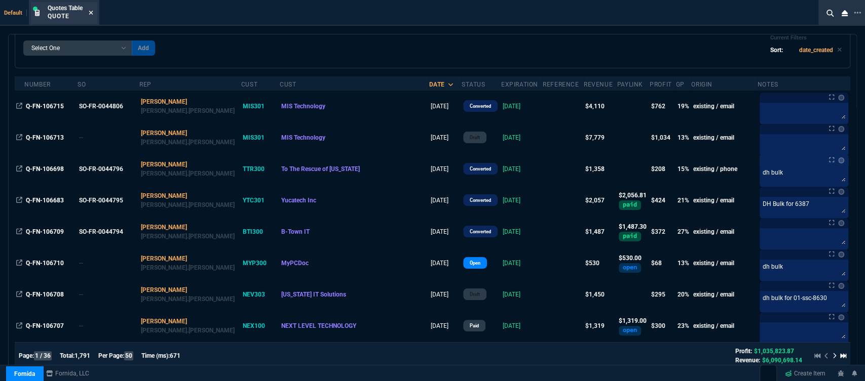
click at [89, 14] on icon at bounding box center [91, 13] width 5 height 6
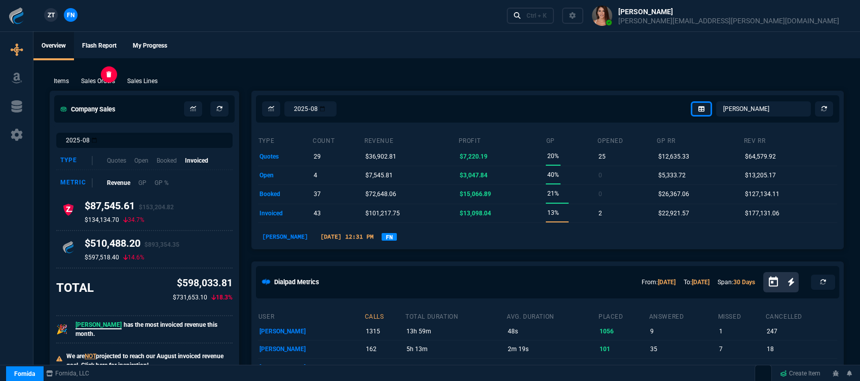
click at [95, 82] on p "Sales Orders" at bounding box center [98, 81] width 34 height 9
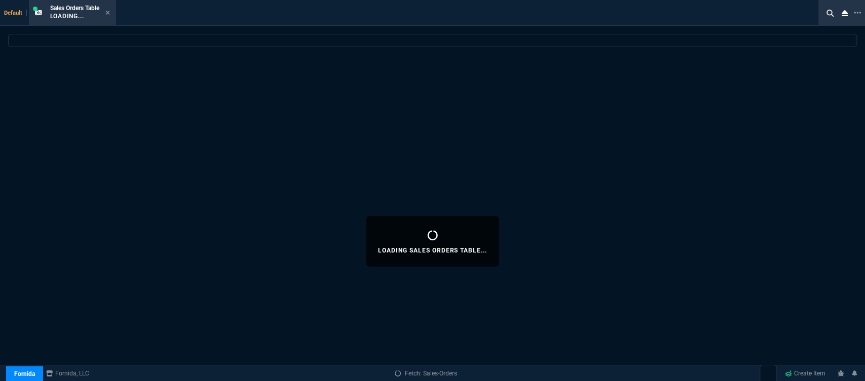
select select
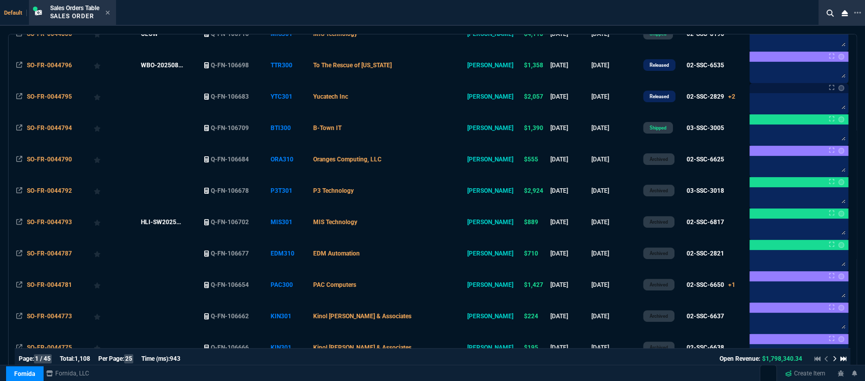
scroll to position [112, 0]
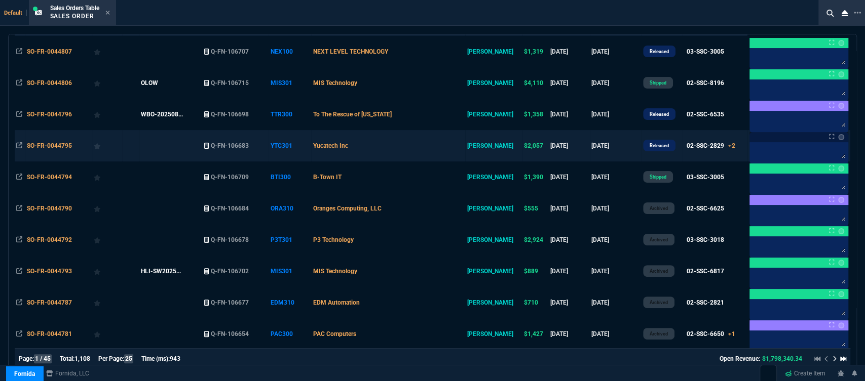
click at [410, 149] on td "Yucatech Inc" at bounding box center [388, 145] width 154 height 31
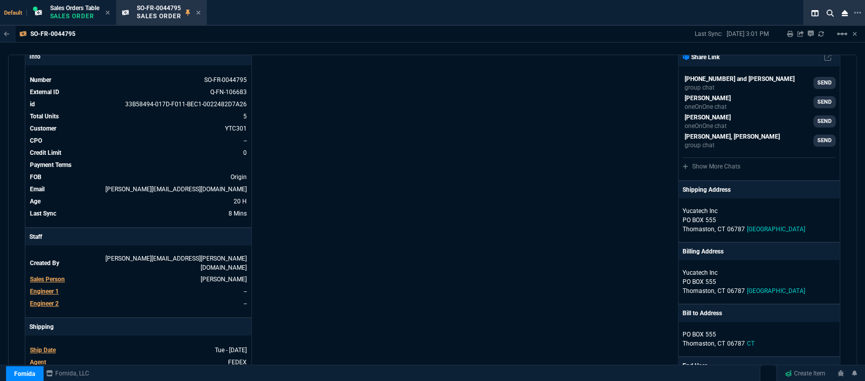
scroll to position [169, 0]
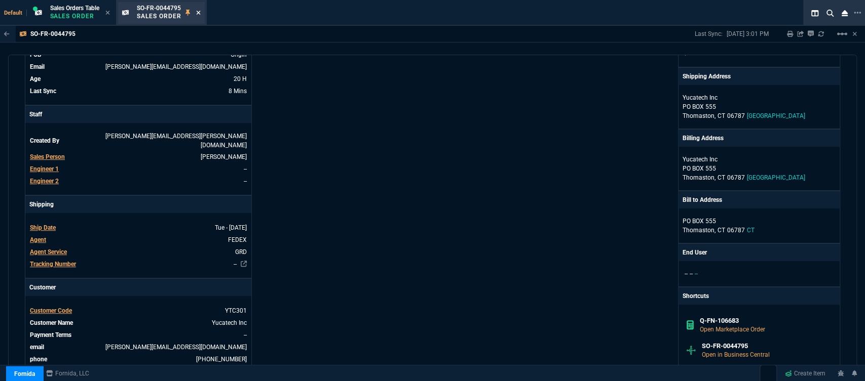
click at [200, 12] on icon at bounding box center [198, 13] width 4 height 4
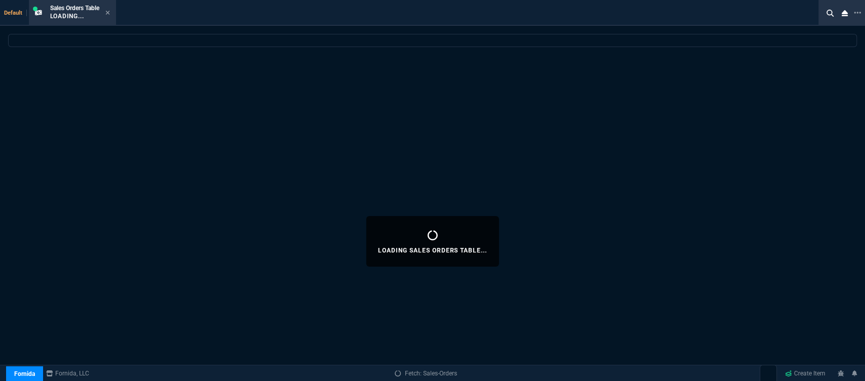
select select
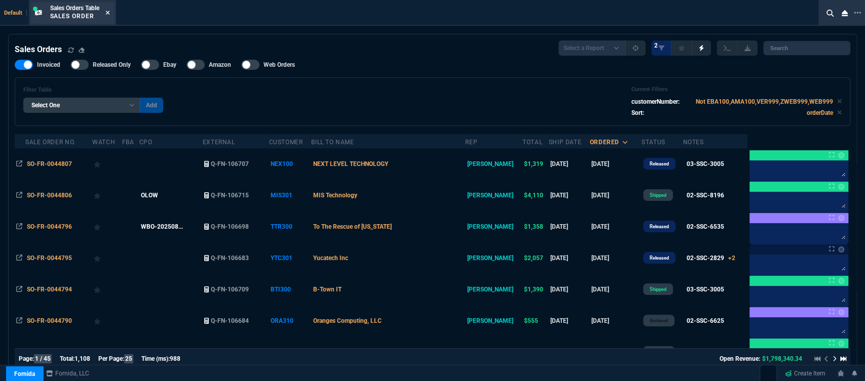
click at [108, 11] on icon at bounding box center [107, 13] width 4 height 4
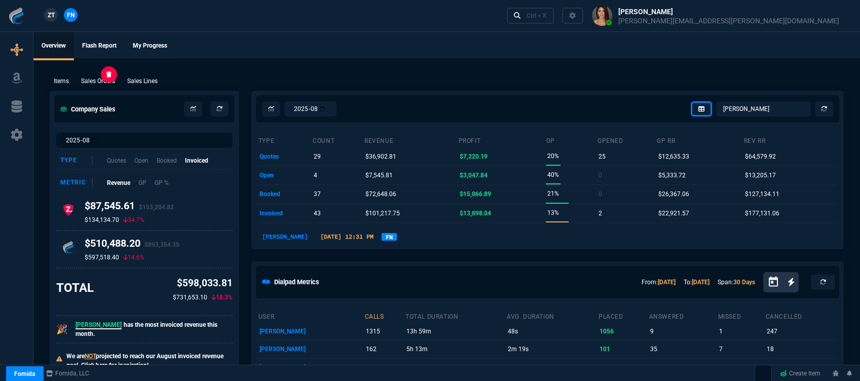
click at [113, 84] on p "Sales Orders" at bounding box center [98, 81] width 34 height 9
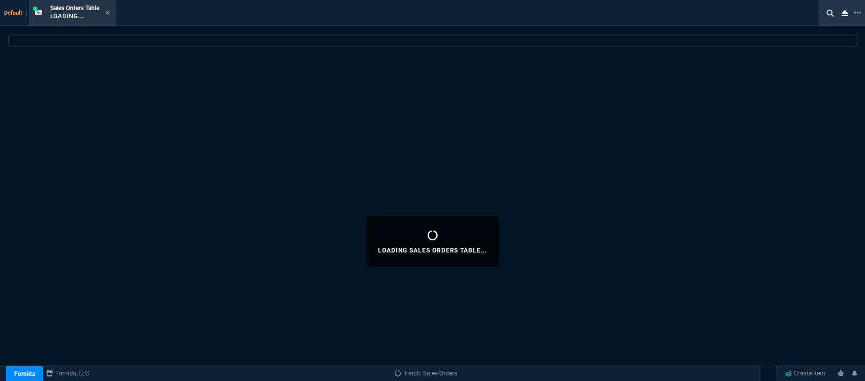
select select
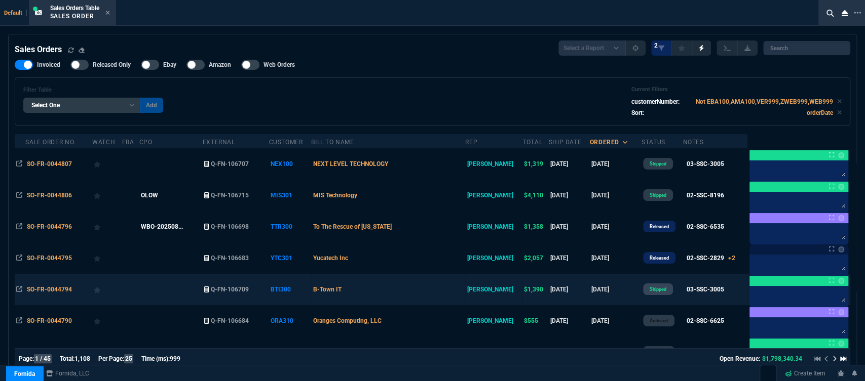
click at [424, 296] on td "B-Town IT" at bounding box center [388, 289] width 154 height 31
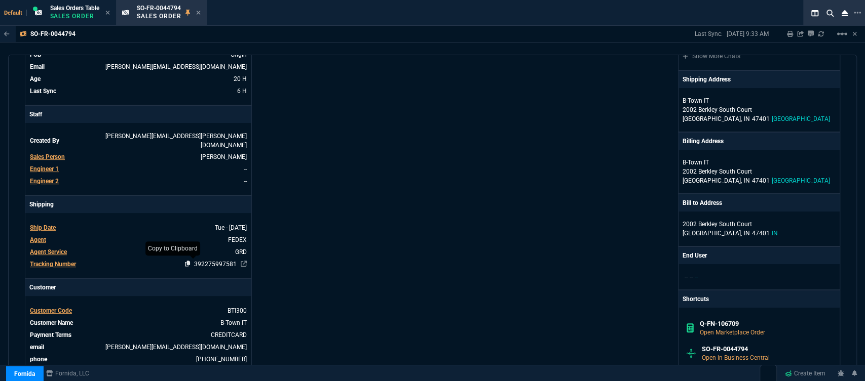
click at [185, 261] on icon at bounding box center [188, 264] width 6 height 6
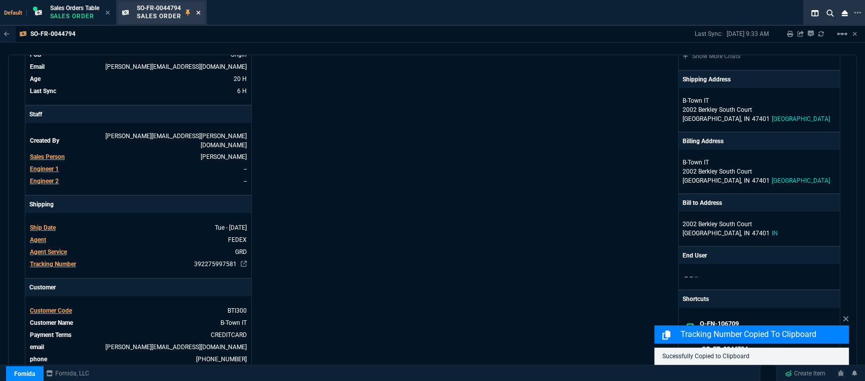
click at [200, 12] on icon at bounding box center [198, 13] width 5 height 6
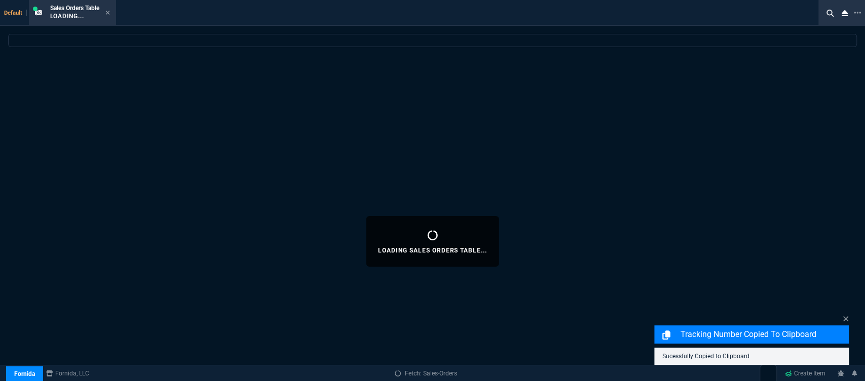
select select
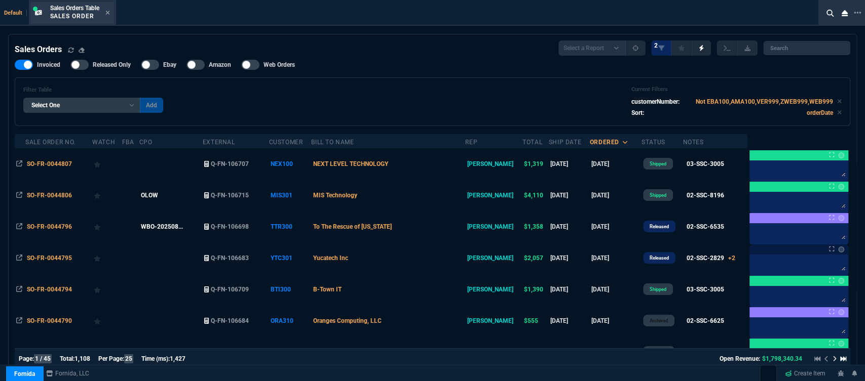
click at [111, 10] on div "Sales Orders Table Sales Order" at bounding box center [72, 13] width 83 height 22
click at [108, 13] on icon at bounding box center [107, 13] width 5 height 6
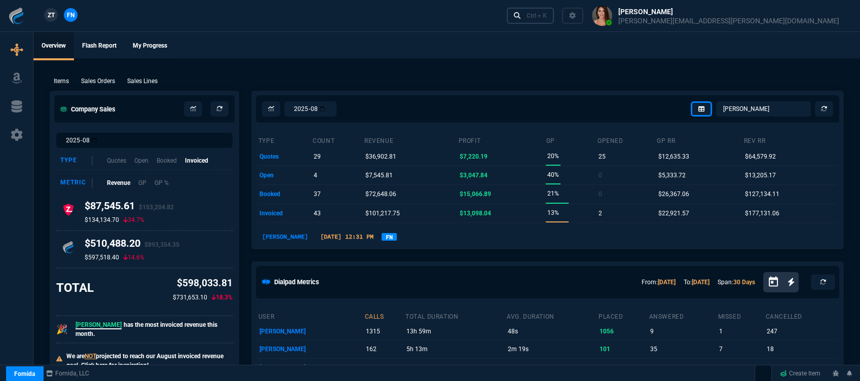
click at [547, 19] on div "Ctrl + K" at bounding box center [536, 16] width 20 height 8
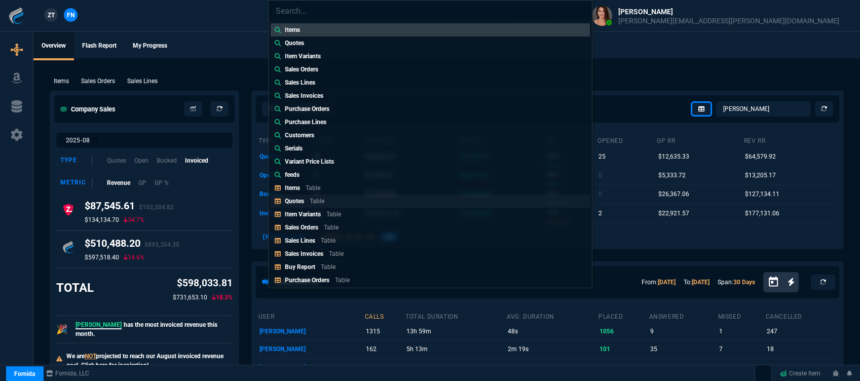
click at [333, 199] on link "Quotes Table" at bounding box center [430, 201] width 319 height 13
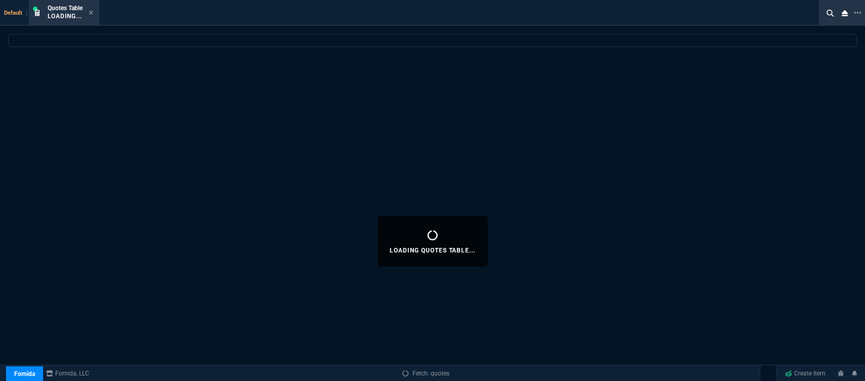
select select
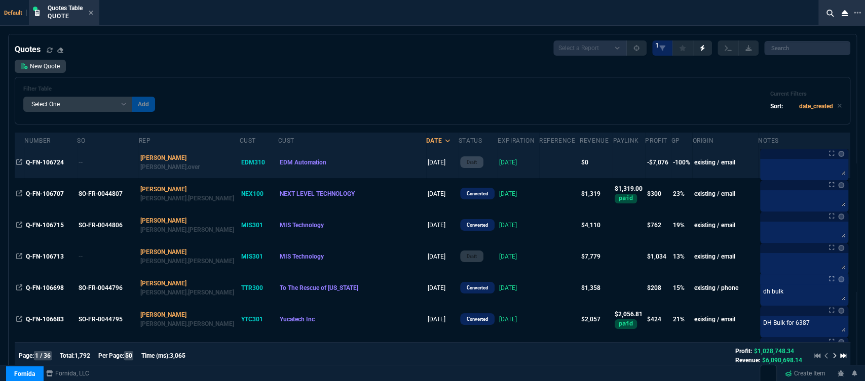
click at [539, 163] on td at bounding box center [559, 162] width 41 height 31
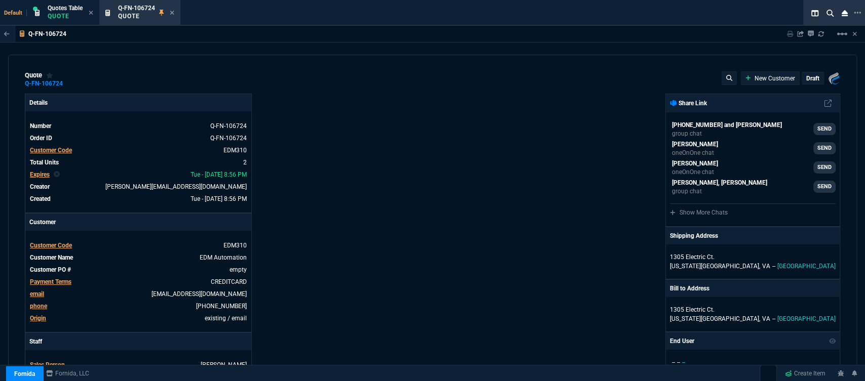
type input "-100"
type input "-3416"
type input "-100"
type input "-3291"
type input "100"
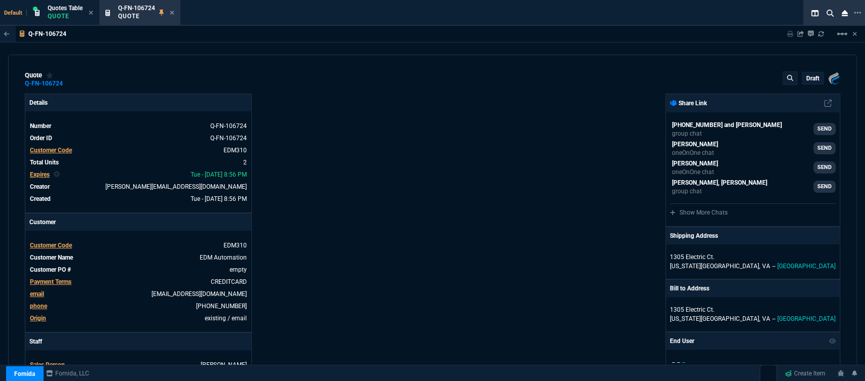
type input "100"
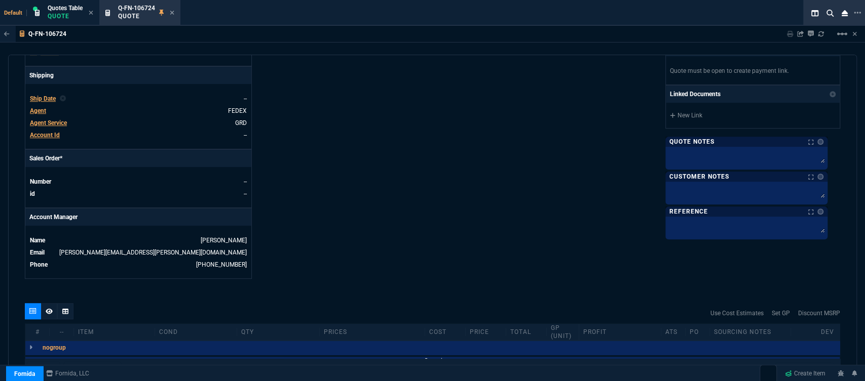
scroll to position [594, 0]
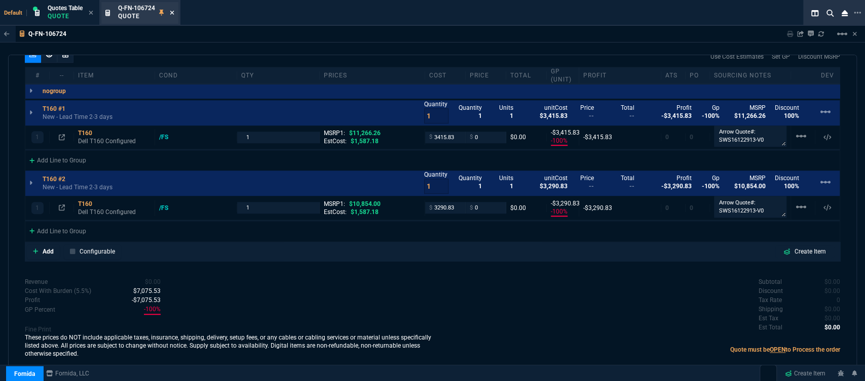
click at [174, 13] on icon at bounding box center [172, 13] width 4 height 4
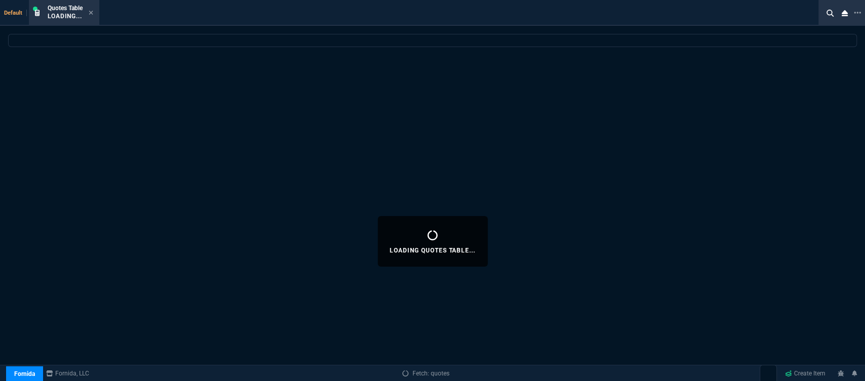
select select
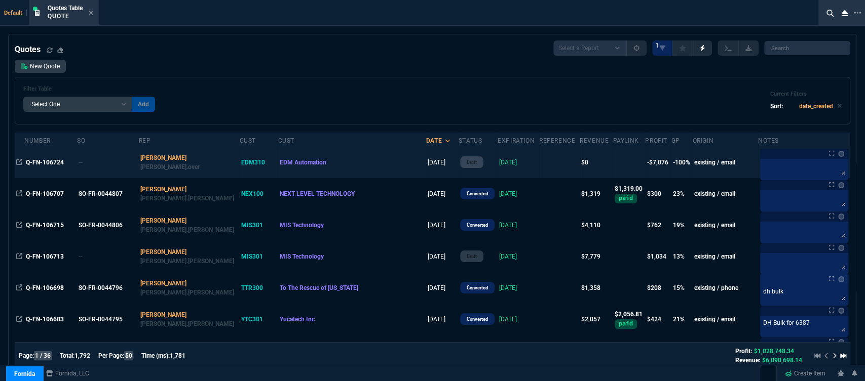
click at [498, 160] on td "9/02/25" at bounding box center [519, 162] width 42 height 31
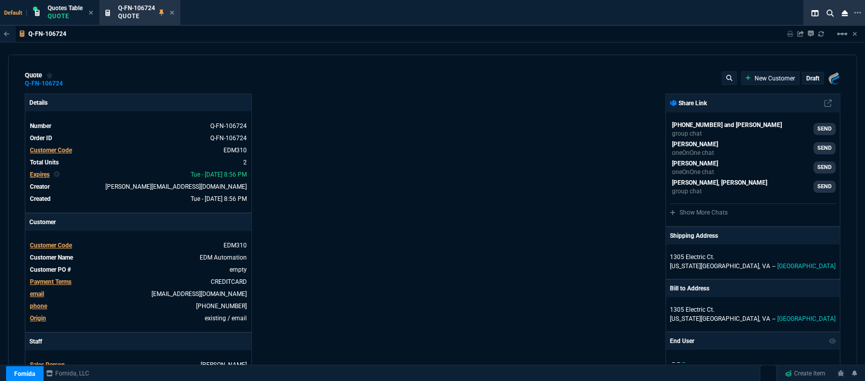
type input "-100"
type input "-3416"
type input "-100"
type input "-3291"
type input "100"
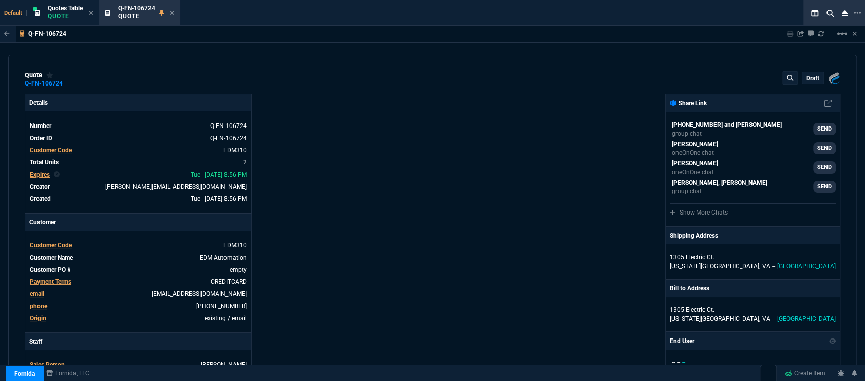
type input "100"
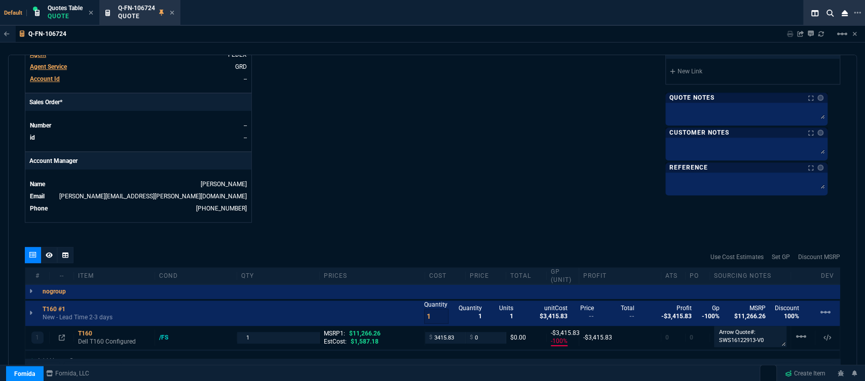
scroll to position [563, 0]
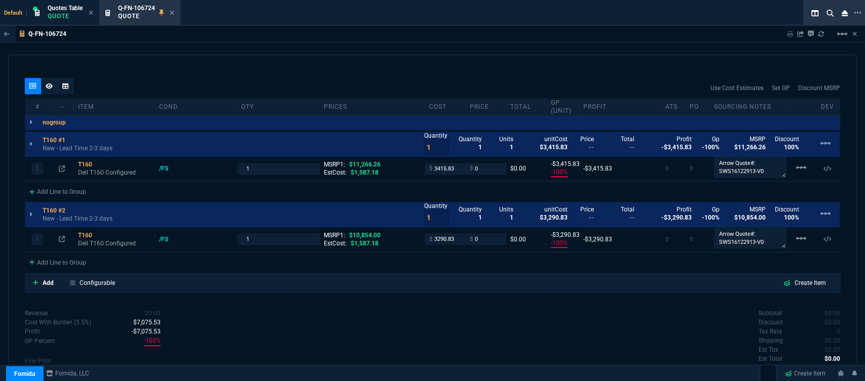
click at [587, 147] on div at bounding box center [592, 143] width 24 height 16
click at [47, 85] on icon at bounding box center [49, 86] width 7 height 6
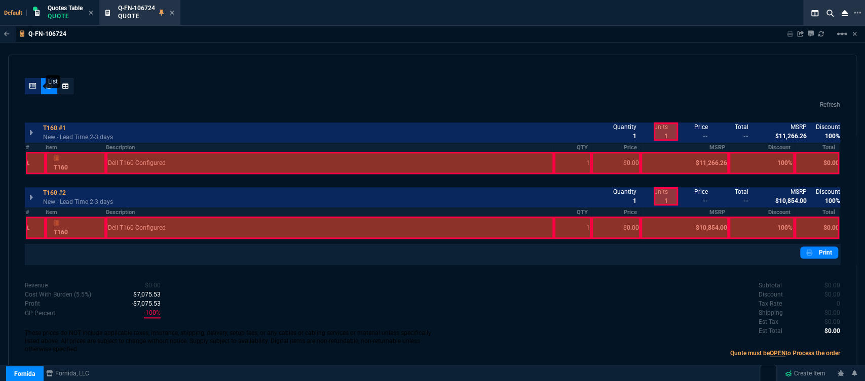
click at [31, 83] on icon at bounding box center [32, 86] width 7 height 6
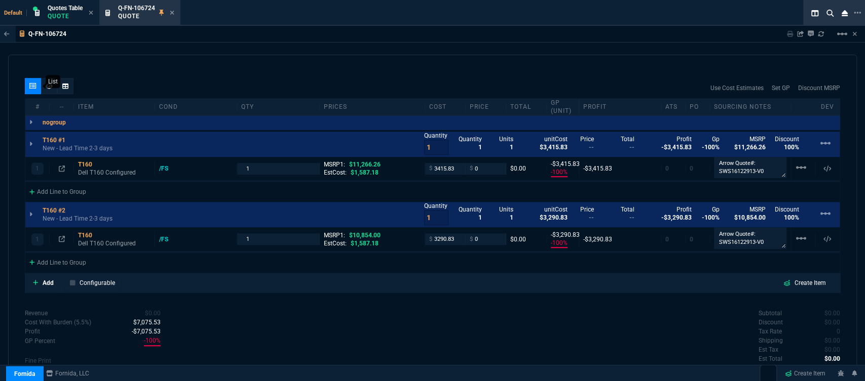
type input "-100"
type input "-3416"
type input "-100"
type input "-3291"
type input "100"
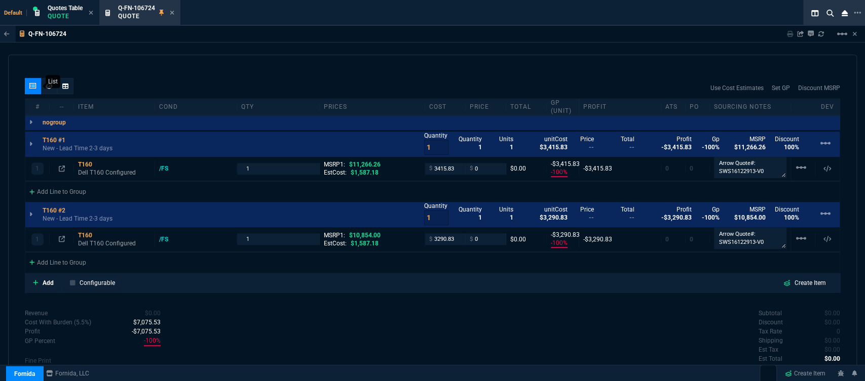
type input "100"
click at [588, 144] on div at bounding box center [592, 143] width 24 height 16
click at [49, 83] on icon at bounding box center [49, 86] width 7 height 6
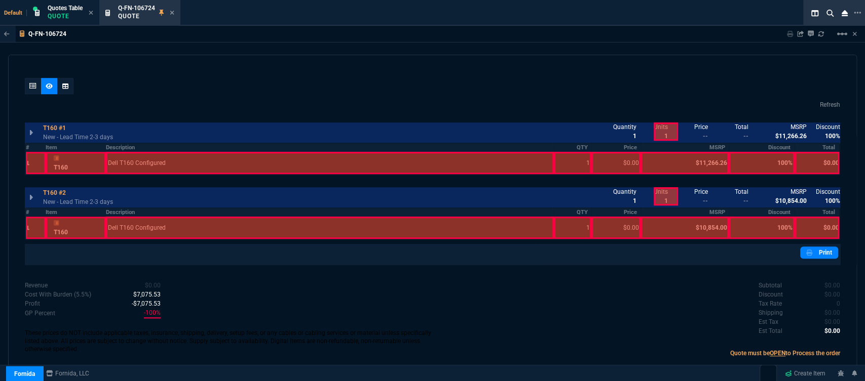
click at [701, 136] on div at bounding box center [706, 132] width 24 height 18
click at [28, 86] on div at bounding box center [33, 86] width 16 height 16
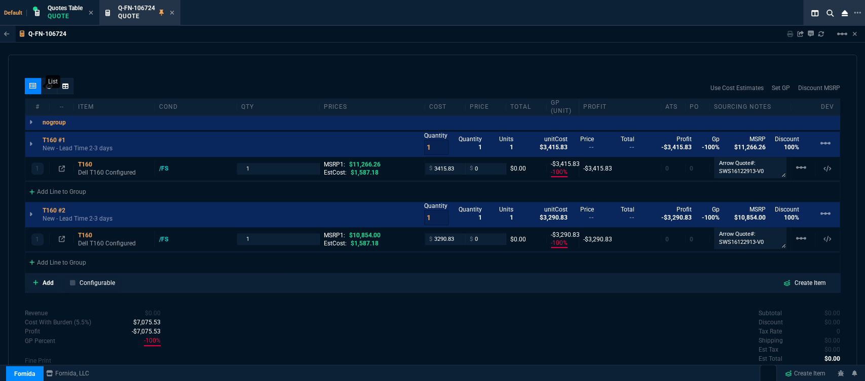
type input "-100"
type input "-3416"
type input "-100"
type input "-3291"
type input "100"
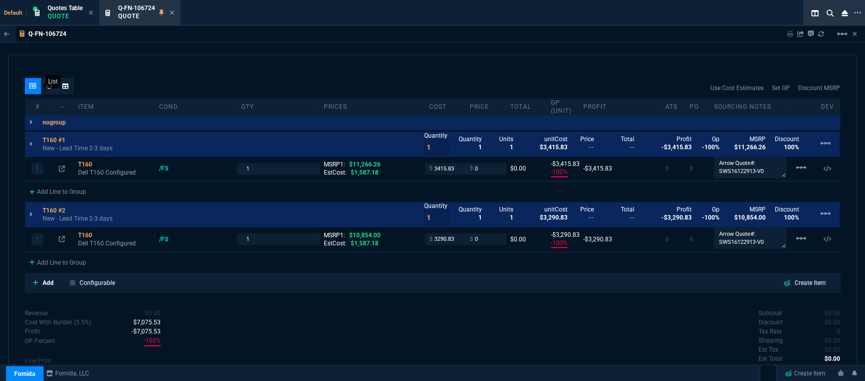
type input "100"
click at [608, 167] on div "-$3,415.83" at bounding box center [619, 169] width 73 height 8
click at [602, 168] on div "-$3,415.83" at bounding box center [619, 169] width 73 height 8
click at [478, 171] on input "0" at bounding box center [486, 169] width 32 height 12
type input "4143"
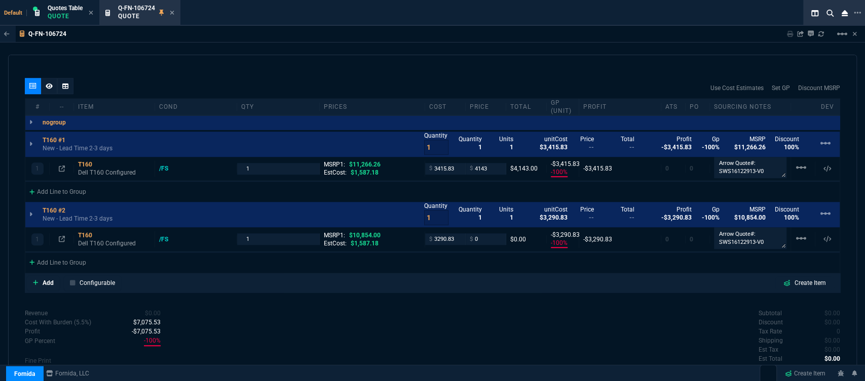
click at [455, 42] on div "Q-FN-106724 Sharing Q-FN-106724 Link Dev Link Share on Teams linear_scale" at bounding box center [432, 34] width 865 height 17
type input "4143"
type input "18"
type input "727"
type input "63"
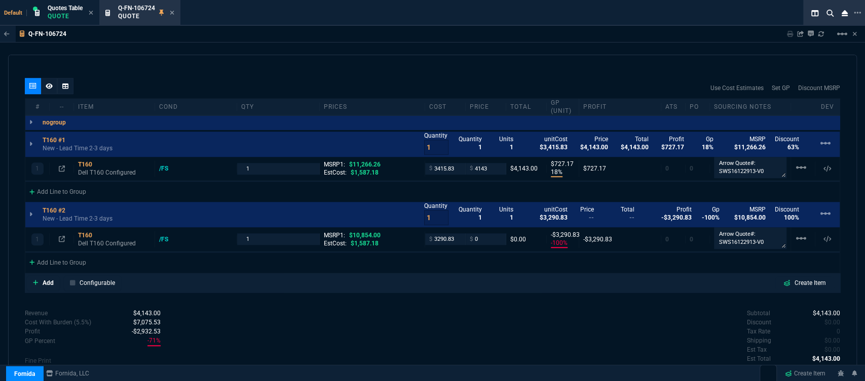
click at [536, 335] on div "Subtotal $4,143.00 Discount $0.00 Tax Rate 0 Shipping $0.00 Est Tax $0.00 Est T…" at bounding box center [637, 337] width 408 height 56
drag, startPoint x: 502, startPoint y: 322, endPoint x: 490, endPoint y: 289, distance: 34.8
click at [502, 322] on div "Subtotal $4,143.00 Discount $0.00 Tax Rate 0 Shipping $0.00 Est Tax $0.00 Est T…" at bounding box center [637, 337] width 408 height 56
drag, startPoint x: 474, startPoint y: 241, endPoint x: 463, endPoint y: 242, distance: 11.2
click at [466, 242] on div "$ 0" at bounding box center [486, 240] width 41 height 12
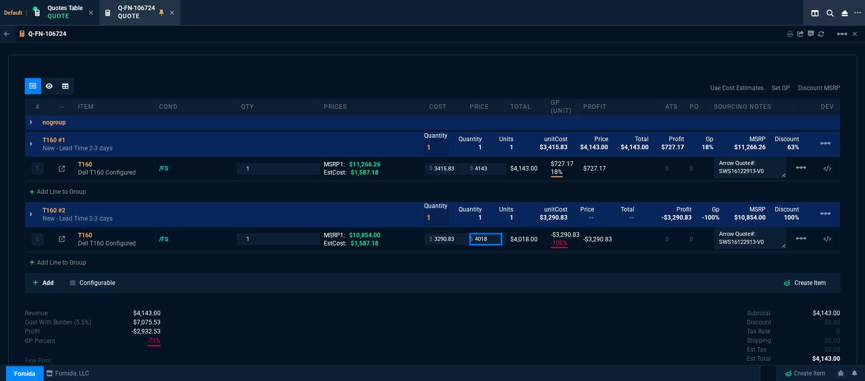
type input "4018"
click at [478, 328] on div "Subtotal $4,143.00 Discount $0.00 Tax Rate 0 Shipping $0.00 Est Tax $0.00 Est T…" at bounding box center [637, 337] width 408 height 56
type input "4018"
type input "18"
type input "727"
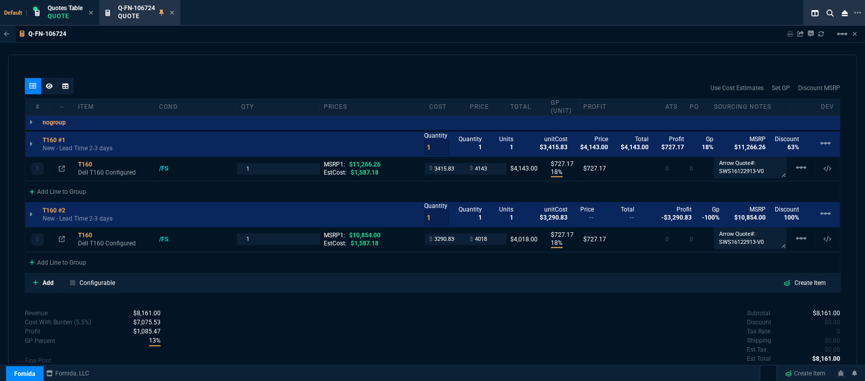
type input "63"
click at [46, 86] on icon at bounding box center [49, 86] width 7 height 6
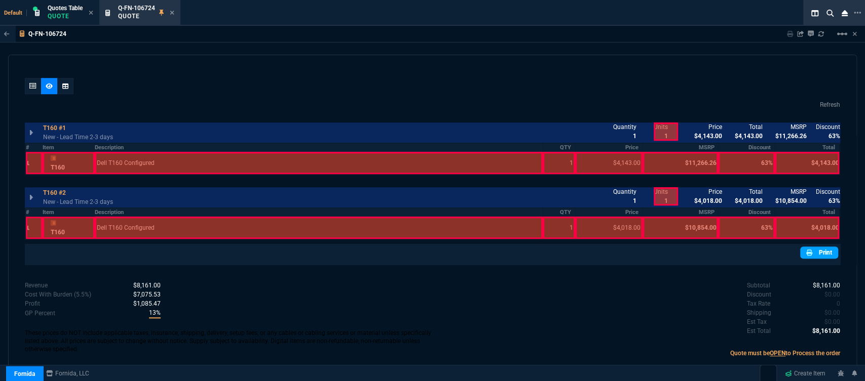
click at [807, 253] on nx-icon at bounding box center [810, 252] width 8 height 9
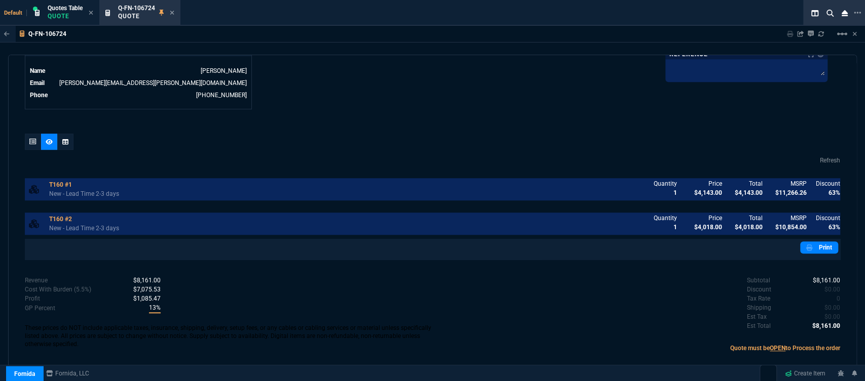
scroll to position [507, 0]
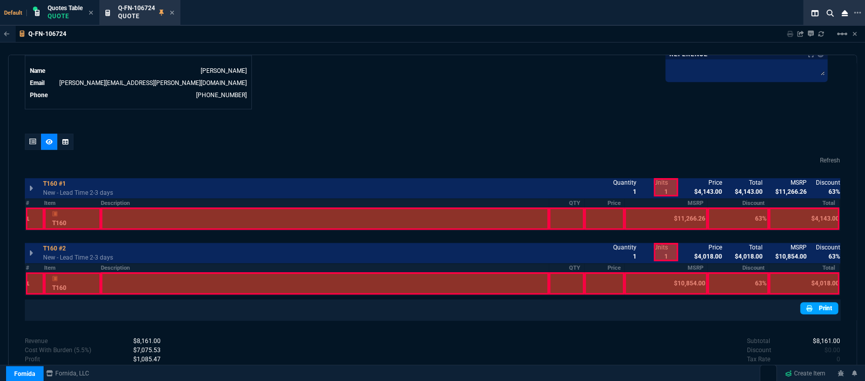
click at [817, 308] on link "Print" at bounding box center [819, 308] width 38 height 12
click at [31, 140] on icon at bounding box center [32, 142] width 7 height 6
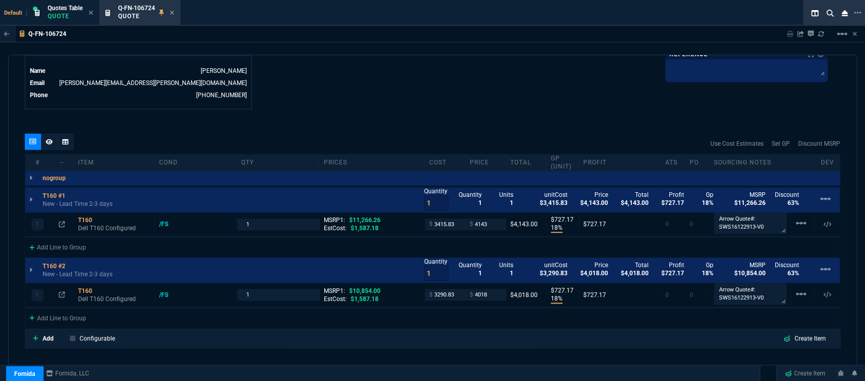
type input "18"
type input "727"
type input "18"
type input "727"
type input "63"
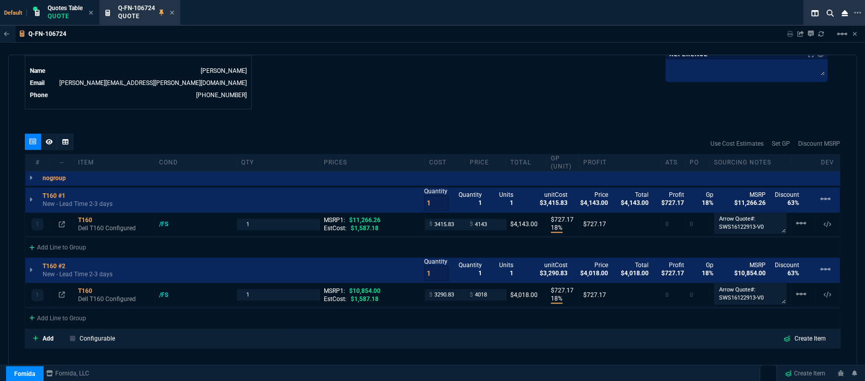
type input "63"
click at [171, 10] on icon at bounding box center [172, 13] width 5 height 6
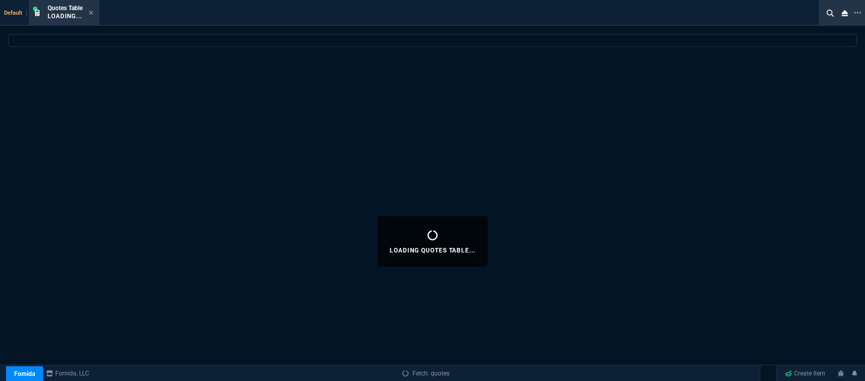
select select
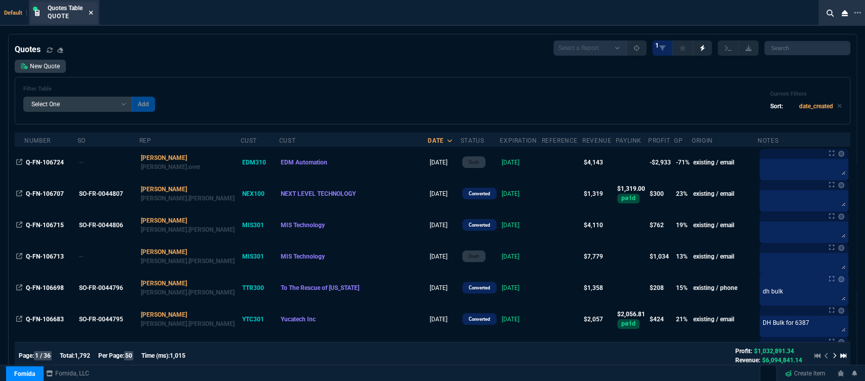
click at [93, 14] on icon at bounding box center [91, 13] width 4 height 4
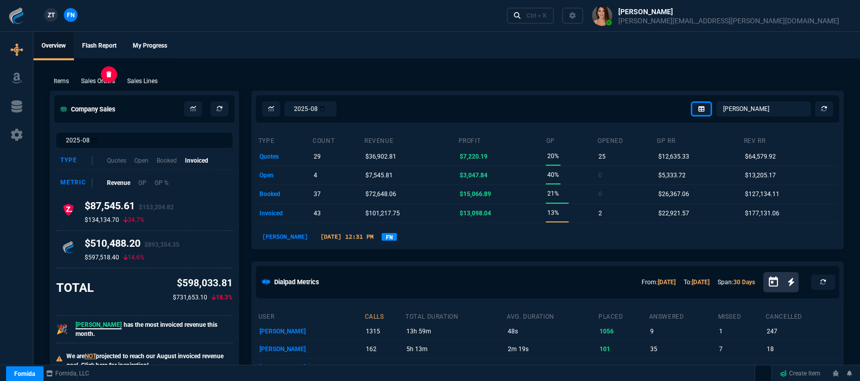
click at [106, 83] on p "Sales Orders" at bounding box center [98, 81] width 34 height 9
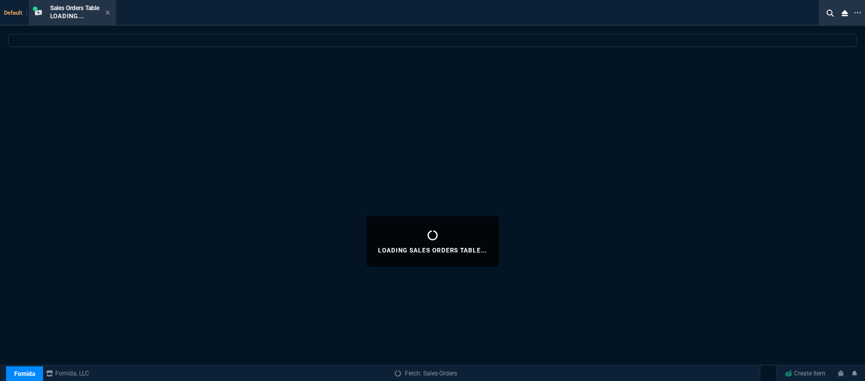
select select
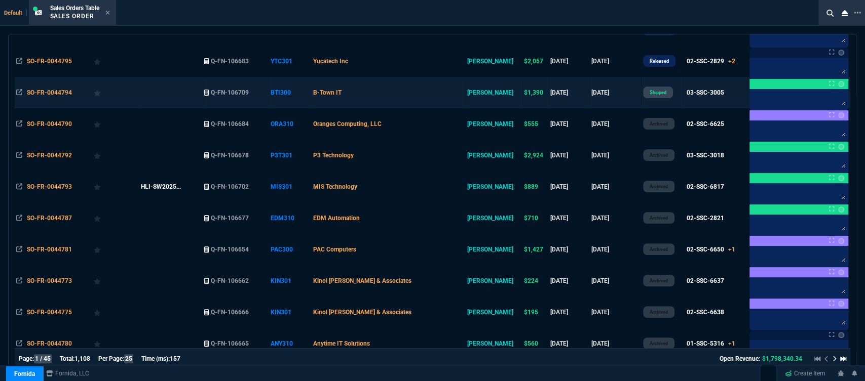
scroll to position [141, 0]
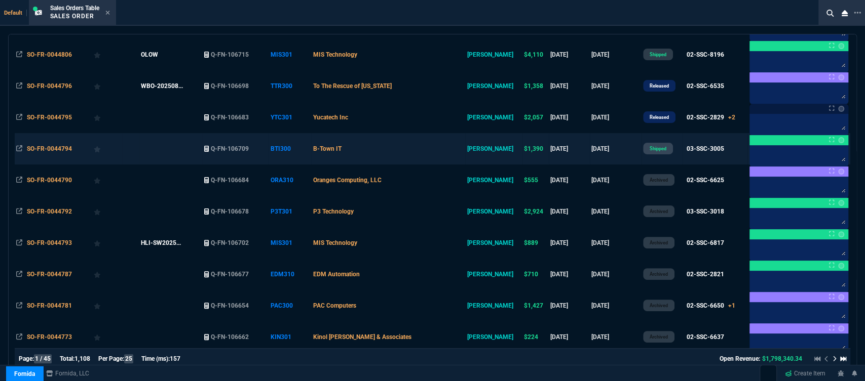
click at [426, 155] on td "B-Town IT" at bounding box center [388, 148] width 154 height 31
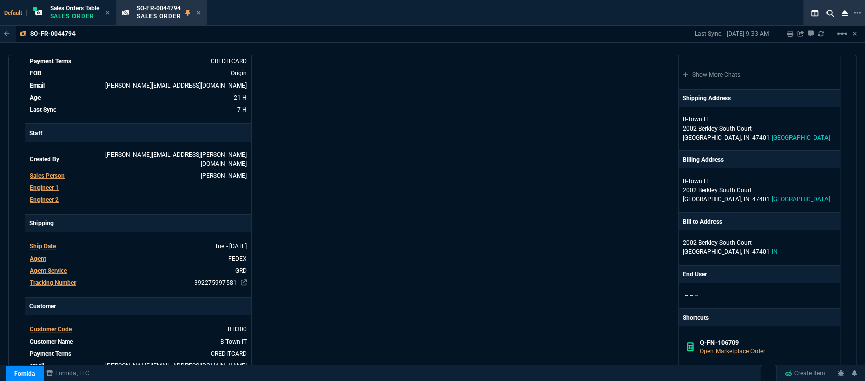
scroll to position [169, 0]
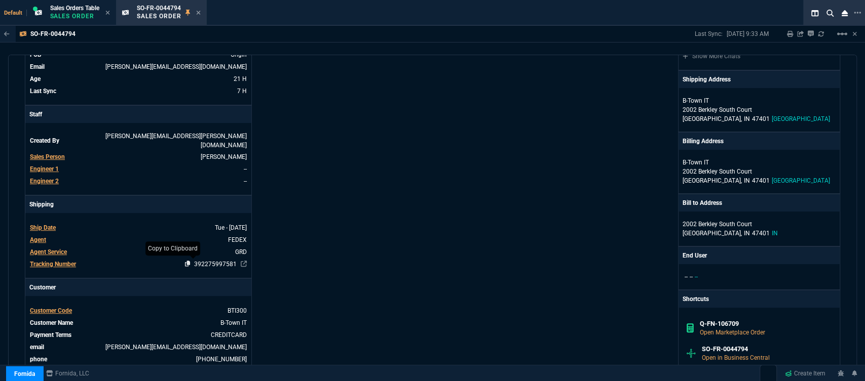
click at [185, 261] on icon at bounding box center [188, 264] width 6 height 6
click at [200, 12] on icon at bounding box center [198, 13] width 4 height 4
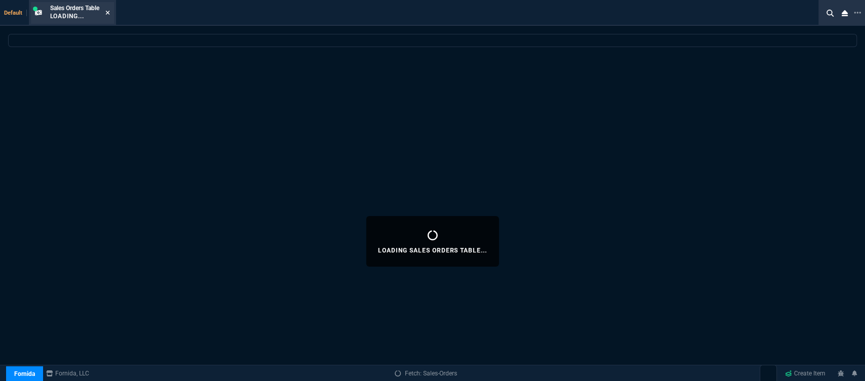
click at [108, 10] on fa-icon at bounding box center [107, 13] width 5 height 7
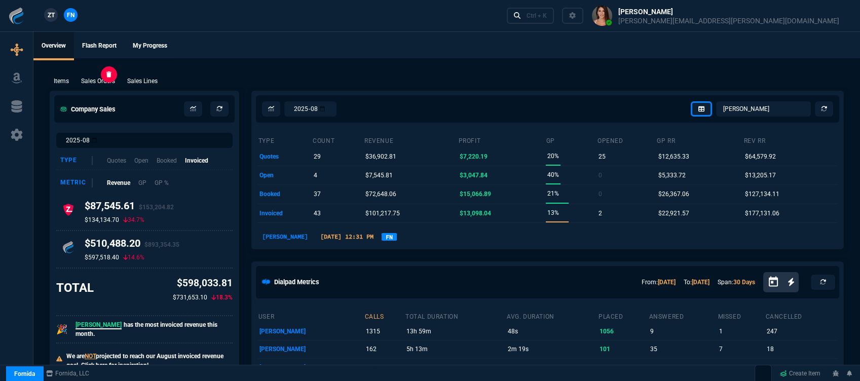
click at [90, 82] on p "Sales Orders" at bounding box center [98, 81] width 34 height 9
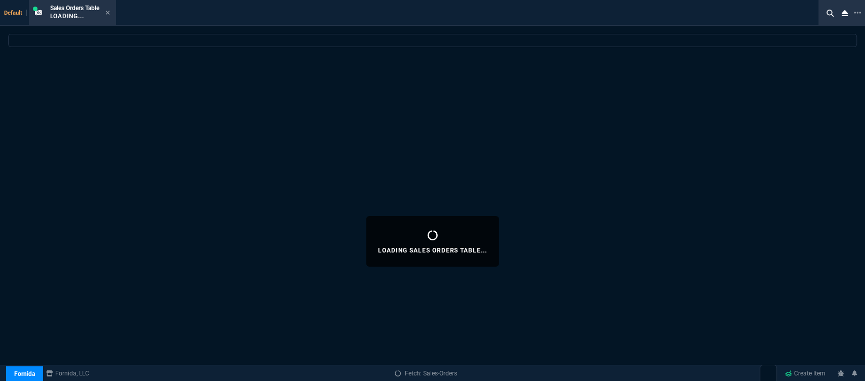
select select
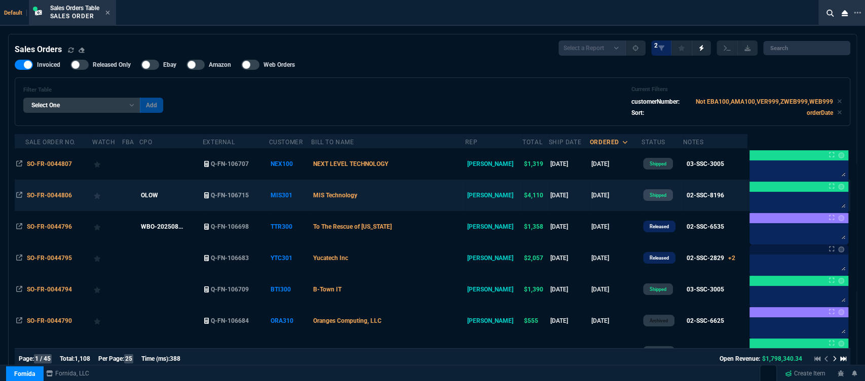
click at [427, 198] on td "MIS Technology" at bounding box center [388, 195] width 154 height 31
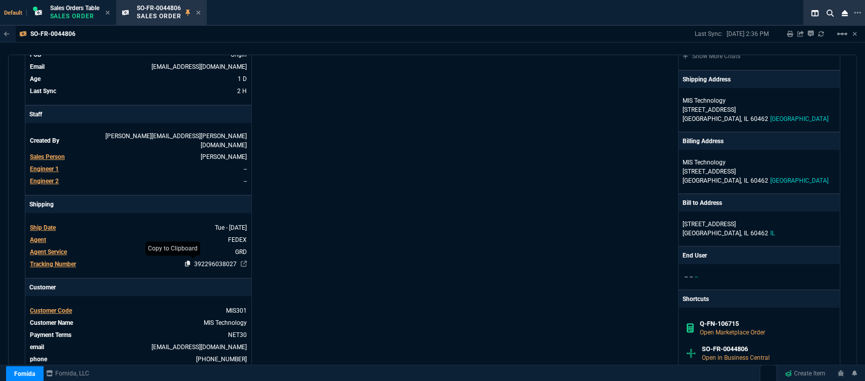
click at [185, 261] on icon at bounding box center [188, 264] width 6 height 6
click at [200, 15] on icon at bounding box center [198, 13] width 5 height 6
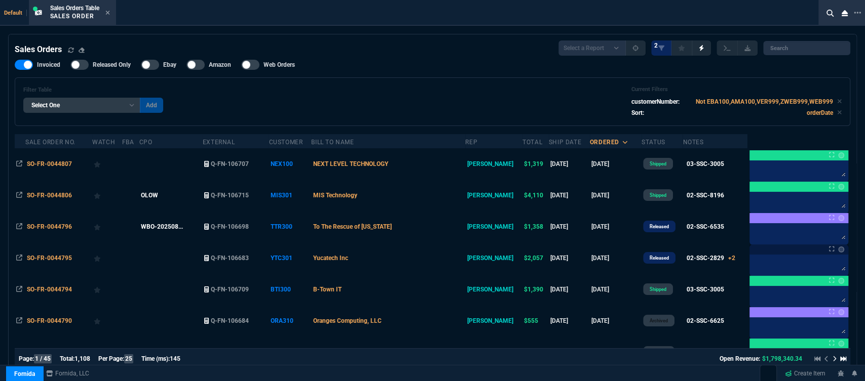
click at [109, 13] on icon at bounding box center [107, 13] width 4 height 4
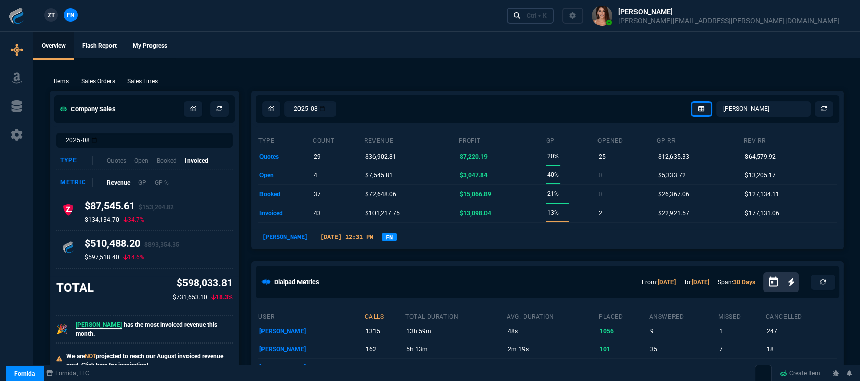
click at [547, 19] on div "Ctrl + K" at bounding box center [536, 16] width 20 height 8
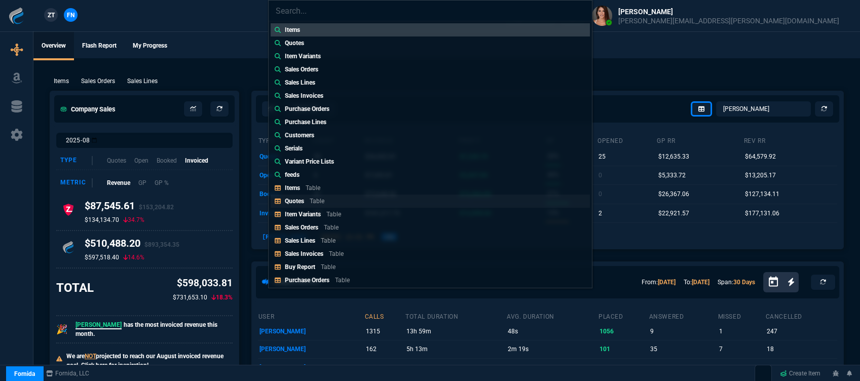
click at [296, 201] on p "Quotes" at bounding box center [294, 201] width 19 height 7
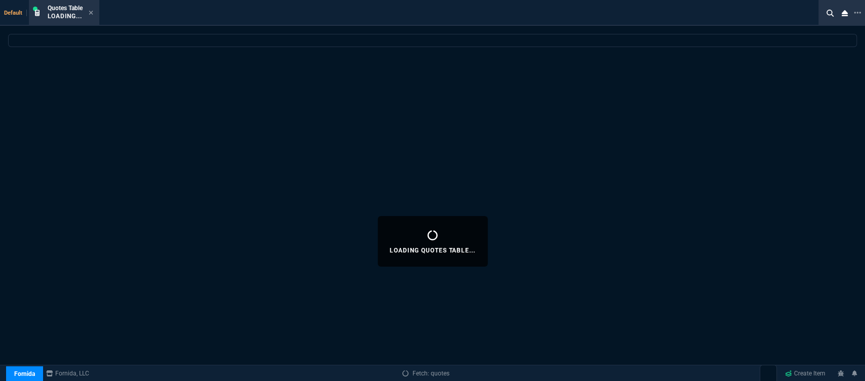
select select
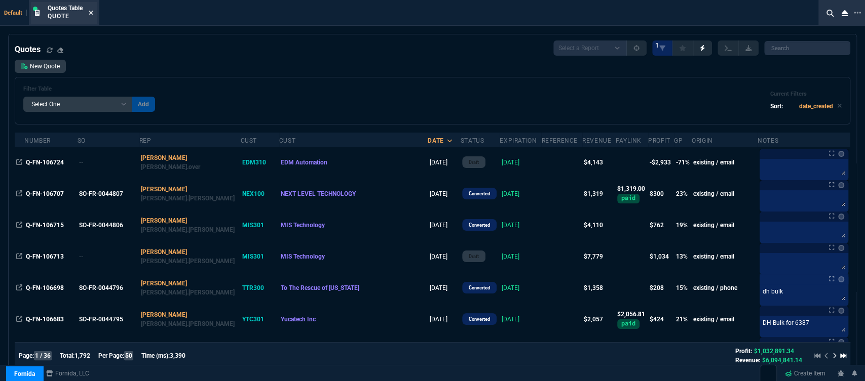
click at [92, 11] on icon at bounding box center [91, 13] width 5 height 6
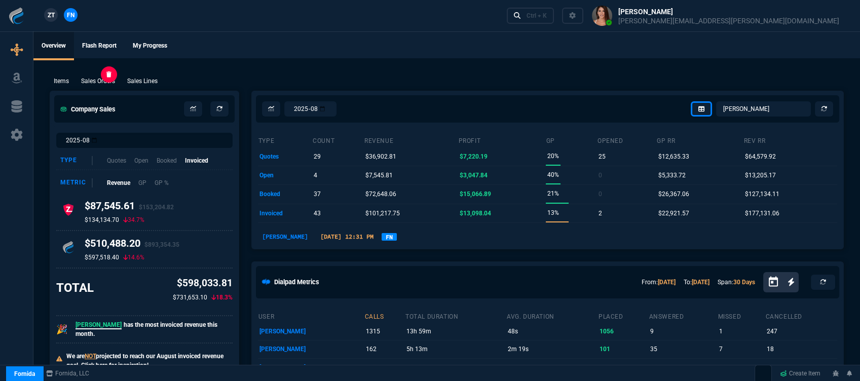
click at [103, 78] on p "Sales Orders" at bounding box center [98, 81] width 34 height 9
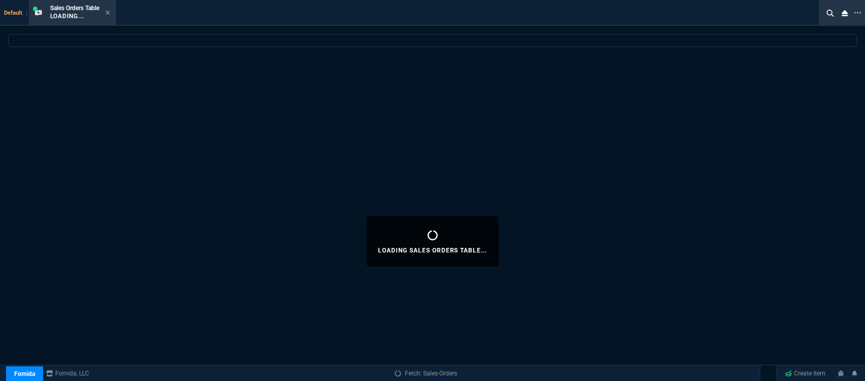
select select
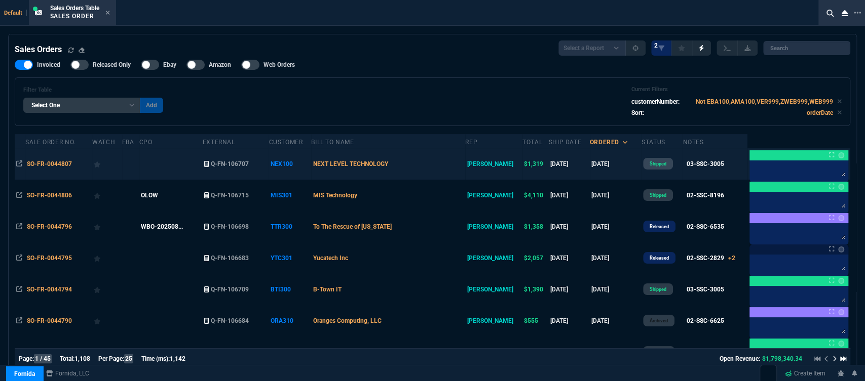
click at [431, 163] on td "NEXT LEVEL TECHNOLOGY" at bounding box center [388, 163] width 154 height 31
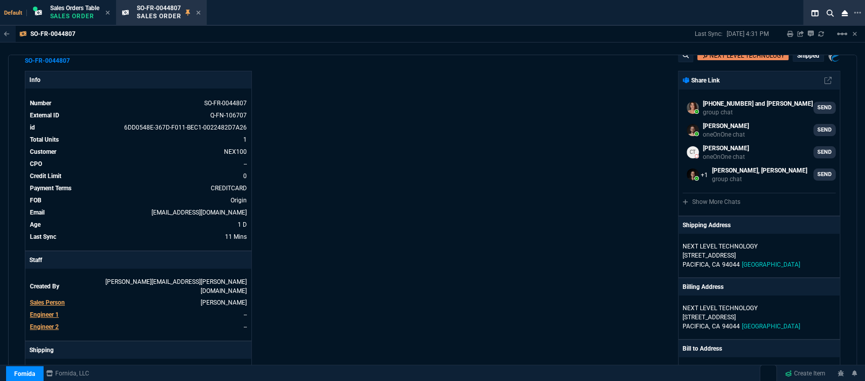
scroll to position [0, 0]
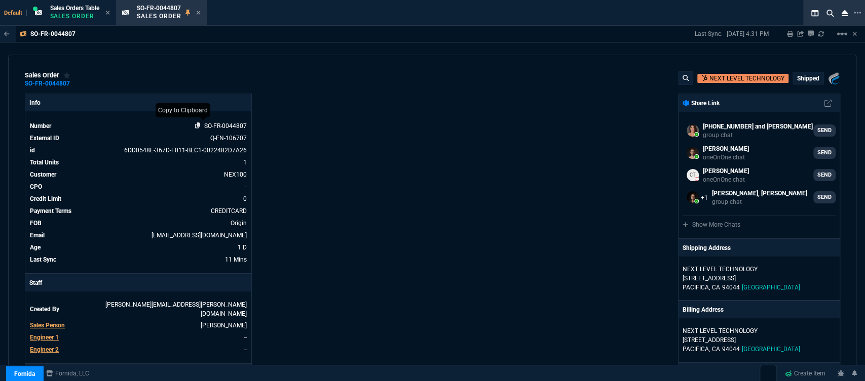
click at [197, 129] on icon at bounding box center [198, 126] width 6 height 6
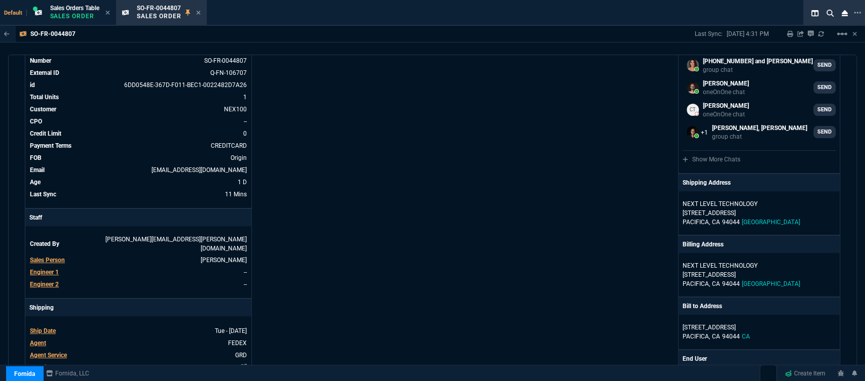
scroll to position [112, 0]
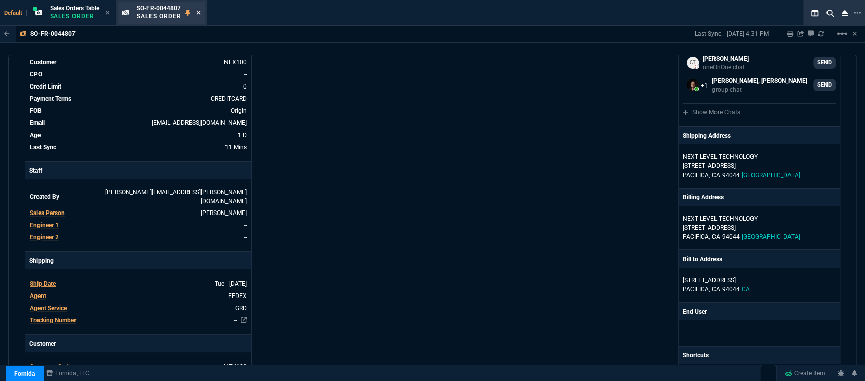
click at [198, 13] on icon at bounding box center [198, 13] width 5 height 6
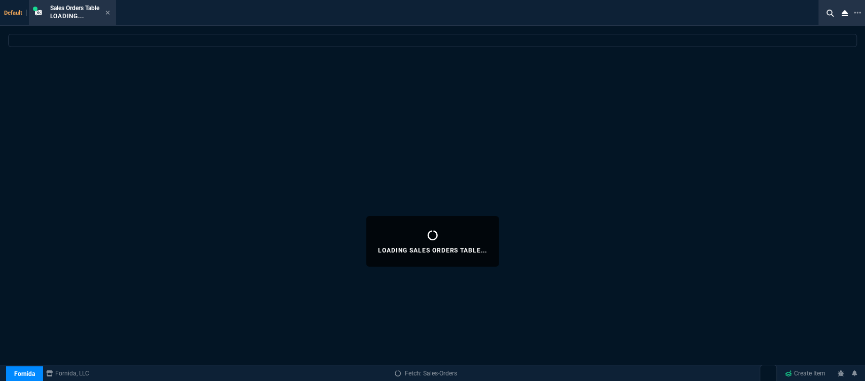
select select
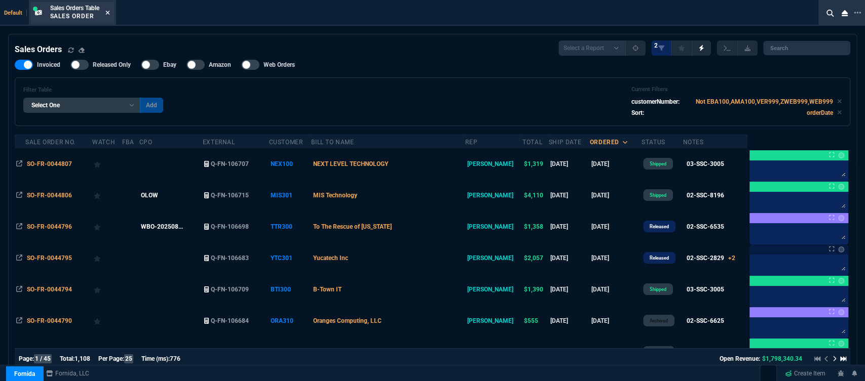
click at [109, 13] on icon at bounding box center [107, 13] width 4 height 4
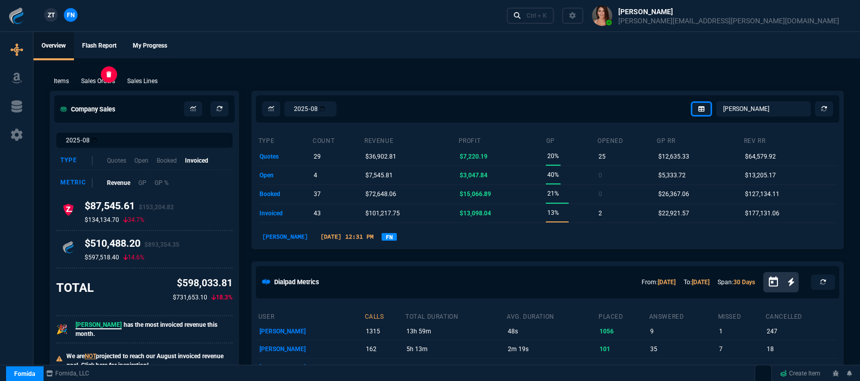
click at [105, 82] on p "Sales Orders" at bounding box center [98, 81] width 34 height 9
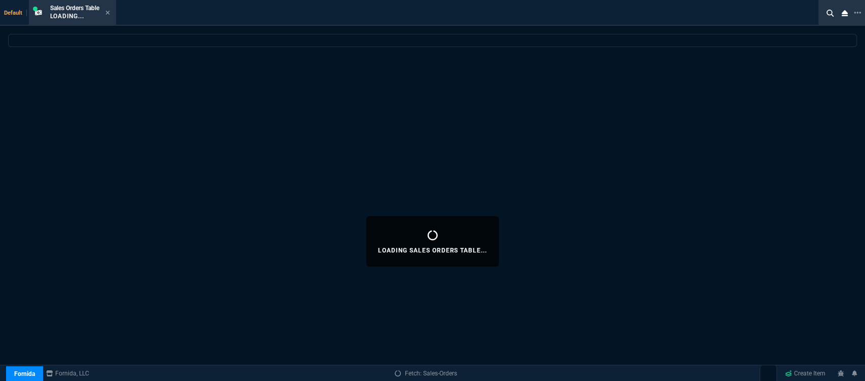
select select
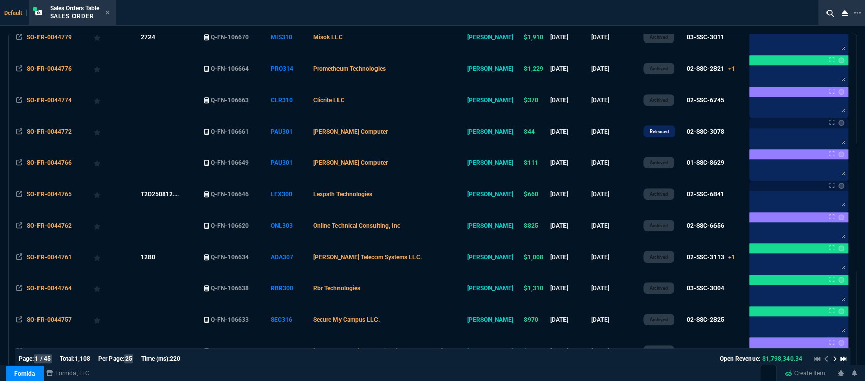
scroll to position [591, 0]
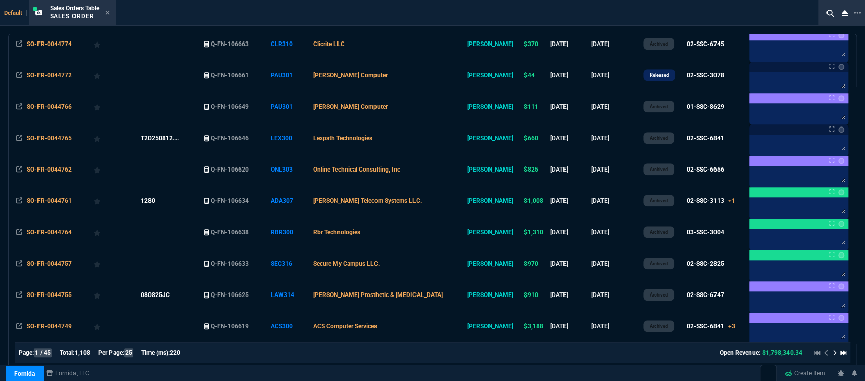
click at [832, 350] on icon at bounding box center [834, 353] width 4 height 6
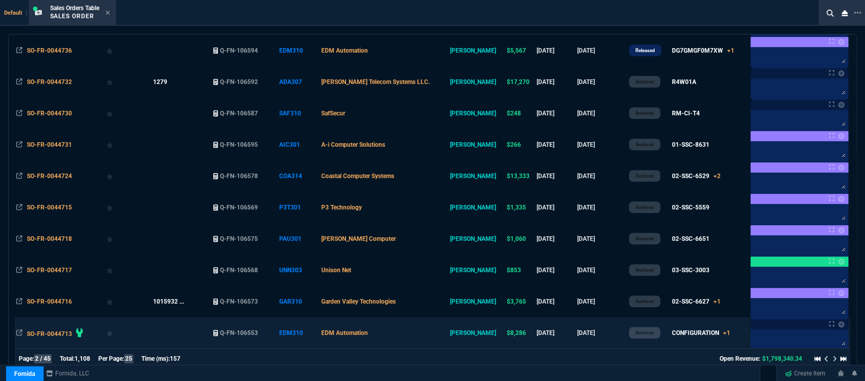
scroll to position [253, 0]
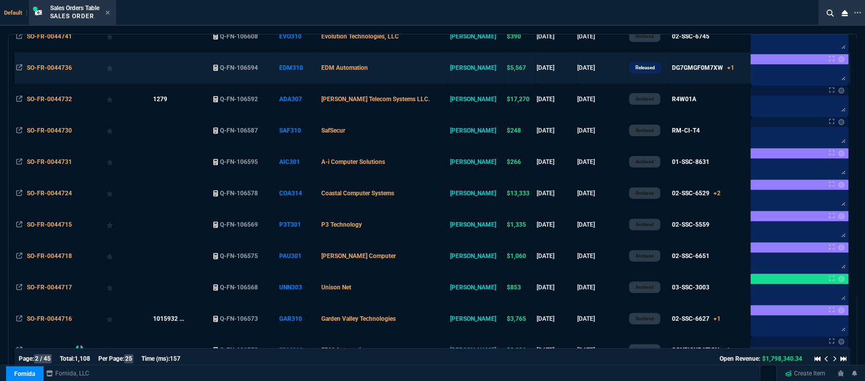
click at [426, 69] on td "EDM Automation" at bounding box center [384, 67] width 128 height 31
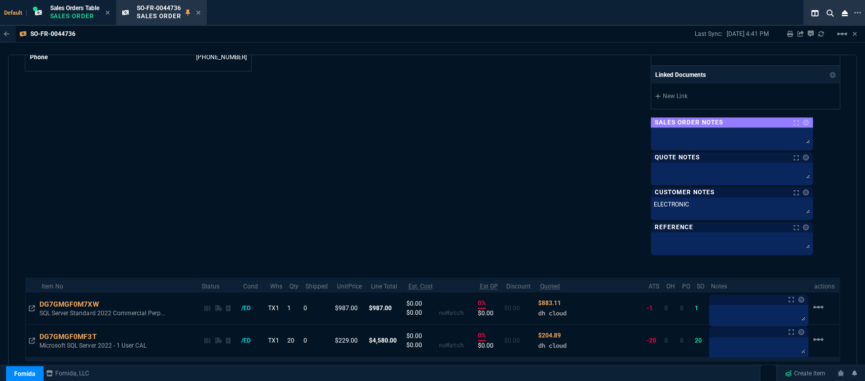
scroll to position [610, 0]
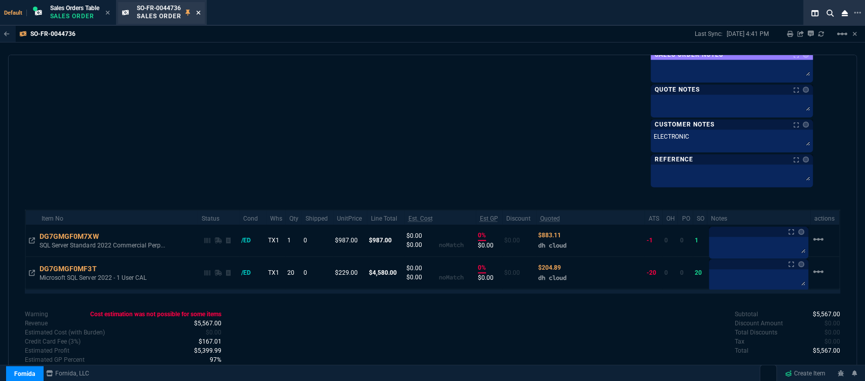
click at [201, 13] on icon at bounding box center [198, 13] width 5 height 6
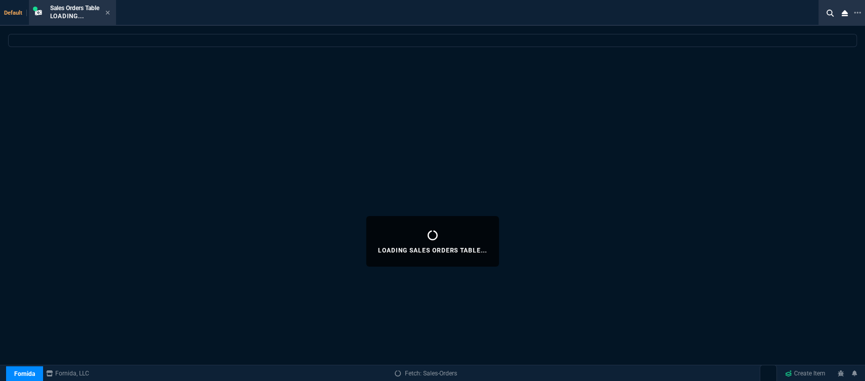
select select
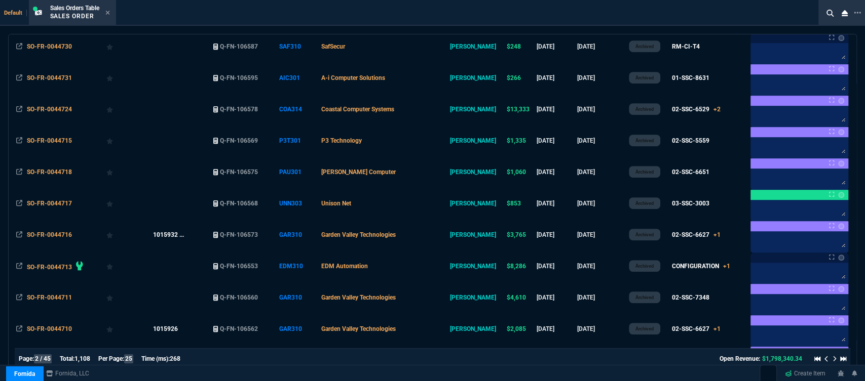
scroll to position [591, 0]
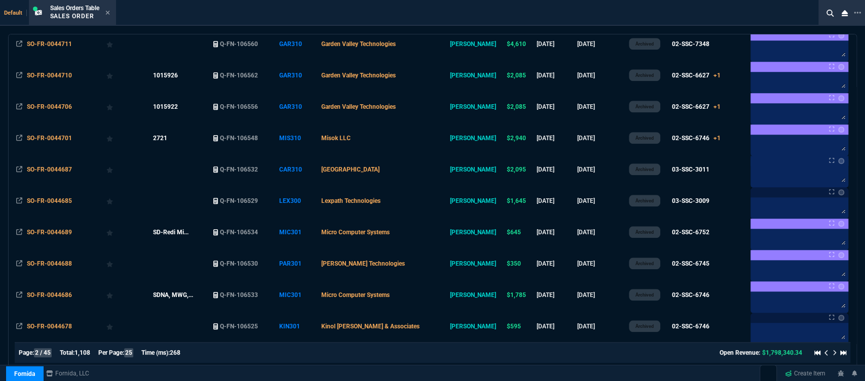
click at [824, 350] on icon at bounding box center [826, 353] width 4 height 6
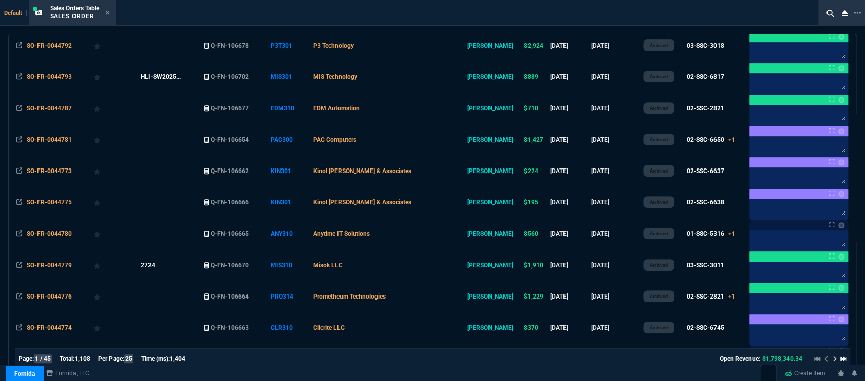
scroll to position [197, 0]
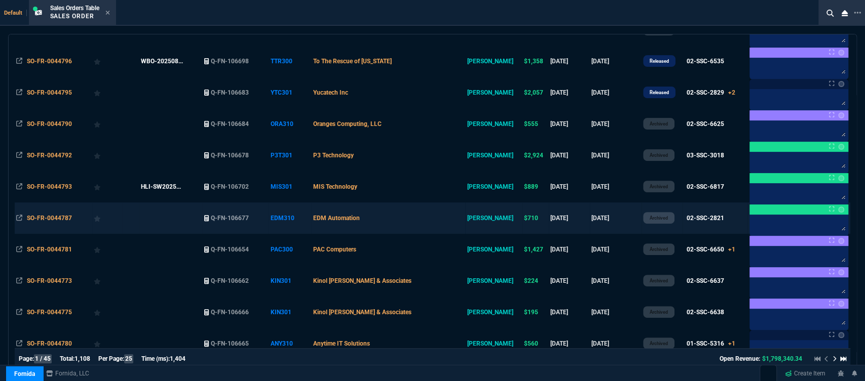
click at [443, 218] on td "EDM Automation" at bounding box center [388, 218] width 154 height 31
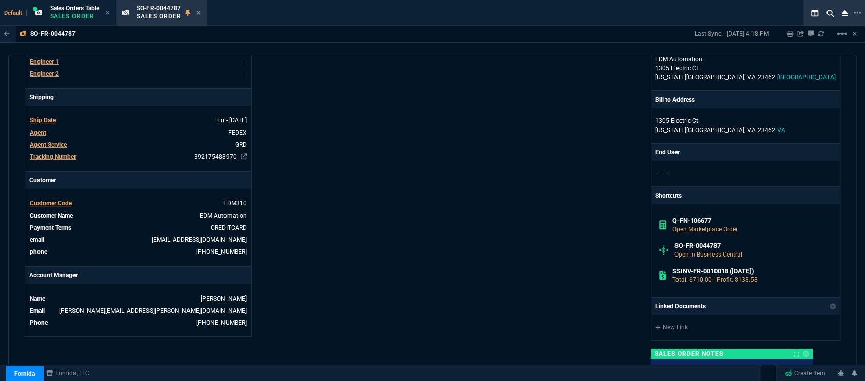
scroll to position [558, 0]
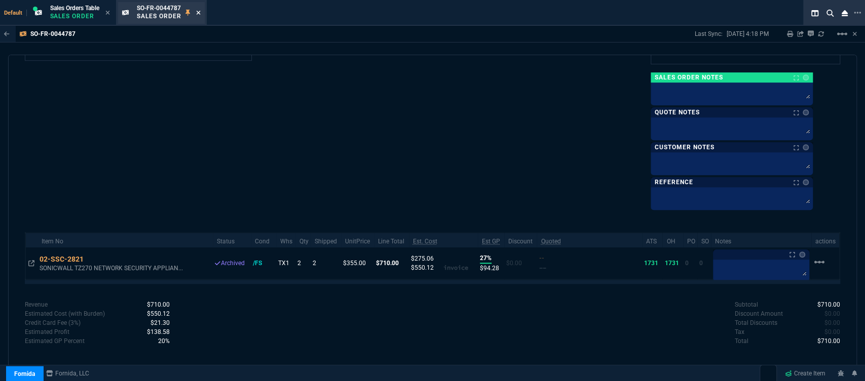
click at [198, 14] on icon at bounding box center [198, 13] width 5 height 6
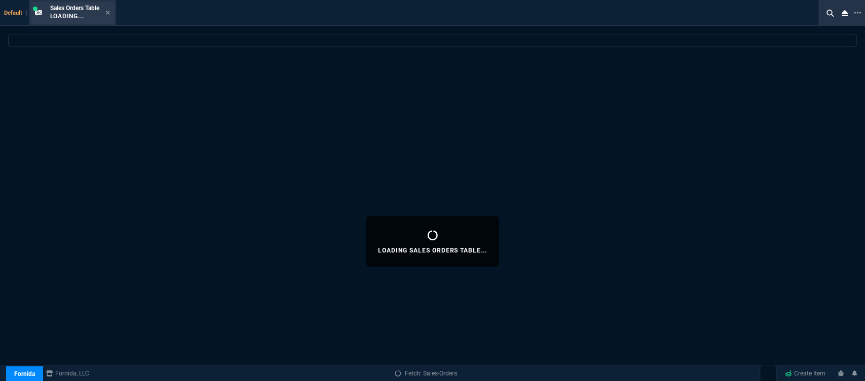
click at [105, 10] on div "Sales Orders Table Loading..." at bounding box center [80, 13] width 60 height 18
click at [108, 12] on icon at bounding box center [107, 13] width 4 height 4
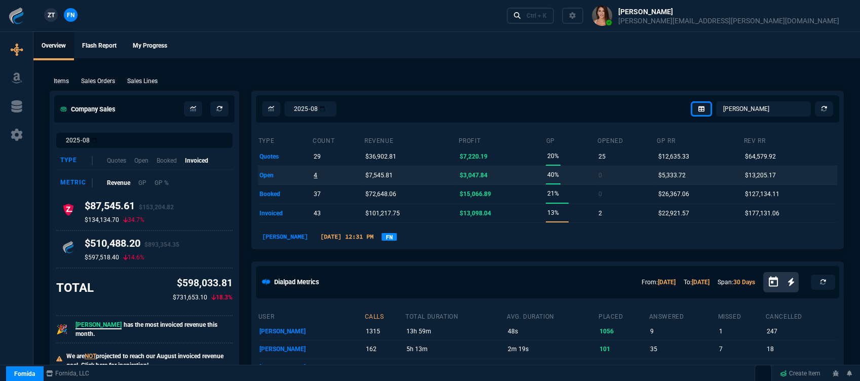
click at [316, 175] on p "4" at bounding box center [316, 175] width 4 height 14
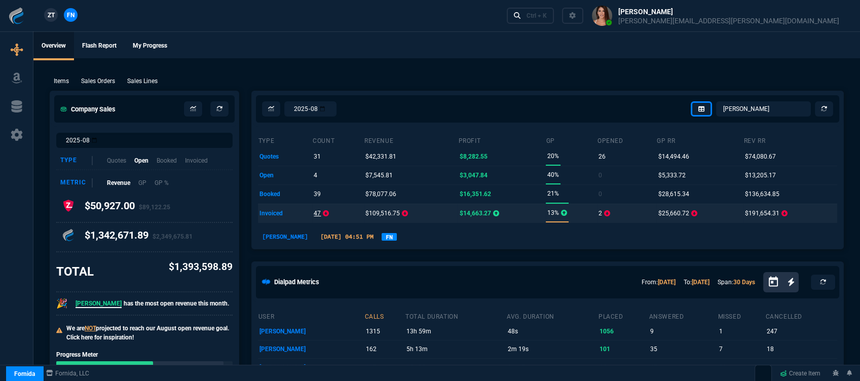
click at [318, 214] on p "47" at bounding box center [317, 213] width 7 height 14
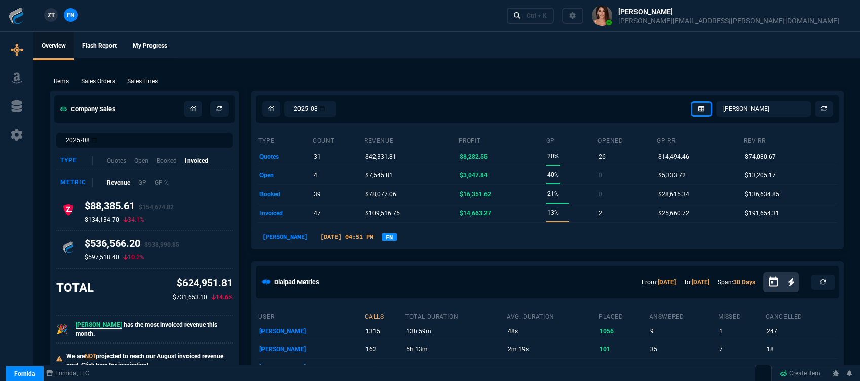
click at [109, 78] on p "Sales Orders" at bounding box center [98, 81] width 34 height 9
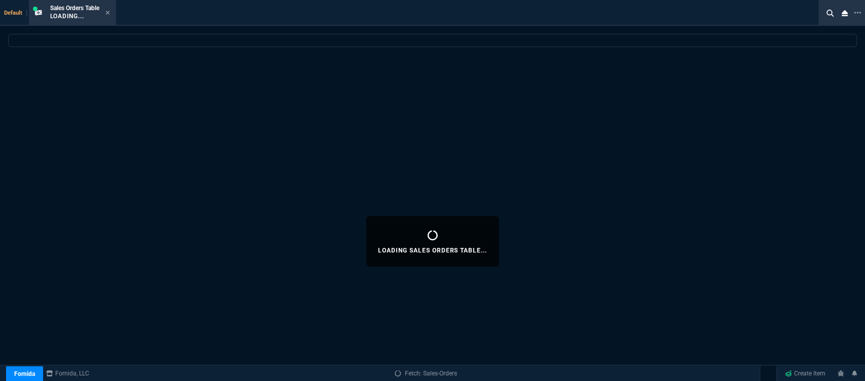
select select
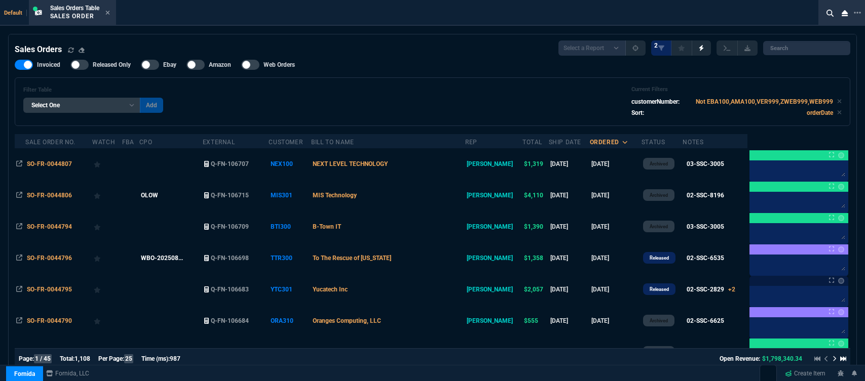
select select "32: [PERSON_NAME]"
select select
click at [106, 11] on icon at bounding box center [107, 13] width 5 height 6
